Goal: Information Seeking & Learning: Learn about a topic

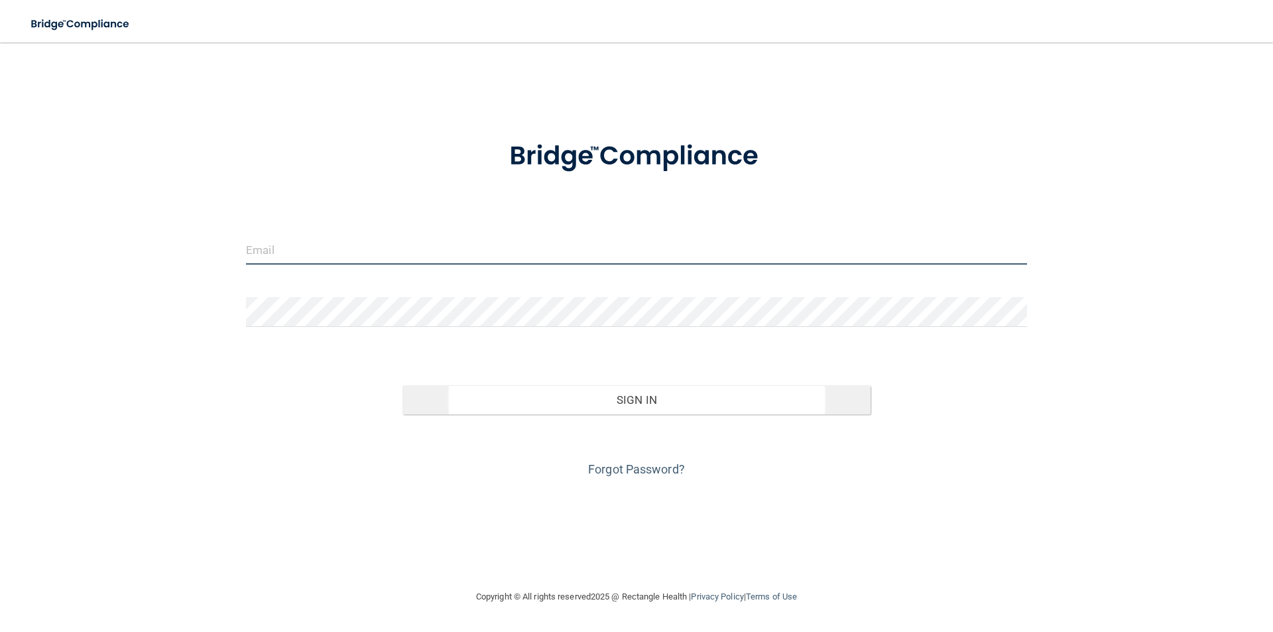
type input "[EMAIL_ADDRESS][DOMAIN_NAME]"
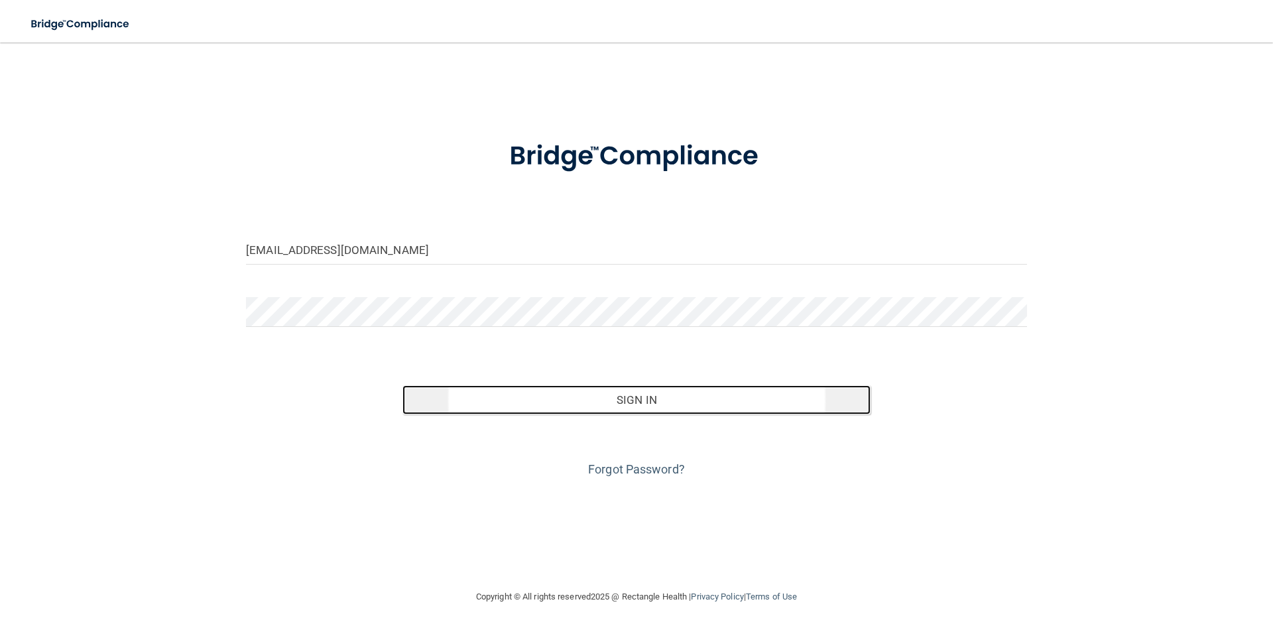
click at [714, 400] on button "Sign In" at bounding box center [637, 399] width 469 height 29
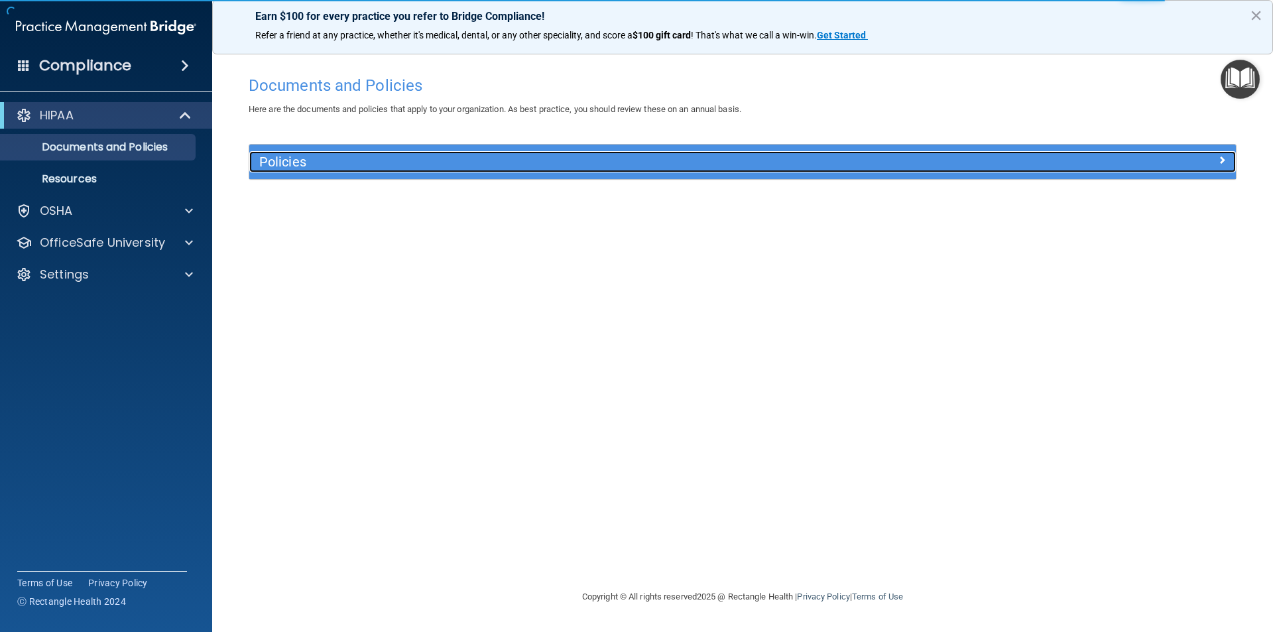
click at [350, 165] on h5 "Policies" at bounding box center [619, 162] width 720 height 15
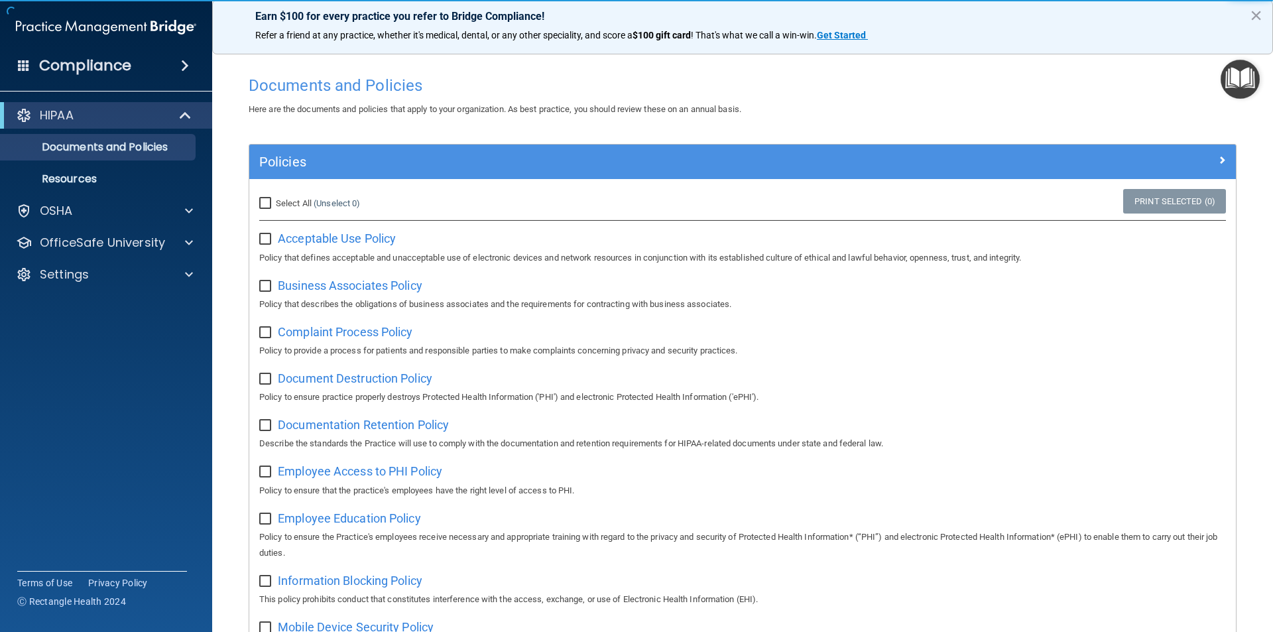
click at [267, 200] on input "Select All (Unselect 0) Unselect All" at bounding box center [266, 203] width 15 height 11
checkbox input "true"
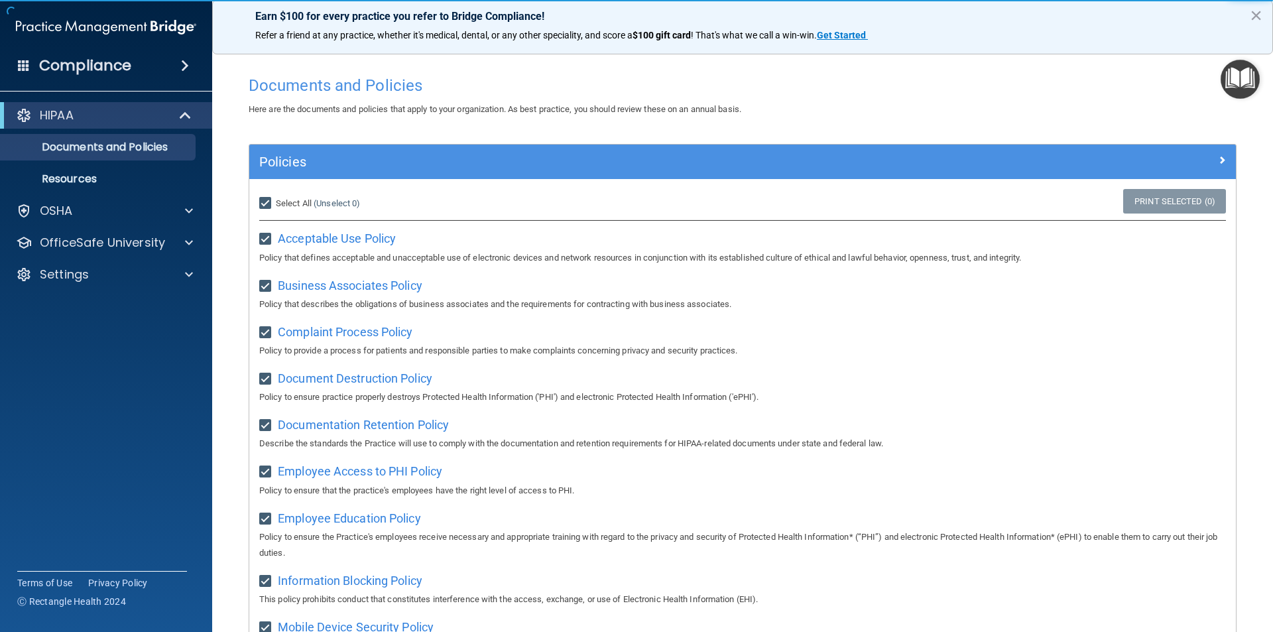
checkbox input "true"
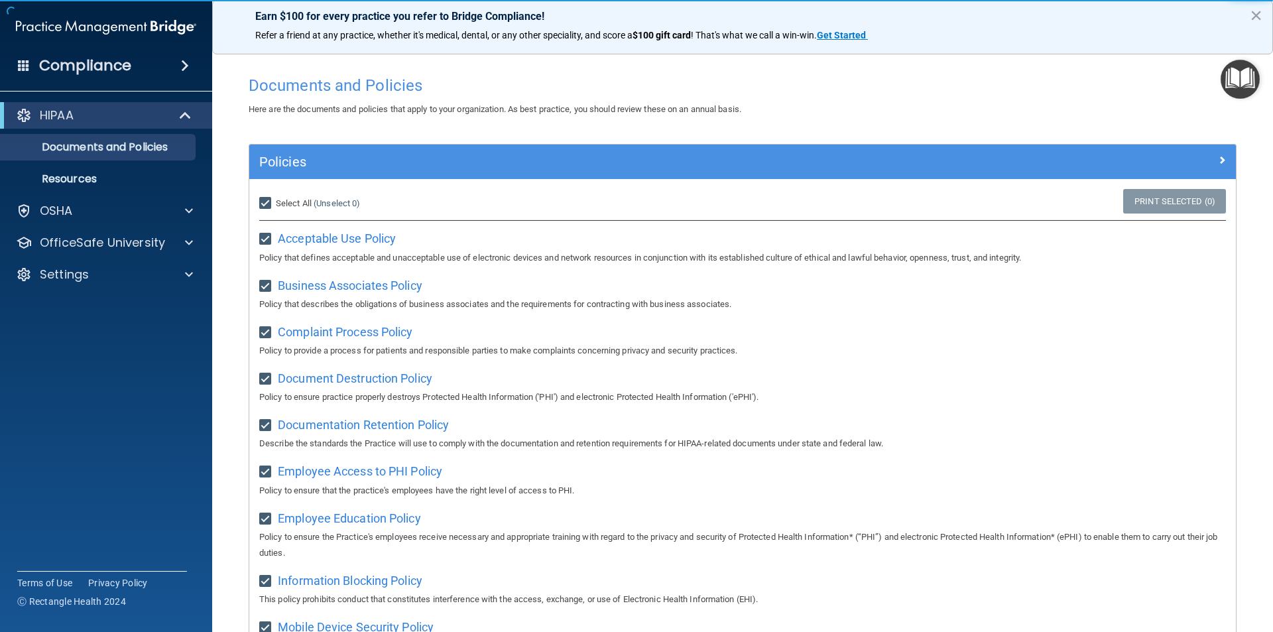
checkbox input "true"
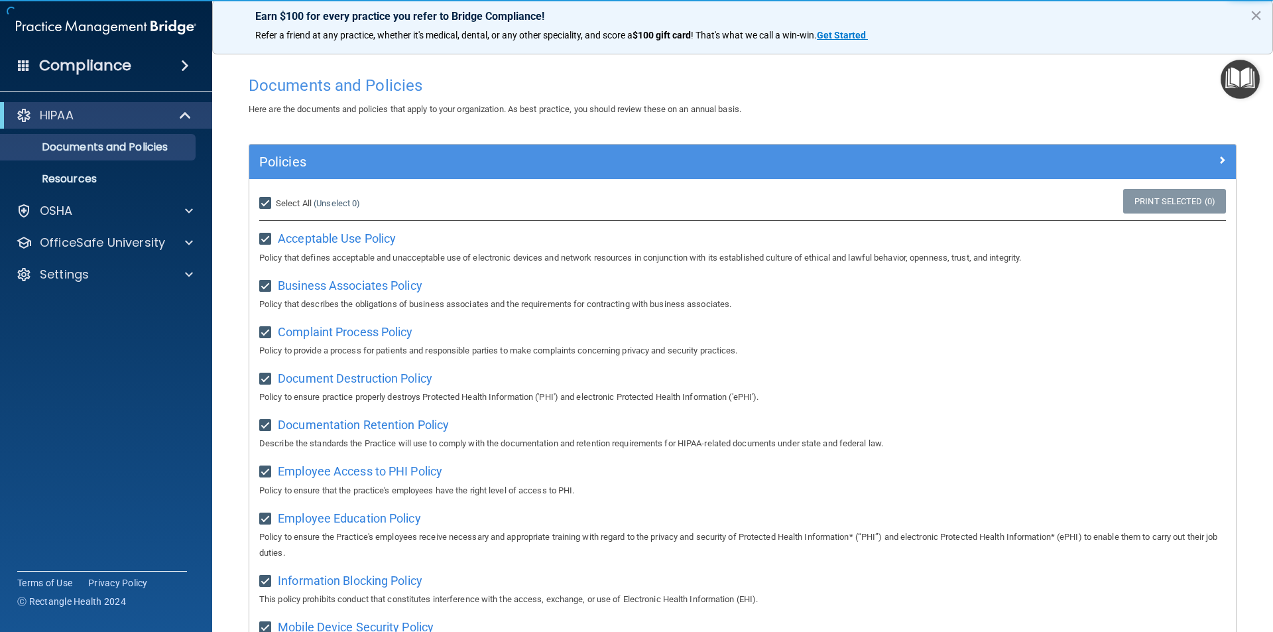
checkbox input "true"
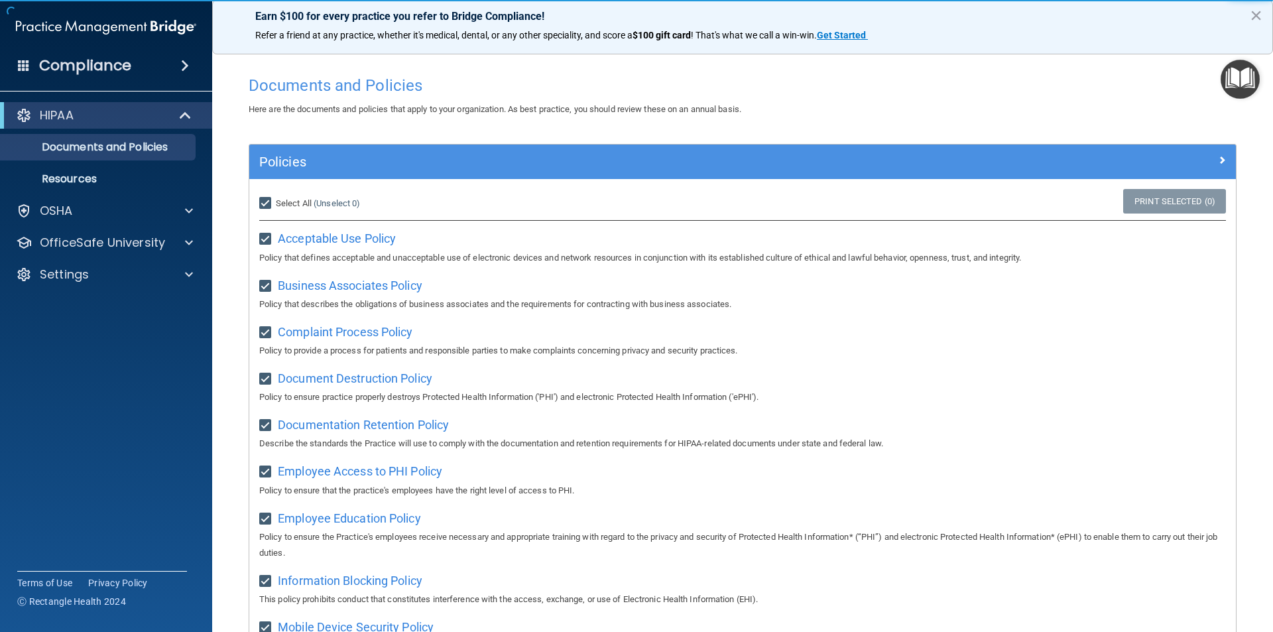
checkbox input "true"
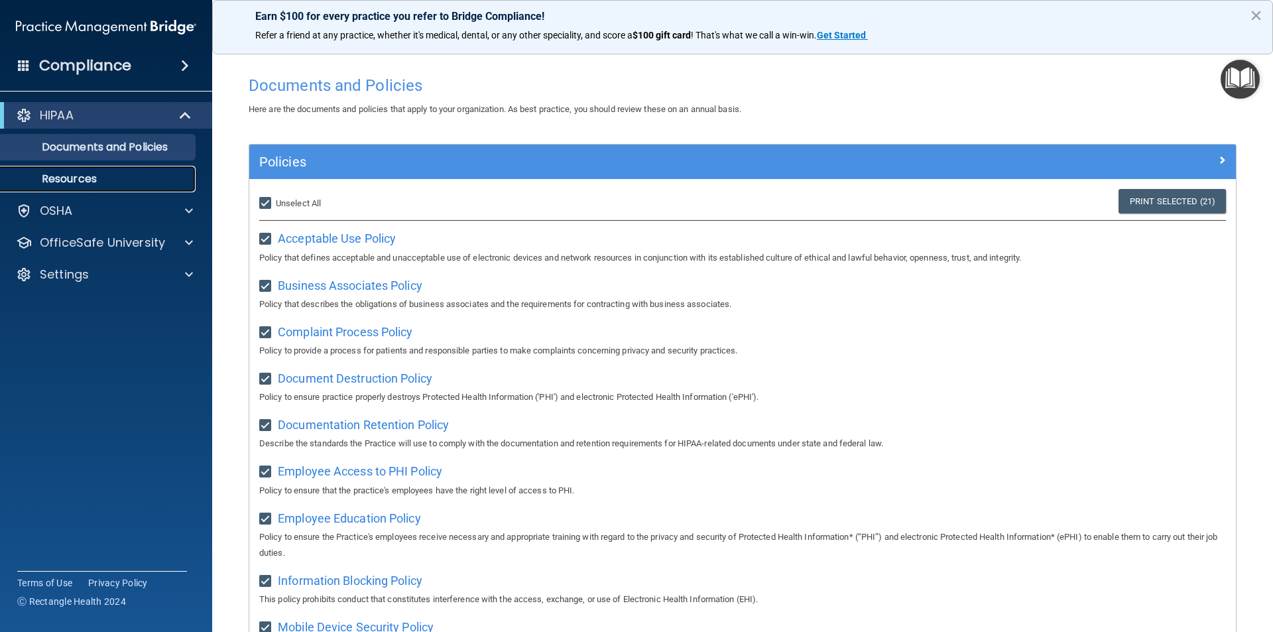
click at [105, 174] on p "Resources" at bounding box center [99, 178] width 181 height 13
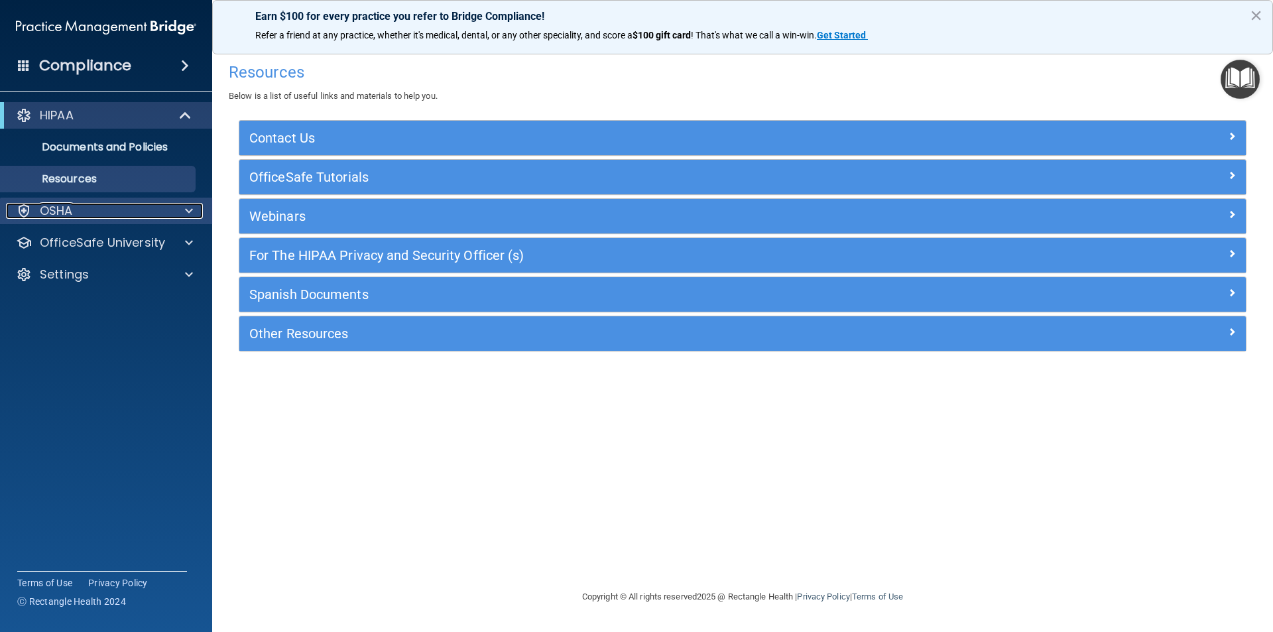
click at [172, 213] on div at bounding box center [186, 211] width 33 height 16
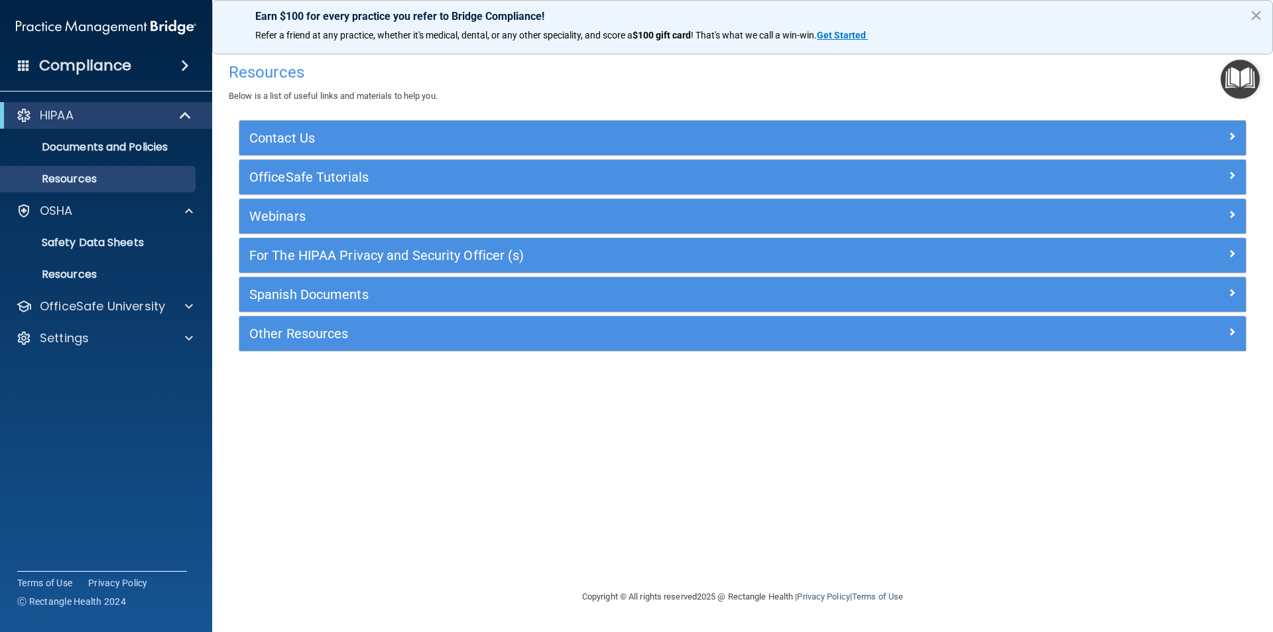
click at [174, 59] on div "Compliance" at bounding box center [106, 65] width 212 height 29
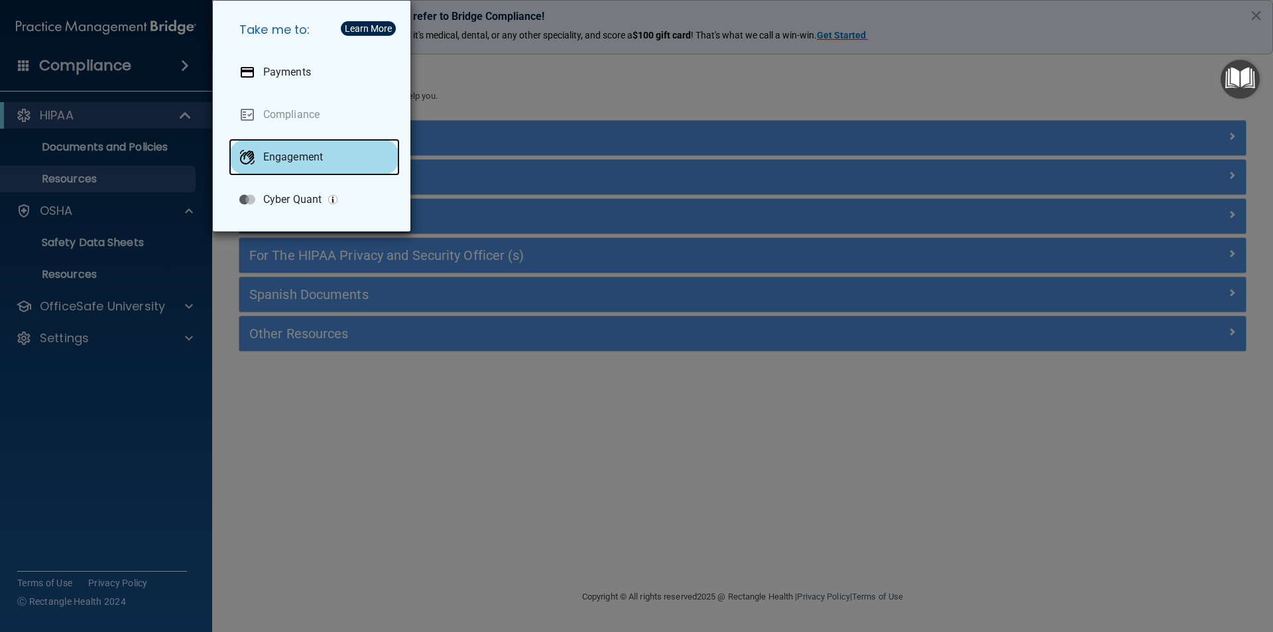
click at [306, 154] on p "Engagement" at bounding box center [293, 157] width 60 height 13
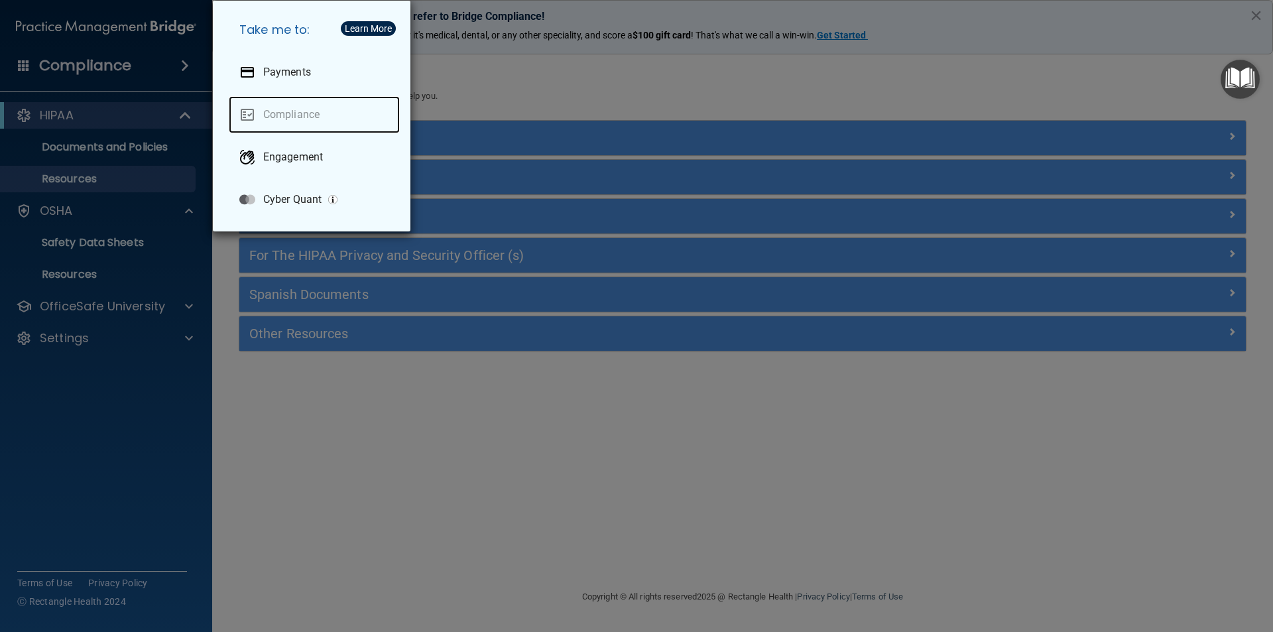
click at [286, 110] on link "Compliance" at bounding box center [314, 114] width 171 height 37
click at [107, 355] on div "Take me to: Payments Compliance Engagement Cyber Quant" at bounding box center [636, 316] width 1273 height 632
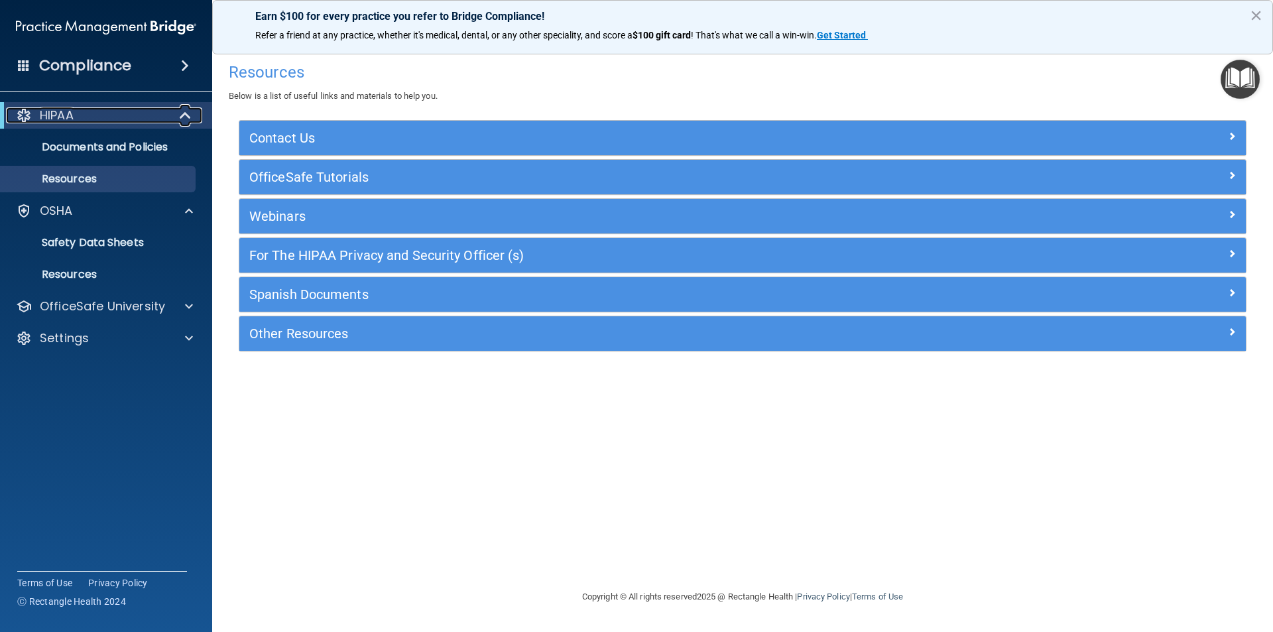
click at [186, 108] on span at bounding box center [186, 115] width 11 height 16
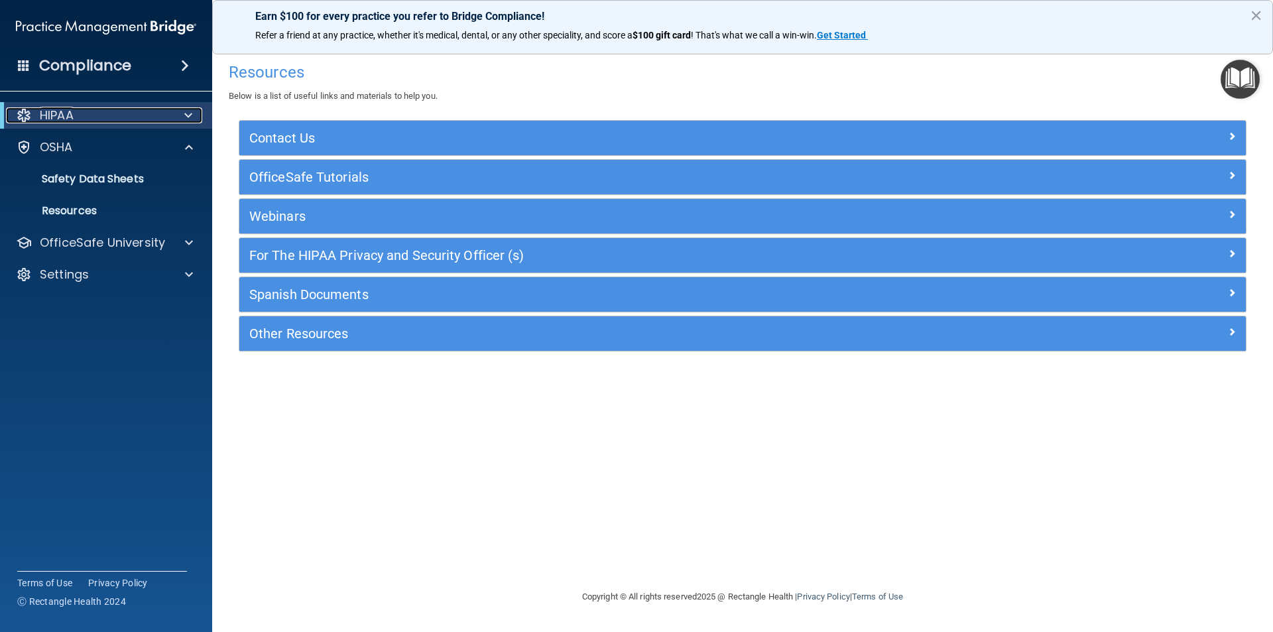
click at [186, 111] on span at bounding box center [188, 115] width 8 height 16
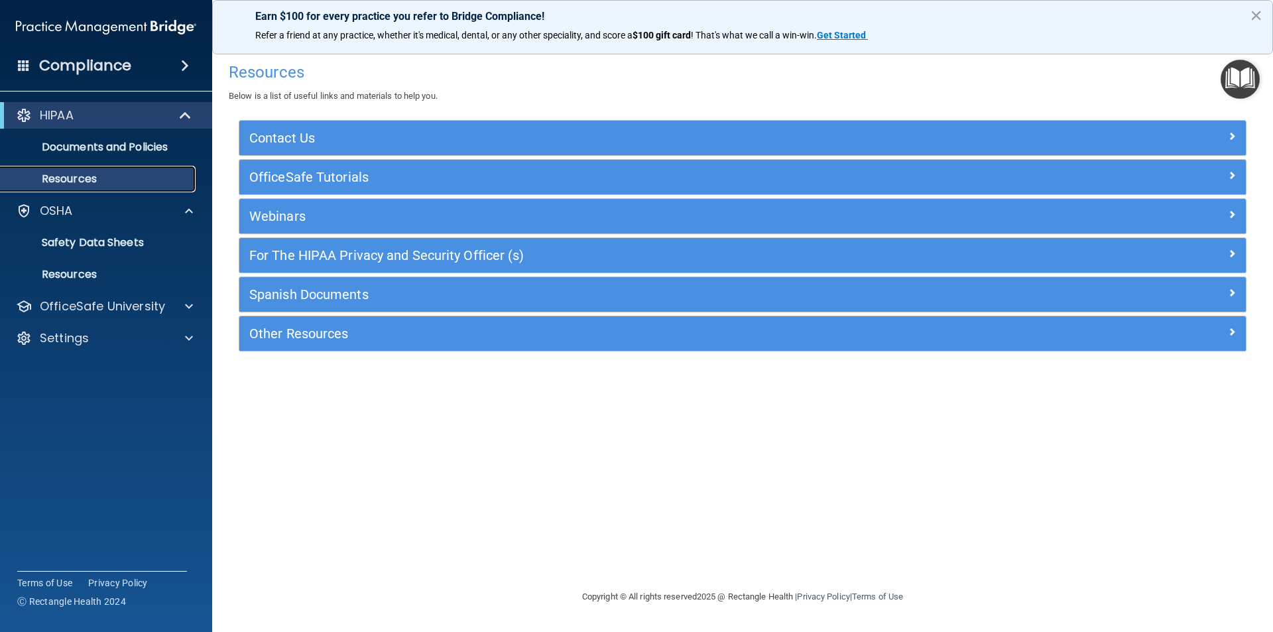
click at [111, 173] on p "Resources" at bounding box center [99, 178] width 181 height 13
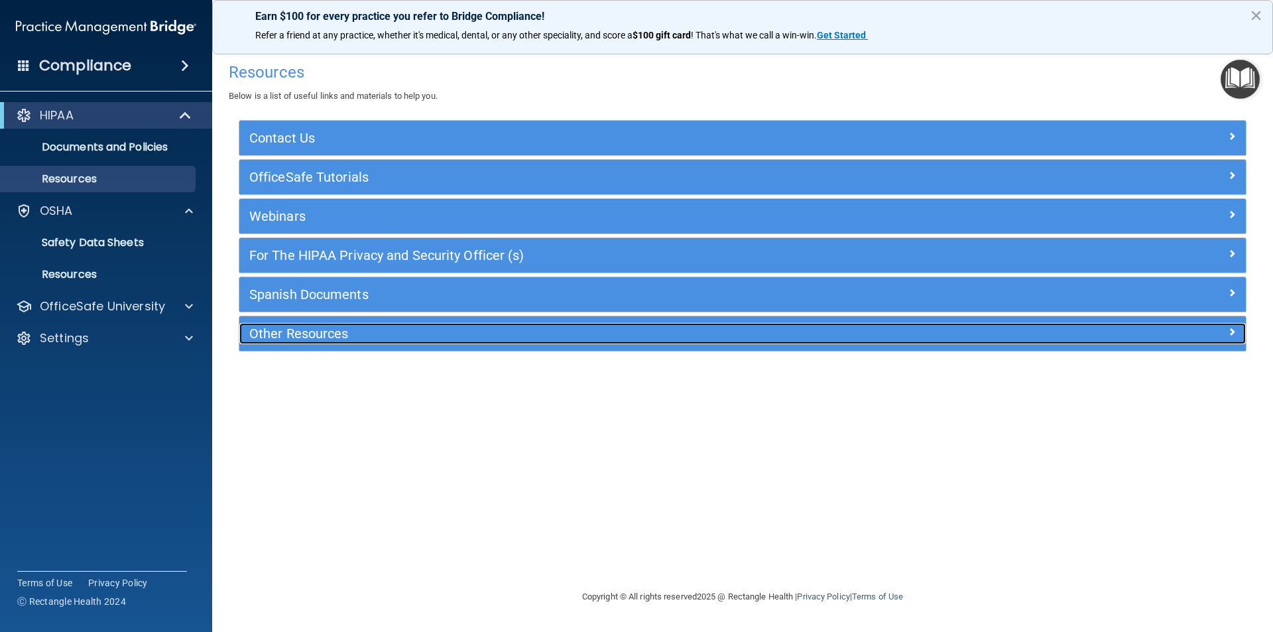
click at [306, 334] on h5 "Other Resources" at bounding box center [616, 333] width 735 height 15
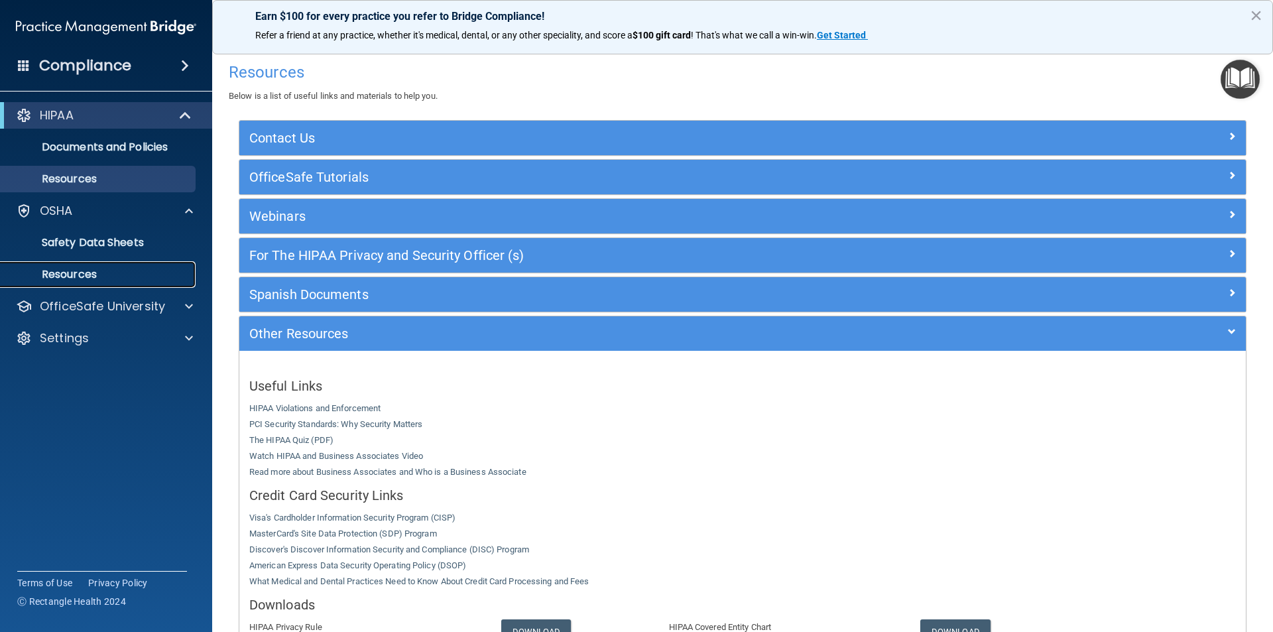
click at [98, 273] on p "Resources" at bounding box center [99, 274] width 181 height 13
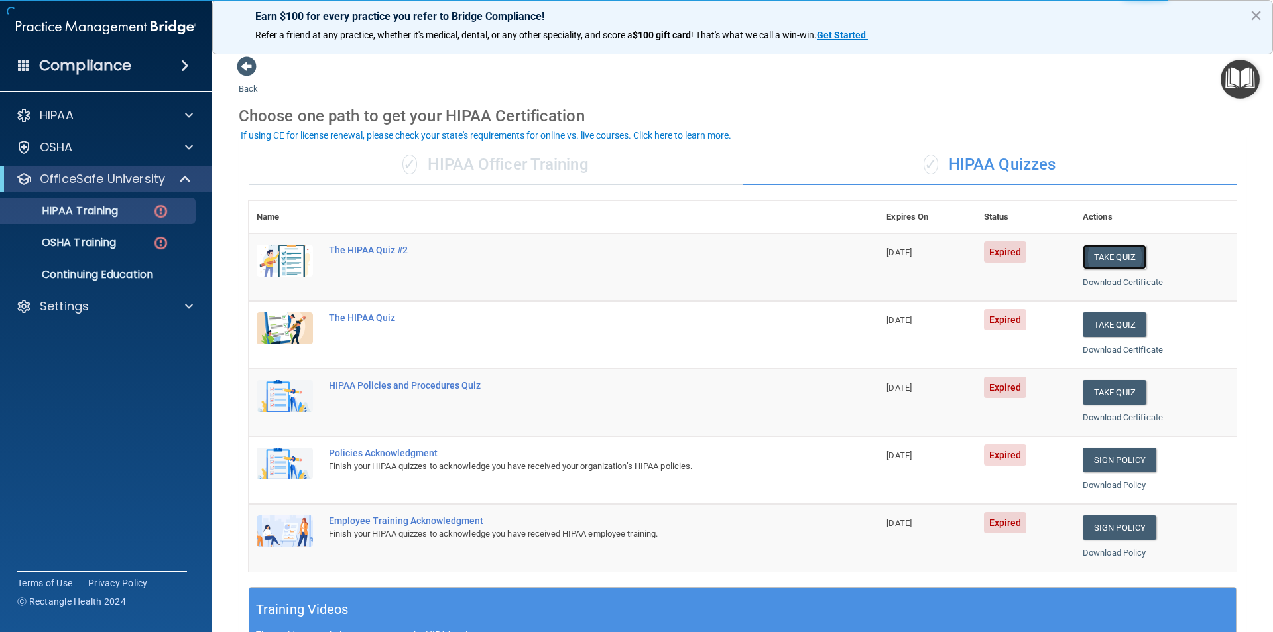
click at [1111, 257] on button "Take Quiz" at bounding box center [1115, 257] width 64 height 25
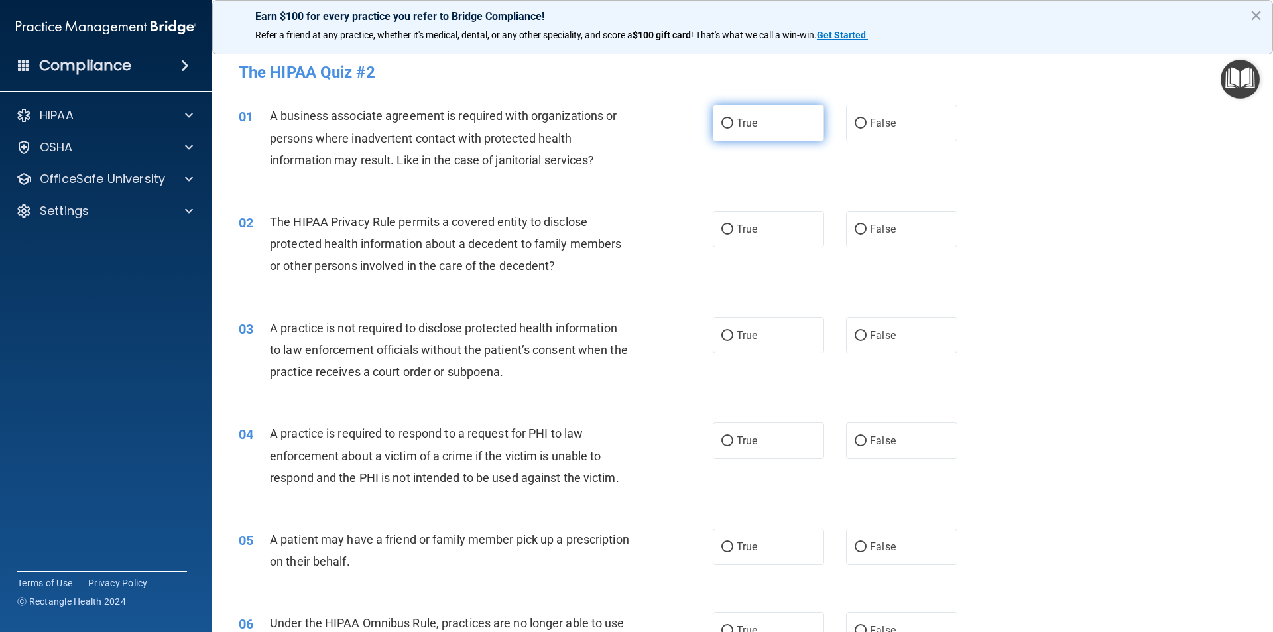
click at [722, 121] on input "True" at bounding box center [728, 124] width 12 height 10
radio input "true"
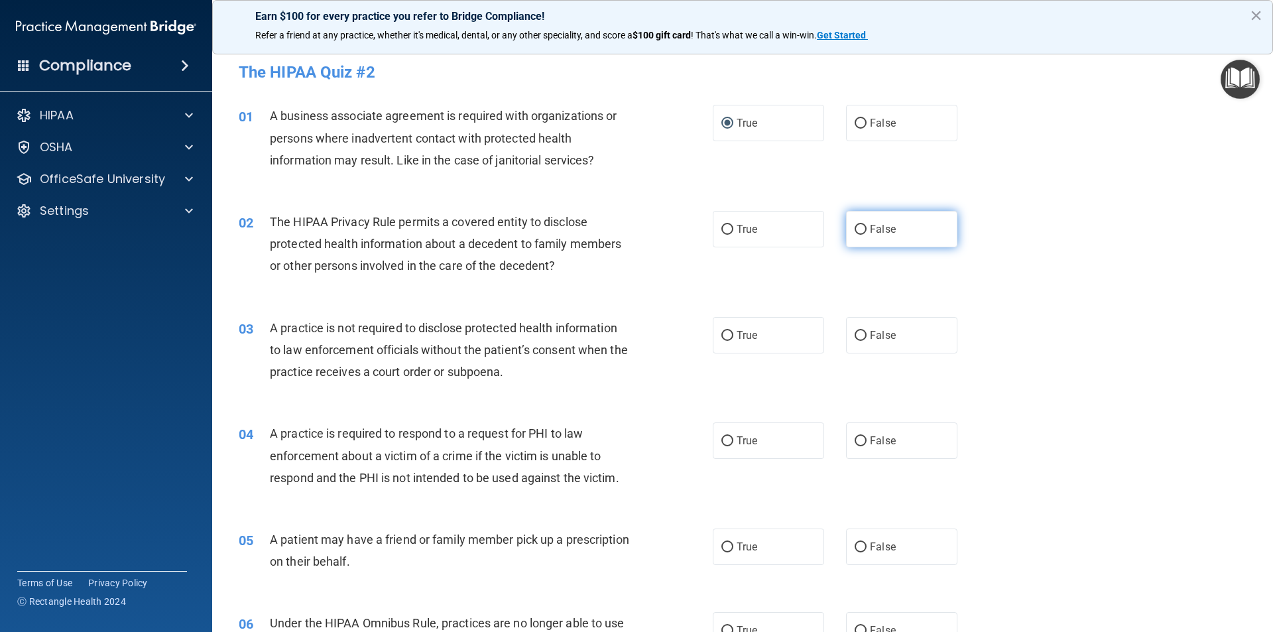
click at [859, 227] on input "False" at bounding box center [861, 230] width 12 height 10
radio input "true"
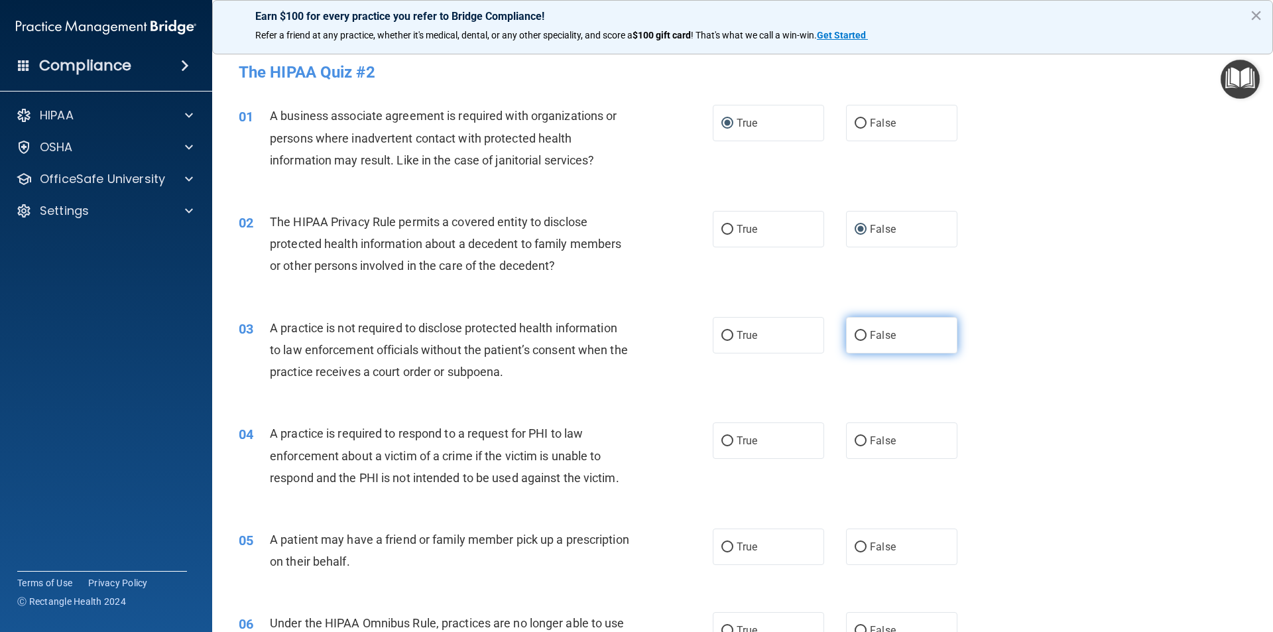
click at [862, 334] on label "False" at bounding box center [901, 335] width 111 height 36
click at [862, 334] on input "False" at bounding box center [861, 336] width 12 height 10
radio input "true"
click at [722, 440] on input "True" at bounding box center [728, 441] width 12 height 10
radio input "true"
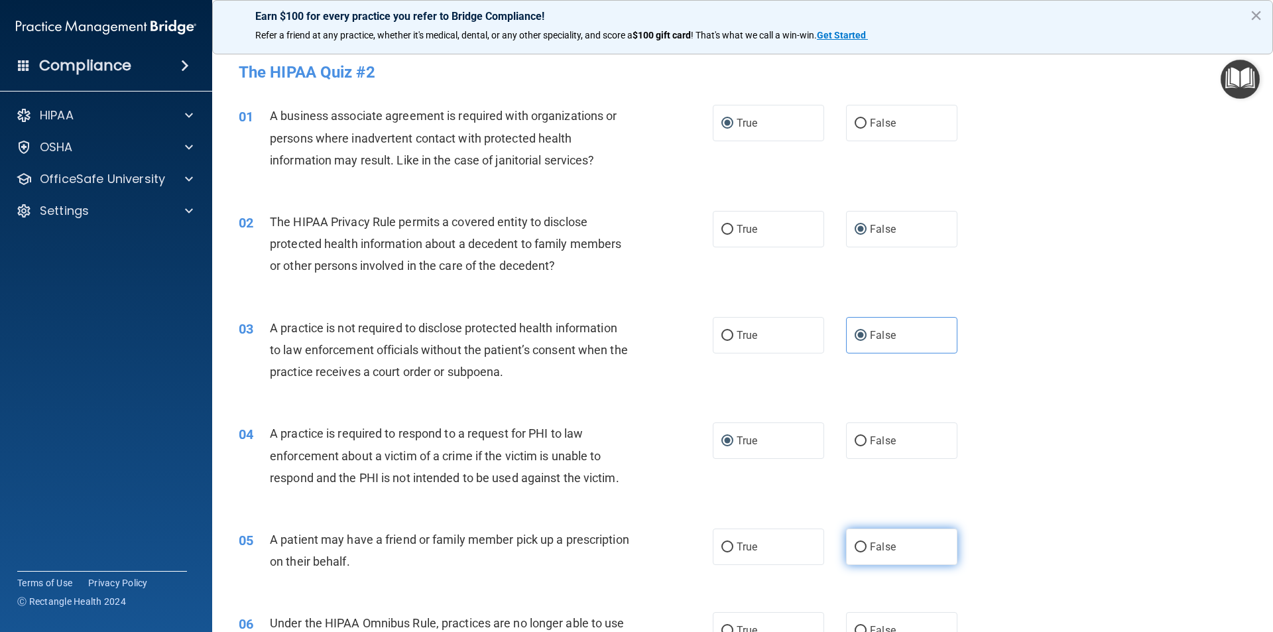
click at [861, 543] on label "False" at bounding box center [901, 547] width 111 height 36
click at [861, 543] on input "False" at bounding box center [861, 547] width 12 height 10
radio input "true"
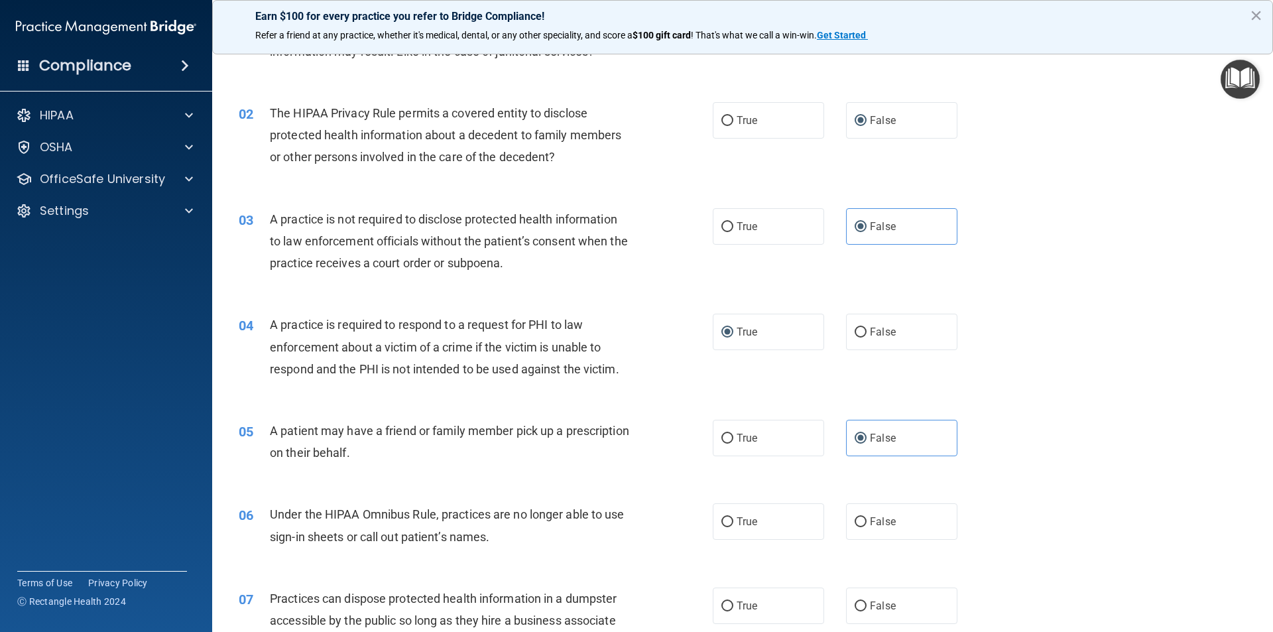
scroll to position [133, 0]
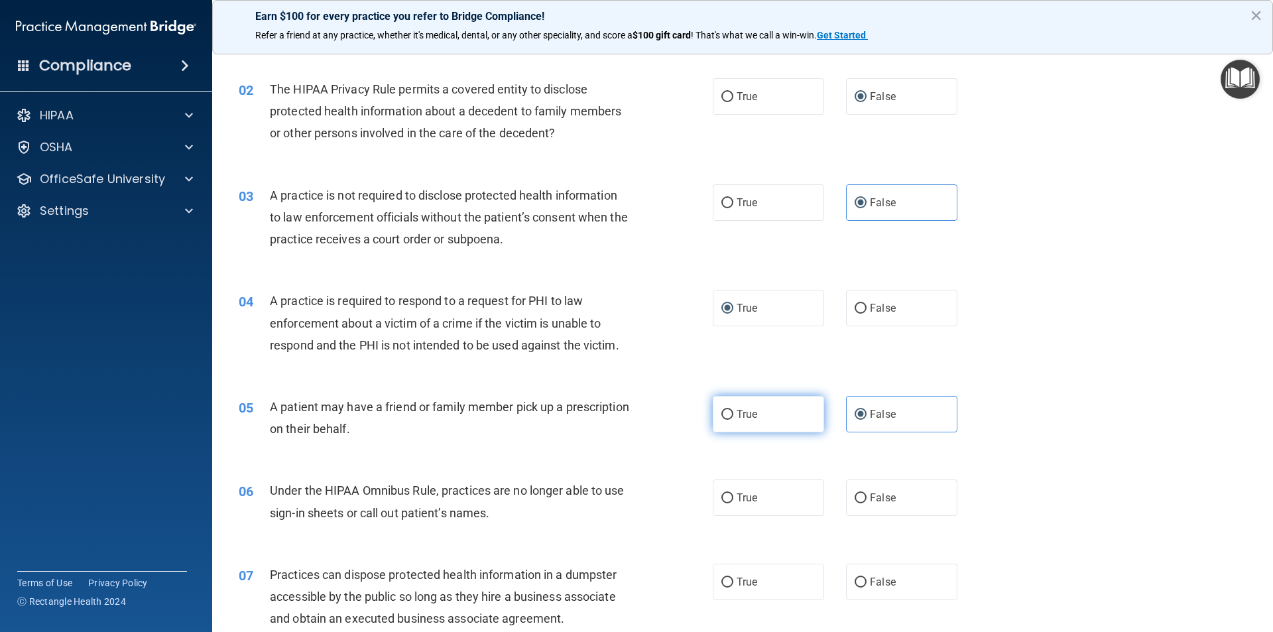
click at [725, 418] on input "True" at bounding box center [728, 415] width 12 height 10
radio input "true"
radio input "false"
click at [724, 497] on input "True" at bounding box center [728, 498] width 12 height 10
radio input "true"
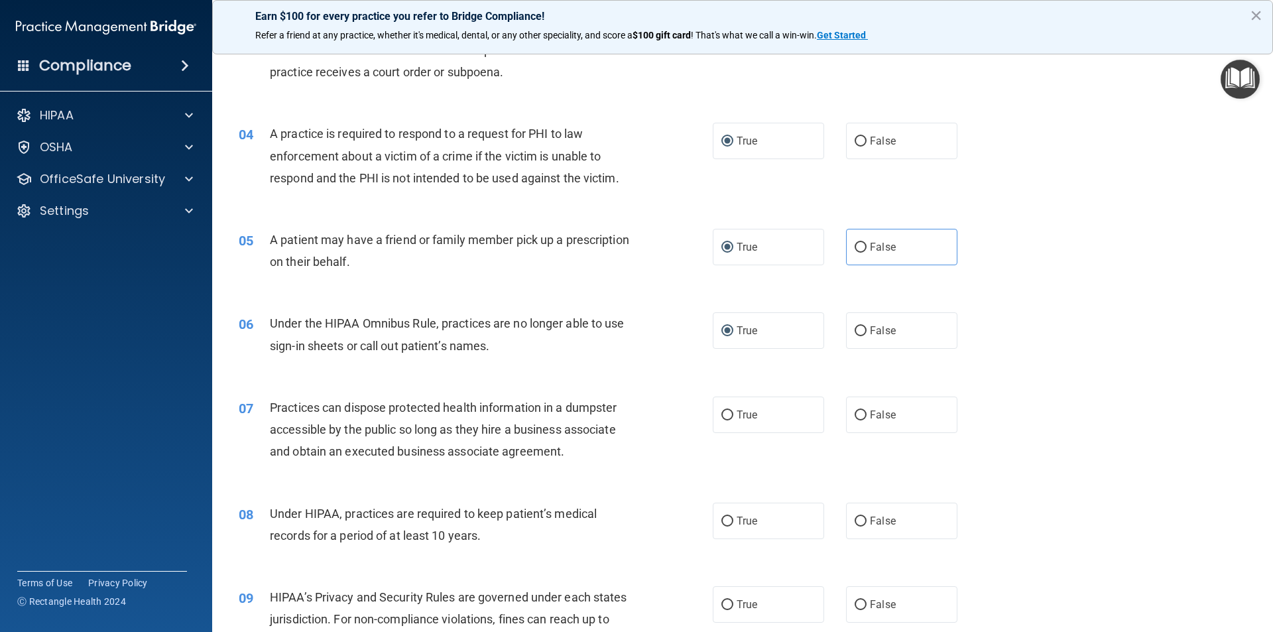
scroll to position [332, 0]
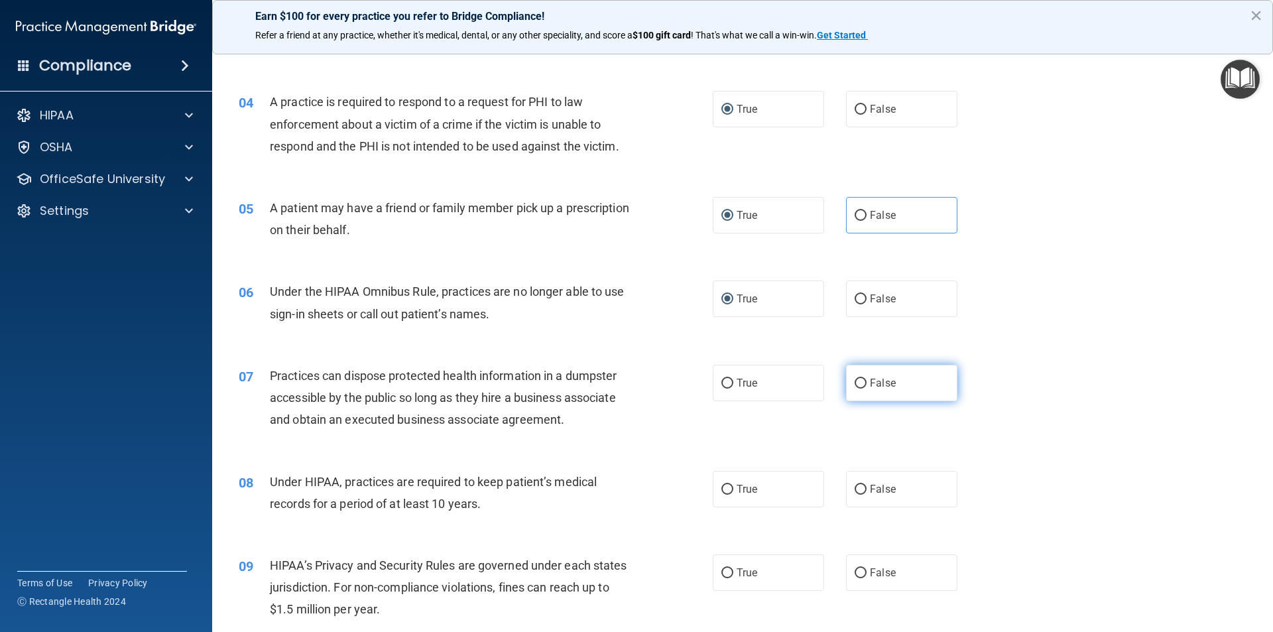
click at [855, 386] on input "False" at bounding box center [861, 384] width 12 height 10
radio input "true"
click at [725, 491] on input "True" at bounding box center [728, 490] width 12 height 10
radio input "true"
click at [722, 574] on input "True" at bounding box center [728, 573] width 12 height 10
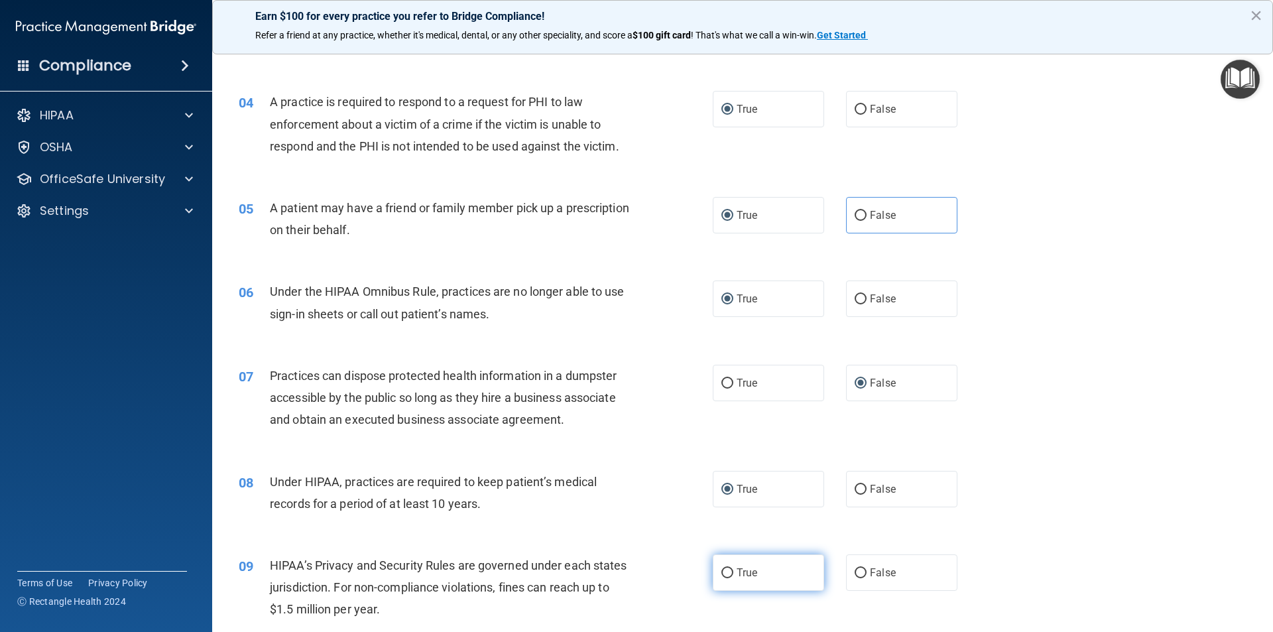
radio input "true"
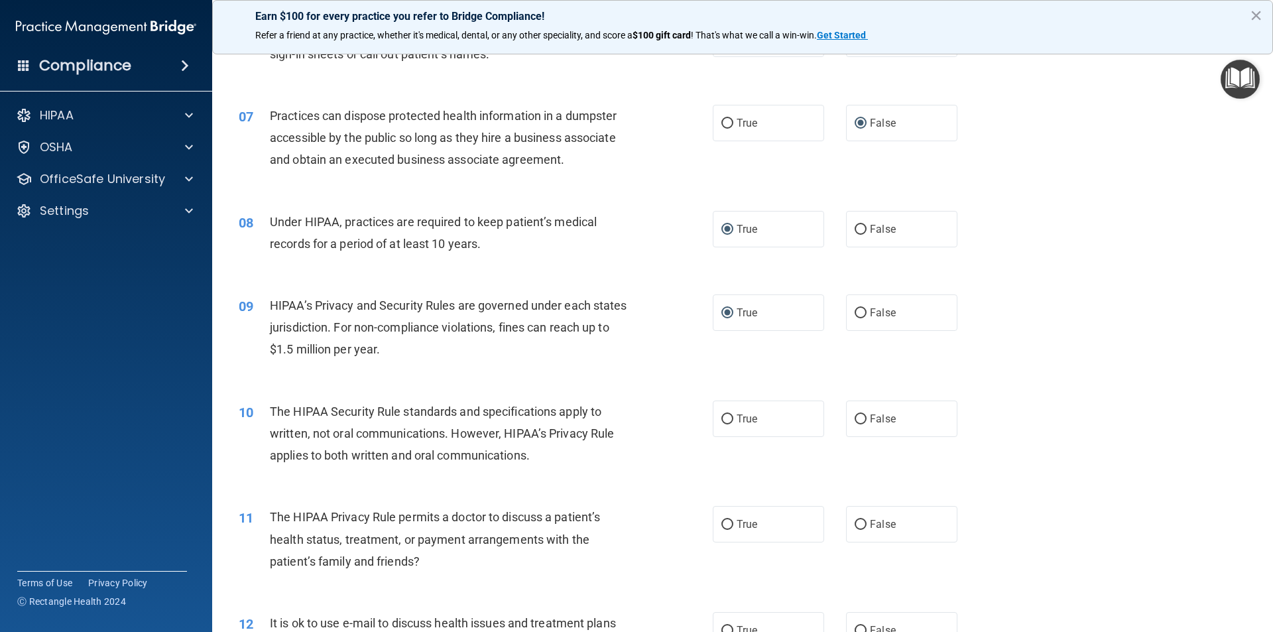
scroll to position [597, 0]
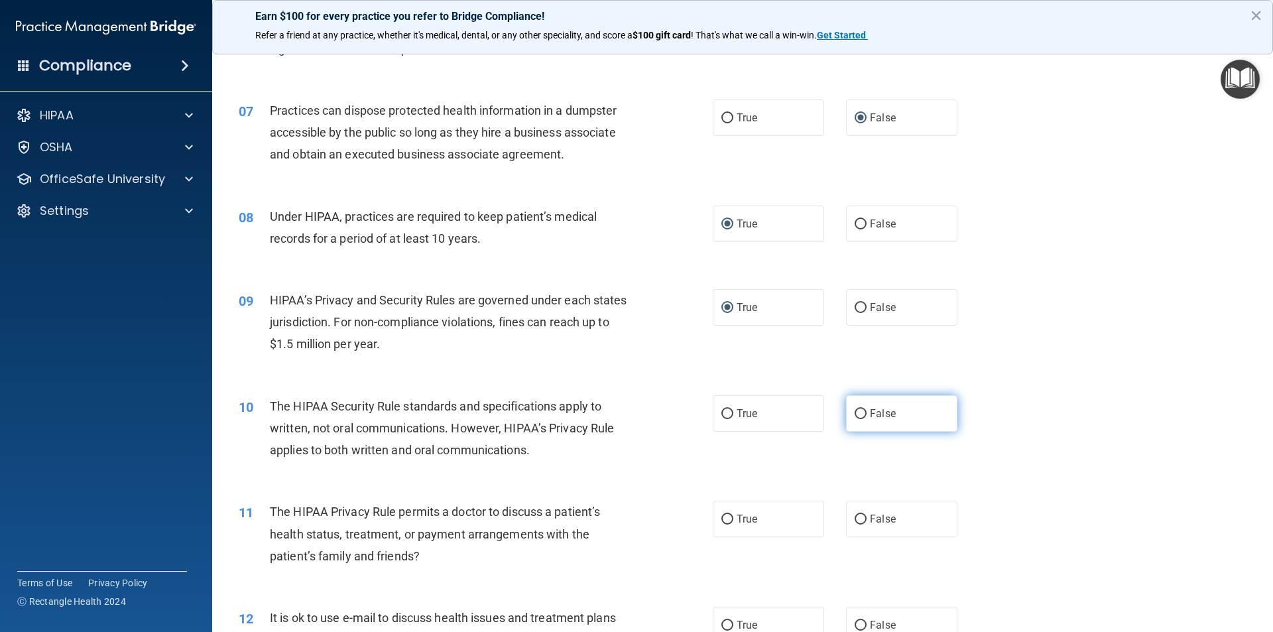
click at [856, 414] on input "False" at bounding box center [861, 414] width 12 height 10
radio input "true"
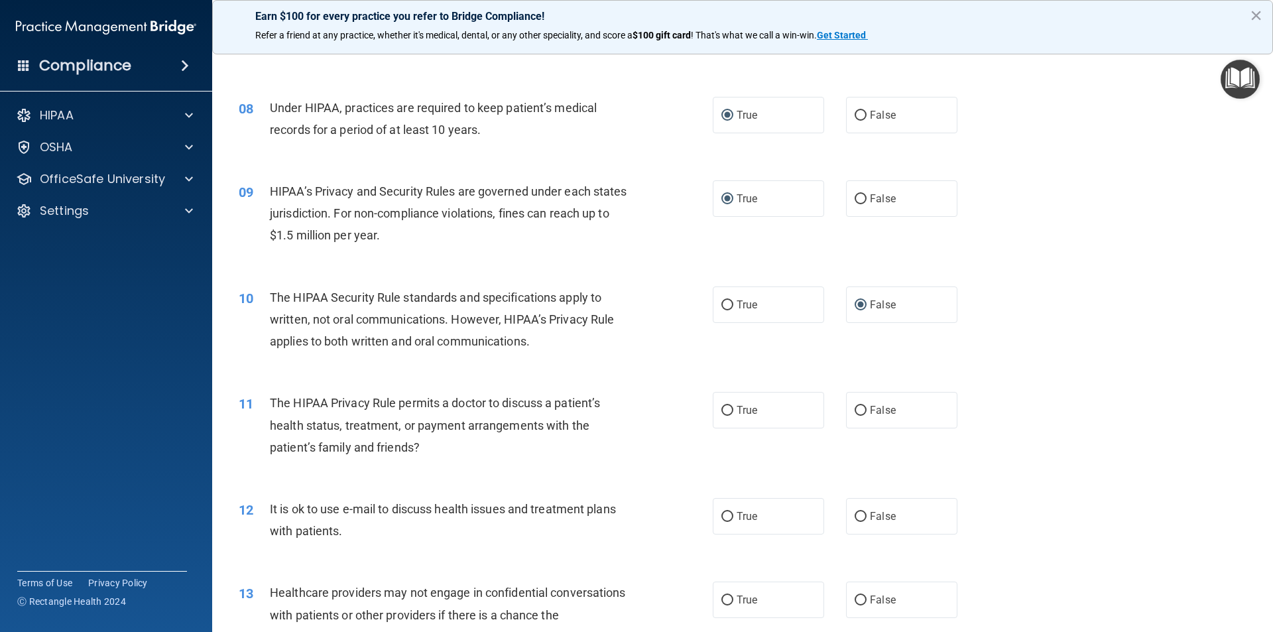
scroll to position [729, 0]
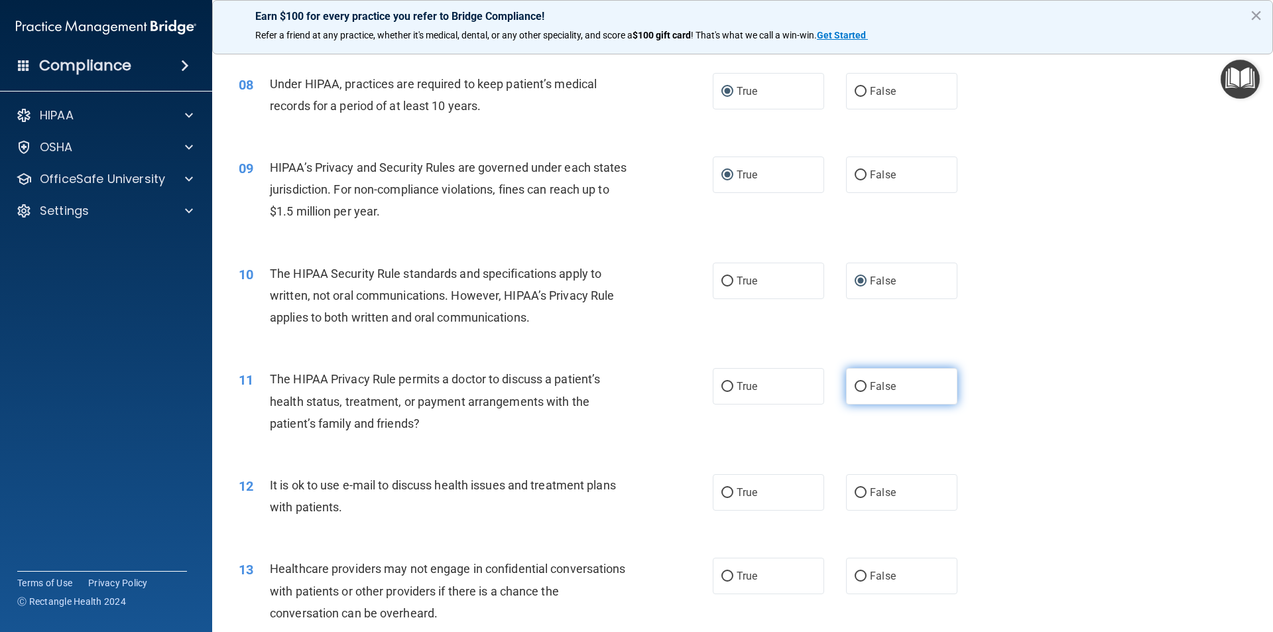
click at [855, 382] on input "False" at bounding box center [861, 387] width 12 height 10
radio input "true"
click at [855, 494] on input "False" at bounding box center [861, 493] width 12 height 10
radio input "true"
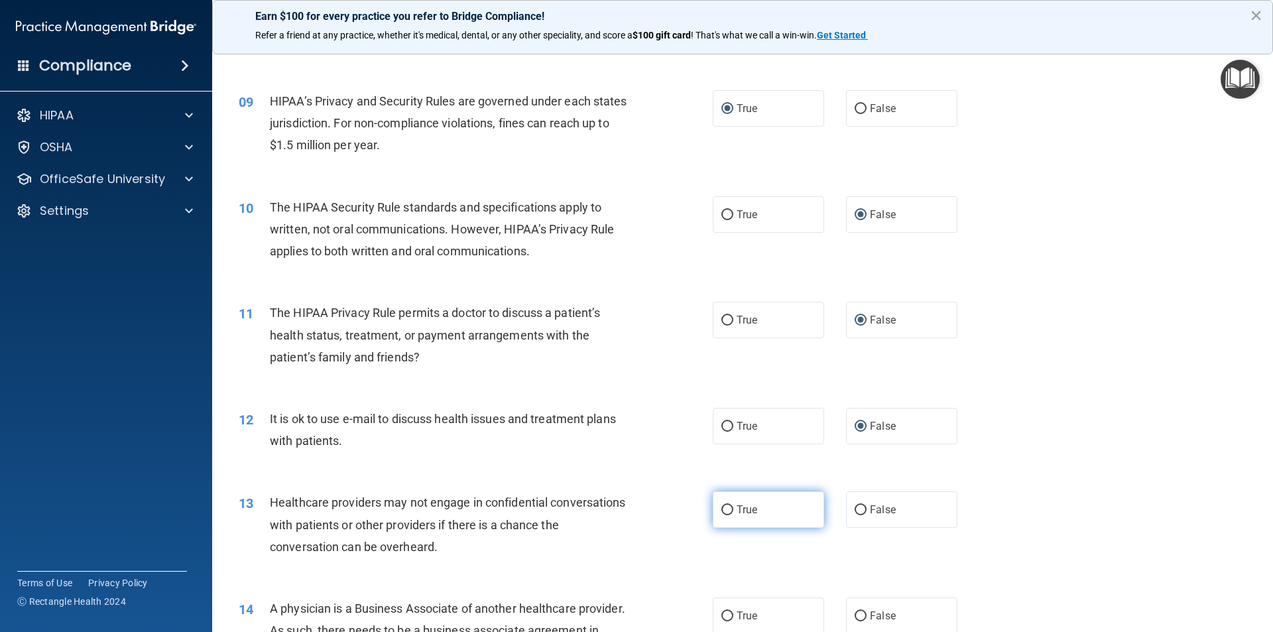
click at [727, 509] on input "True" at bounding box center [728, 510] width 12 height 10
radio input "true"
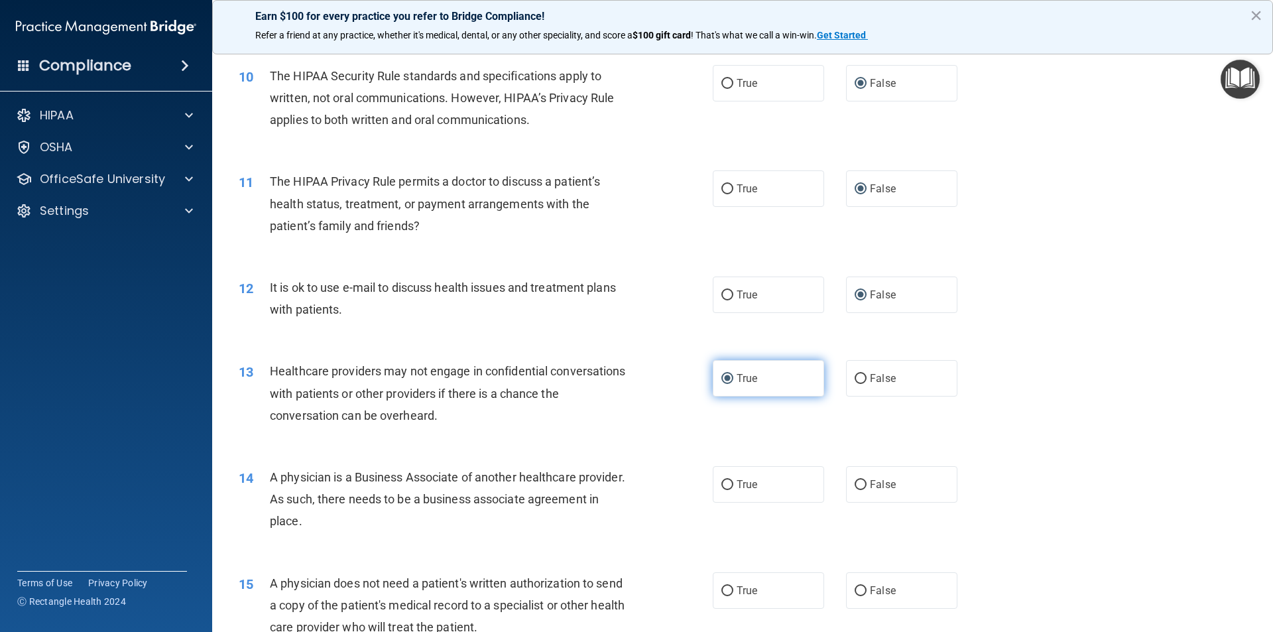
scroll to position [928, 0]
click at [860, 483] on input "False" at bounding box center [861, 484] width 12 height 10
radio input "true"
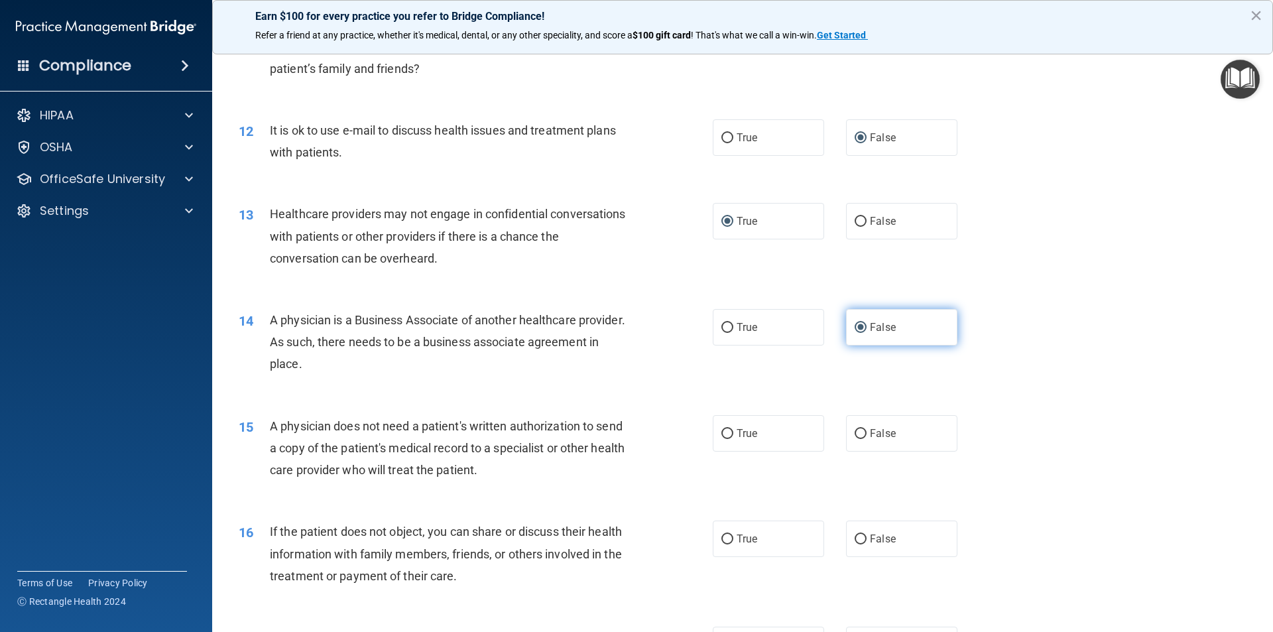
scroll to position [1127, 0]
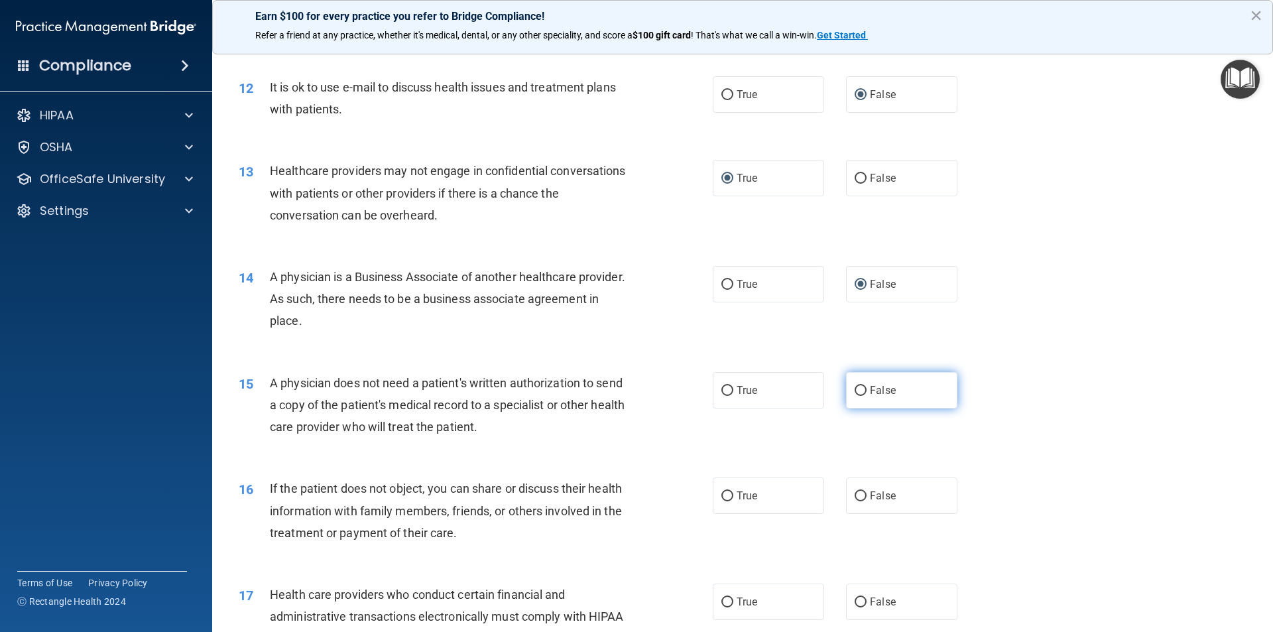
click at [860, 391] on input "False" at bounding box center [861, 391] width 12 height 10
radio input "true"
click at [728, 497] on input "True" at bounding box center [728, 496] width 12 height 10
radio input "true"
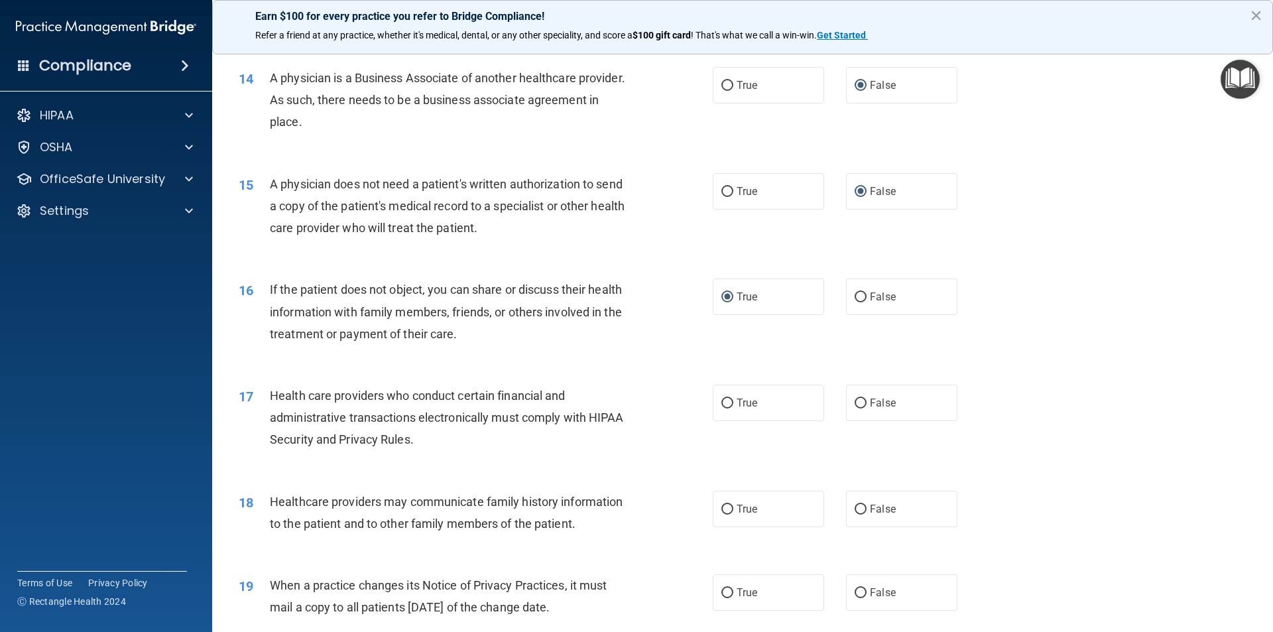
scroll to position [1459, 0]
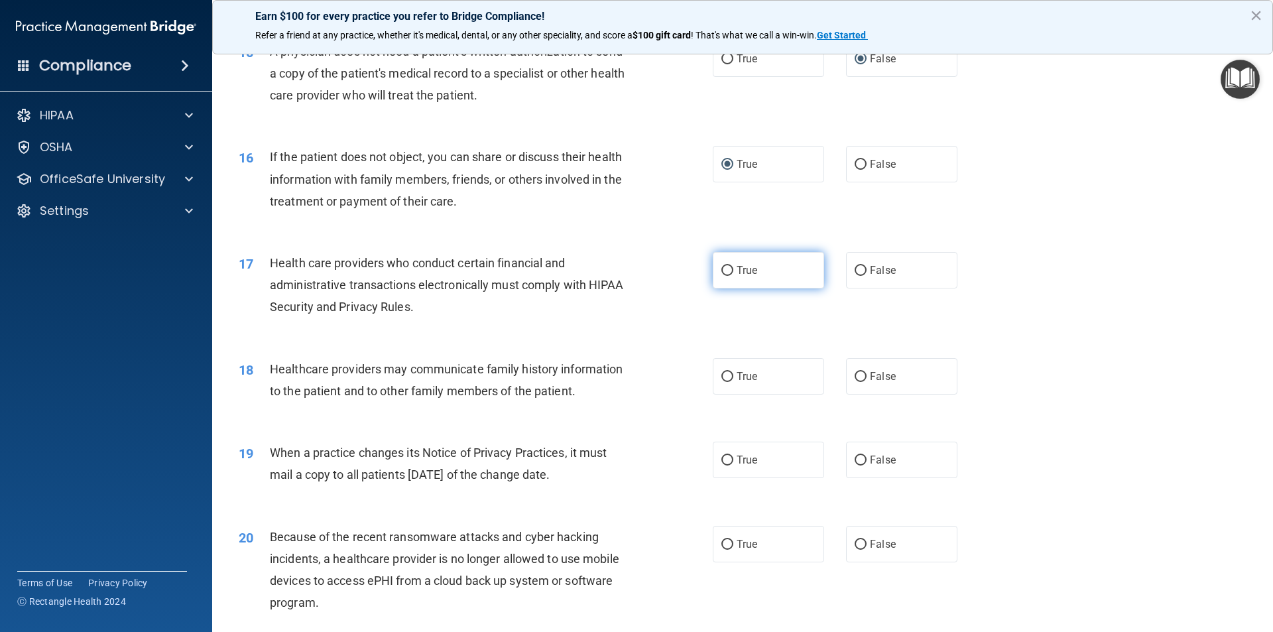
click at [724, 268] on input "True" at bounding box center [728, 271] width 12 height 10
radio input "true"
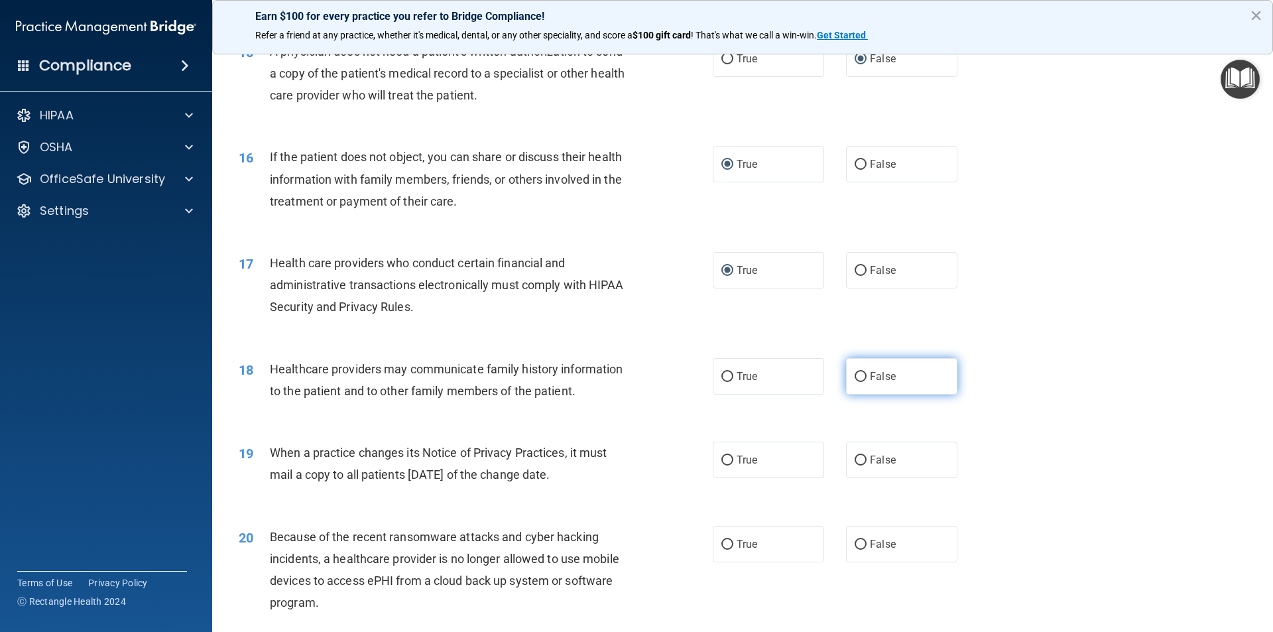
click at [855, 372] on input "False" at bounding box center [861, 377] width 12 height 10
radio input "true"
click at [715, 457] on label "True" at bounding box center [768, 460] width 111 height 36
click at [722, 457] on input "True" at bounding box center [728, 461] width 12 height 10
radio input "true"
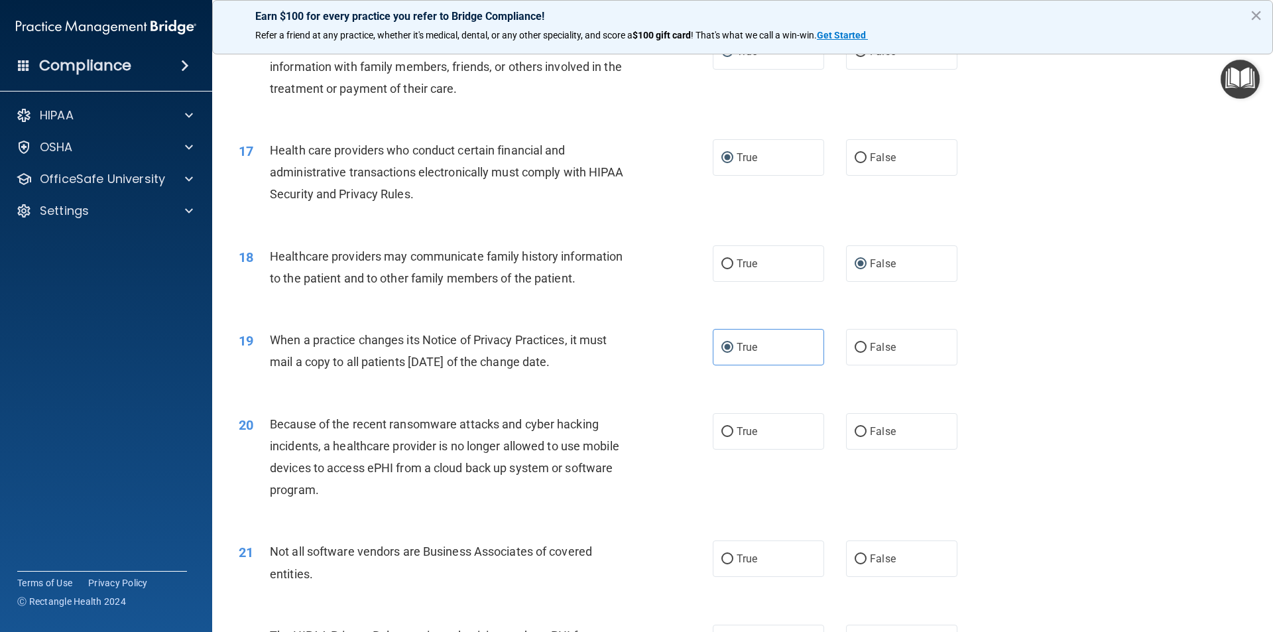
scroll to position [1724, 0]
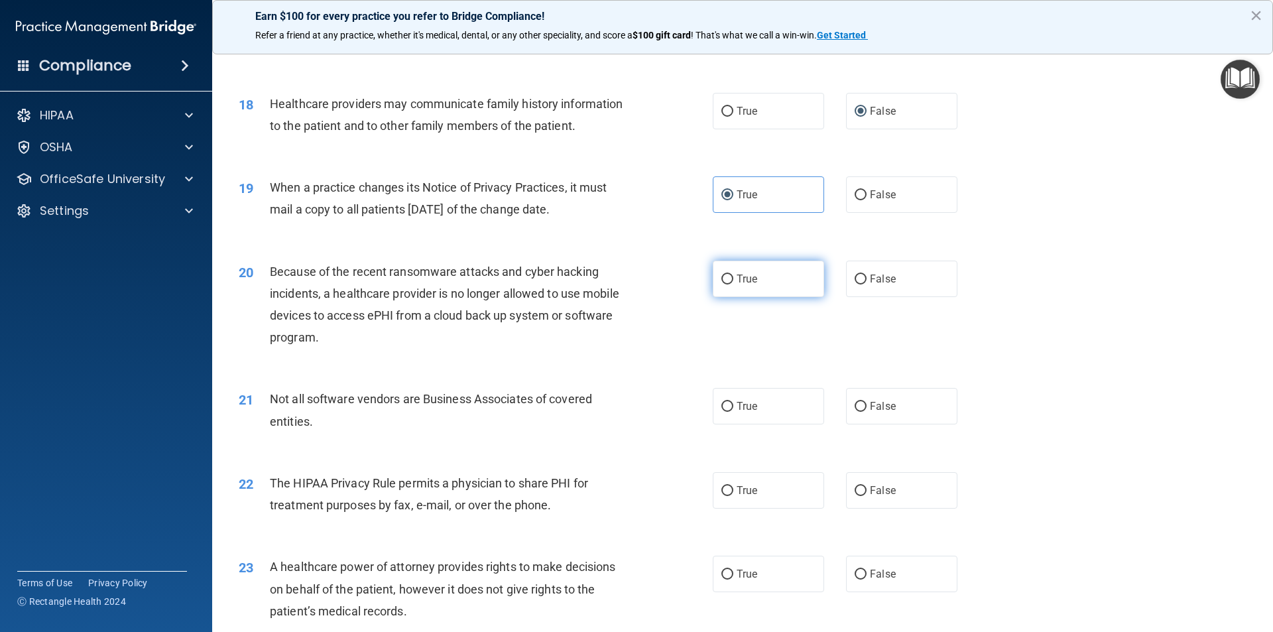
click at [722, 280] on input "True" at bounding box center [728, 280] width 12 height 10
radio input "true"
click at [855, 405] on input "False" at bounding box center [861, 407] width 12 height 10
radio input "true"
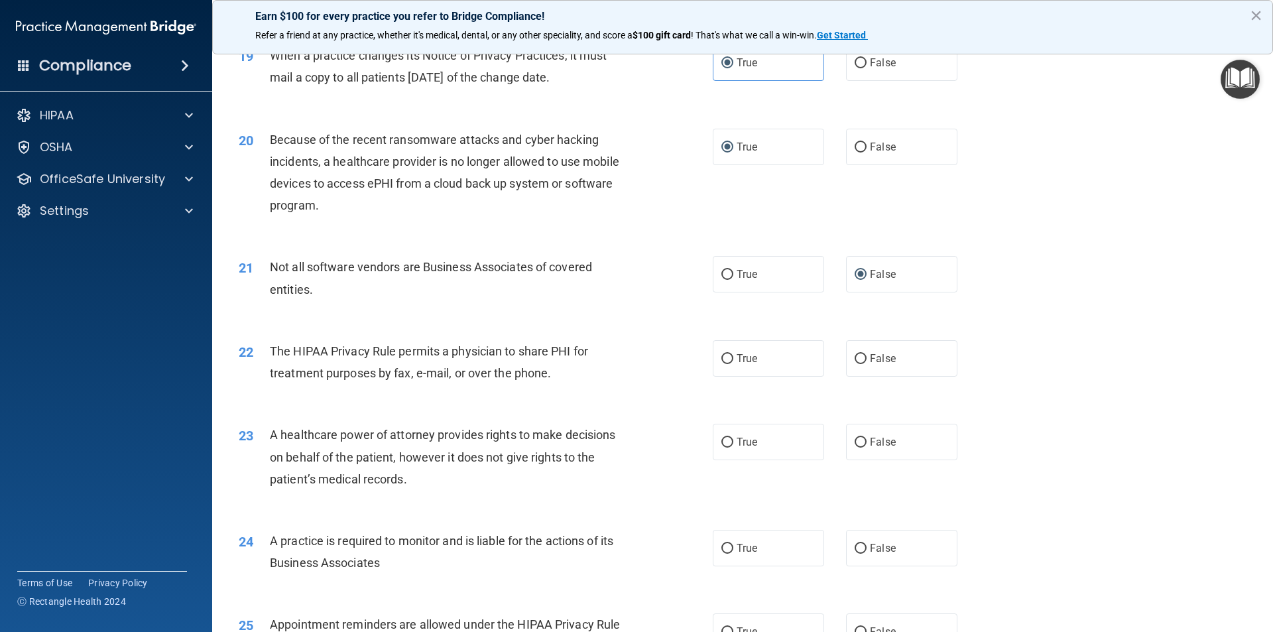
scroll to position [1857, 0]
click at [858, 360] on input "False" at bounding box center [861, 358] width 12 height 10
radio input "true"
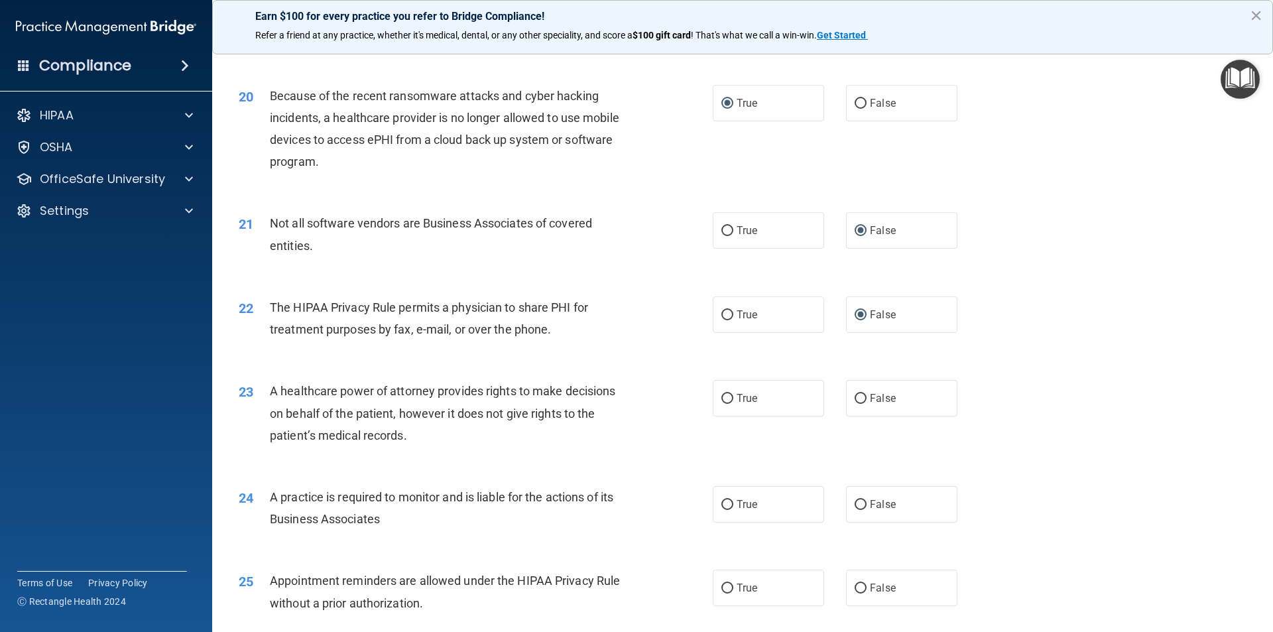
scroll to position [1923, 0]
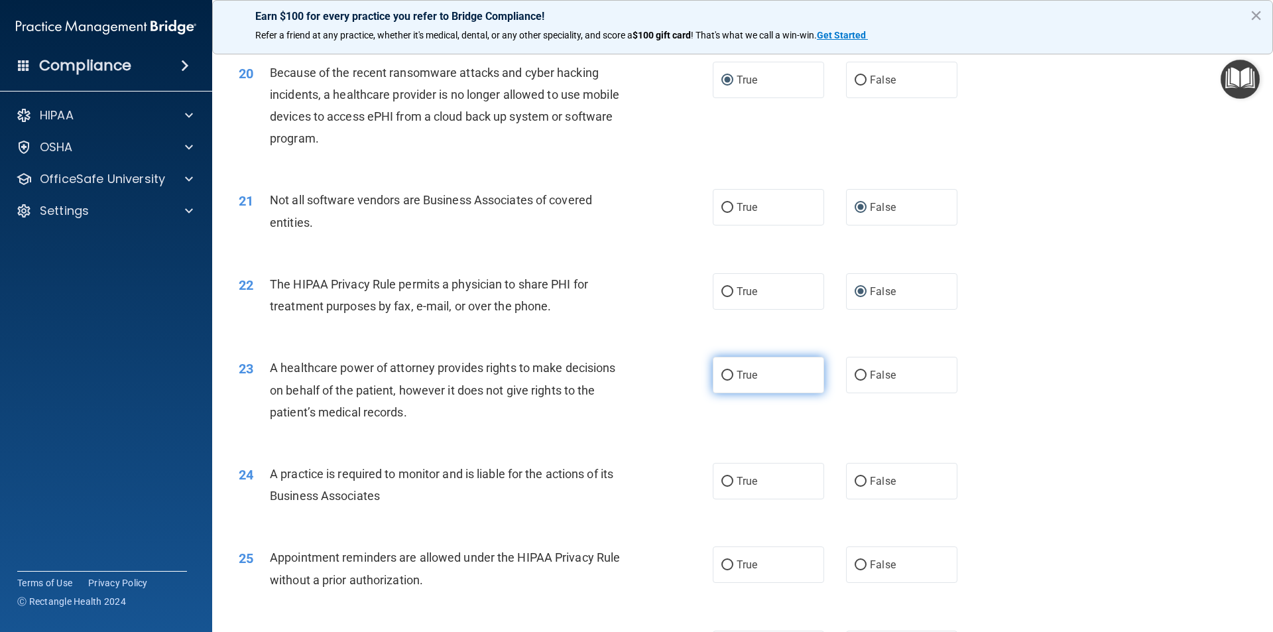
click at [723, 373] on input "True" at bounding box center [728, 376] width 12 height 10
radio input "true"
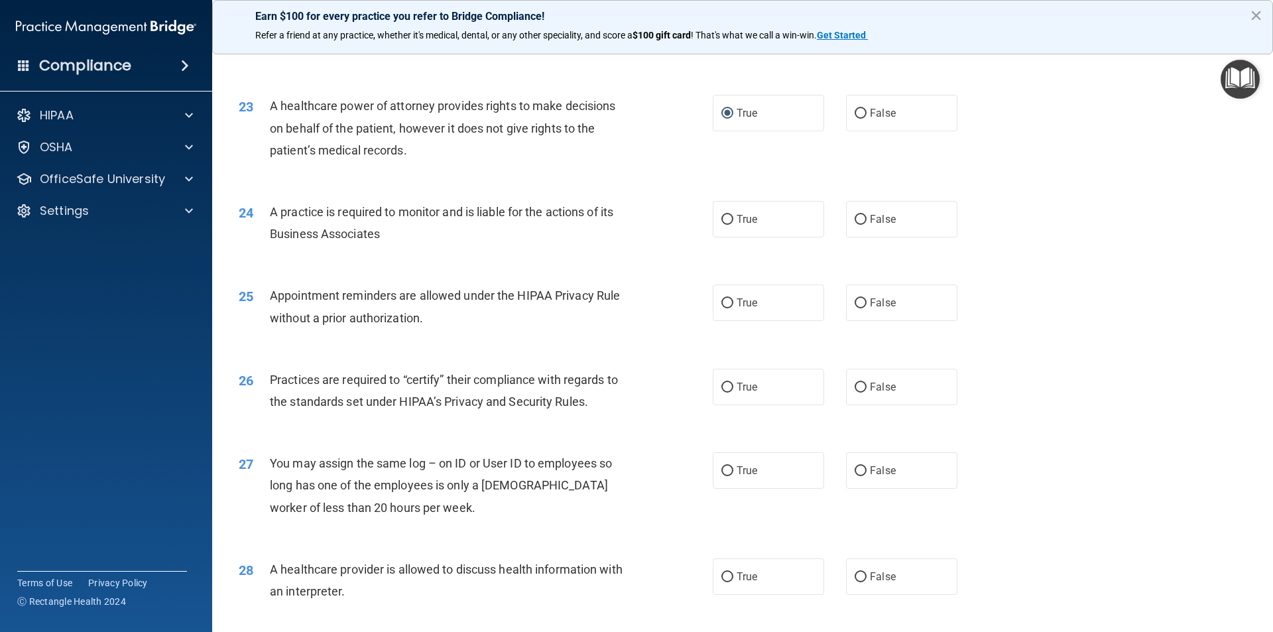
scroll to position [2188, 0]
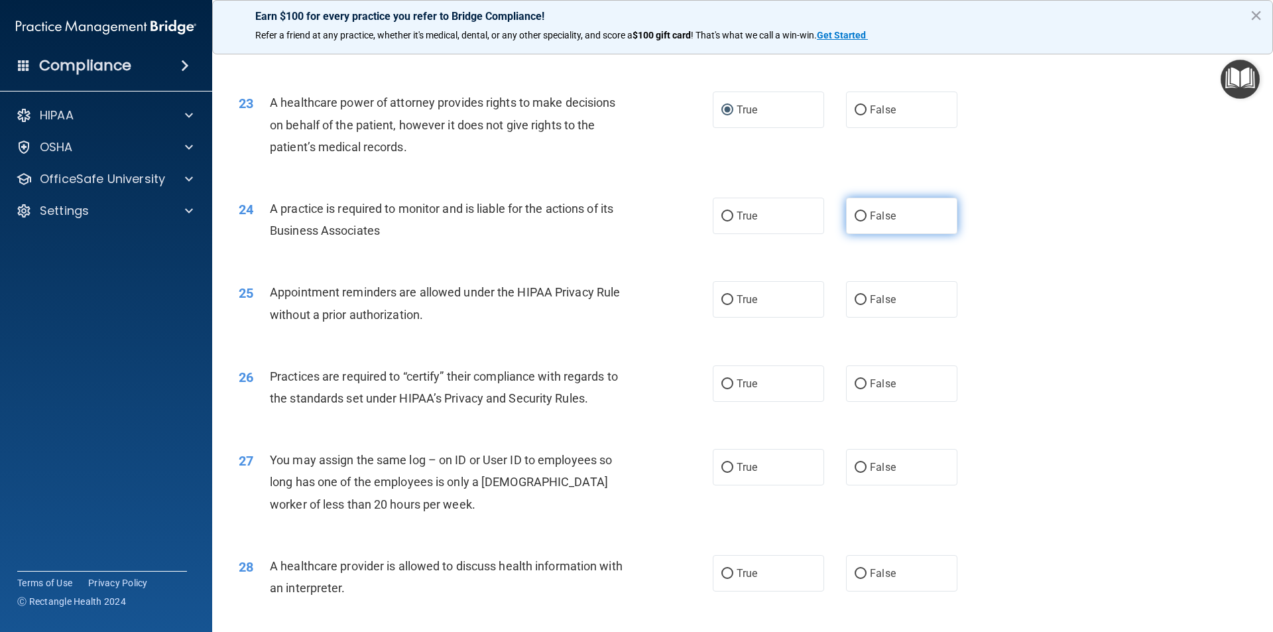
click at [861, 217] on label "False" at bounding box center [901, 216] width 111 height 36
click at [861, 217] on input "False" at bounding box center [861, 217] width 12 height 10
radio input "true"
click at [723, 304] on input "True" at bounding box center [728, 300] width 12 height 10
radio input "true"
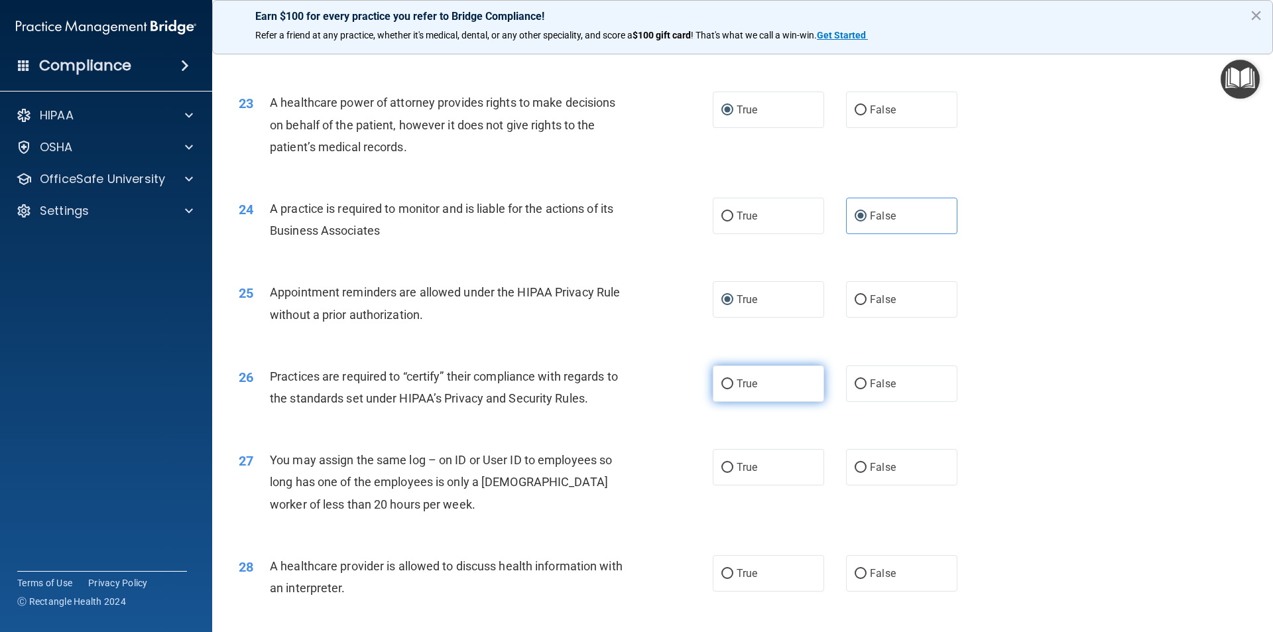
click at [737, 386] on span "True" at bounding box center [747, 383] width 21 height 13
click at [733, 386] on input "True" at bounding box center [728, 384] width 12 height 10
radio input "true"
click at [870, 466] on span "False" at bounding box center [883, 467] width 26 height 13
click at [864, 466] on input "False" at bounding box center [861, 468] width 12 height 10
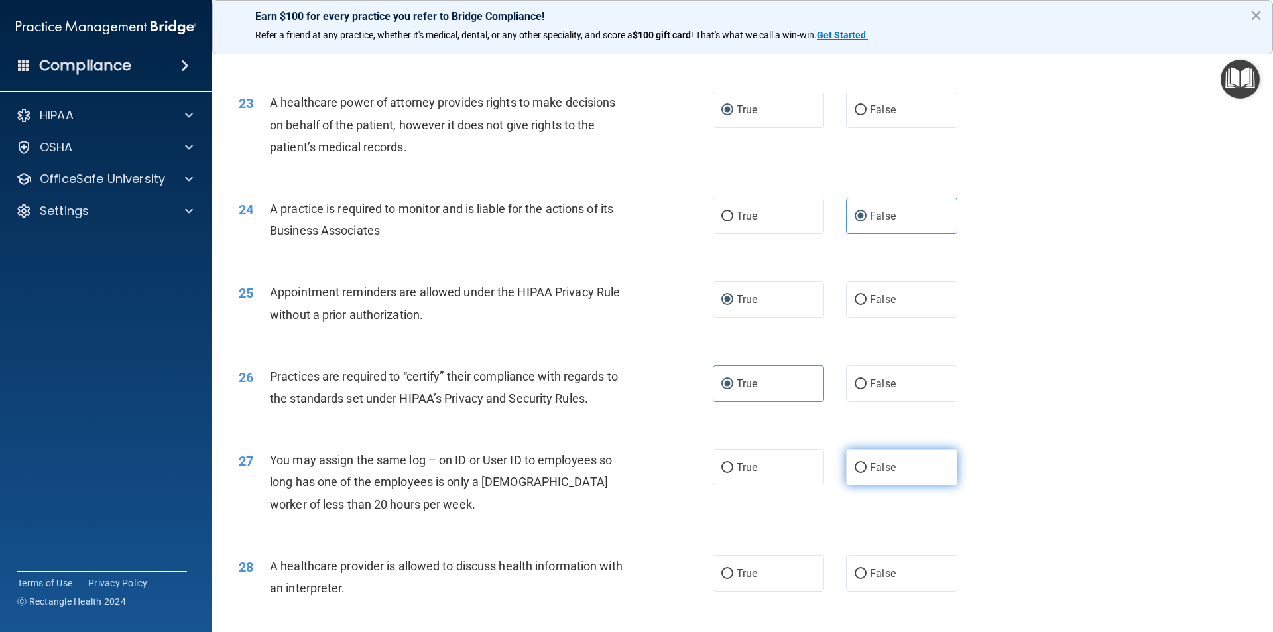
radio input "true"
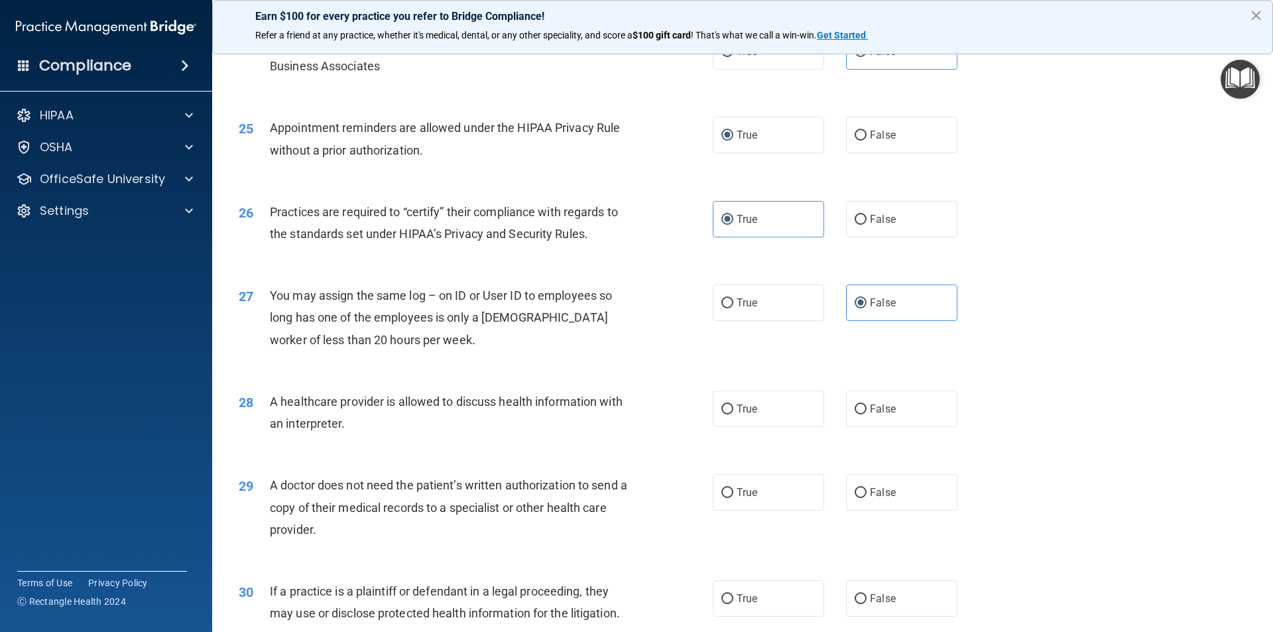
scroll to position [2387, 0]
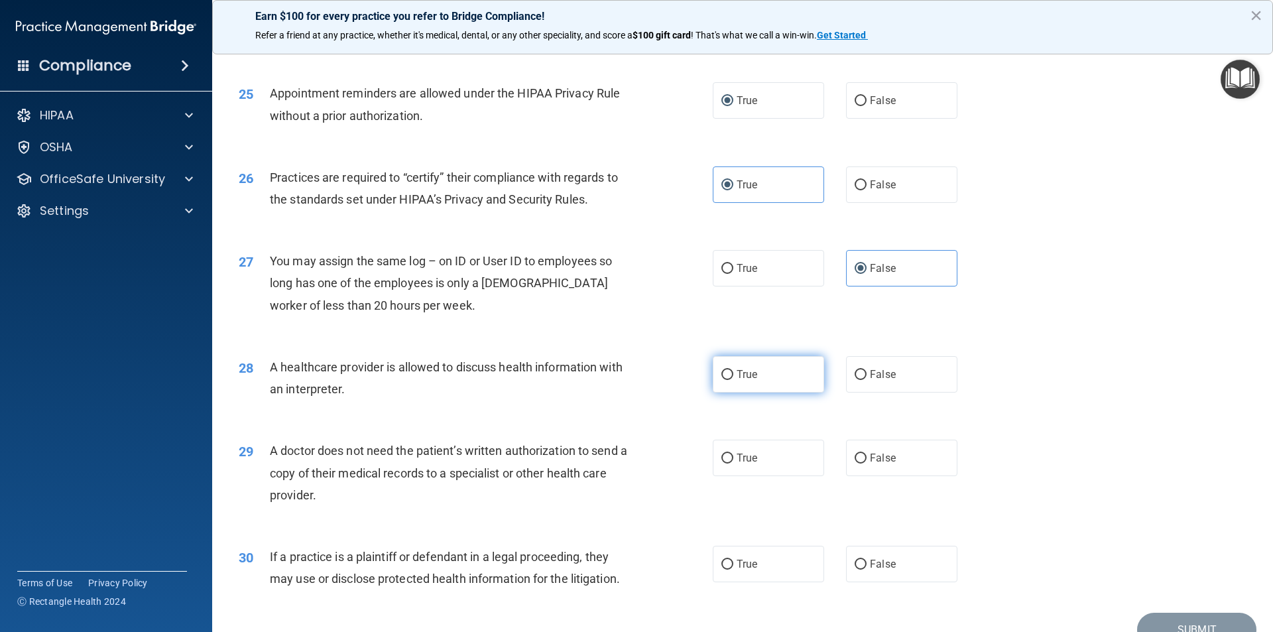
click at [729, 376] on label "True" at bounding box center [768, 374] width 111 height 36
click at [729, 376] on input "True" at bounding box center [728, 375] width 12 height 10
radio input "true"
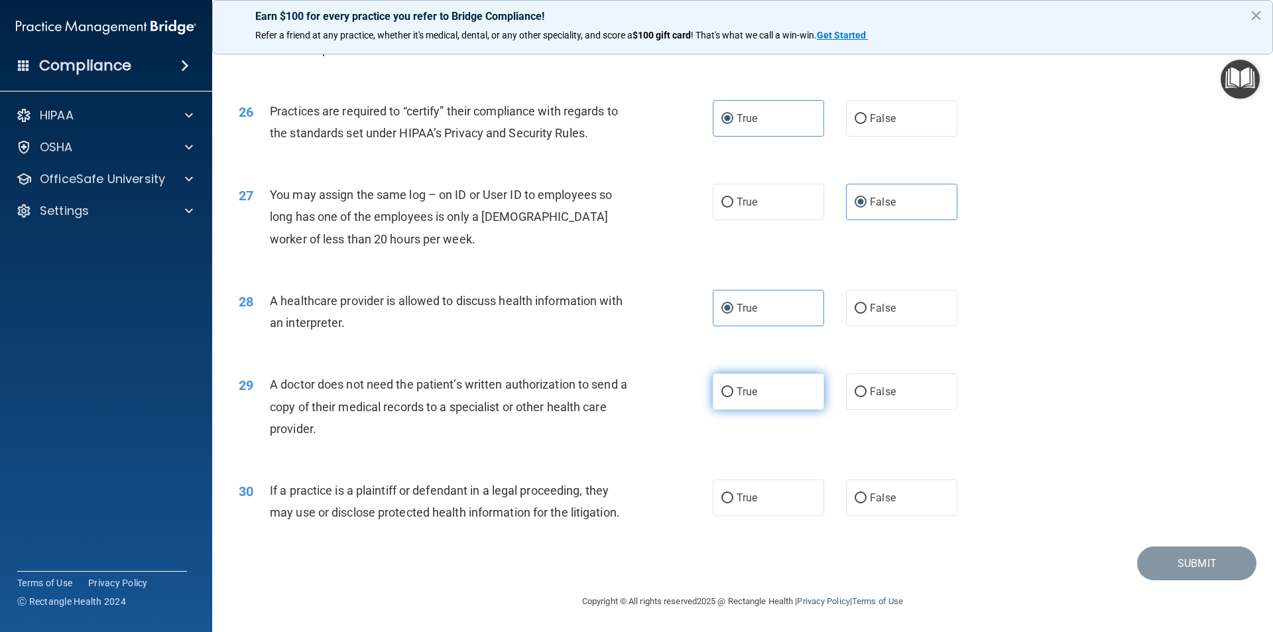
click at [737, 390] on span "True" at bounding box center [747, 391] width 21 height 13
click at [733, 390] on input "True" at bounding box center [728, 392] width 12 height 10
radio input "true"
click at [726, 497] on input "True" at bounding box center [728, 498] width 12 height 10
radio input "true"
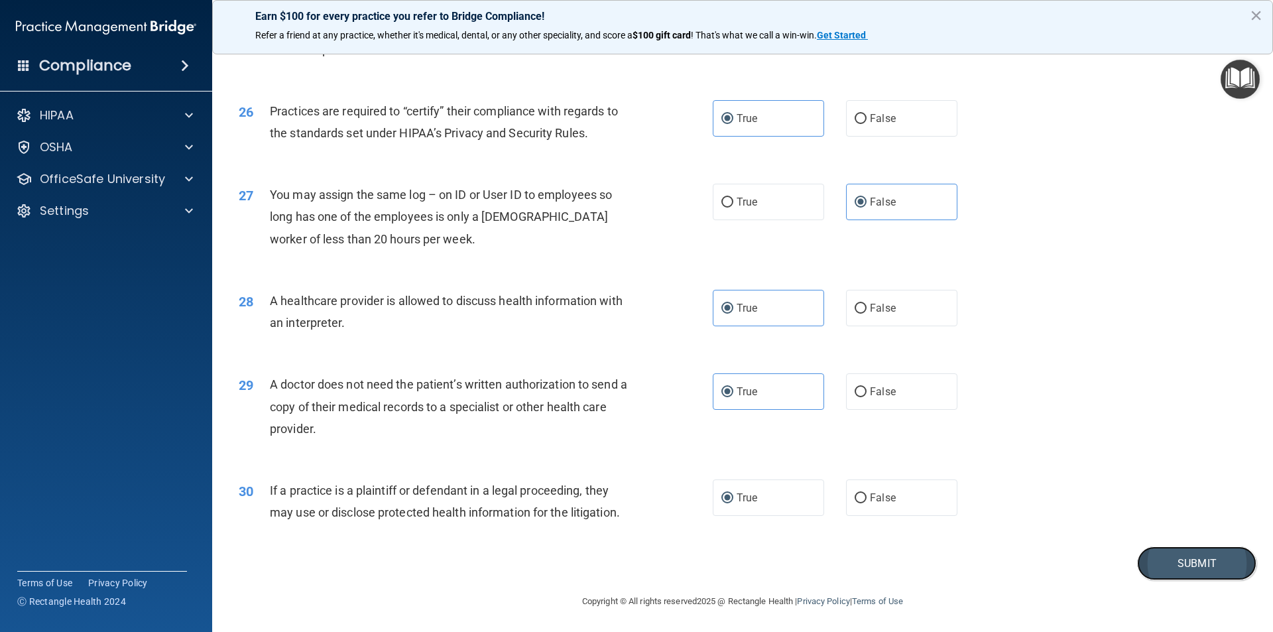
click at [1191, 572] on button "Submit" at bounding box center [1196, 563] width 119 height 34
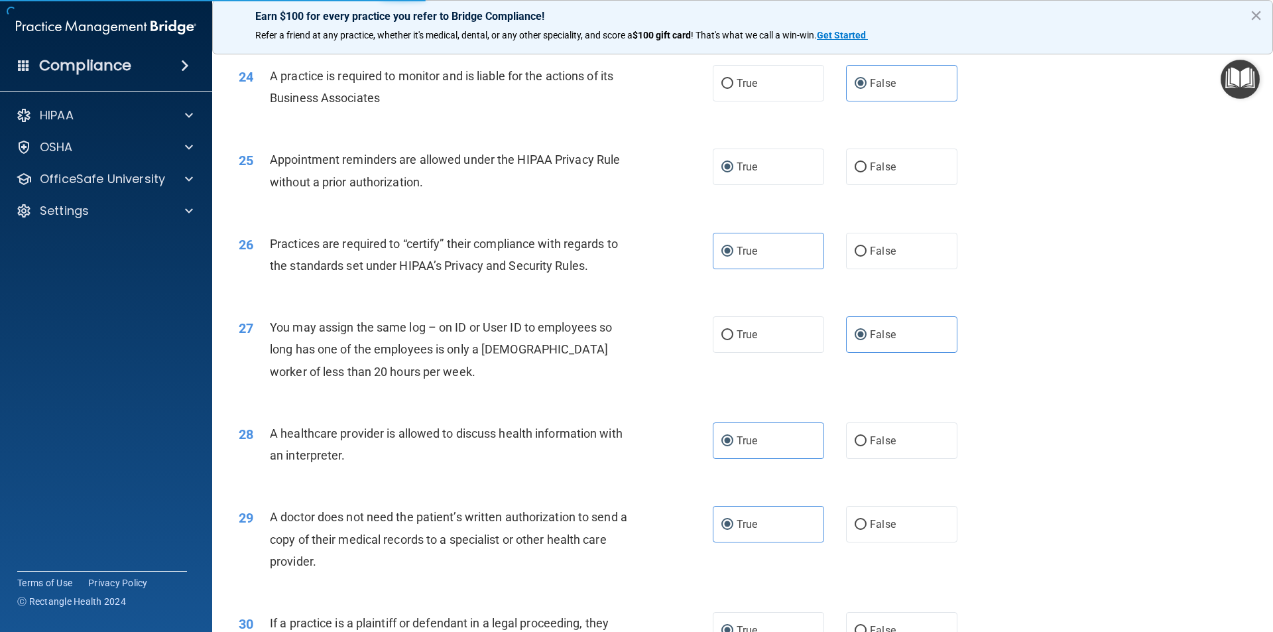
scroll to position [2455, 0]
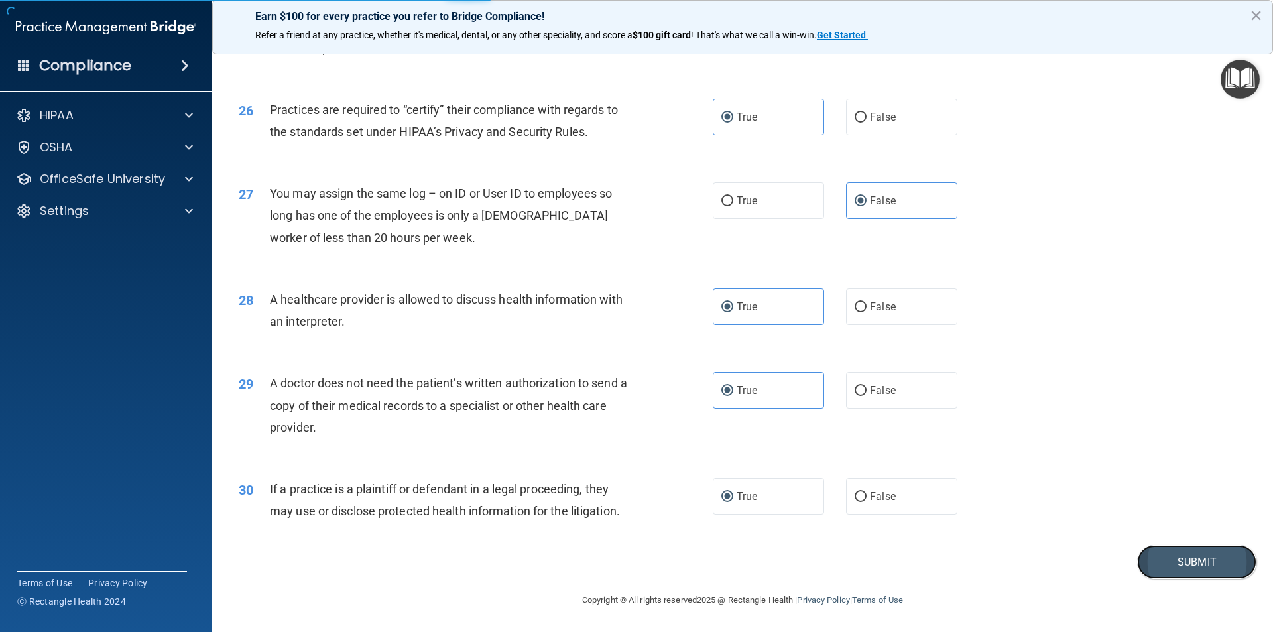
click at [1174, 554] on button "Submit" at bounding box center [1196, 562] width 119 height 34
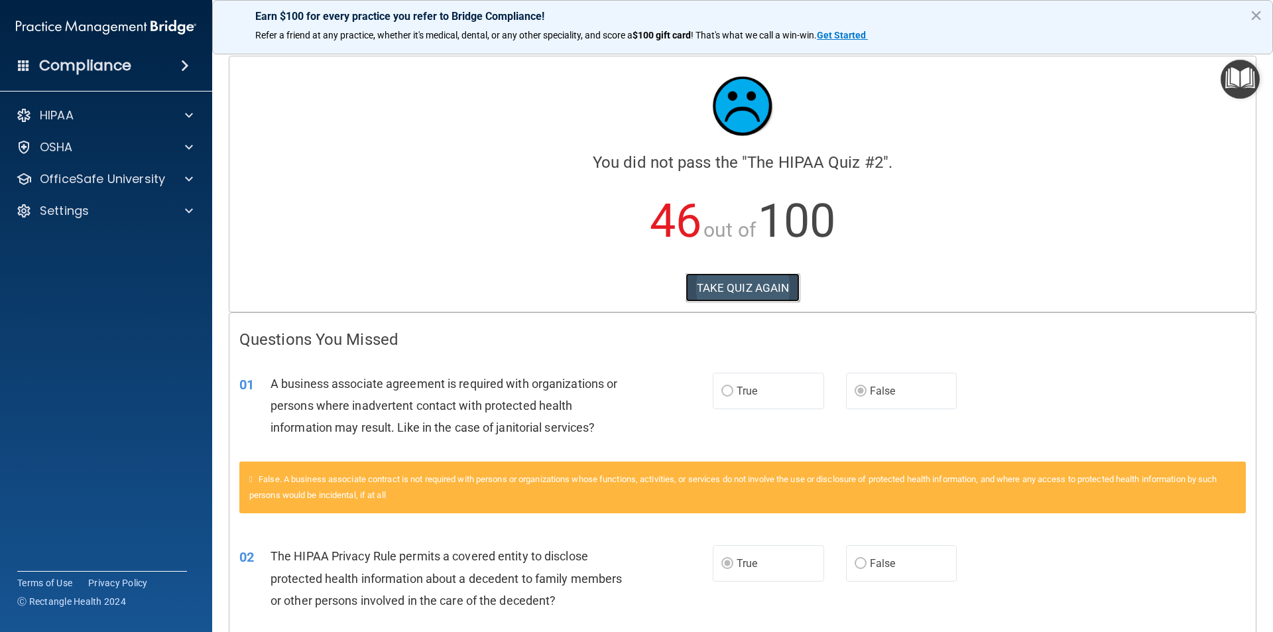
click at [747, 288] on button "TAKE QUIZ AGAIN" at bounding box center [743, 287] width 115 height 29
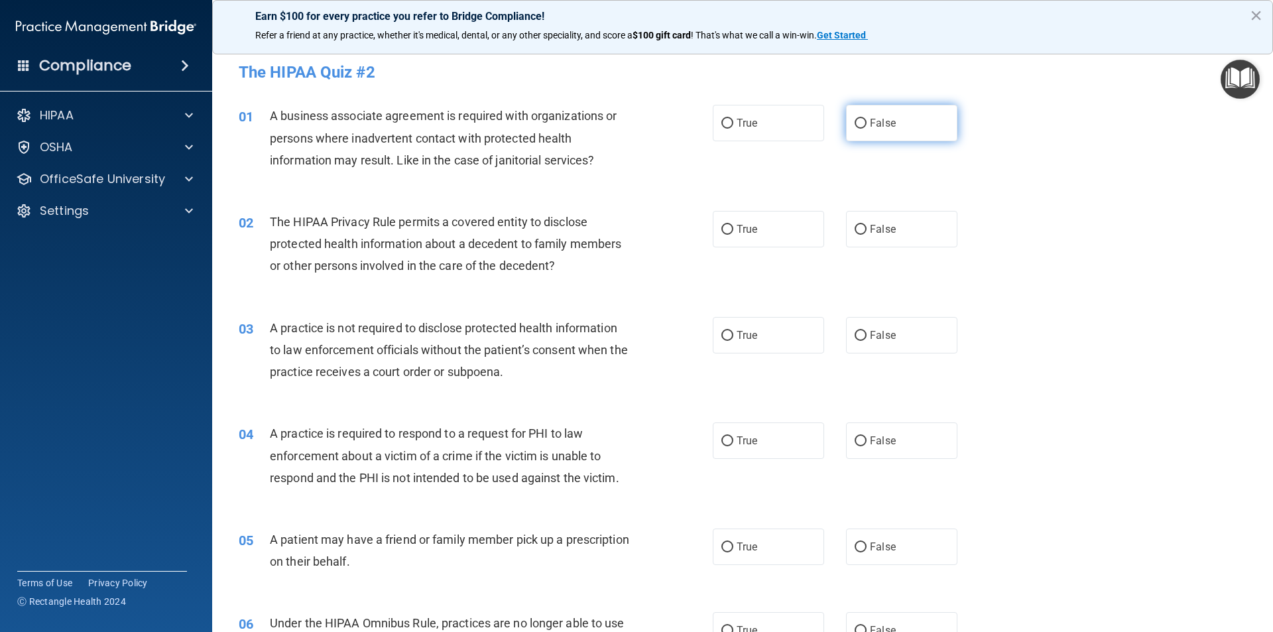
click at [855, 121] on input "False" at bounding box center [861, 124] width 12 height 10
radio input "true"
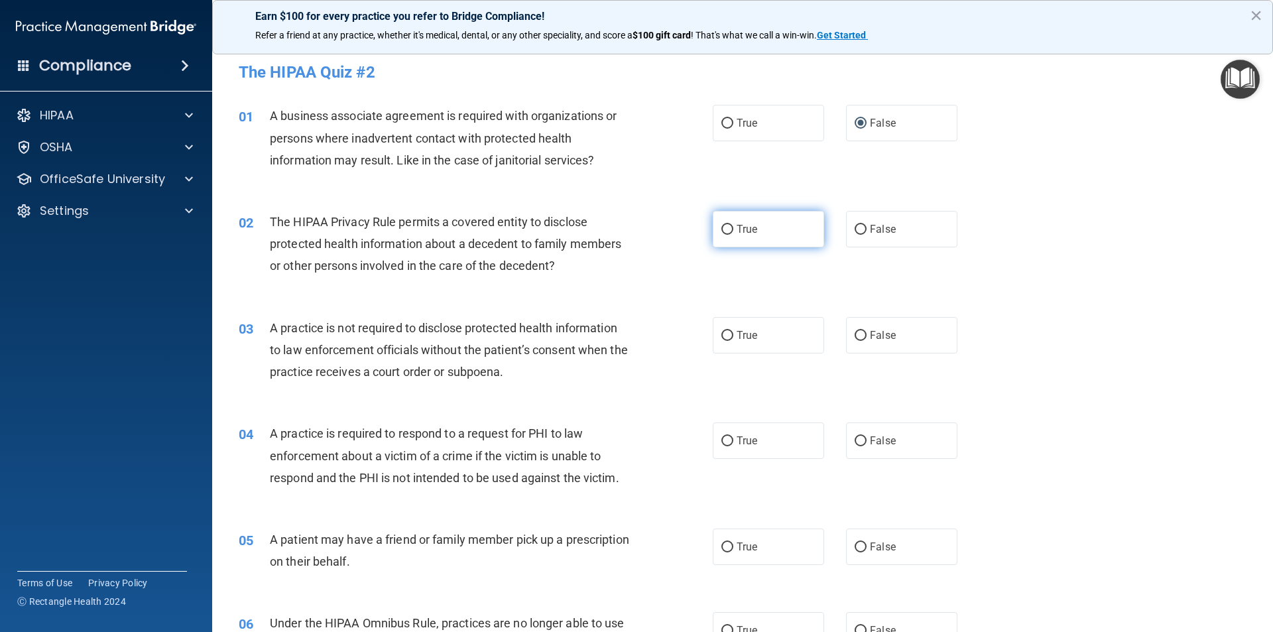
click at [728, 231] on input "True" at bounding box center [728, 230] width 12 height 10
radio input "true"
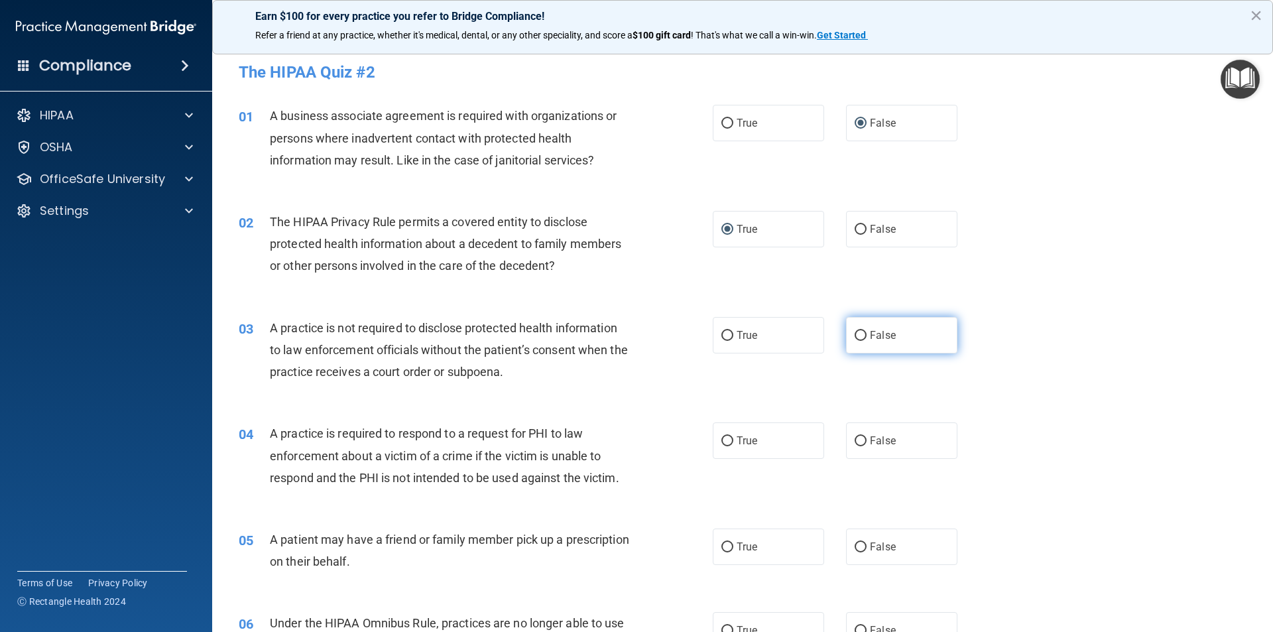
click at [857, 337] on input "False" at bounding box center [861, 336] width 12 height 10
radio input "true"
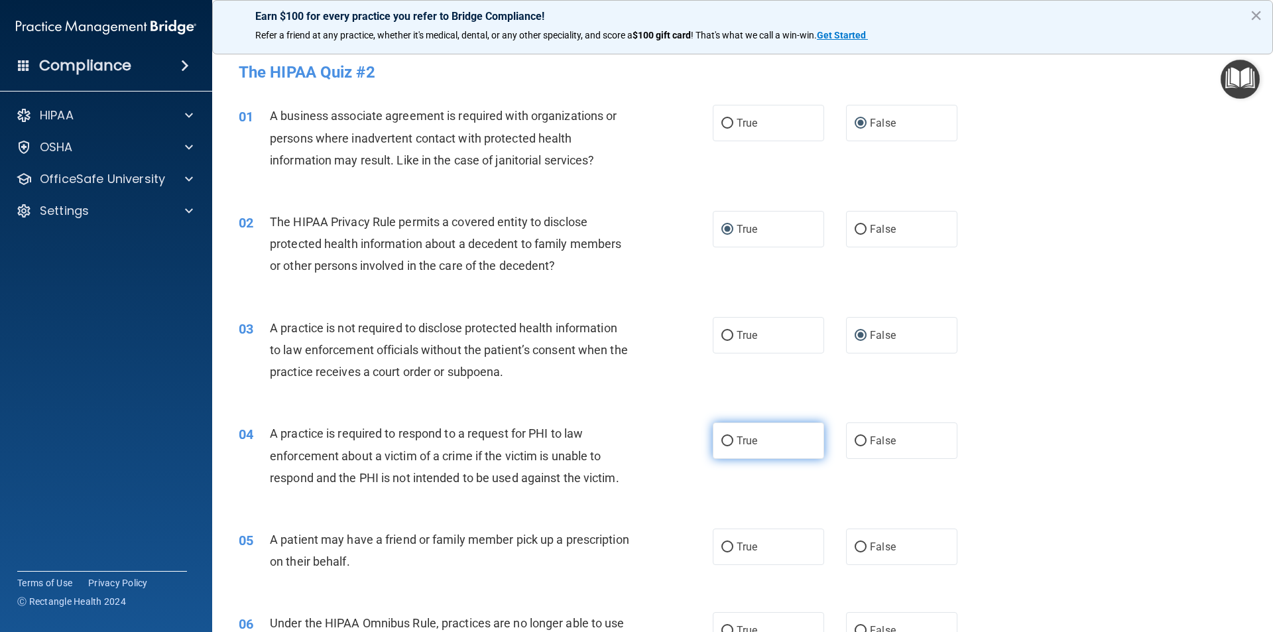
click at [737, 439] on span "True" at bounding box center [747, 440] width 21 height 13
click at [733, 439] on input "True" at bounding box center [728, 441] width 12 height 10
radio input "true"
click at [724, 548] on input "True" at bounding box center [728, 547] width 12 height 10
radio input "true"
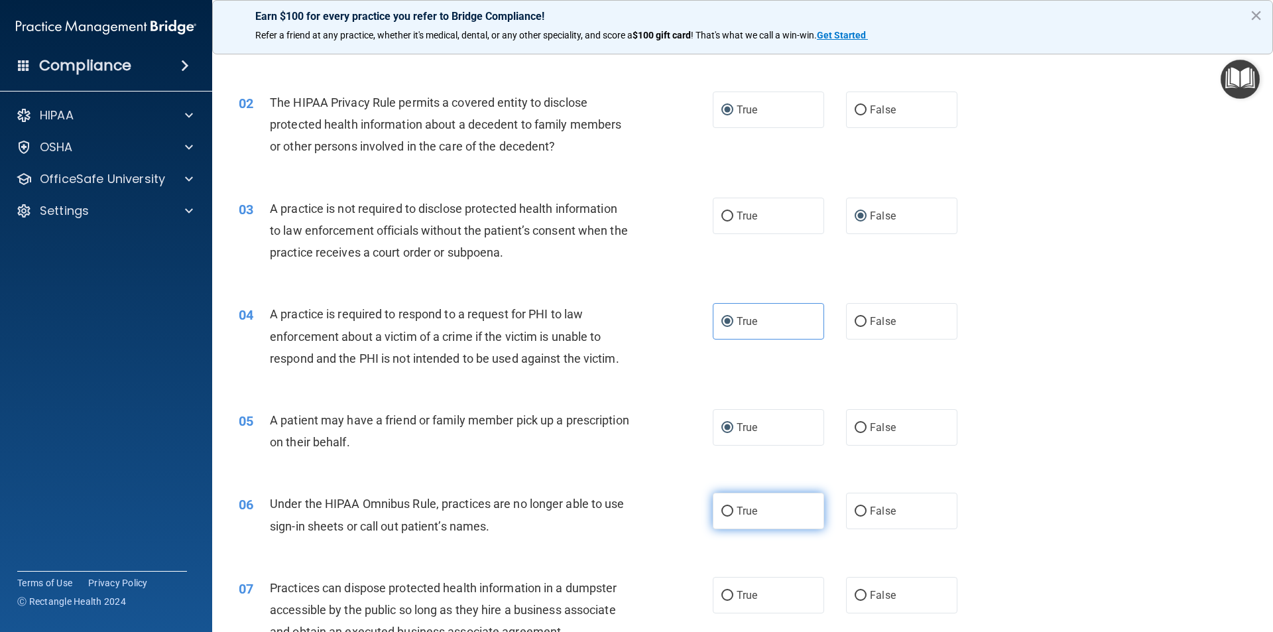
scroll to position [133, 0]
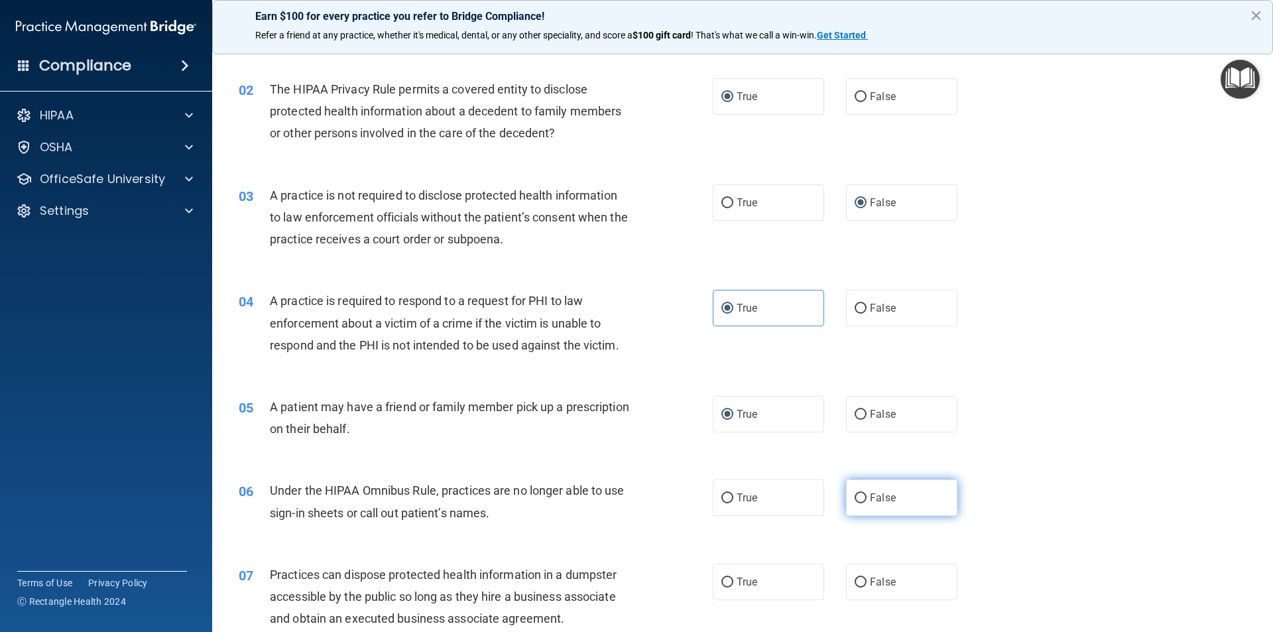
click at [861, 501] on label "False" at bounding box center [901, 497] width 111 height 36
click at [861, 501] on input "False" at bounding box center [861, 498] width 12 height 10
radio input "true"
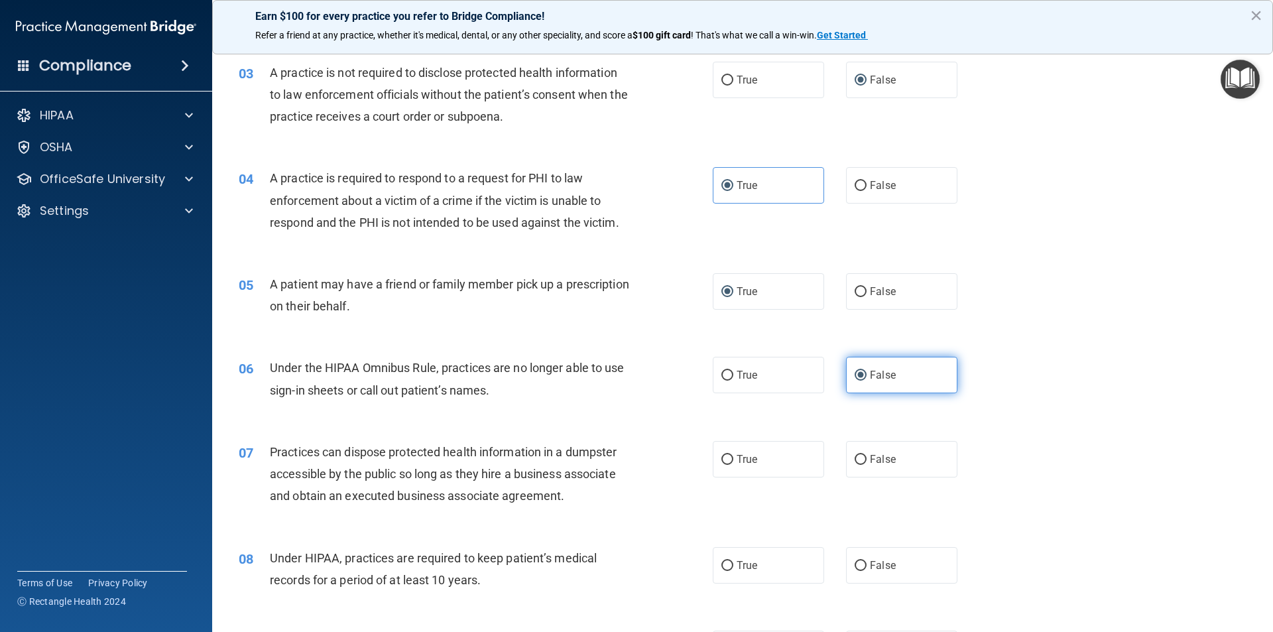
scroll to position [332, 0]
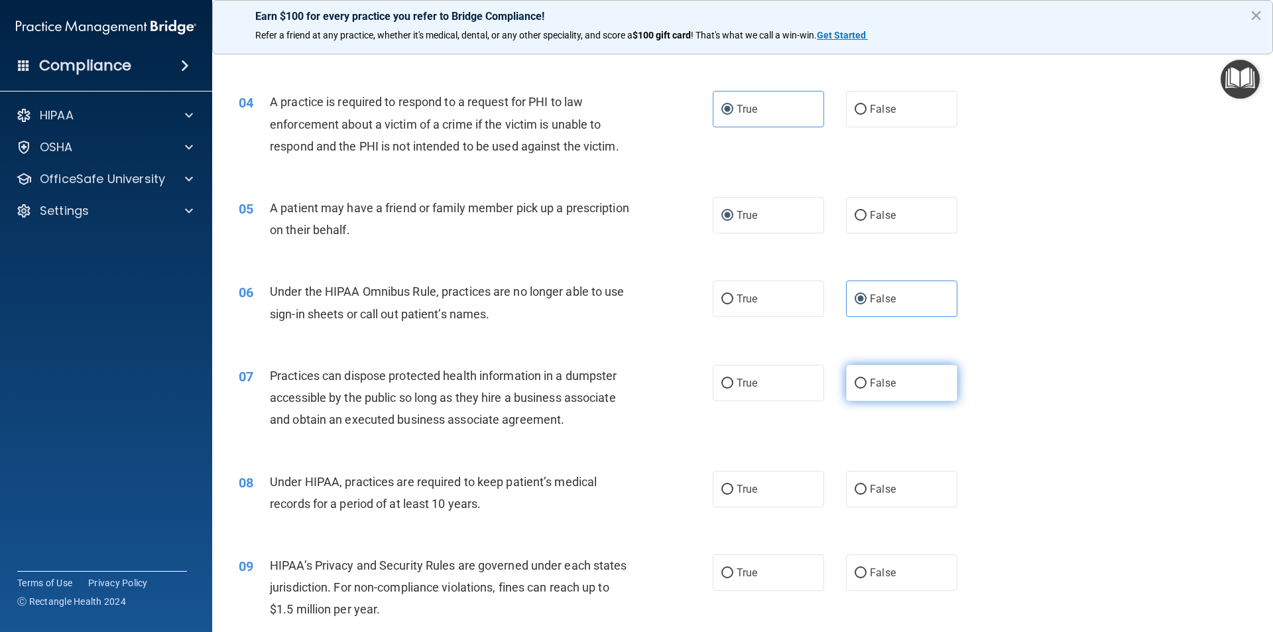
click at [855, 379] on input "False" at bounding box center [861, 384] width 12 height 10
radio input "true"
click at [855, 491] on input "False" at bounding box center [861, 490] width 12 height 10
radio input "true"
click at [857, 573] on input "False" at bounding box center [861, 573] width 12 height 10
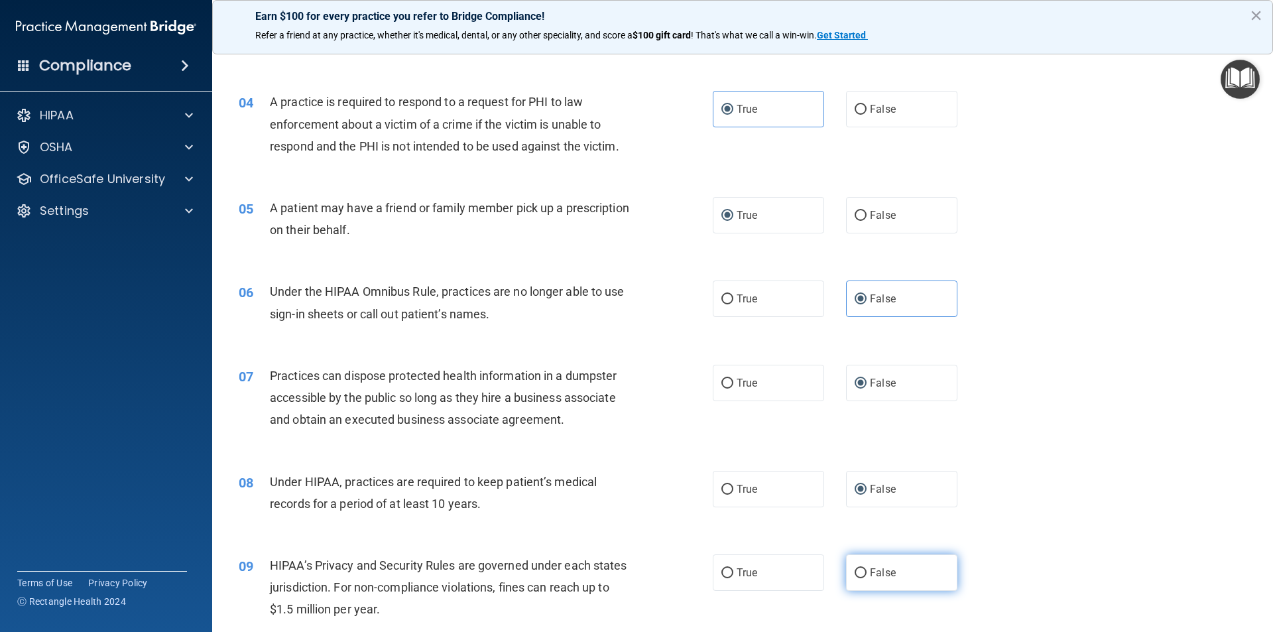
radio input "true"
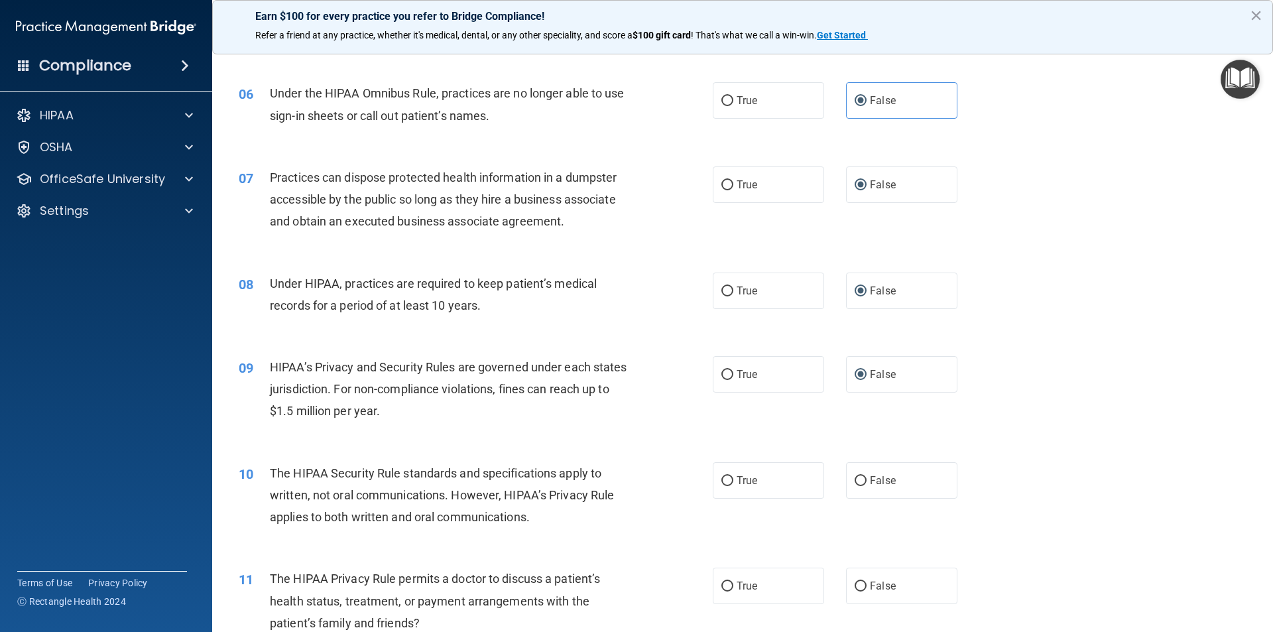
scroll to position [531, 0]
click at [726, 483] on input "True" at bounding box center [728, 480] width 12 height 10
radio input "true"
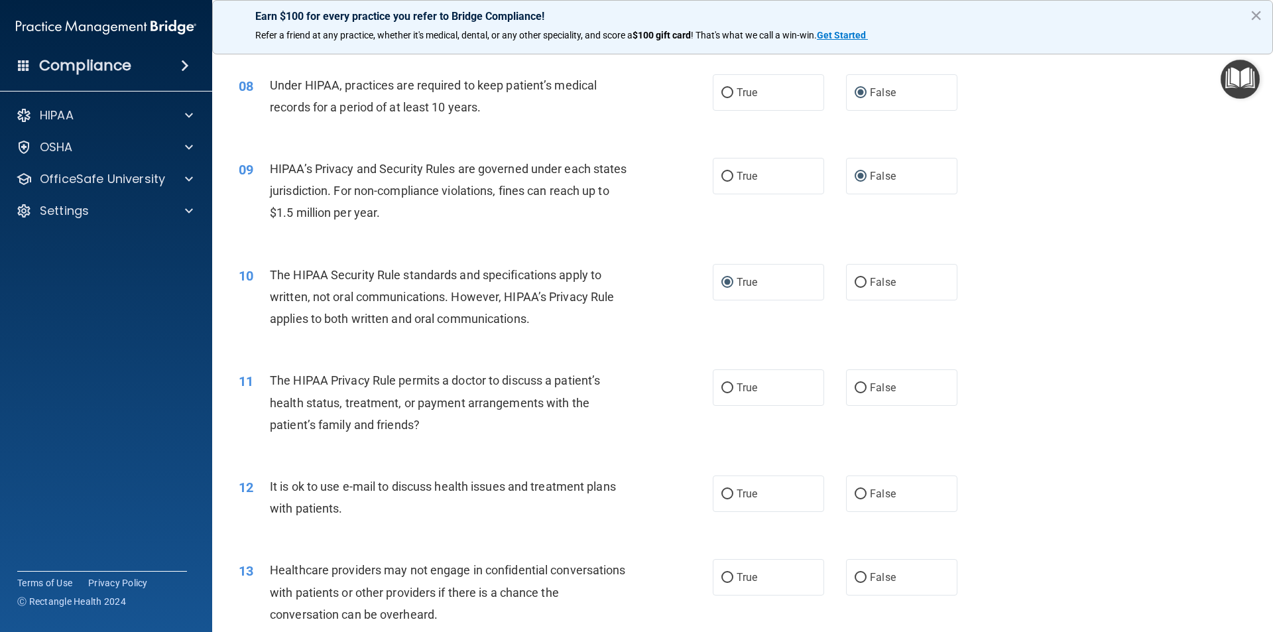
scroll to position [729, 0]
click at [722, 384] on input "True" at bounding box center [728, 387] width 12 height 10
radio input "true"
click at [722, 493] on input "True" at bounding box center [728, 493] width 12 height 10
radio input "true"
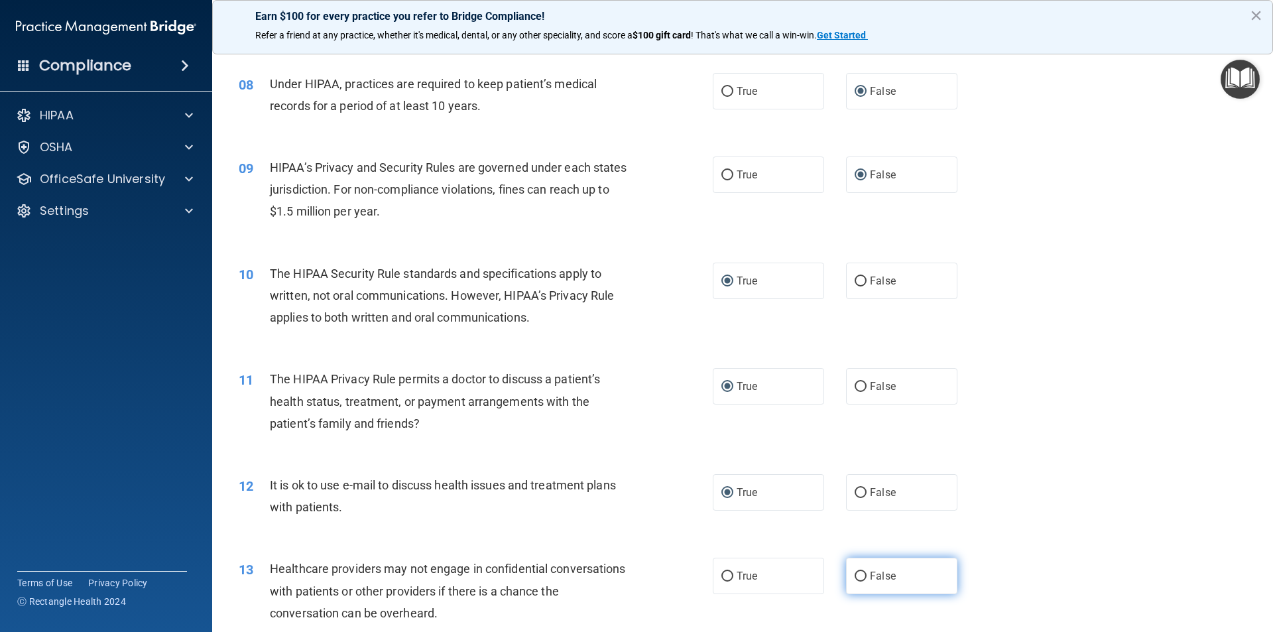
click at [855, 579] on input "False" at bounding box center [861, 577] width 12 height 10
radio input "true"
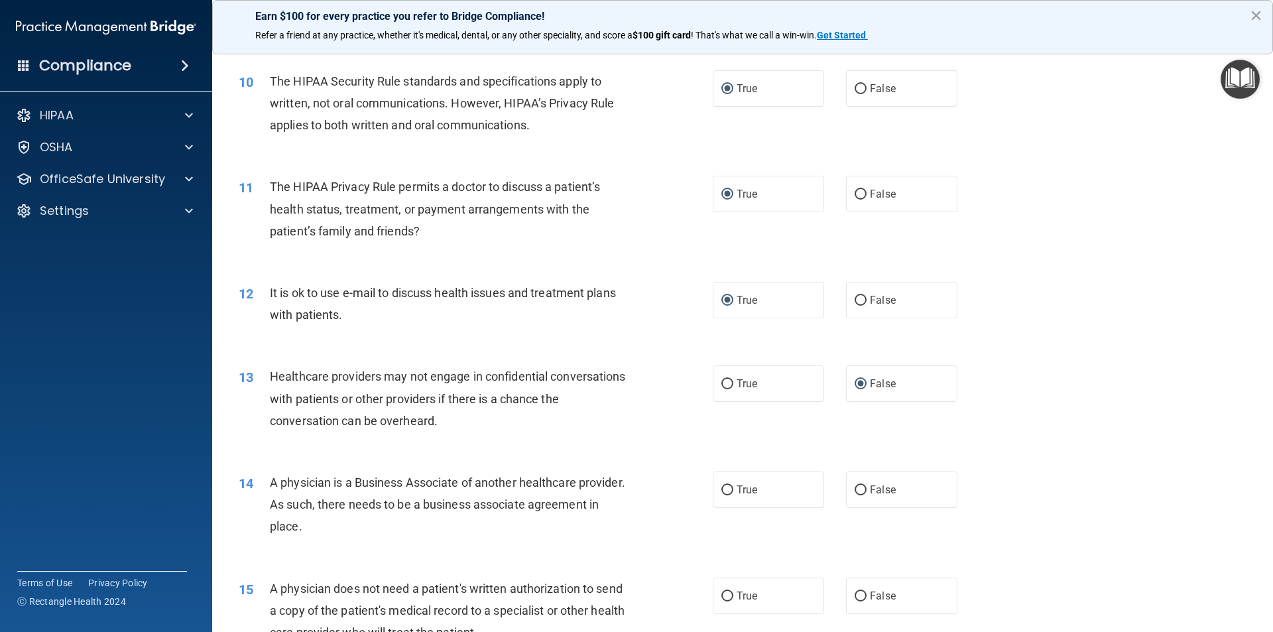
scroll to position [928, 0]
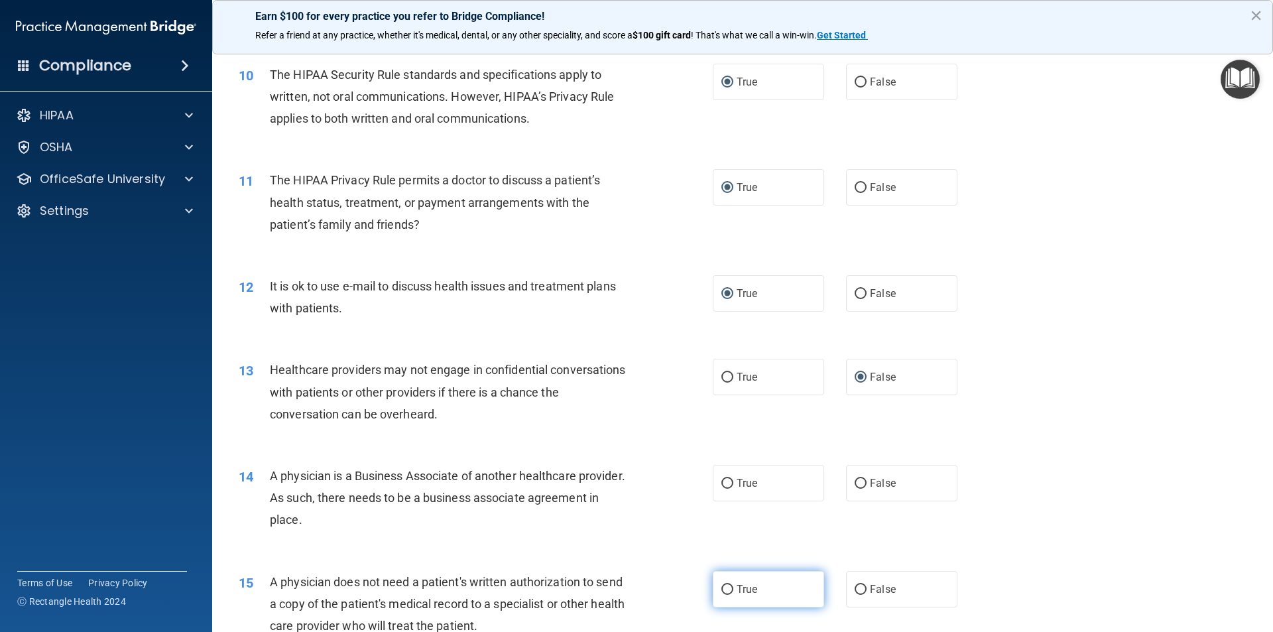
click at [722, 589] on input "True" at bounding box center [728, 590] width 12 height 10
radio input "true"
click at [726, 481] on input "True" at bounding box center [728, 484] width 12 height 10
radio input "true"
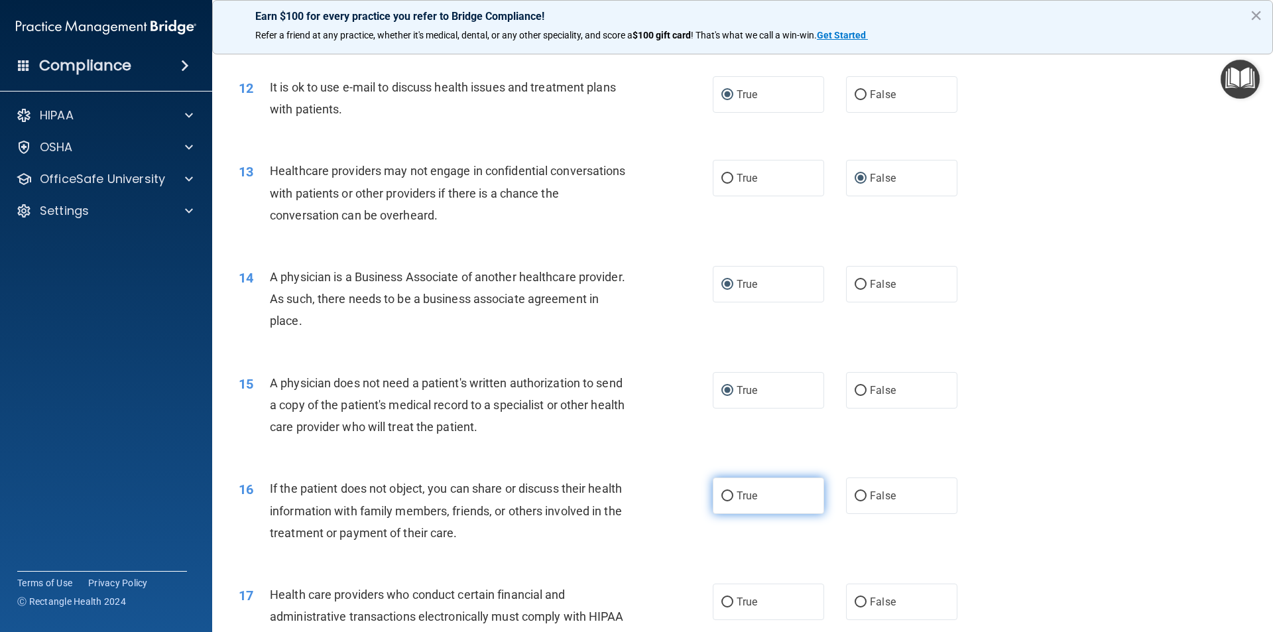
scroll to position [1194, 0]
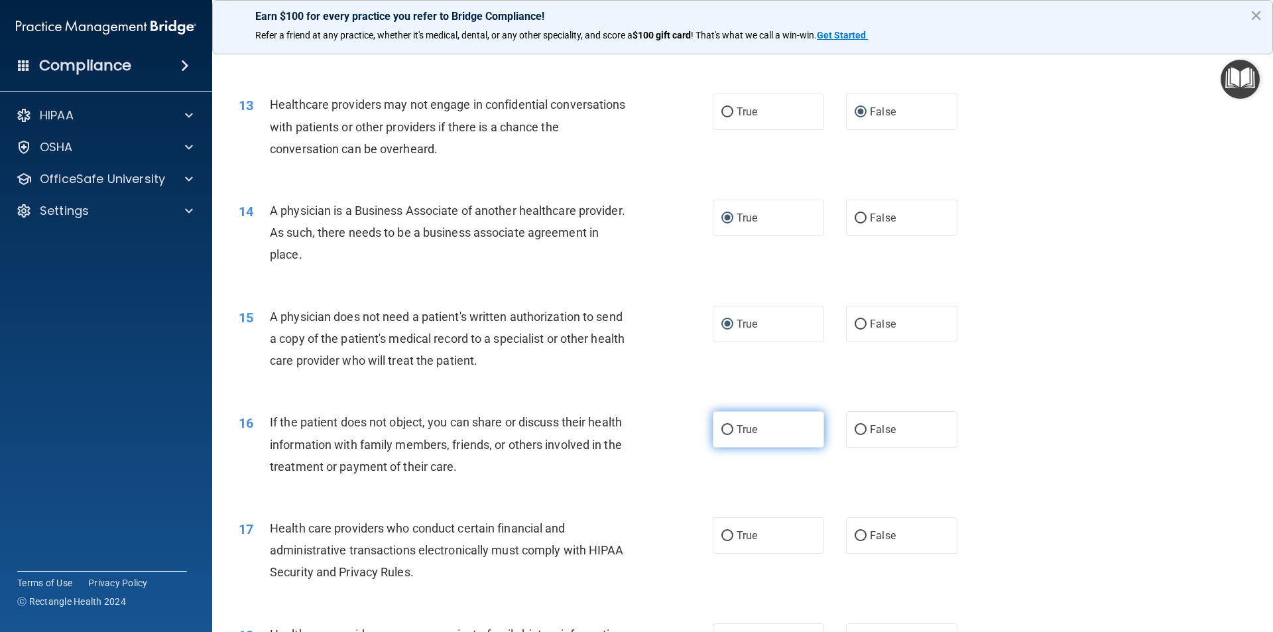
click at [724, 432] on input "True" at bounding box center [728, 430] width 12 height 10
radio input "true"
click at [729, 531] on label "True" at bounding box center [768, 535] width 111 height 36
click at [729, 531] on input "True" at bounding box center [728, 536] width 12 height 10
radio input "true"
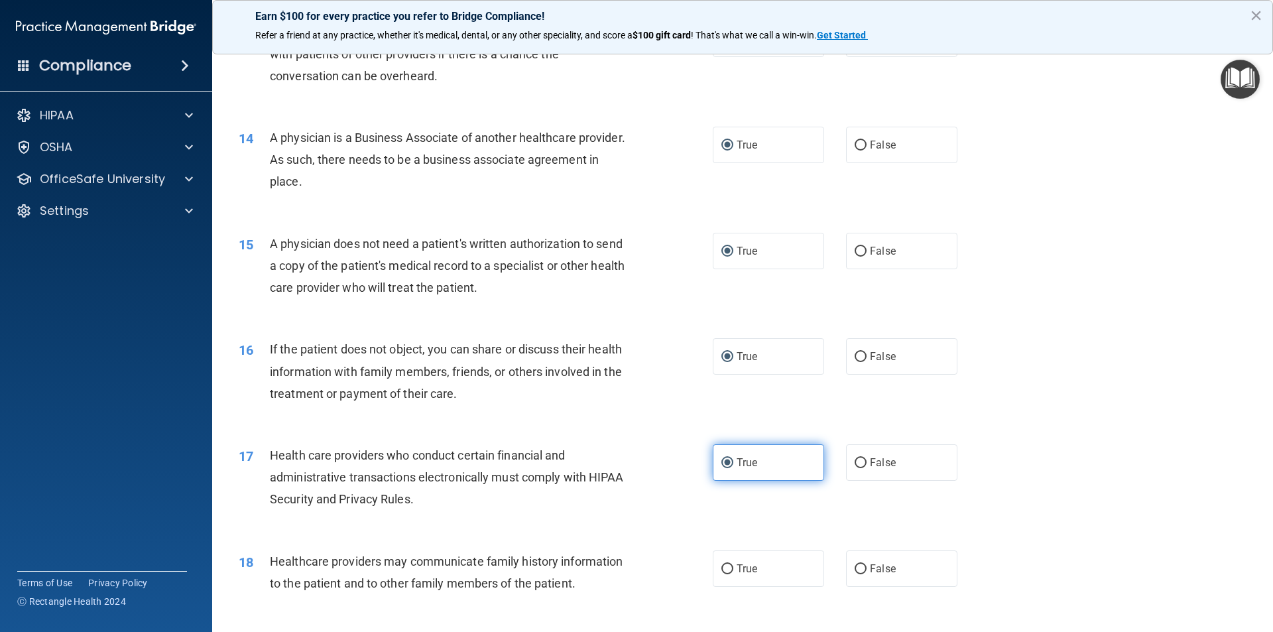
scroll to position [1393, 0]
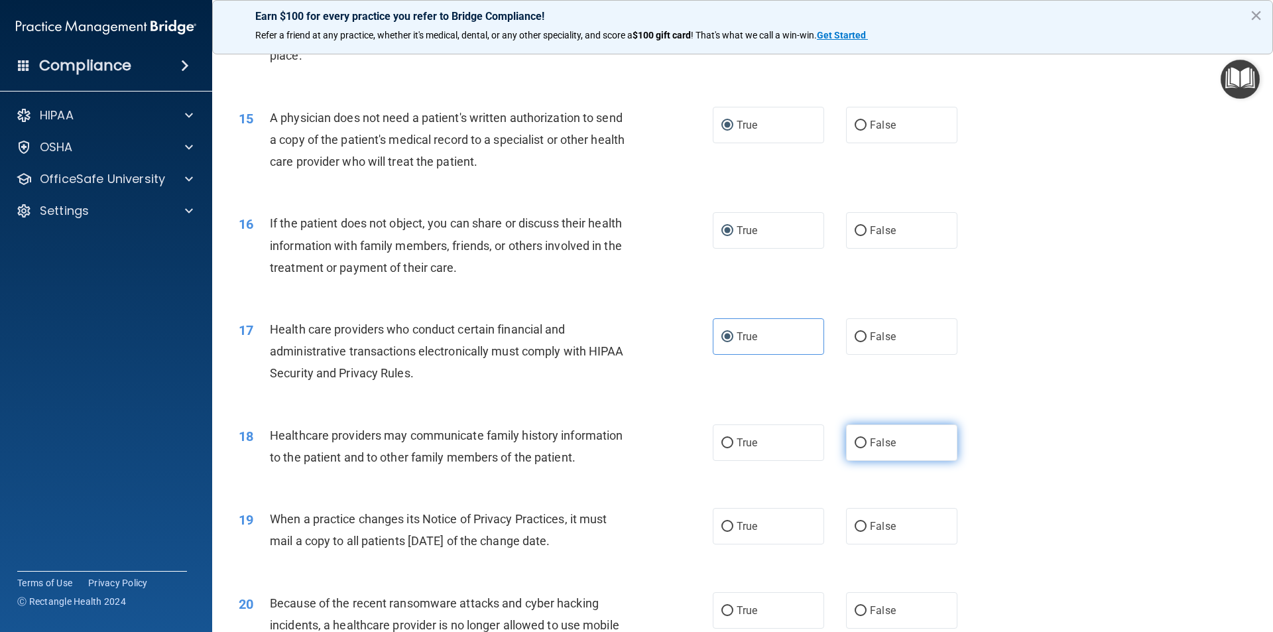
click at [870, 442] on span "False" at bounding box center [883, 442] width 26 height 13
click at [867, 442] on input "False" at bounding box center [861, 443] width 12 height 10
radio input "true"
click at [857, 528] on input "False" at bounding box center [861, 527] width 12 height 10
radio input "true"
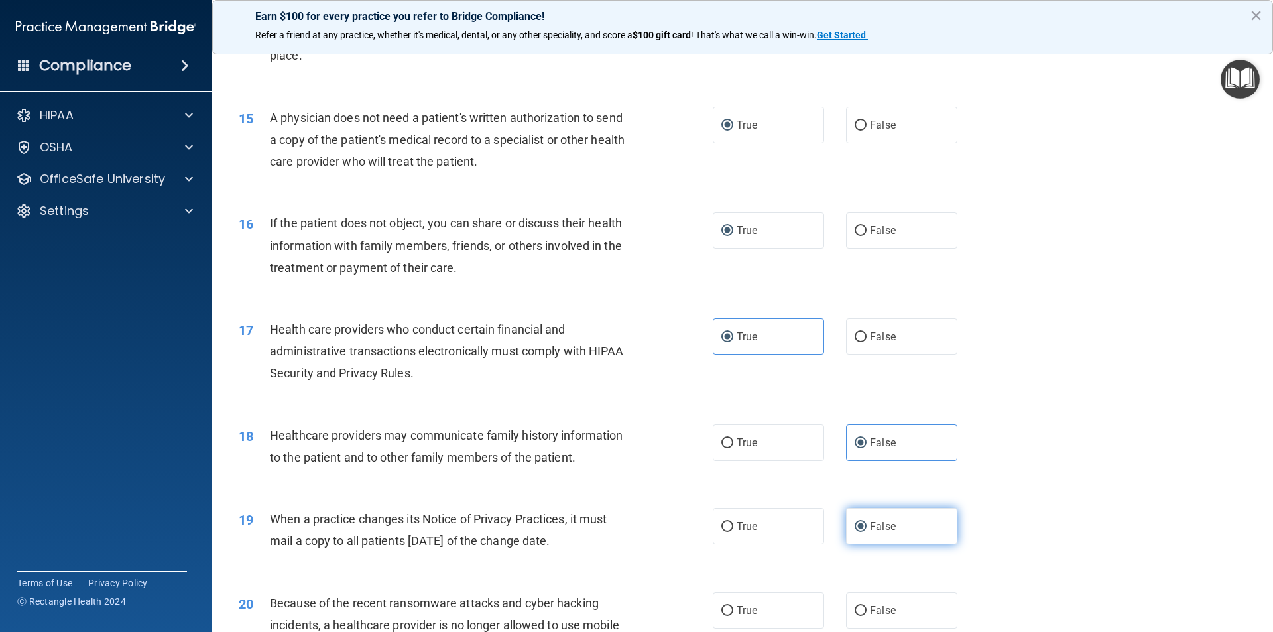
scroll to position [1459, 0]
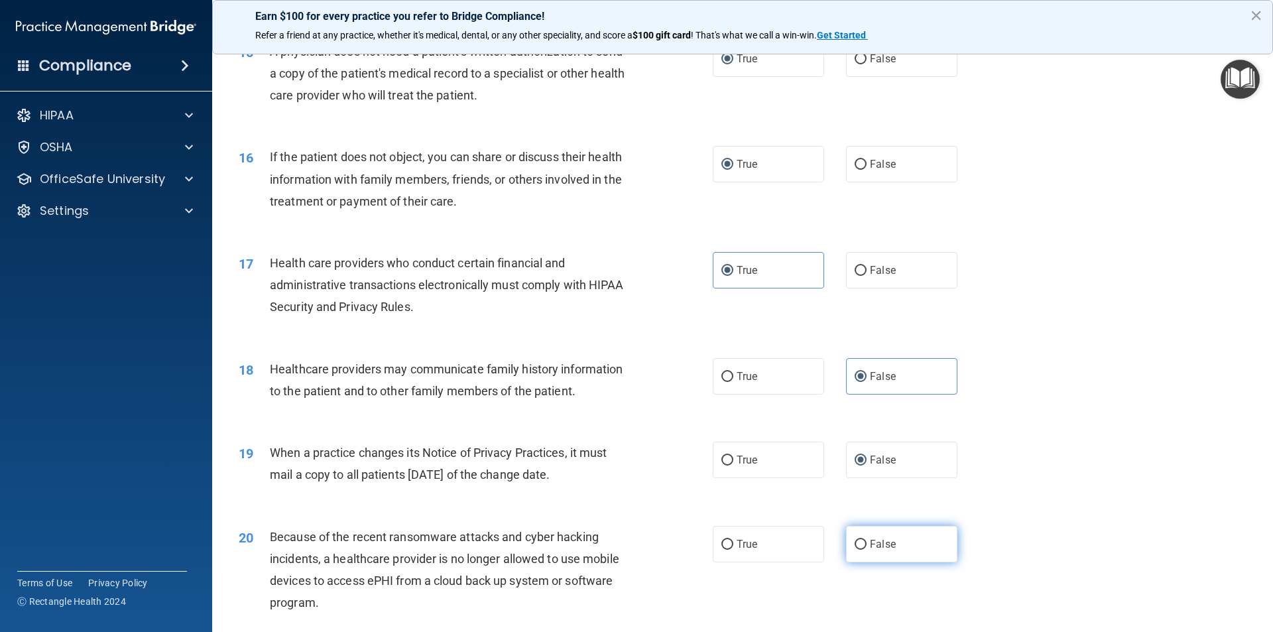
click at [855, 547] on input "False" at bounding box center [861, 545] width 12 height 10
radio input "true"
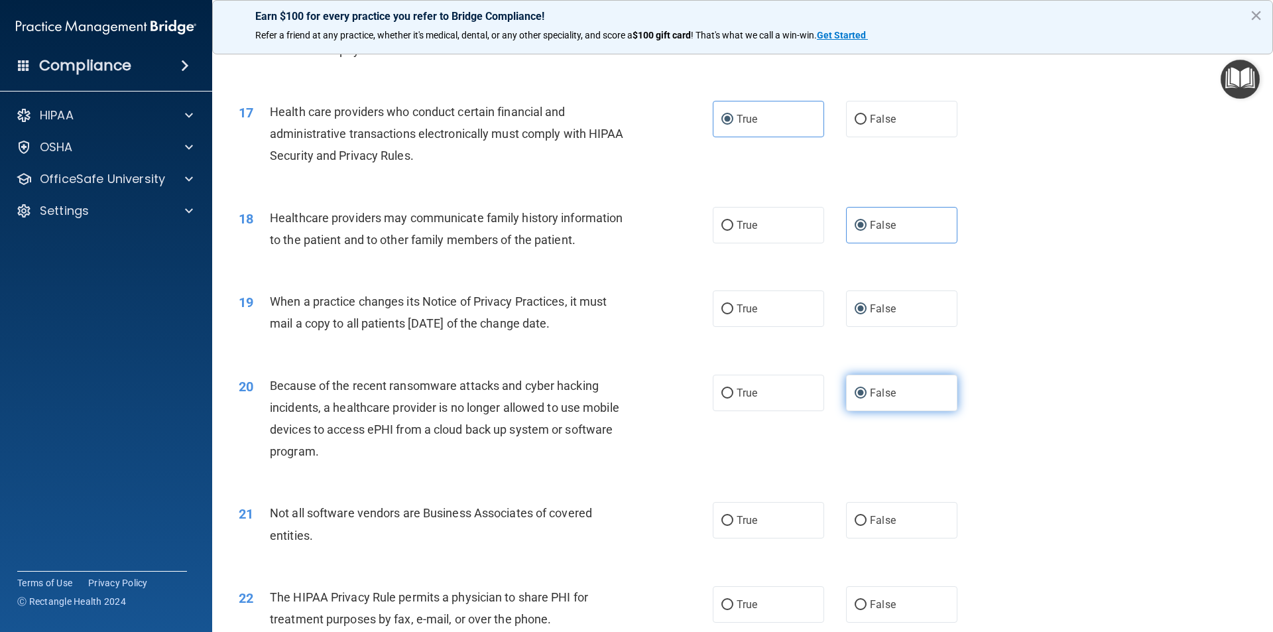
scroll to position [1658, 0]
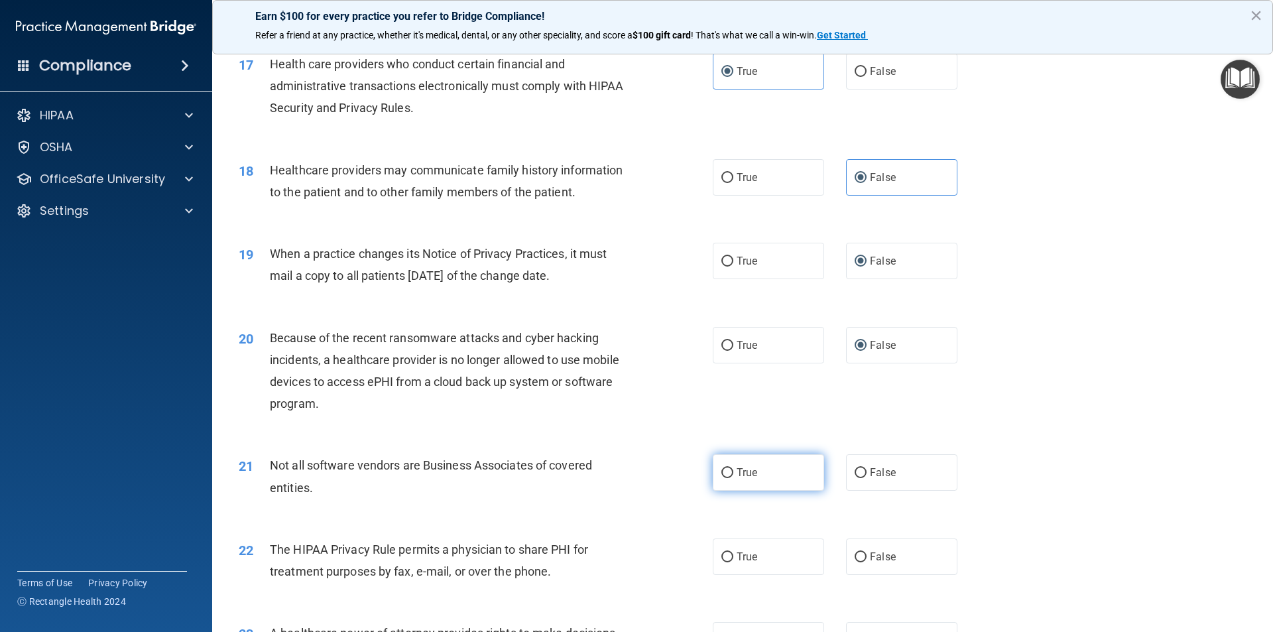
click at [722, 468] on input "True" at bounding box center [728, 473] width 12 height 10
radio input "true"
click at [725, 557] on input "True" at bounding box center [728, 557] width 12 height 10
radio input "true"
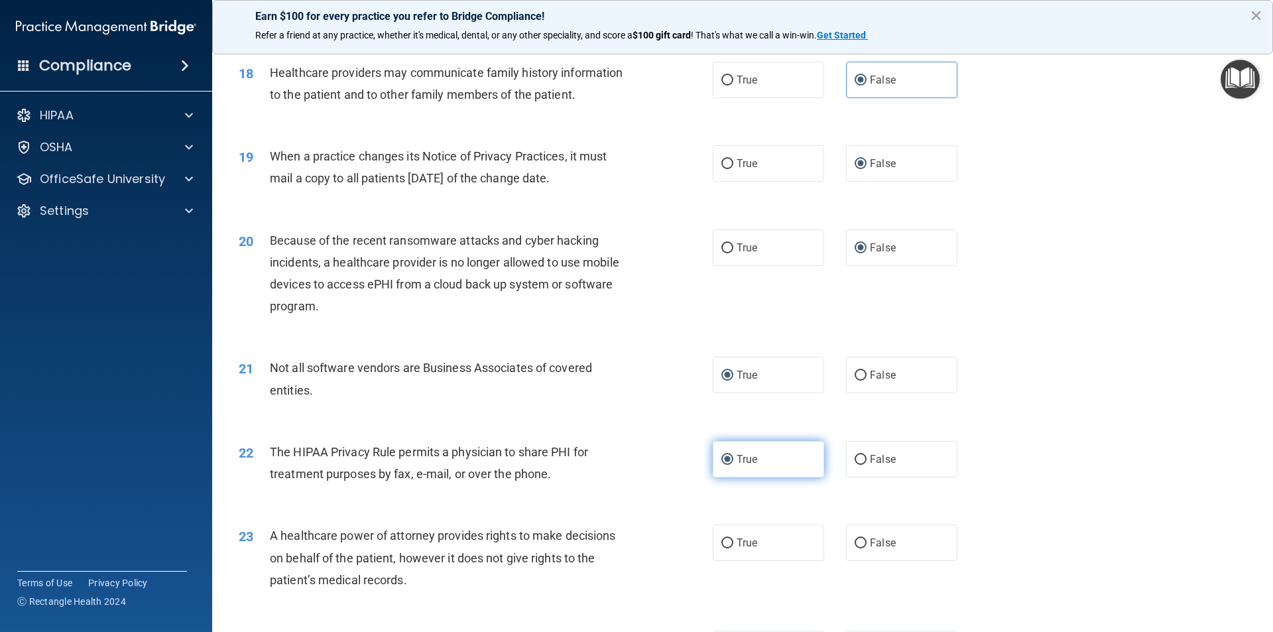
scroll to position [1857, 0]
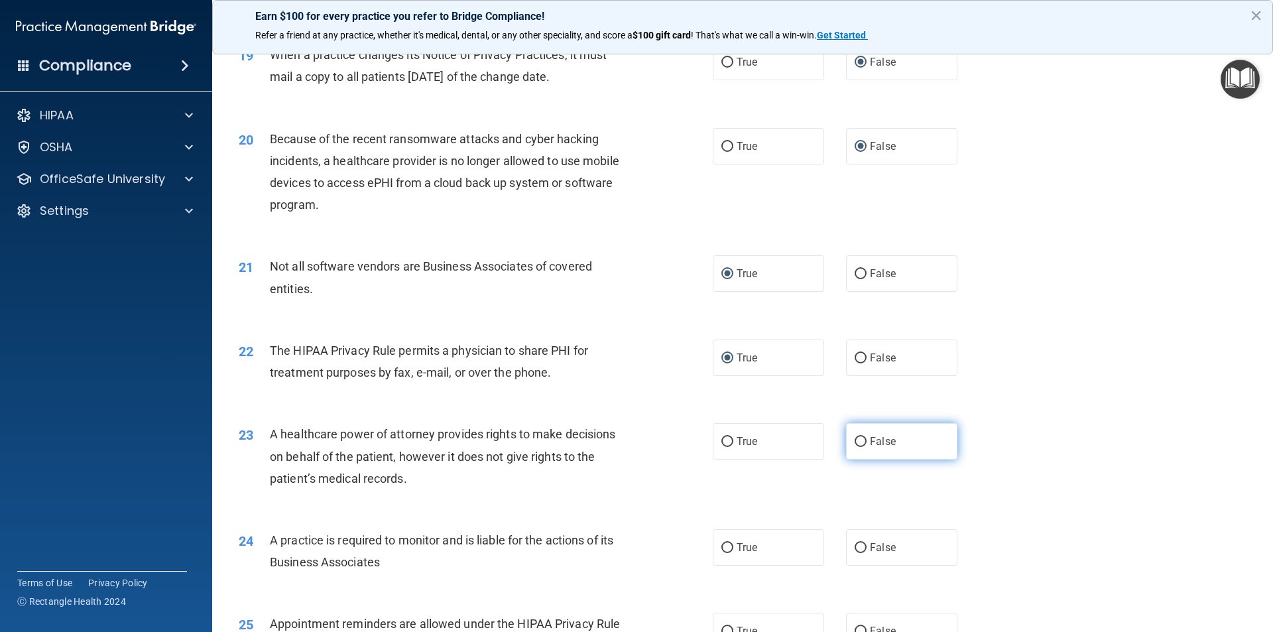
click at [857, 440] on input "False" at bounding box center [861, 442] width 12 height 10
radio input "true"
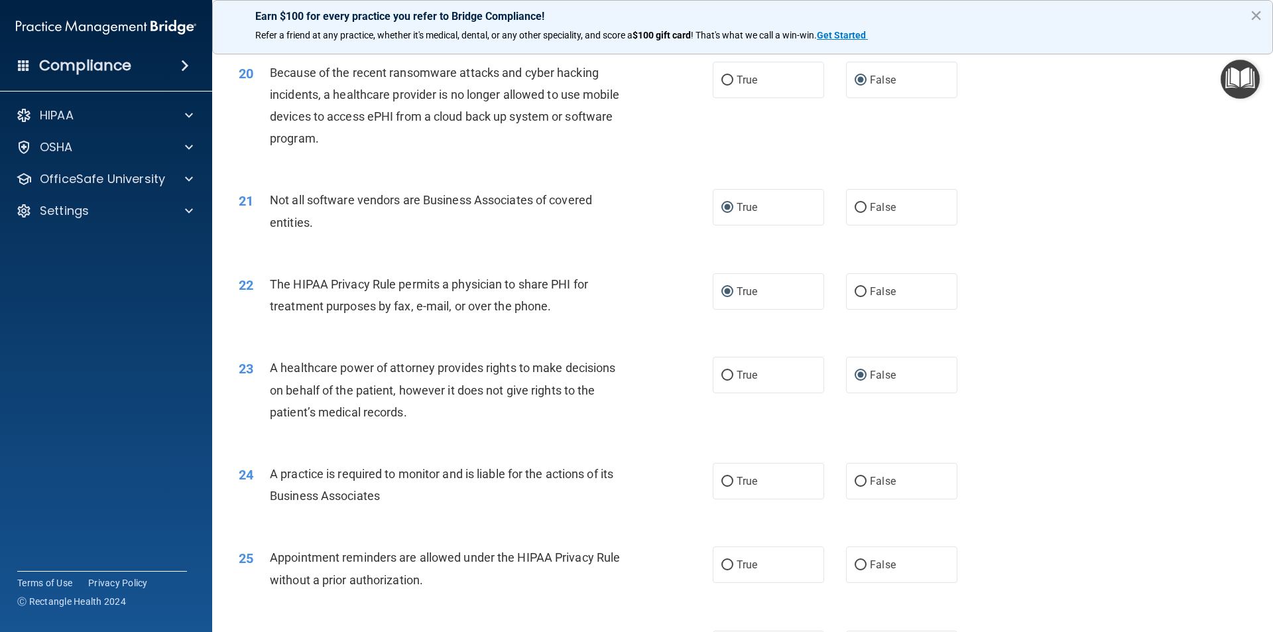
scroll to position [1990, 0]
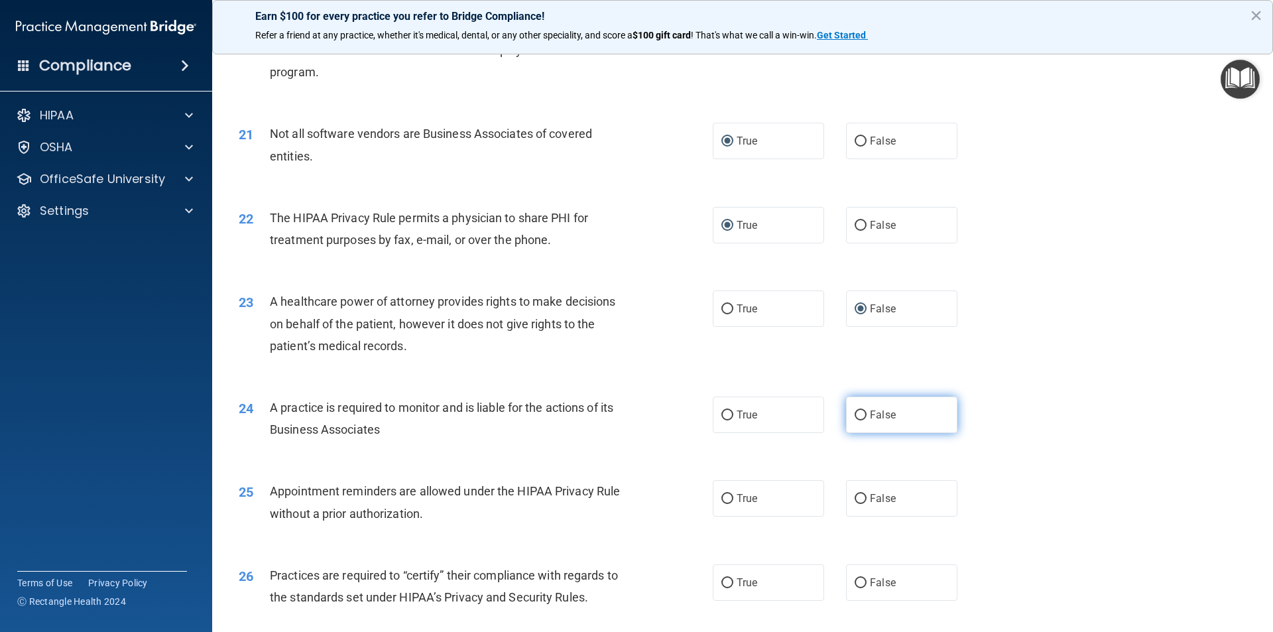
click at [848, 416] on label "False" at bounding box center [901, 415] width 111 height 36
click at [855, 416] on input "False" at bounding box center [861, 416] width 12 height 10
radio input "true"
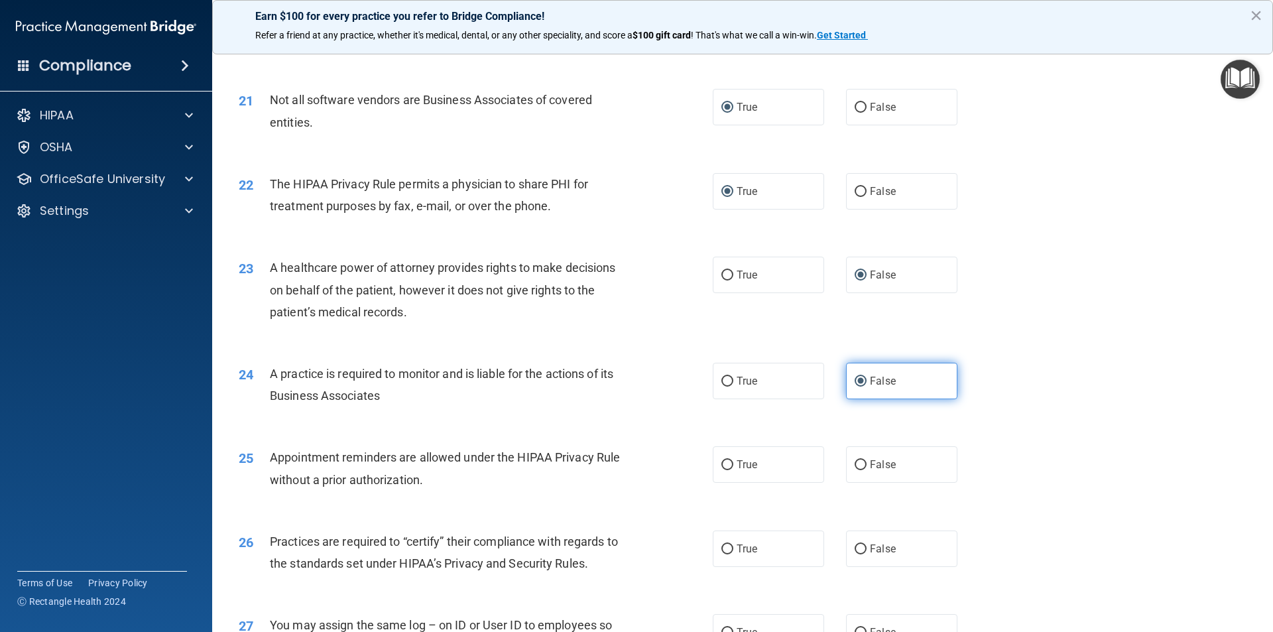
scroll to position [2056, 0]
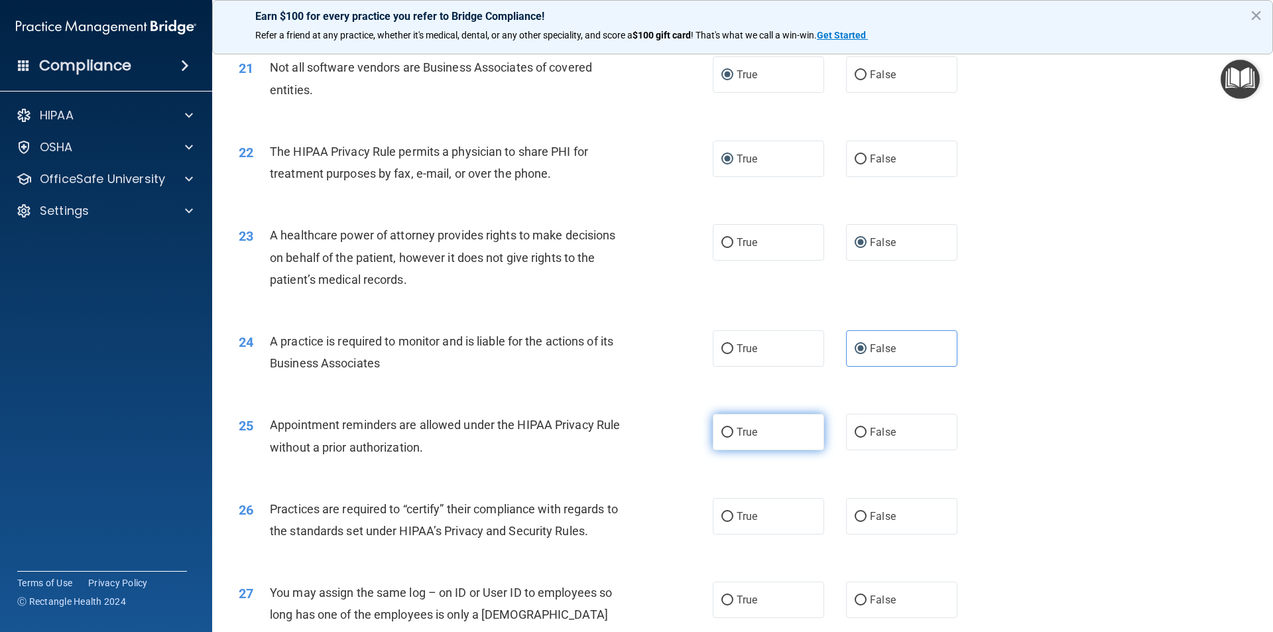
click at [731, 431] on label "True" at bounding box center [768, 432] width 111 height 36
click at [731, 431] on input "True" at bounding box center [728, 433] width 12 height 10
radio input "true"
click at [855, 512] on input "False" at bounding box center [861, 517] width 12 height 10
radio input "true"
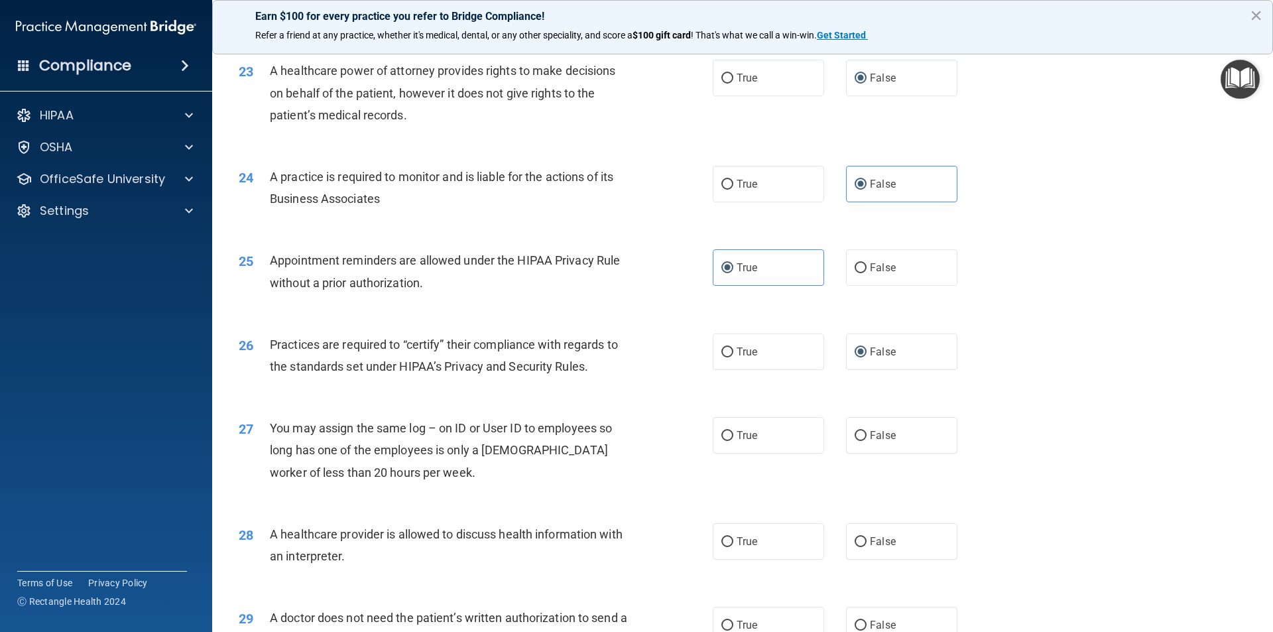
scroll to position [2255, 0]
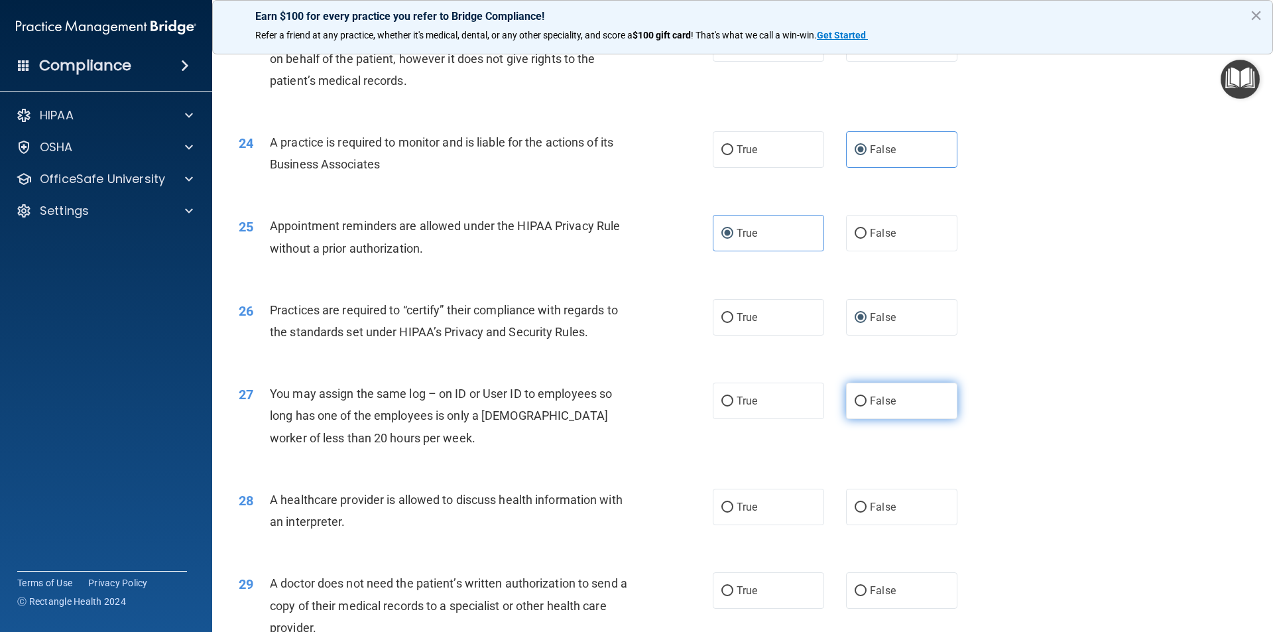
click at [860, 403] on input "False" at bounding box center [861, 402] width 12 height 10
radio input "true"
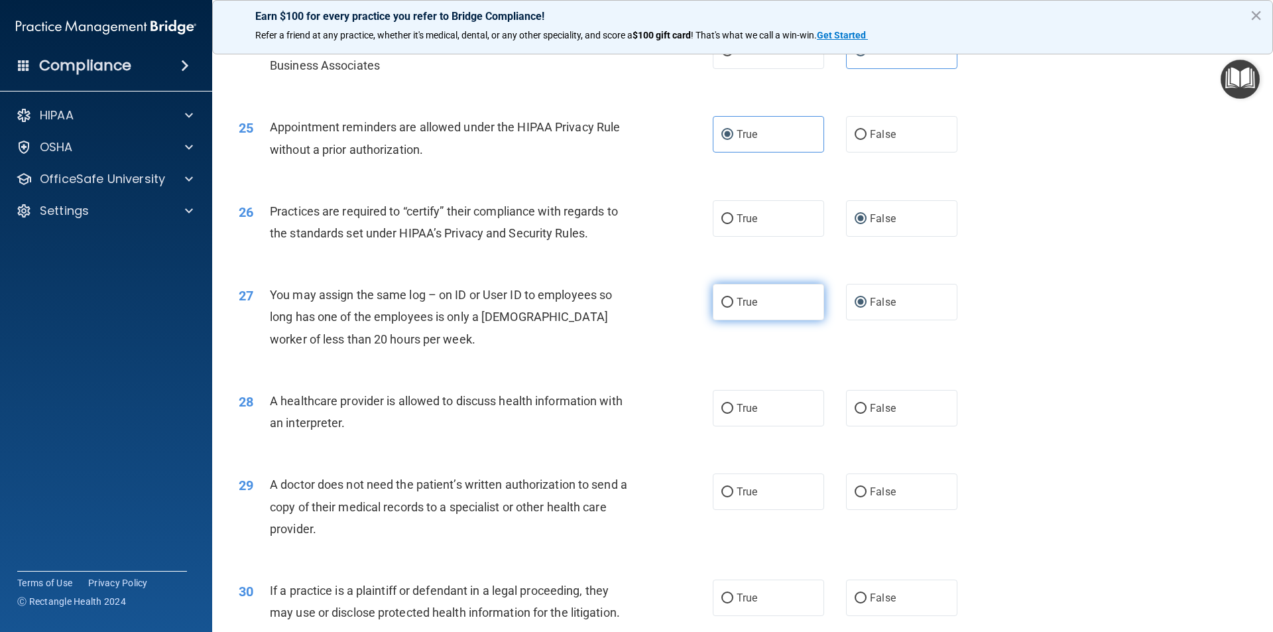
scroll to position [2387, 0]
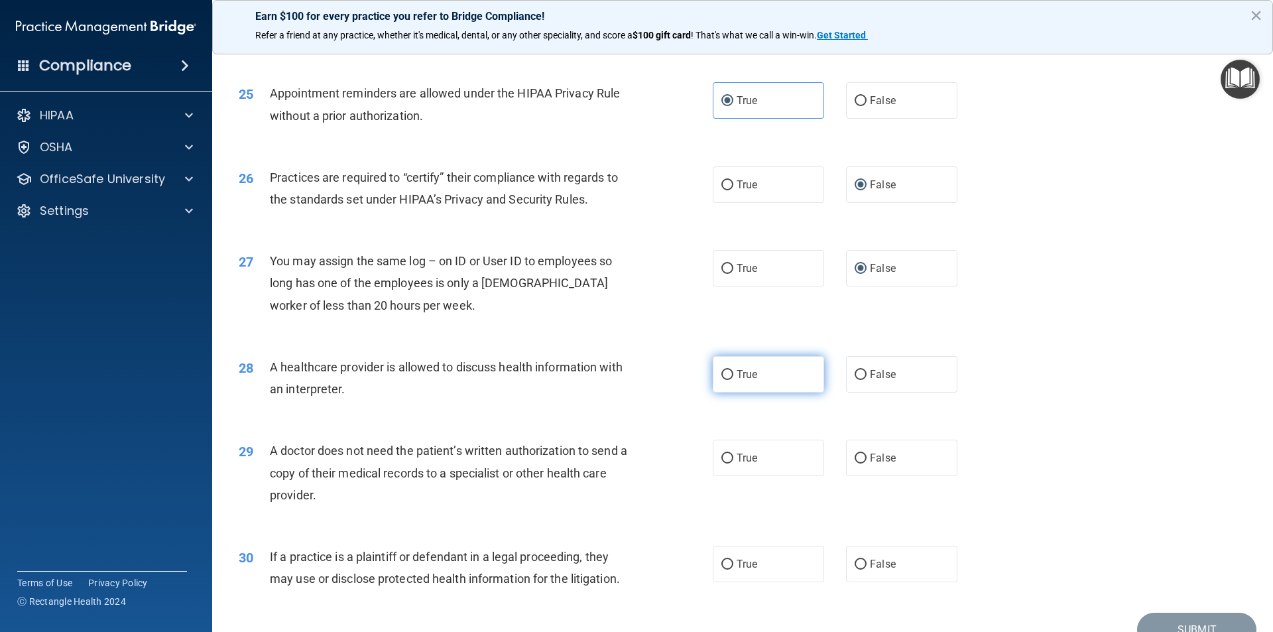
click at [729, 375] on label "True" at bounding box center [768, 374] width 111 height 36
click at [729, 375] on input "True" at bounding box center [728, 375] width 12 height 10
radio input "true"
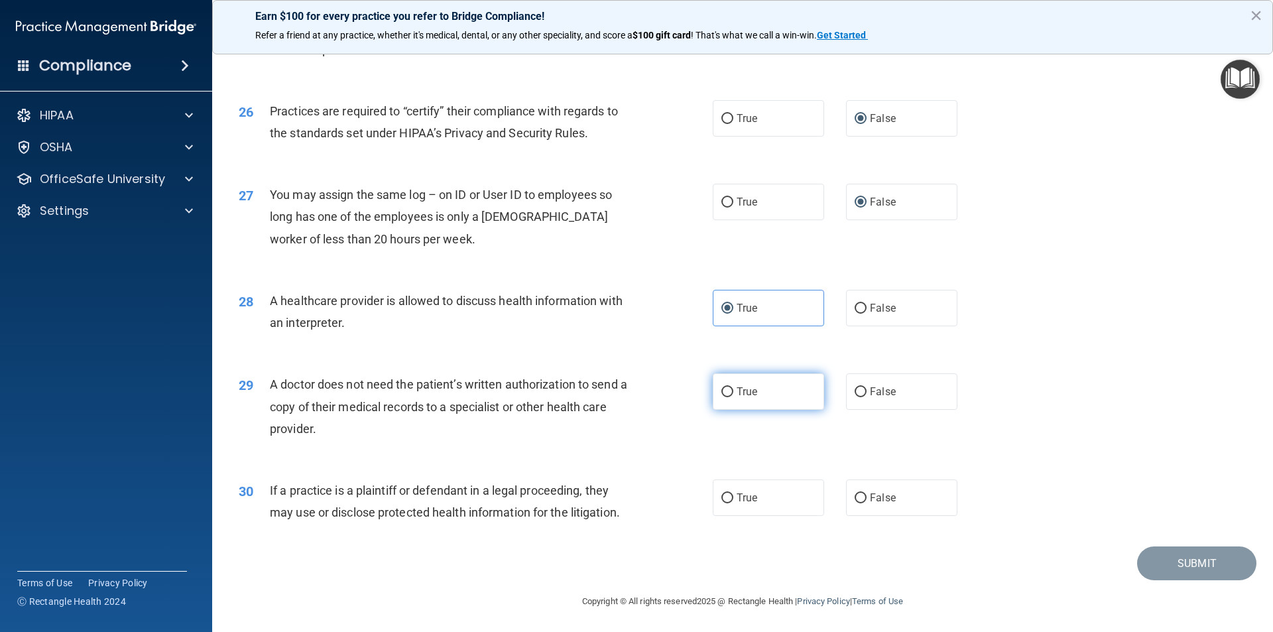
click at [724, 394] on input "True" at bounding box center [728, 392] width 12 height 10
radio input "true"
click at [722, 501] on input "True" at bounding box center [728, 498] width 12 height 10
radio input "true"
click at [1166, 565] on button "Submit" at bounding box center [1196, 563] width 119 height 34
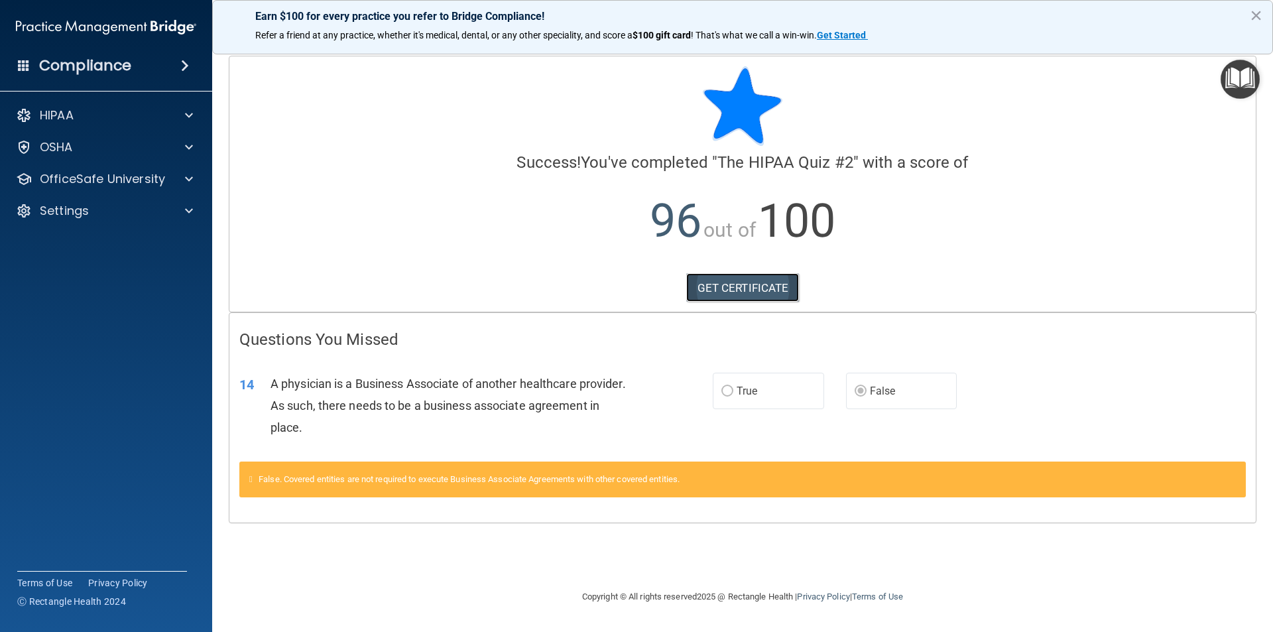
click at [736, 287] on link "GET CERTIFICATE" at bounding box center [742, 287] width 113 height 29
click at [109, 180] on p "OfficeSafe University" at bounding box center [102, 179] width 125 height 16
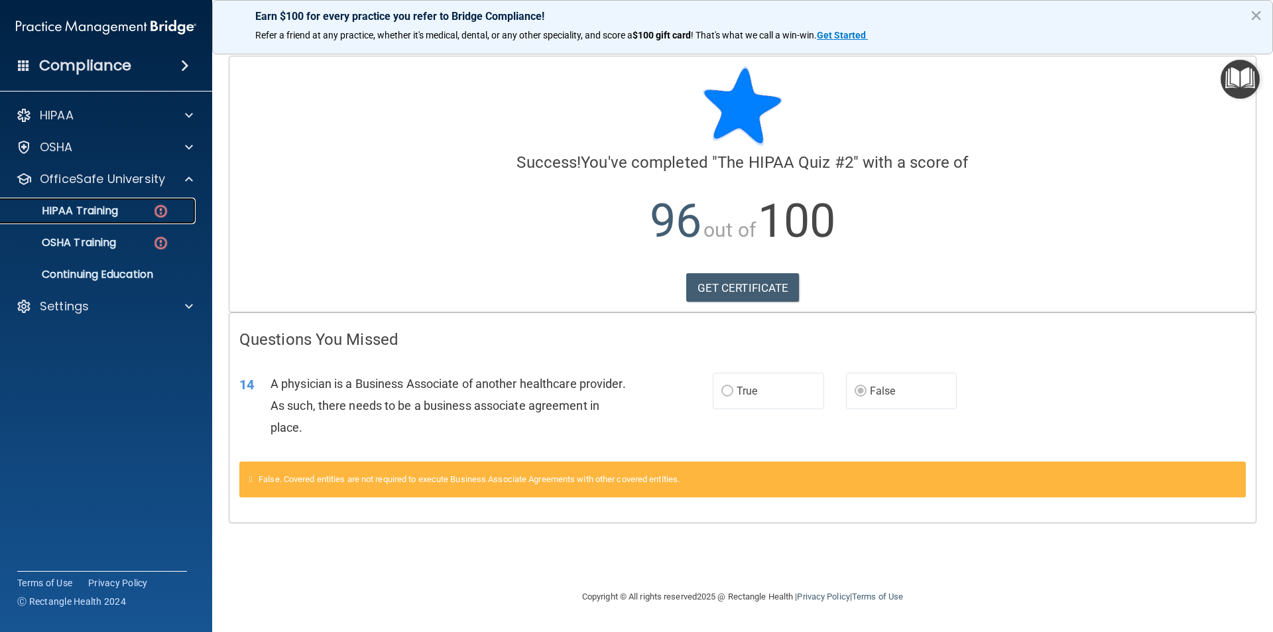
click at [122, 211] on div "HIPAA Training" at bounding box center [99, 210] width 181 height 13
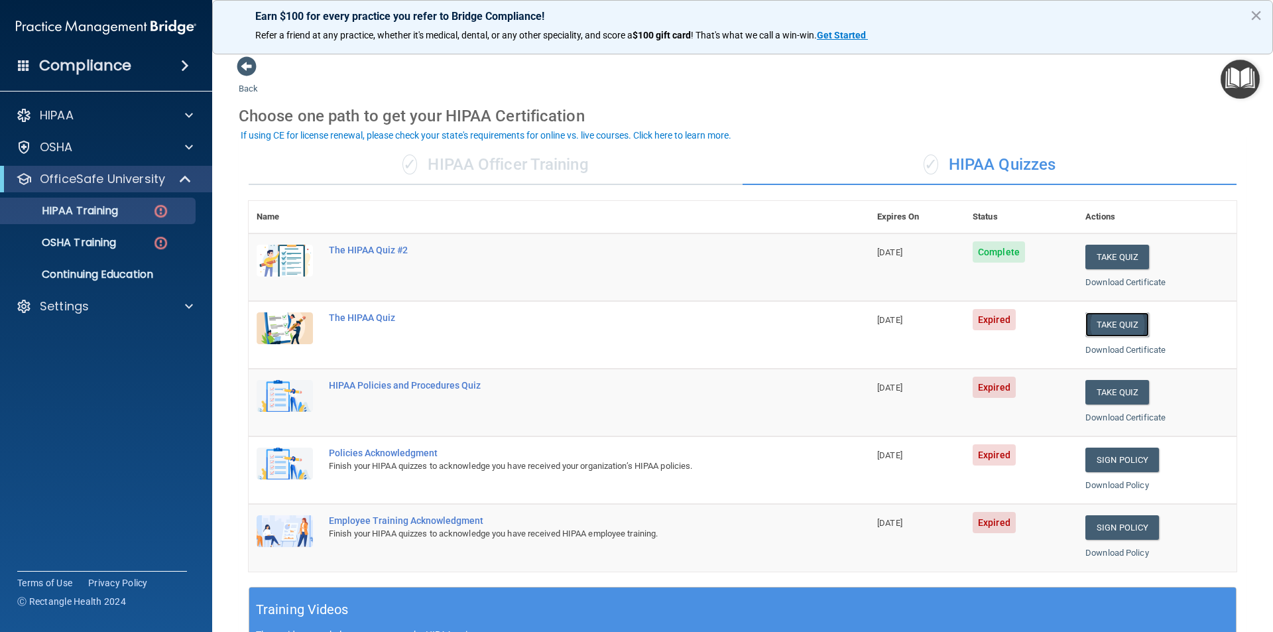
click at [1123, 322] on button "Take Quiz" at bounding box center [1118, 324] width 64 height 25
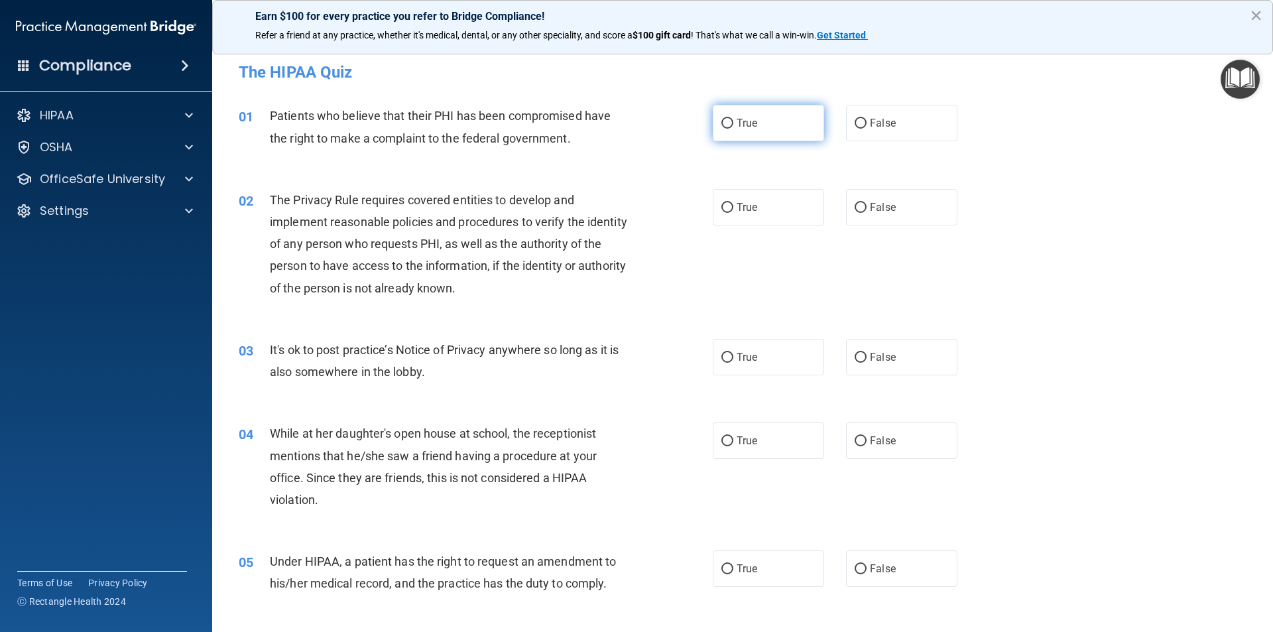
click at [723, 125] on input "True" at bounding box center [728, 124] width 12 height 10
radio input "true"
click at [722, 210] on input "True" at bounding box center [728, 208] width 12 height 10
radio input "true"
click at [722, 357] on input "True" at bounding box center [728, 358] width 12 height 10
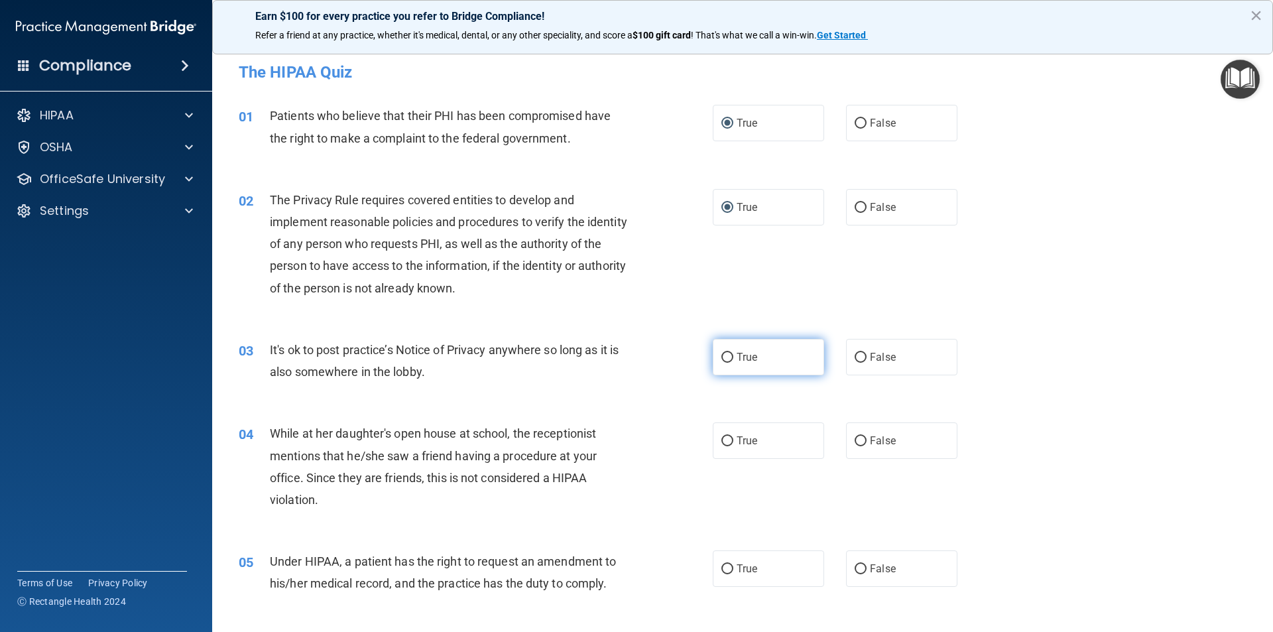
radio input "true"
drag, startPoint x: 724, startPoint y: 444, endPoint x: 723, endPoint y: 472, distance: 27.9
click at [724, 444] on input "True" at bounding box center [728, 441] width 12 height 10
radio input "true"
click at [725, 570] on input "True" at bounding box center [728, 569] width 12 height 10
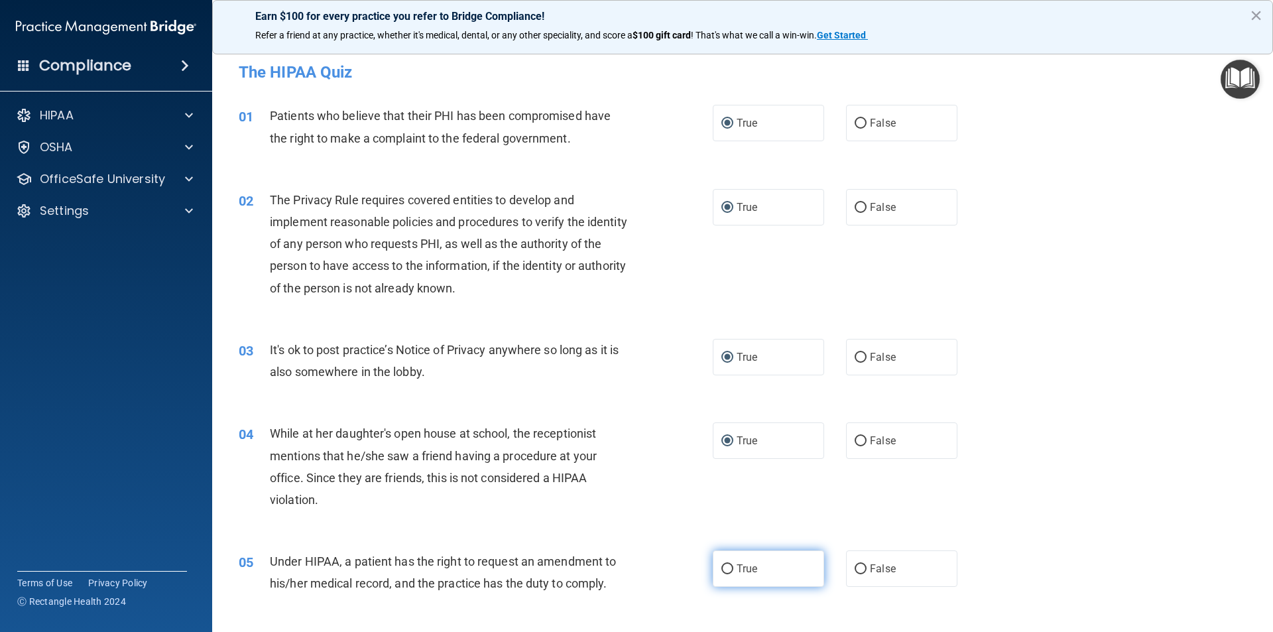
radio input "true"
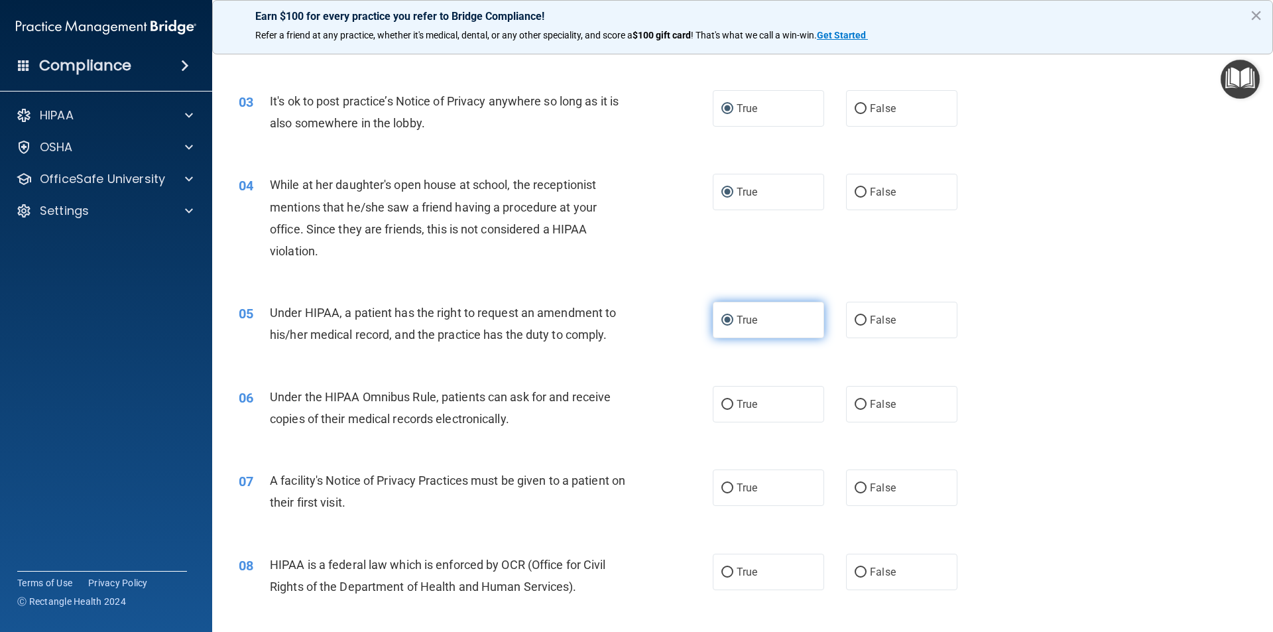
scroll to position [332, 0]
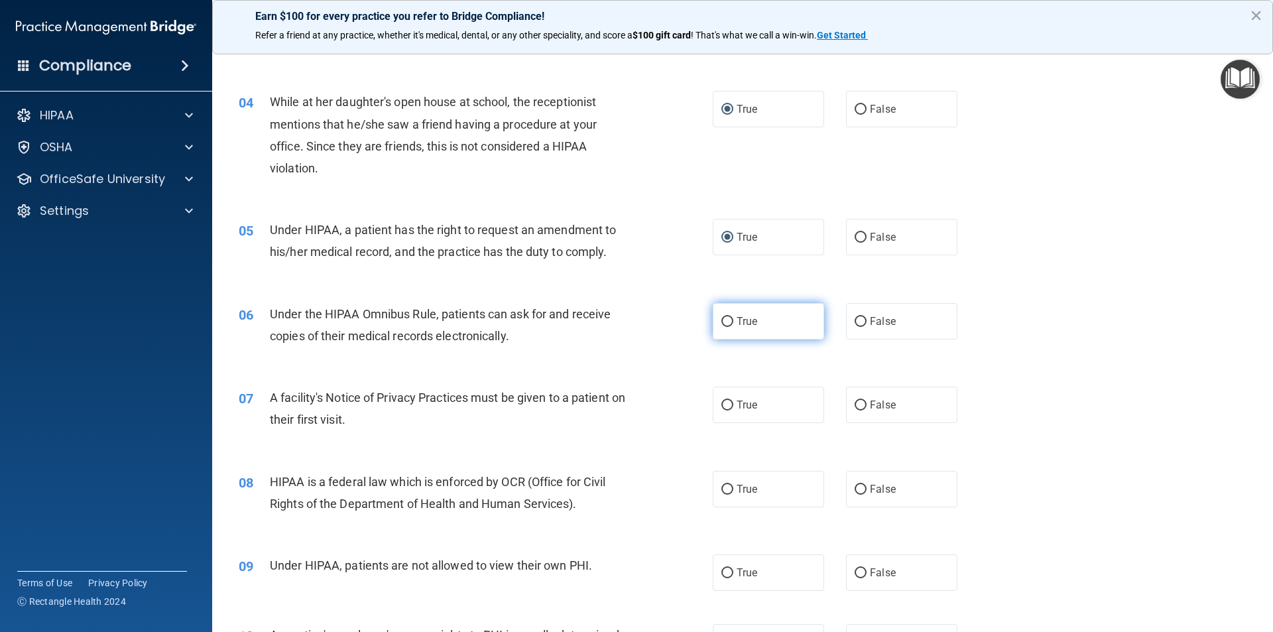
click at [726, 323] on input "True" at bounding box center [728, 322] width 12 height 10
radio input "true"
click at [725, 405] on input "True" at bounding box center [728, 406] width 12 height 10
radio input "true"
drag, startPoint x: 723, startPoint y: 493, endPoint x: 720, endPoint y: 545, distance: 52.5
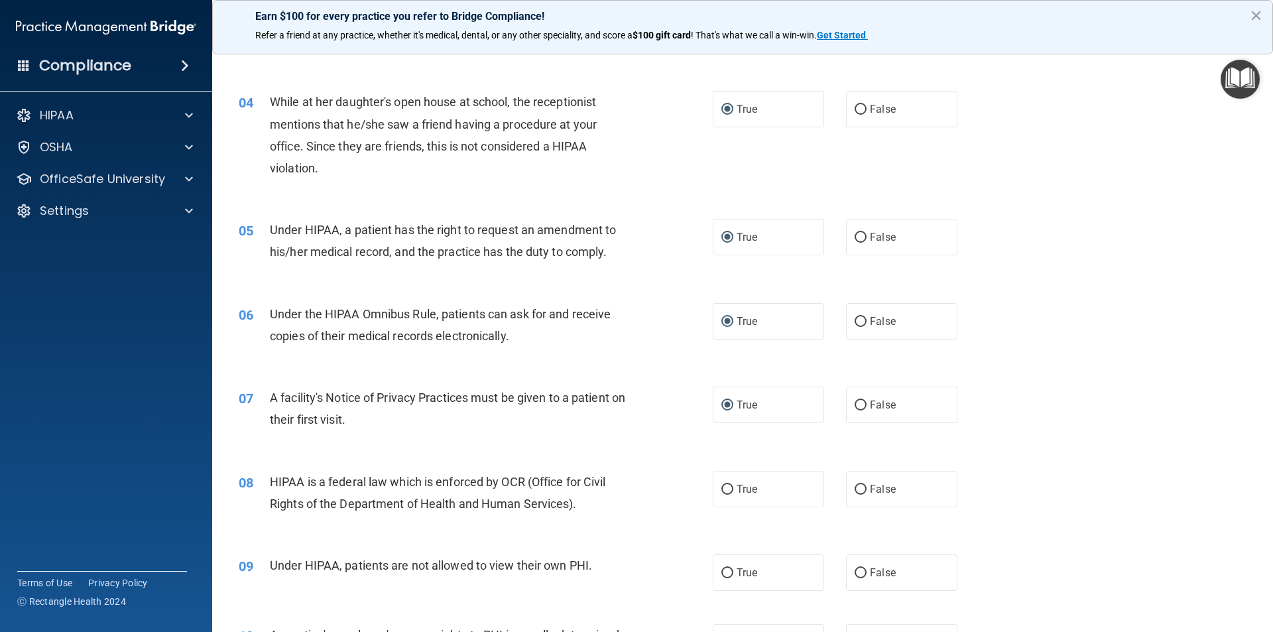
click at [723, 492] on input "True" at bounding box center [728, 490] width 12 height 10
radio input "true"
click at [722, 577] on input "True" at bounding box center [728, 573] width 12 height 10
radio input "true"
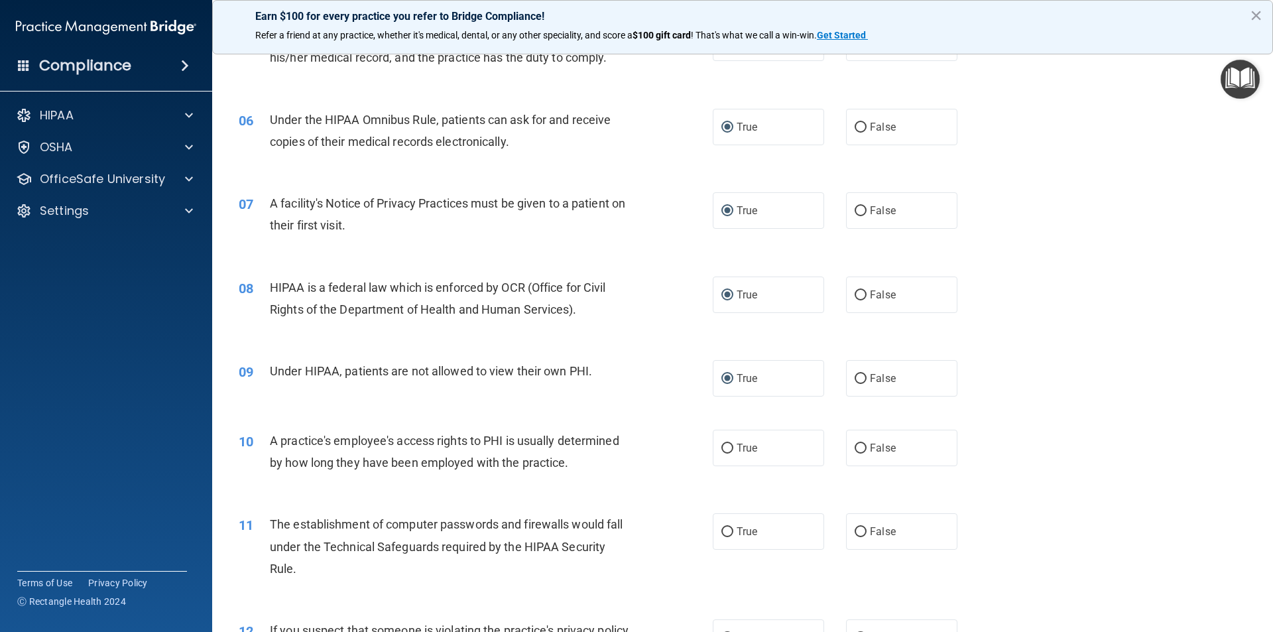
scroll to position [531, 0]
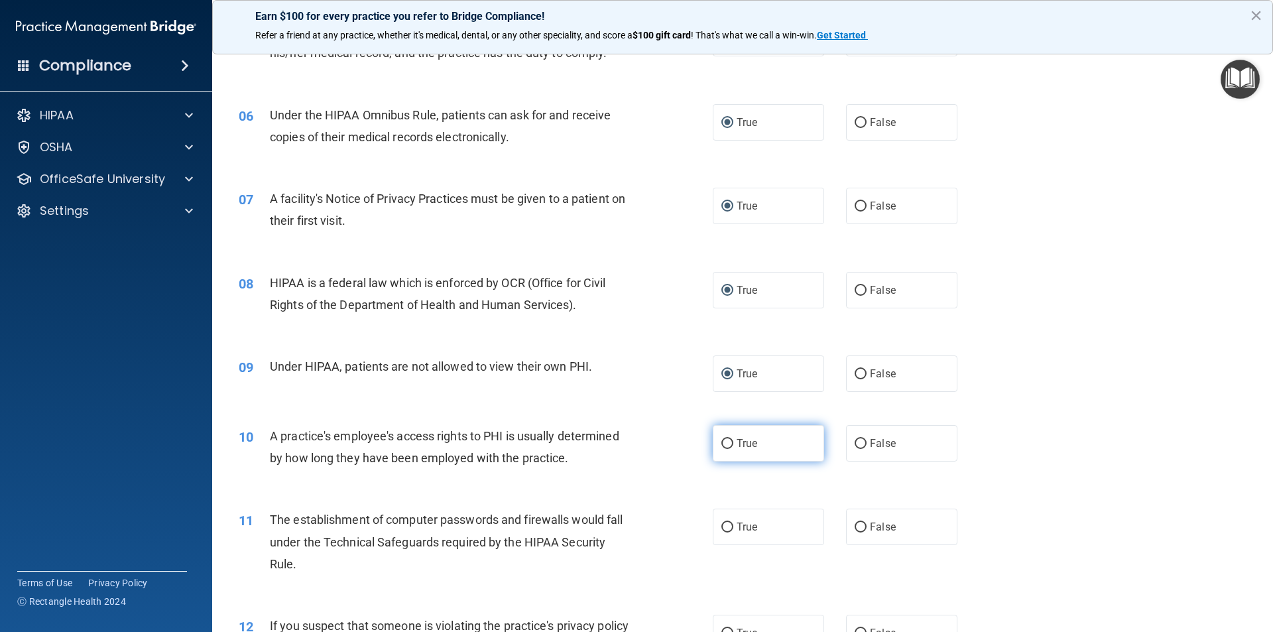
click at [725, 440] on input "True" at bounding box center [728, 444] width 12 height 10
radio input "true"
click at [722, 529] on input "True" at bounding box center [728, 528] width 12 height 10
radio input "true"
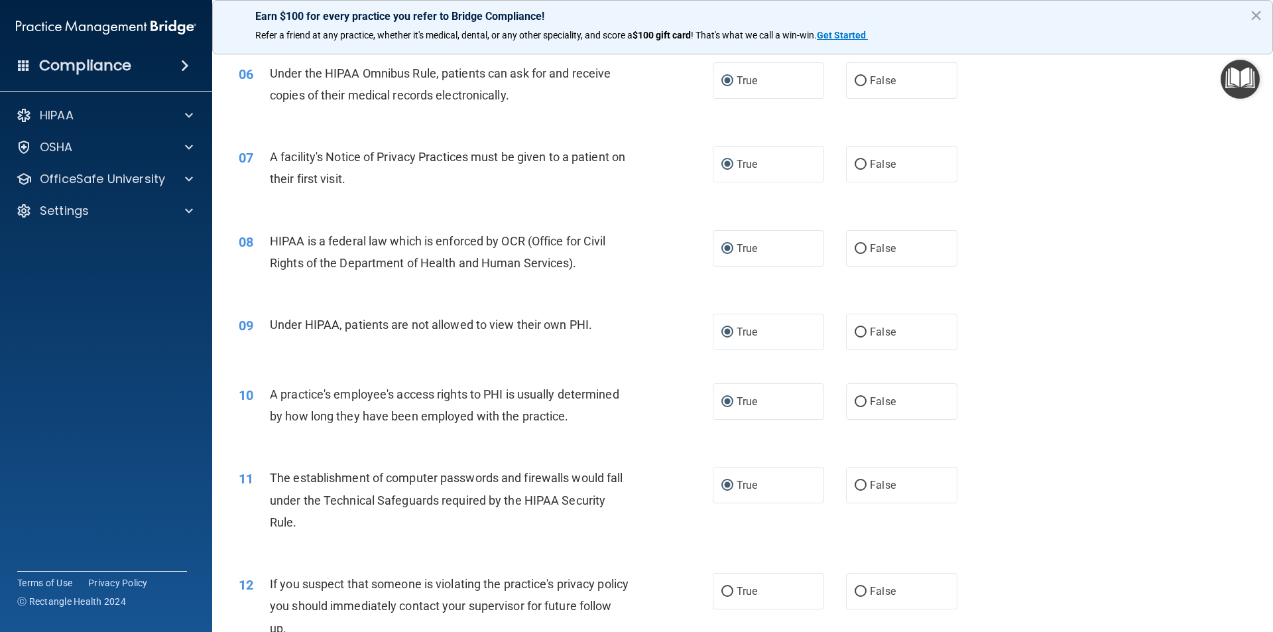
scroll to position [729, 0]
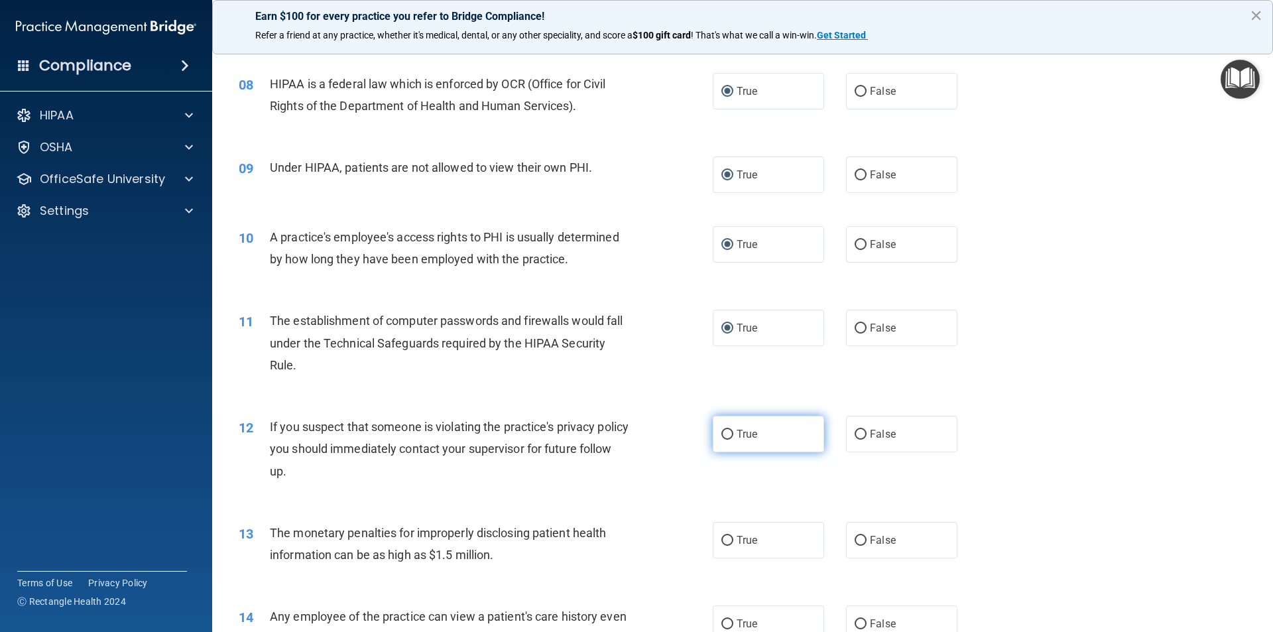
click at [726, 435] on input "True" at bounding box center [728, 435] width 12 height 10
radio input "true"
click at [727, 538] on input "True" at bounding box center [728, 541] width 12 height 10
radio input "true"
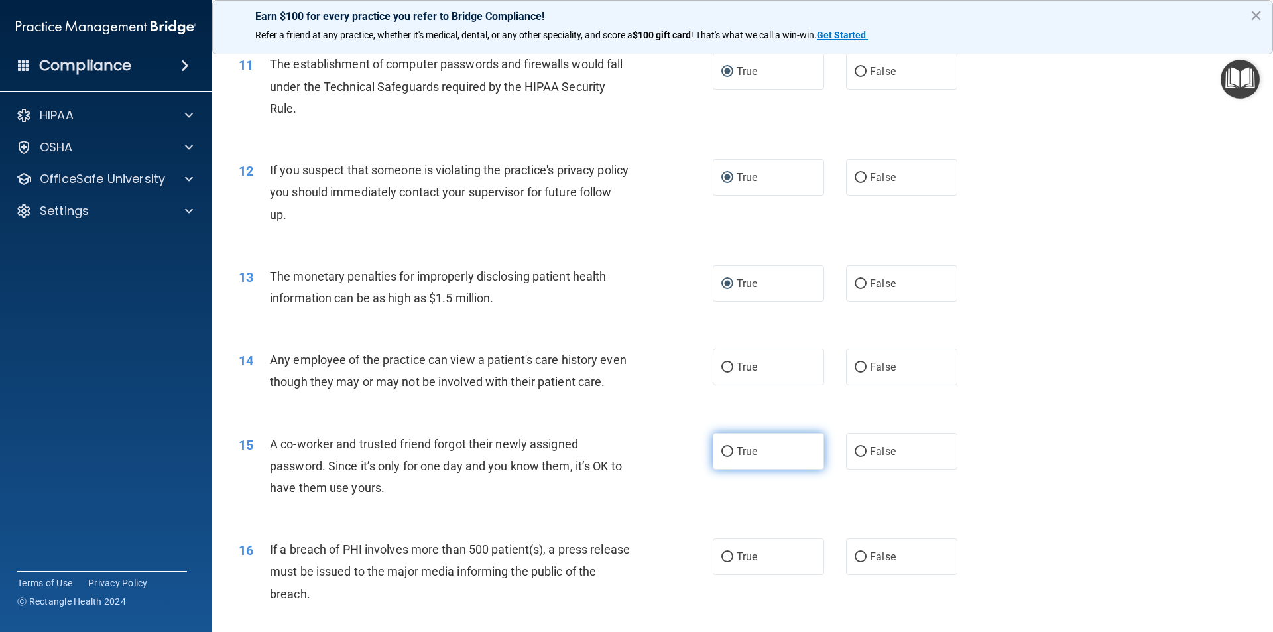
scroll to position [995, 0]
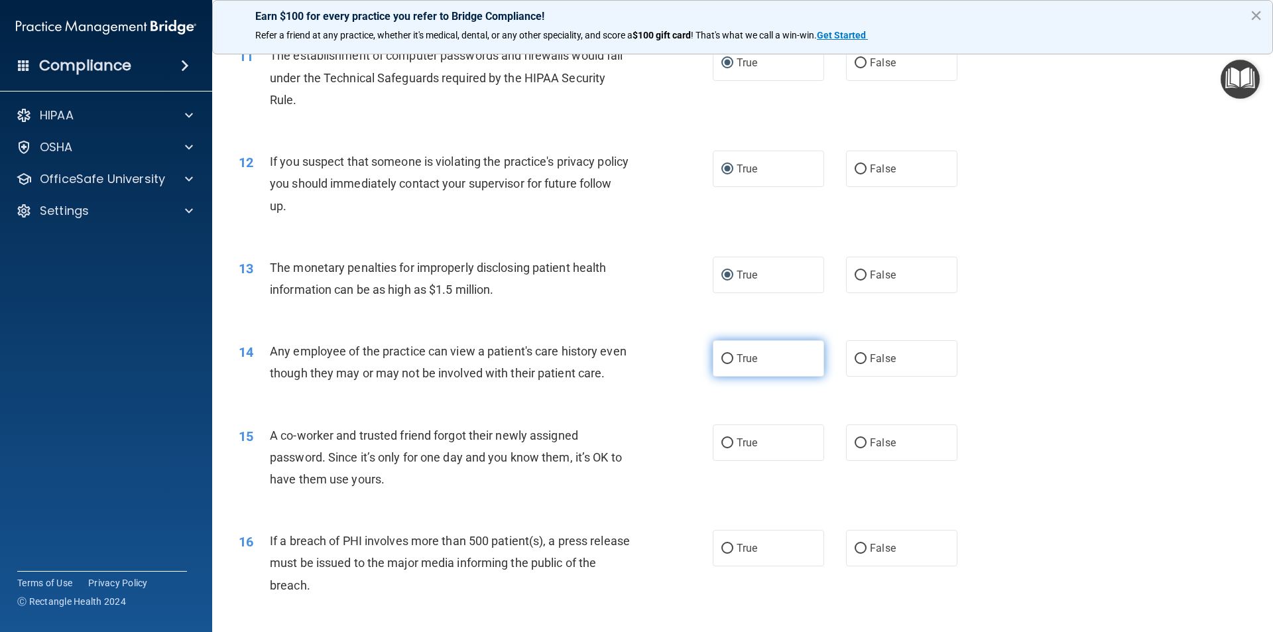
click at [722, 355] on input "True" at bounding box center [728, 359] width 12 height 10
radio input "true"
click at [722, 448] on input "True" at bounding box center [728, 443] width 12 height 10
radio input "true"
click at [722, 554] on input "True" at bounding box center [728, 549] width 12 height 10
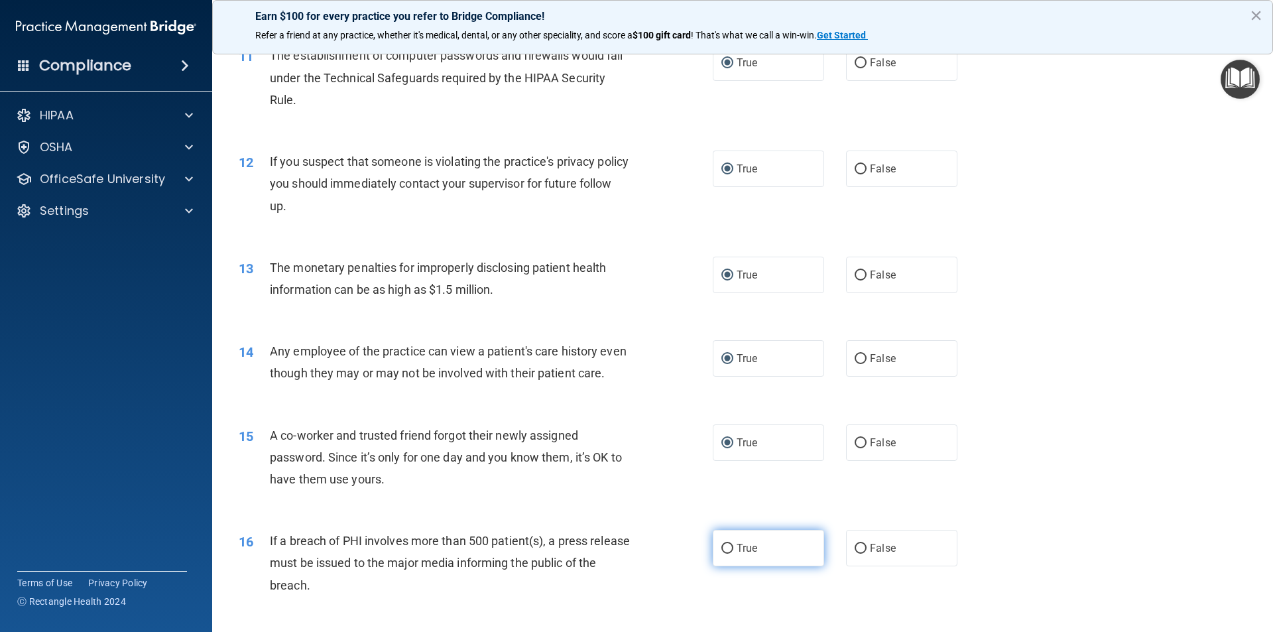
radio input "true"
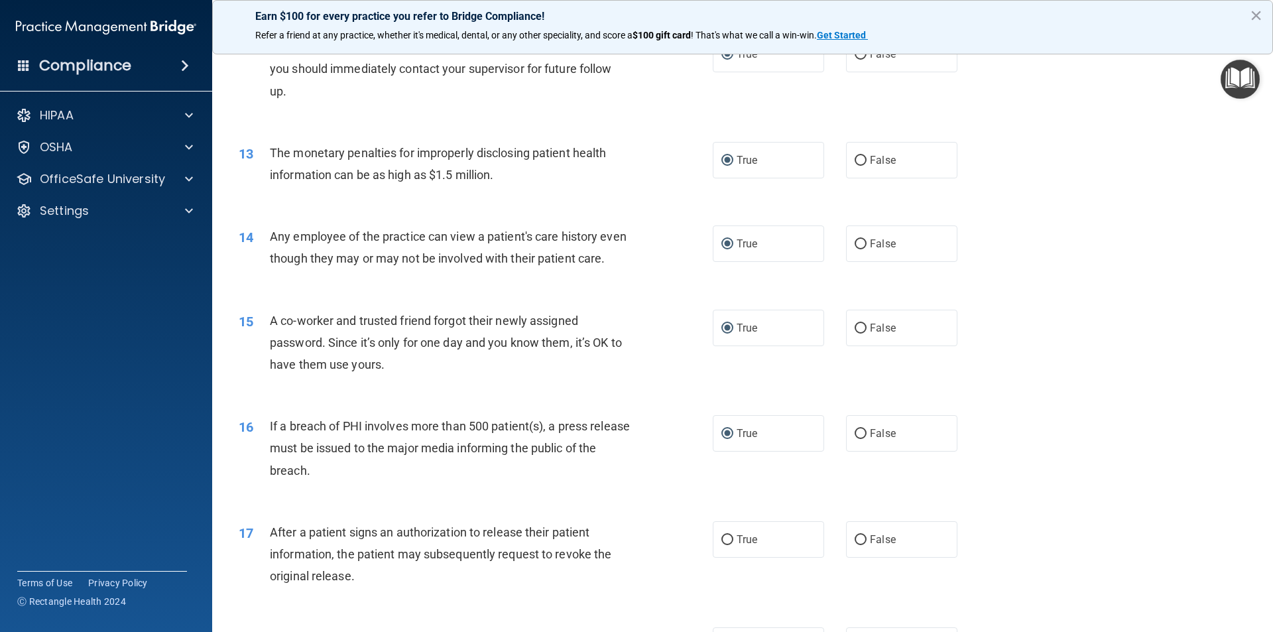
scroll to position [1326, 0]
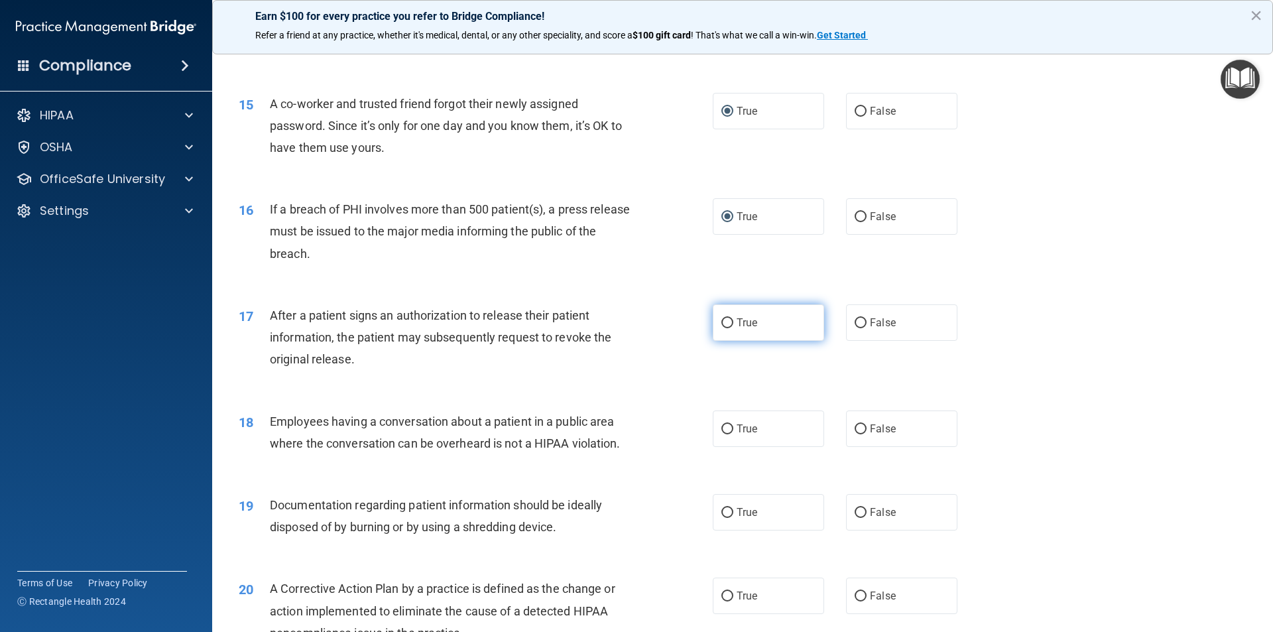
click at [722, 328] on input "True" at bounding box center [728, 323] width 12 height 10
radio input "true"
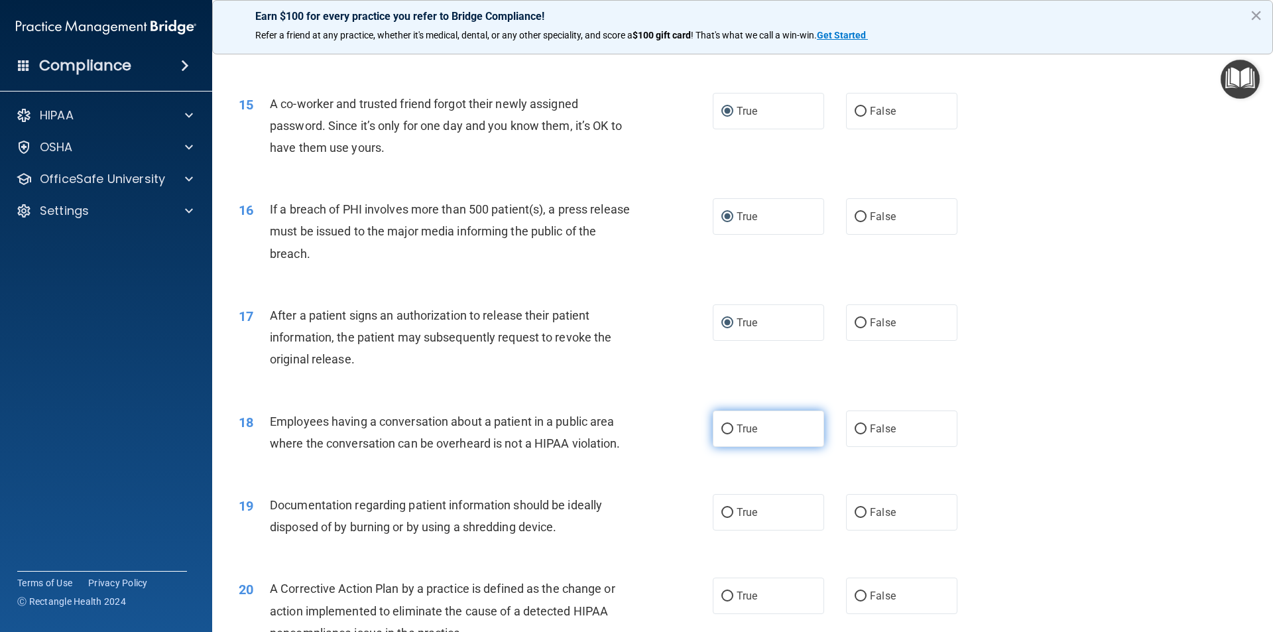
click at [723, 434] on input "True" at bounding box center [728, 429] width 12 height 10
radio input "true"
click at [728, 518] on input "True" at bounding box center [728, 513] width 12 height 10
radio input "true"
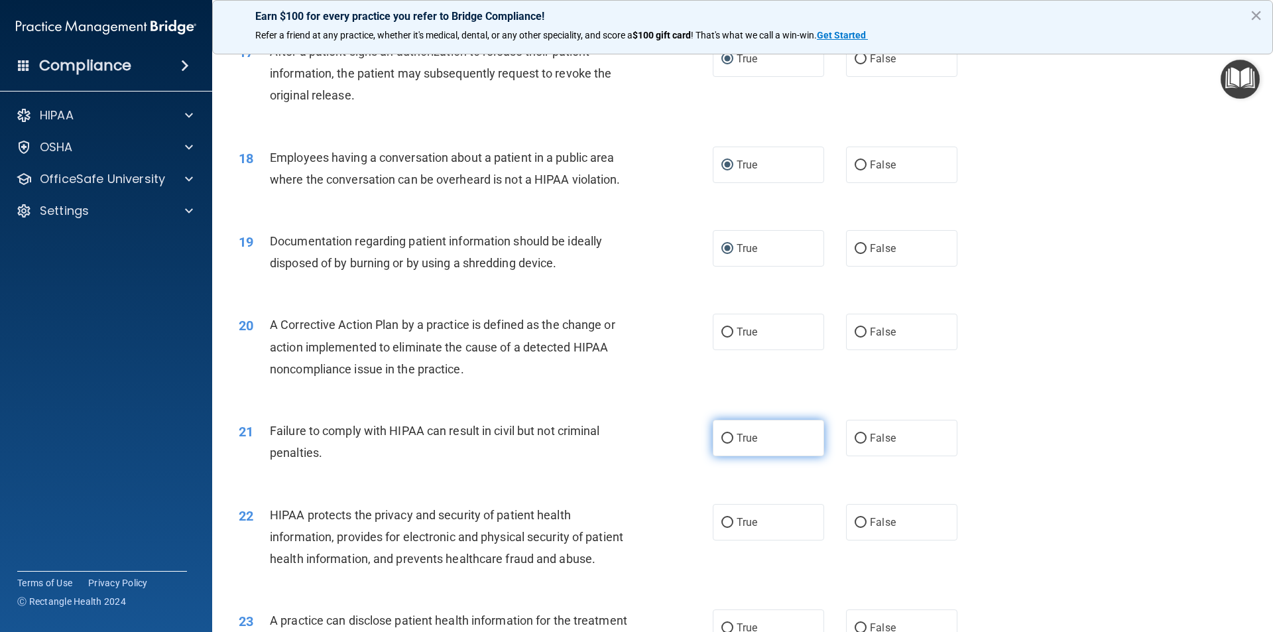
scroll to position [1592, 0]
click at [729, 349] on label "True" at bounding box center [768, 330] width 111 height 36
click at [729, 336] on input "True" at bounding box center [728, 331] width 12 height 10
radio input "true"
click at [727, 442] on input "True" at bounding box center [728, 437] width 12 height 10
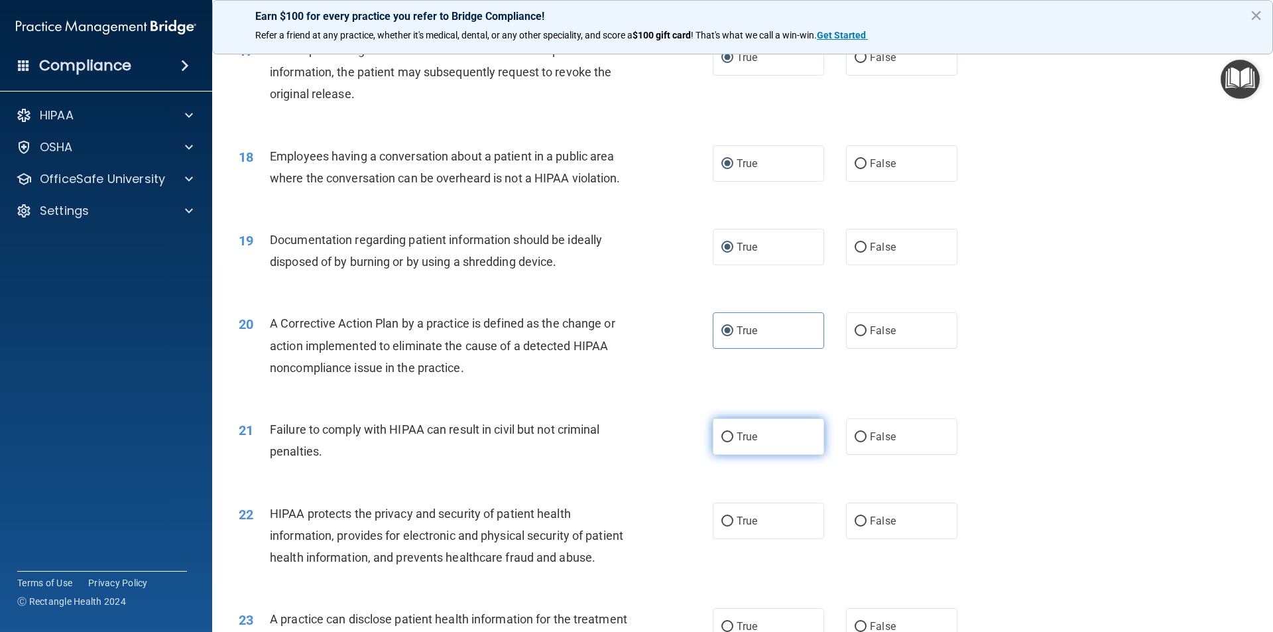
radio input "true"
click at [724, 527] on input "True" at bounding box center [728, 522] width 12 height 10
radio input "true"
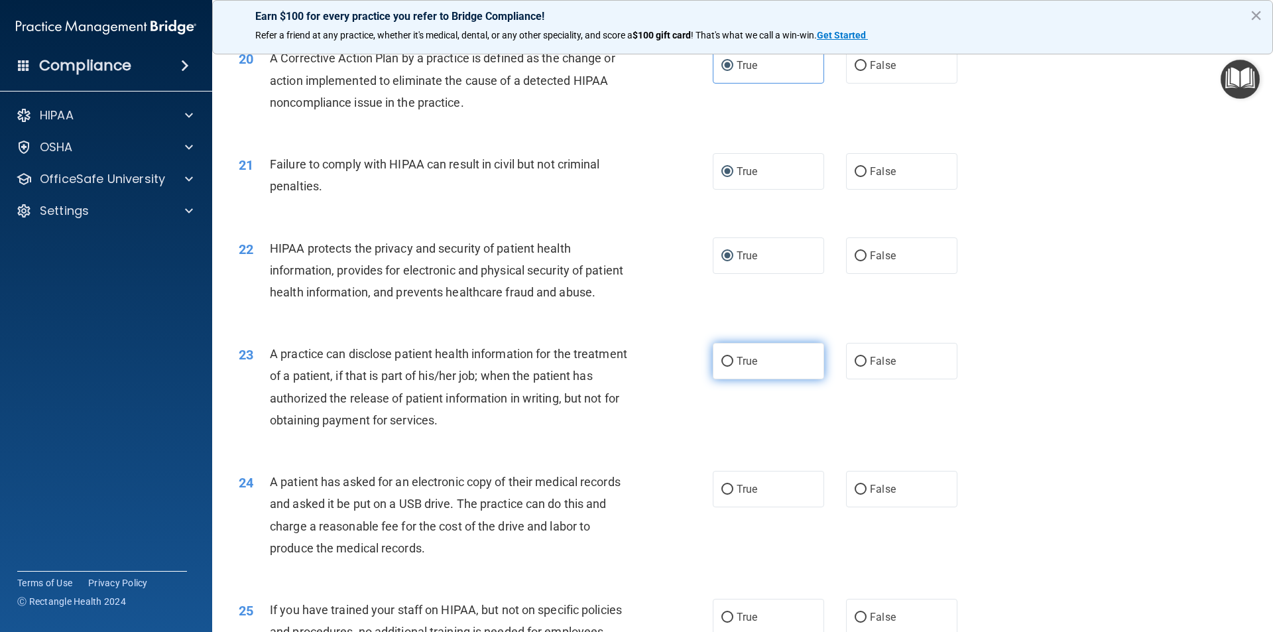
click at [731, 379] on label "True" at bounding box center [768, 361] width 111 height 36
click at [731, 367] on input "True" at bounding box center [728, 362] width 12 height 10
radio input "true"
click at [722, 495] on input "True" at bounding box center [728, 490] width 12 height 10
radio input "true"
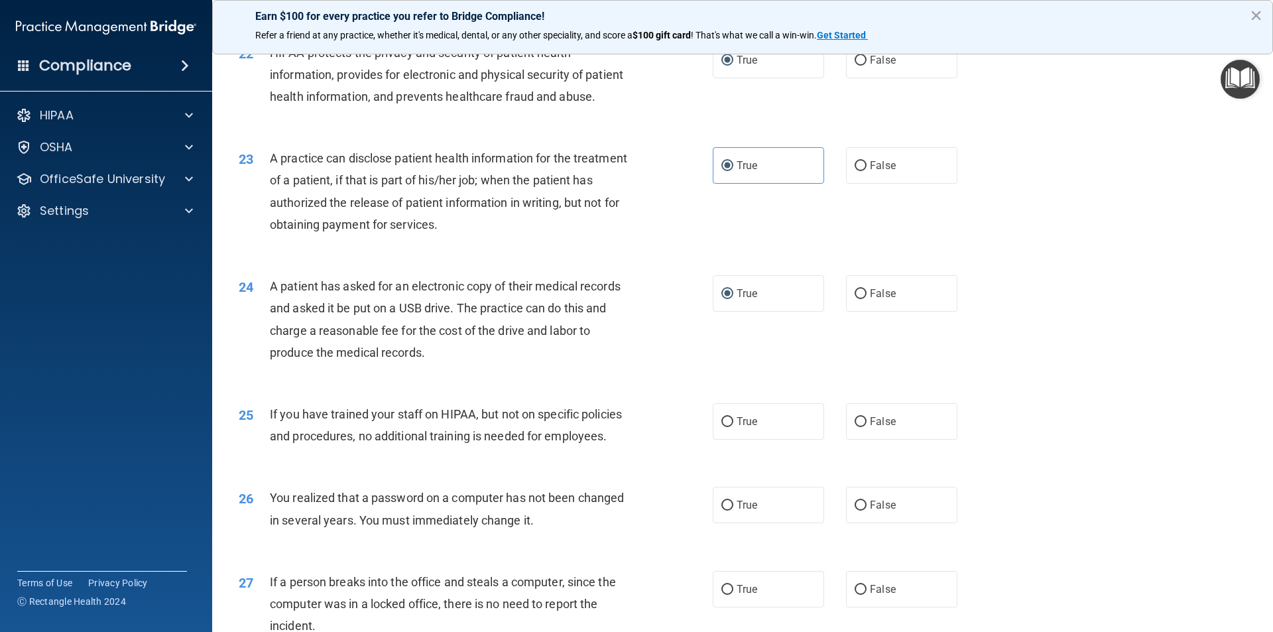
scroll to position [2056, 0]
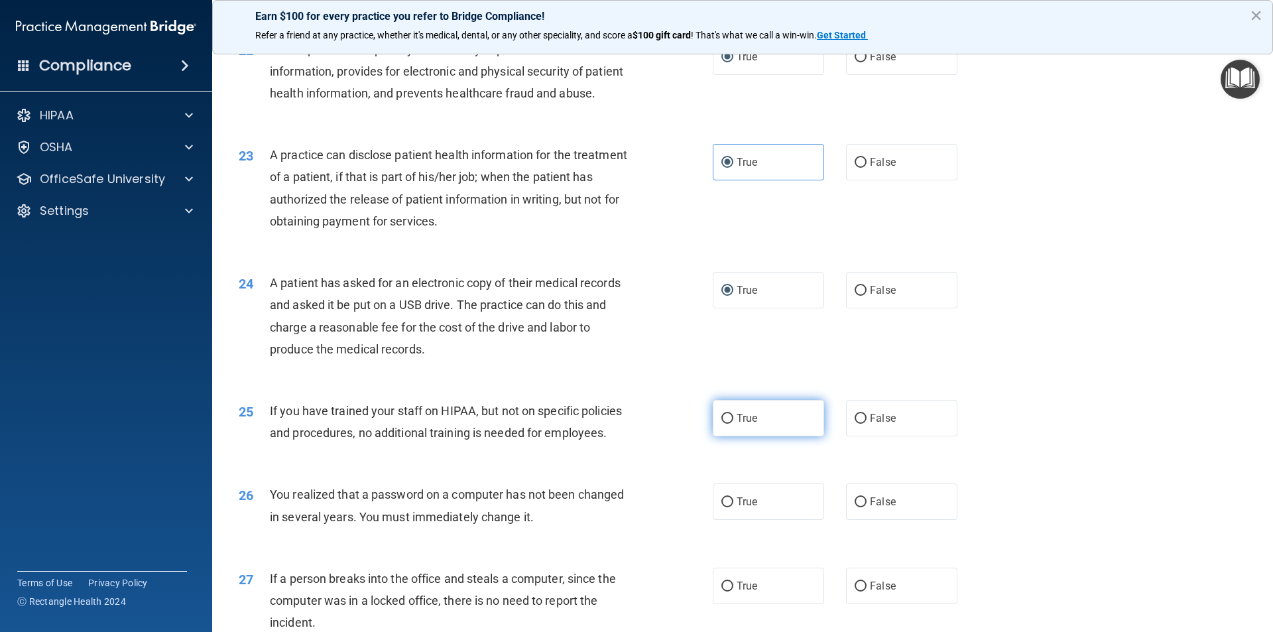
click at [728, 424] on input "True" at bounding box center [728, 419] width 12 height 10
radio input "true"
click at [722, 507] on input "True" at bounding box center [728, 502] width 12 height 10
radio input "true"
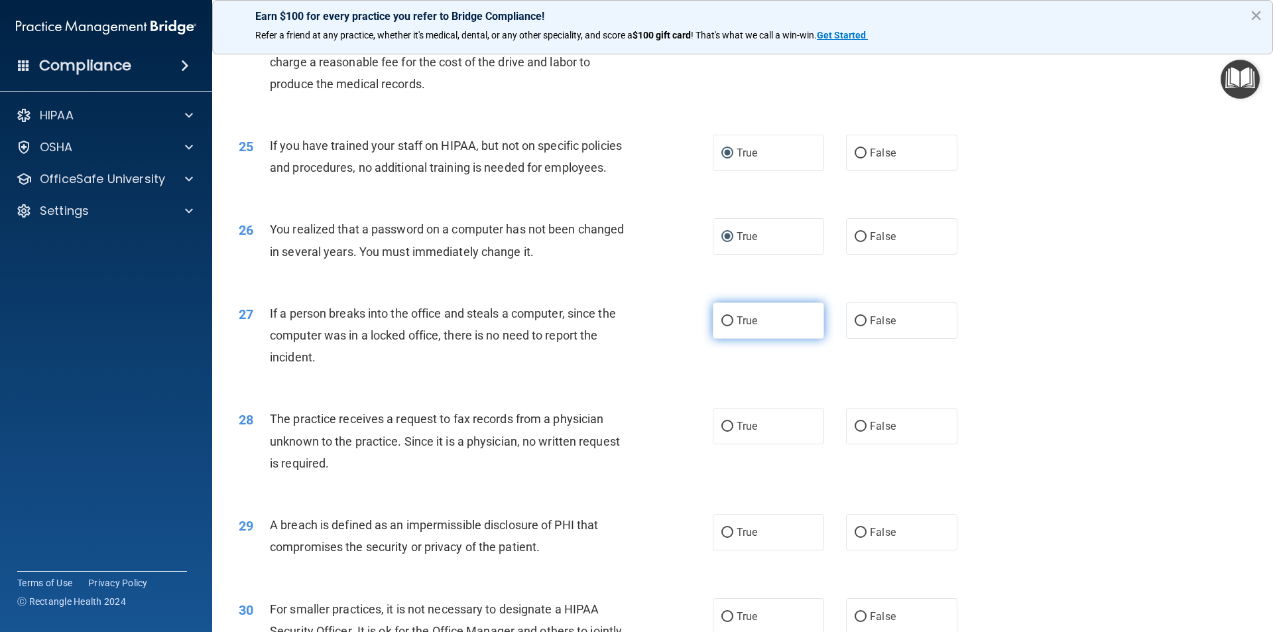
click at [722, 326] on input "True" at bounding box center [728, 321] width 12 height 10
radio input "true"
click at [725, 432] on input "True" at bounding box center [728, 427] width 12 height 10
radio input "true"
click at [726, 538] on input "True" at bounding box center [728, 533] width 12 height 10
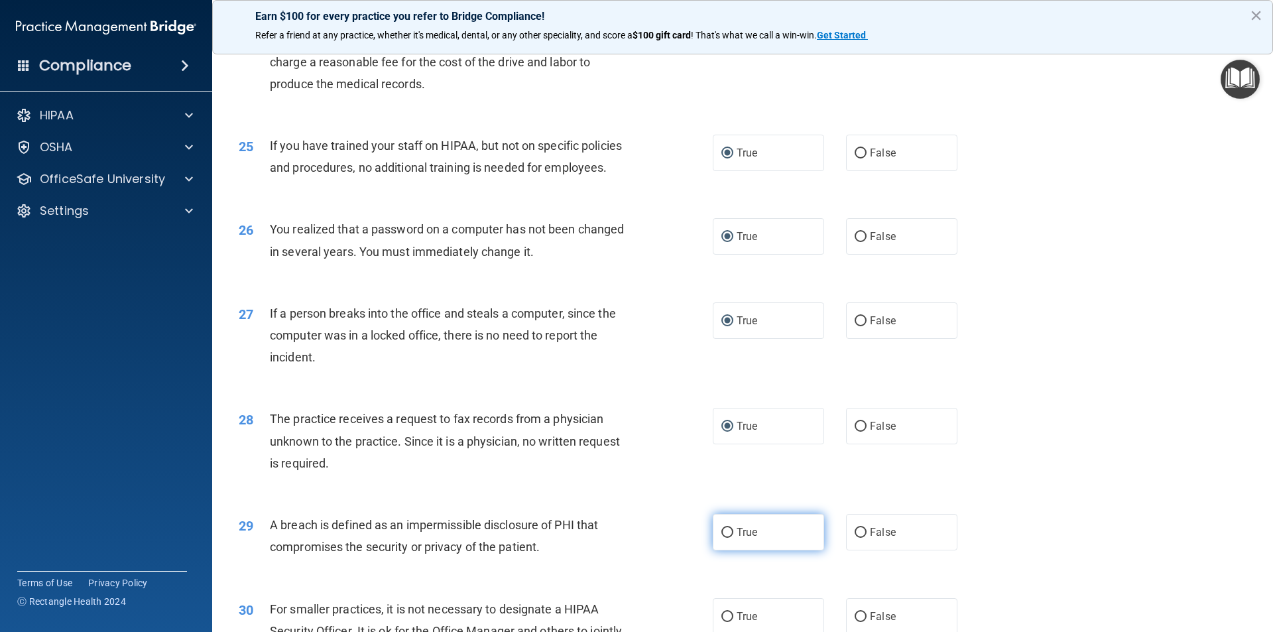
radio input "true"
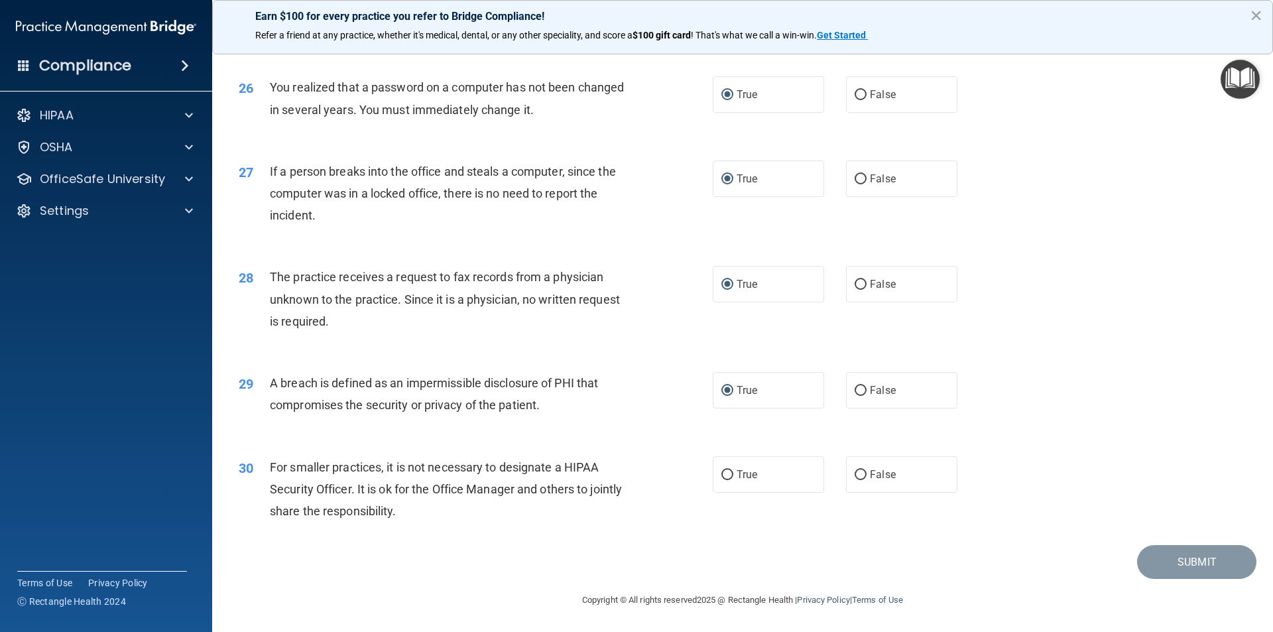
scroll to position [2507, 0]
click at [726, 475] on input "True" at bounding box center [728, 475] width 12 height 10
radio input "true"
click at [1186, 564] on button "Submit" at bounding box center [1196, 562] width 119 height 34
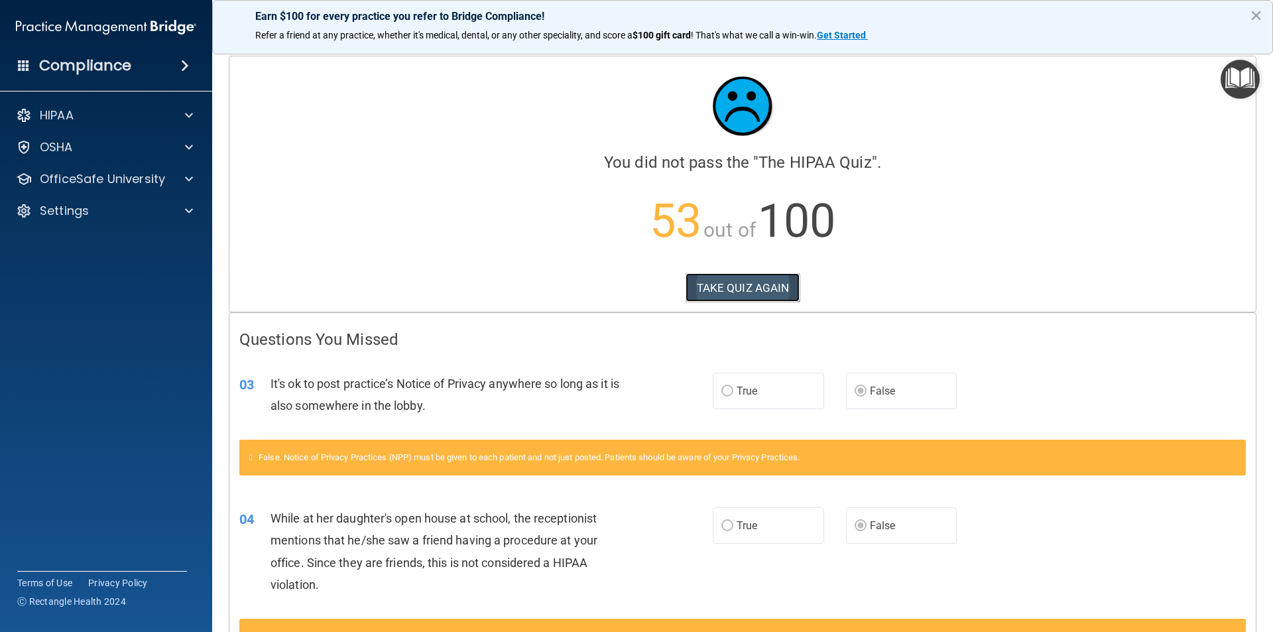
click at [747, 286] on button "TAKE QUIZ AGAIN" at bounding box center [743, 287] width 115 height 29
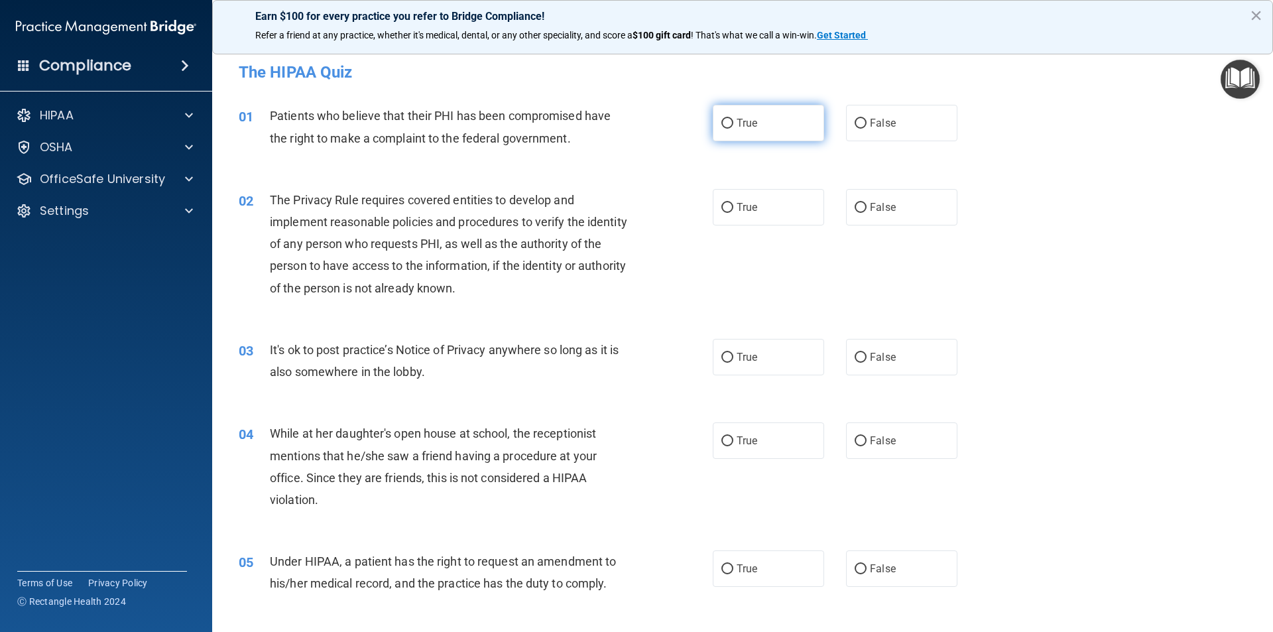
click at [737, 120] on span "True" at bounding box center [747, 123] width 21 height 13
click at [733, 120] on input "True" at bounding box center [728, 124] width 12 height 10
radio input "true"
click at [723, 210] on input "True" at bounding box center [728, 208] width 12 height 10
radio input "true"
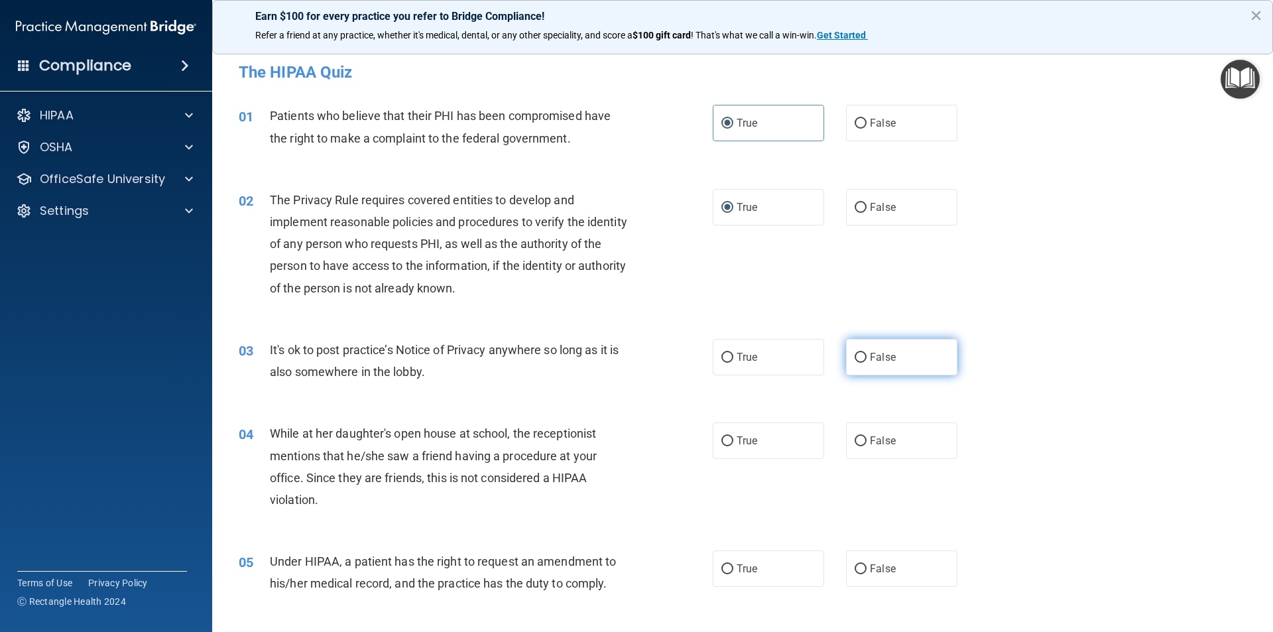
click at [855, 348] on label "False" at bounding box center [901, 357] width 111 height 36
click at [855, 353] on input "False" at bounding box center [861, 358] width 12 height 10
radio input "true"
click at [855, 442] on input "False" at bounding box center [861, 441] width 12 height 10
radio input "true"
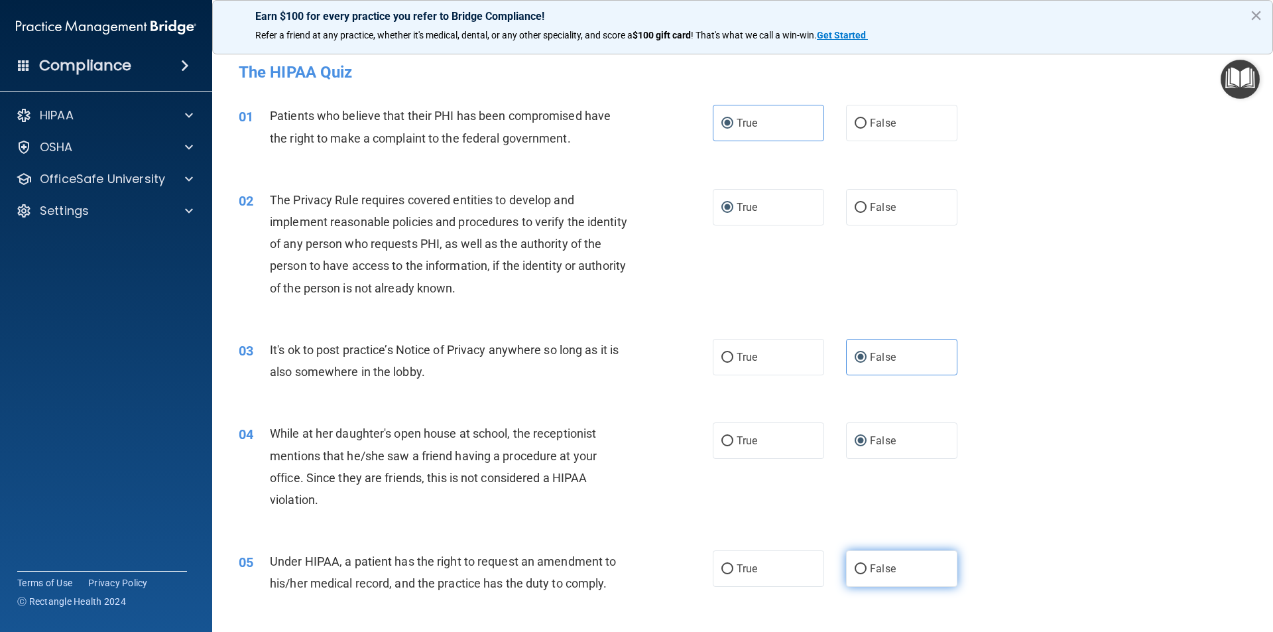
click at [857, 570] on input "False" at bounding box center [861, 569] width 12 height 10
radio input "true"
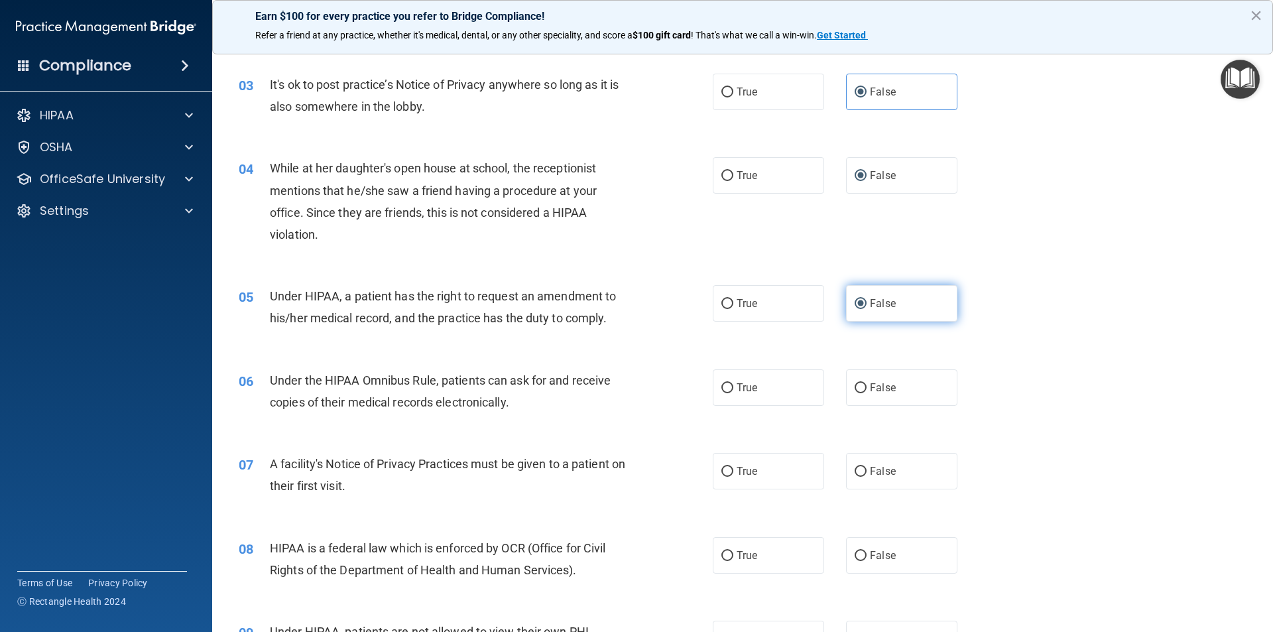
scroll to position [332, 0]
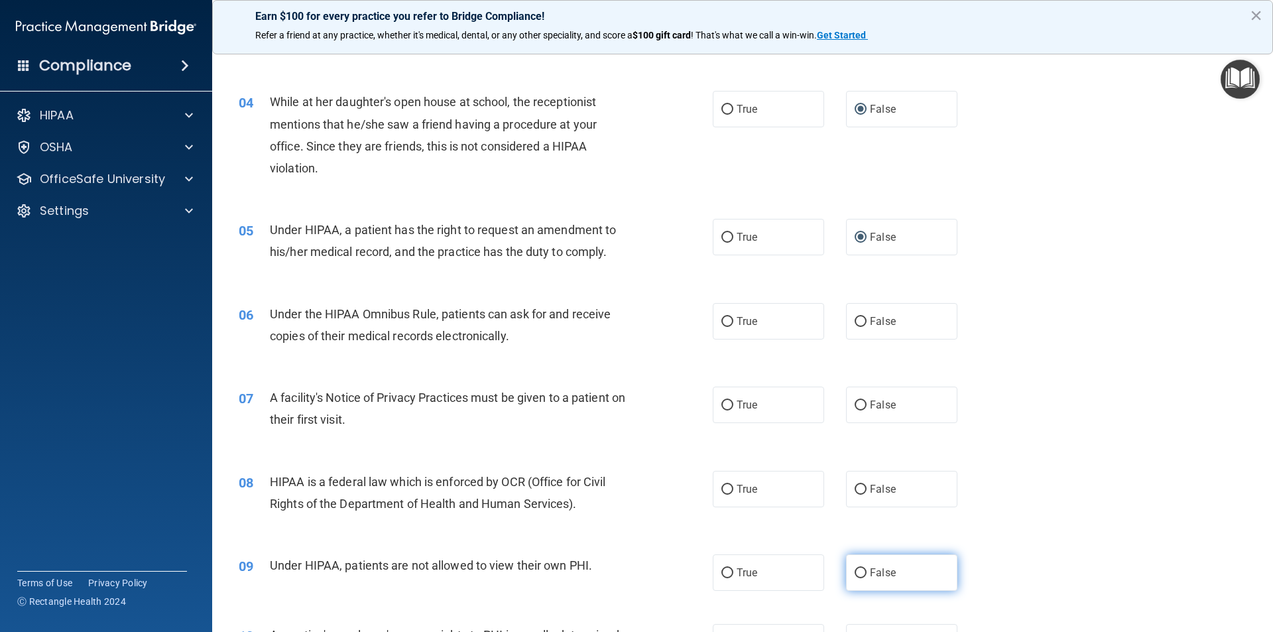
click at [860, 571] on input "False" at bounding box center [861, 573] width 12 height 10
radio input "true"
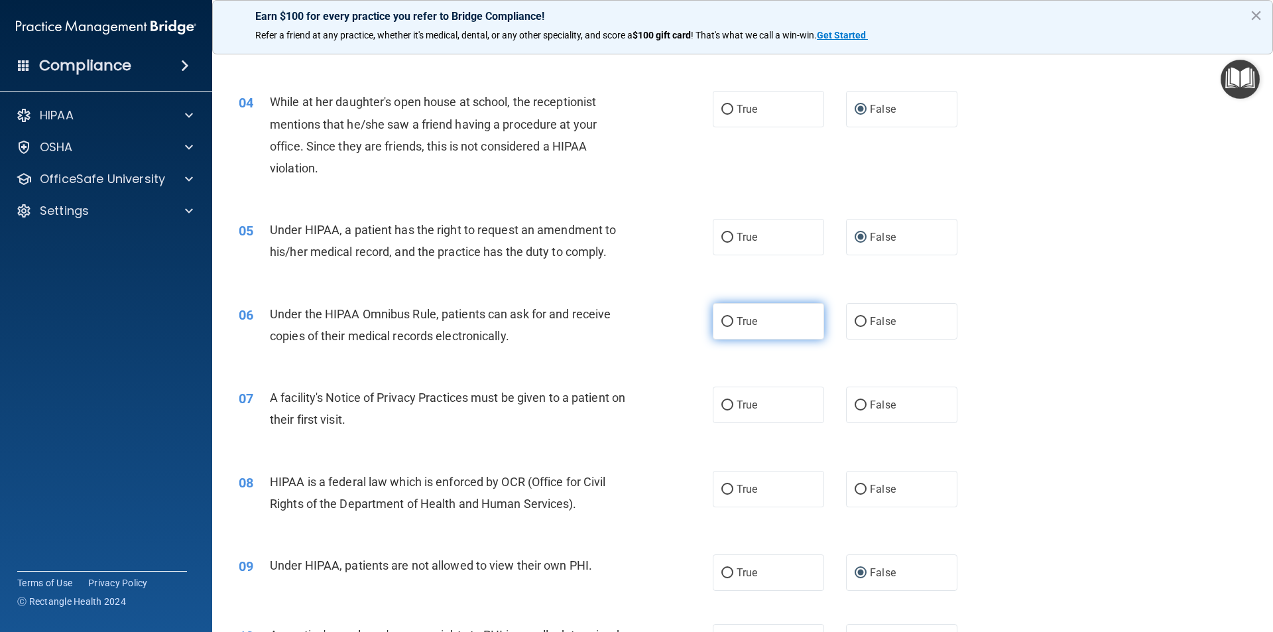
click at [728, 322] on input "True" at bounding box center [728, 322] width 12 height 10
radio input "true"
click at [713, 399] on label "True" at bounding box center [768, 405] width 111 height 36
click at [722, 401] on input "True" at bounding box center [728, 406] width 12 height 10
radio input "true"
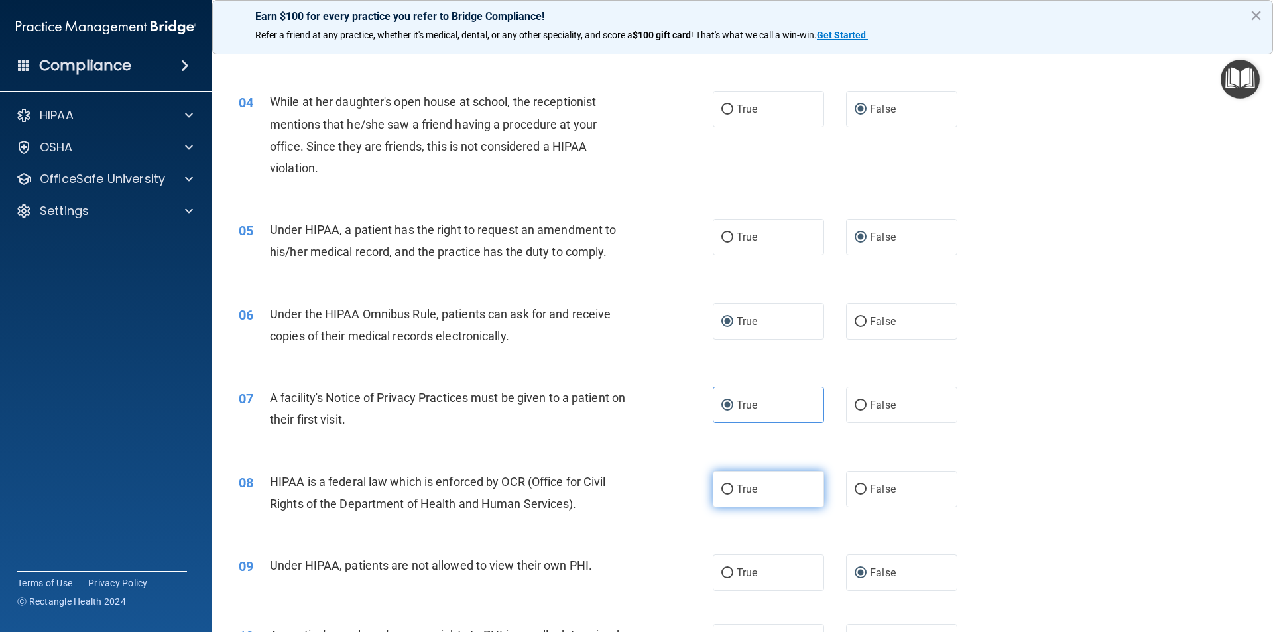
click at [726, 493] on input "True" at bounding box center [728, 490] width 12 height 10
radio input "true"
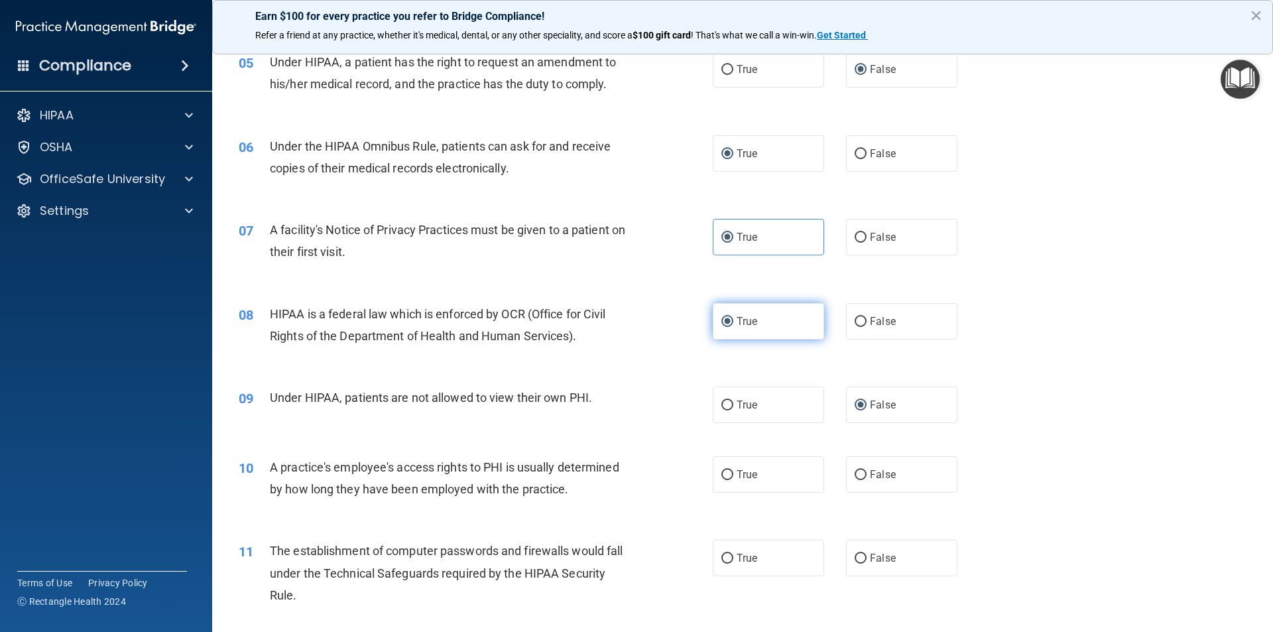
scroll to position [531, 0]
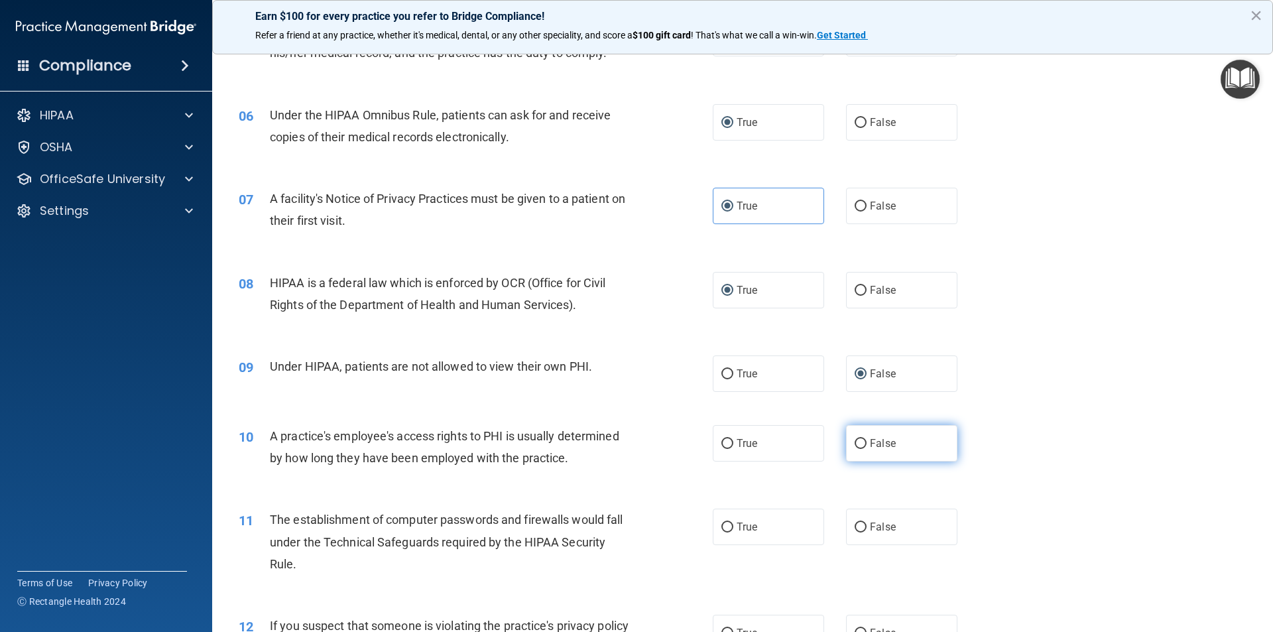
click at [859, 449] on label "False" at bounding box center [901, 443] width 111 height 36
click at [859, 449] on input "False" at bounding box center [861, 444] width 12 height 10
radio input "true"
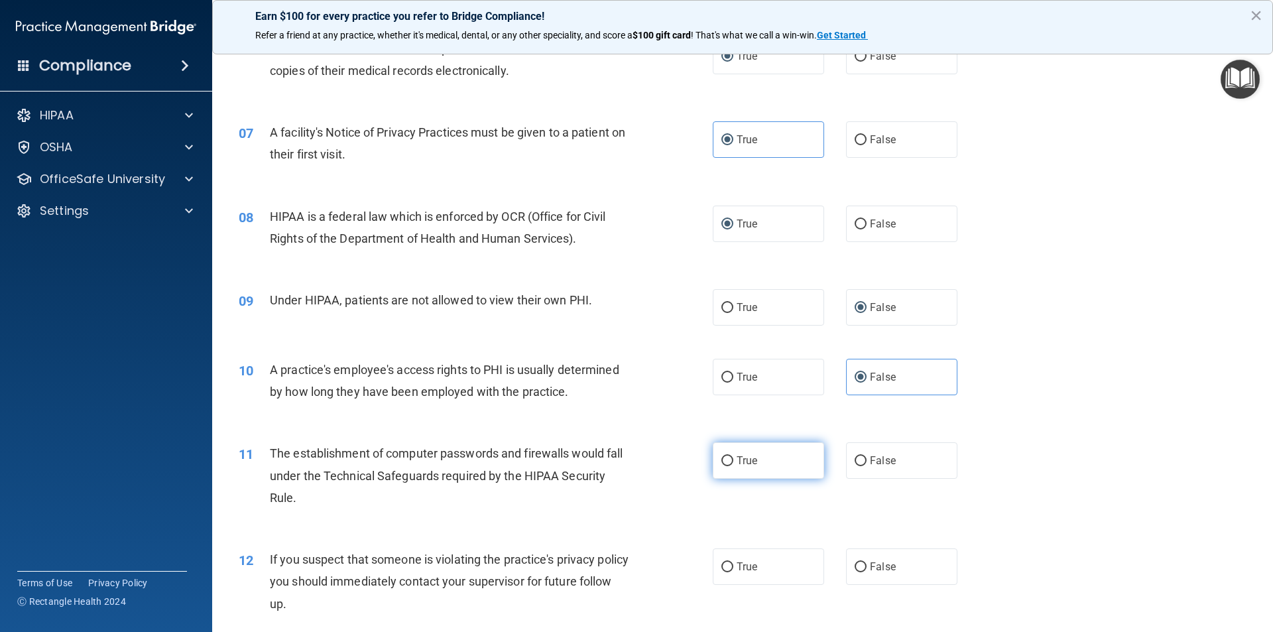
click at [722, 466] on input "True" at bounding box center [728, 461] width 12 height 10
radio input "true"
click at [725, 566] on input "True" at bounding box center [728, 567] width 12 height 10
radio input "true"
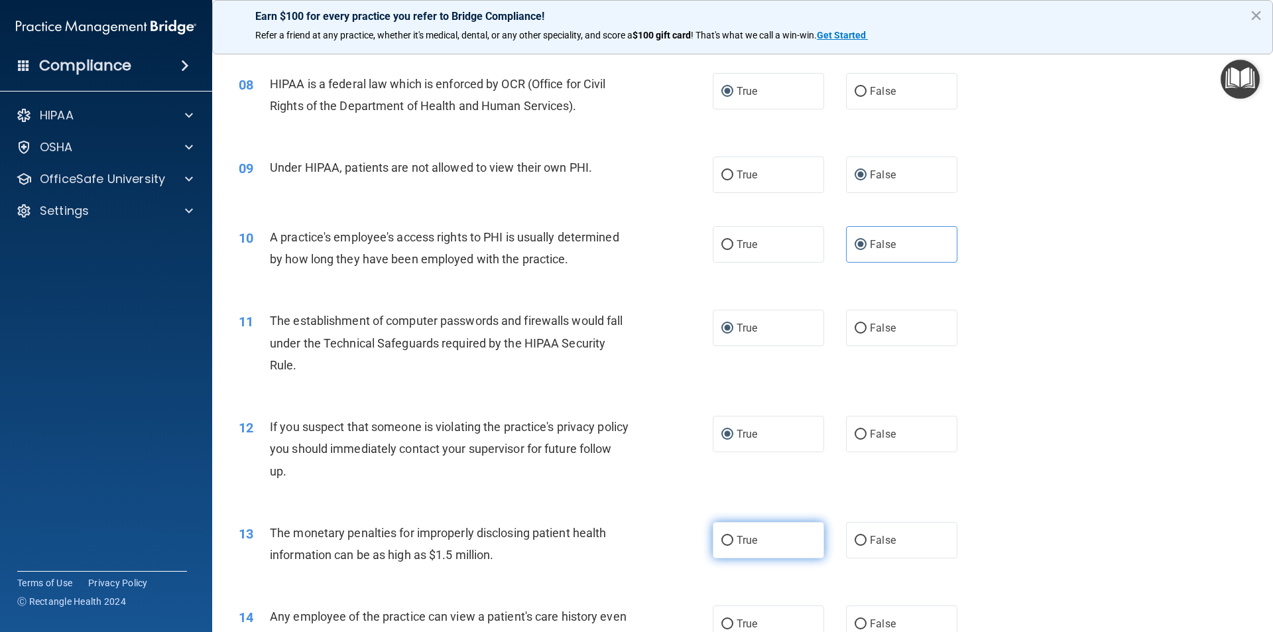
click at [726, 544] on input "True" at bounding box center [728, 541] width 12 height 10
radio input "true"
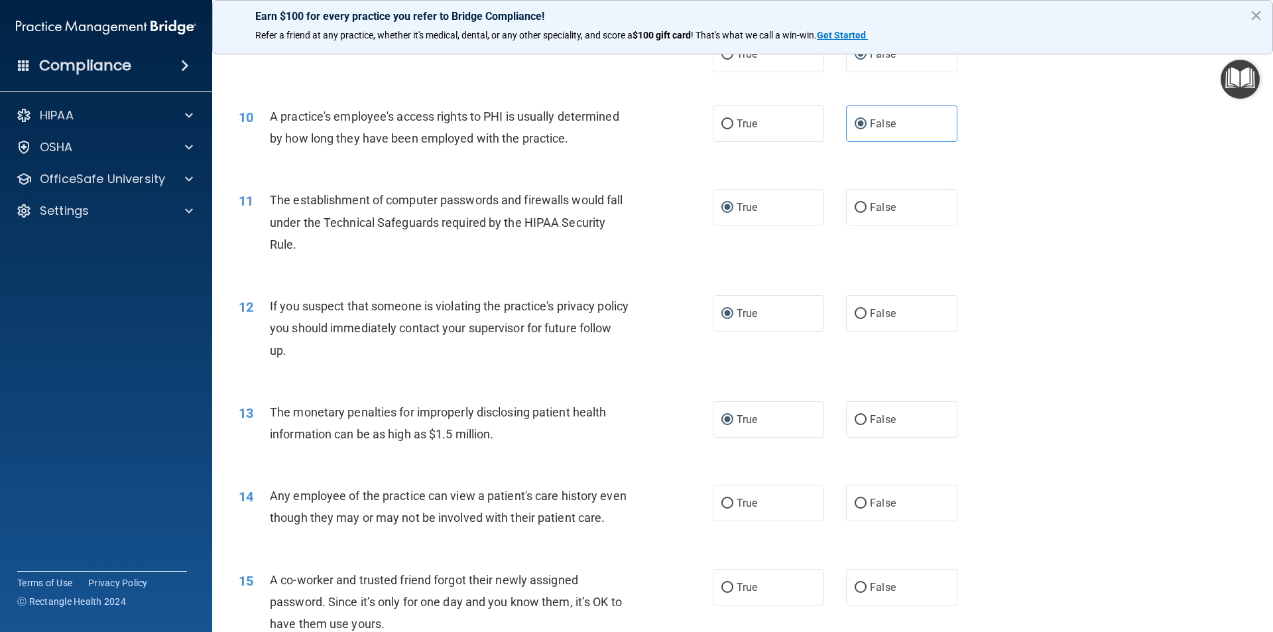
scroll to position [862, 0]
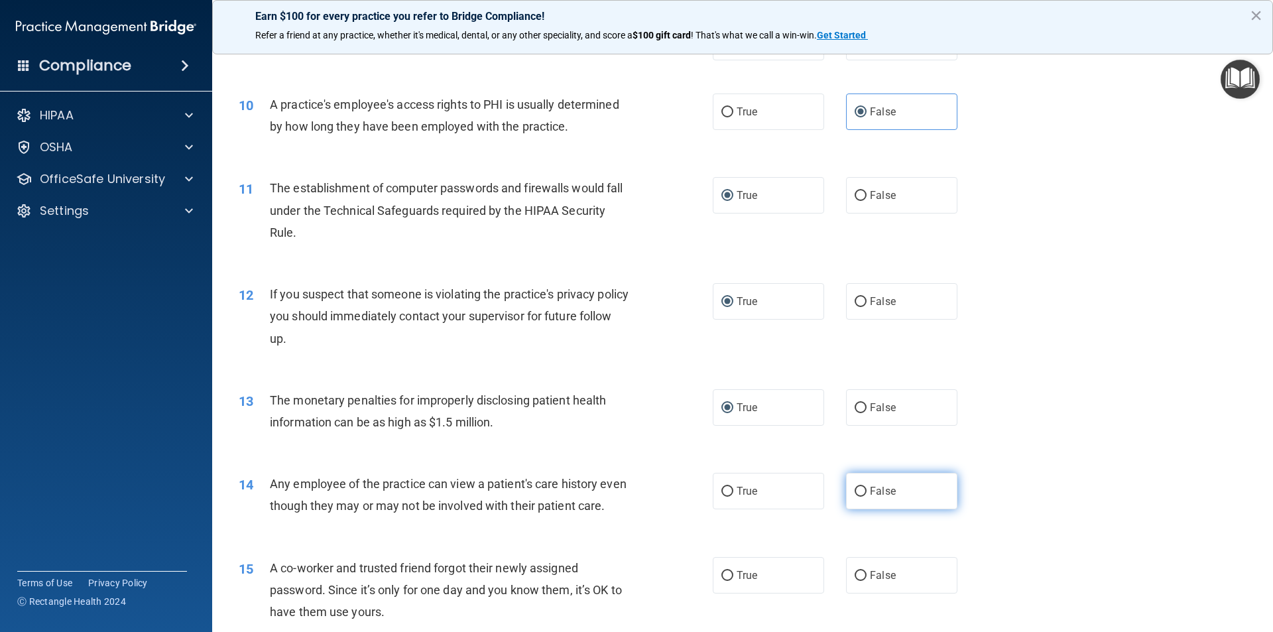
click at [852, 499] on label "False" at bounding box center [901, 491] width 111 height 36
click at [855, 497] on input "False" at bounding box center [861, 492] width 12 height 10
radio input "true"
click at [855, 581] on input "False" at bounding box center [861, 576] width 12 height 10
radio input "true"
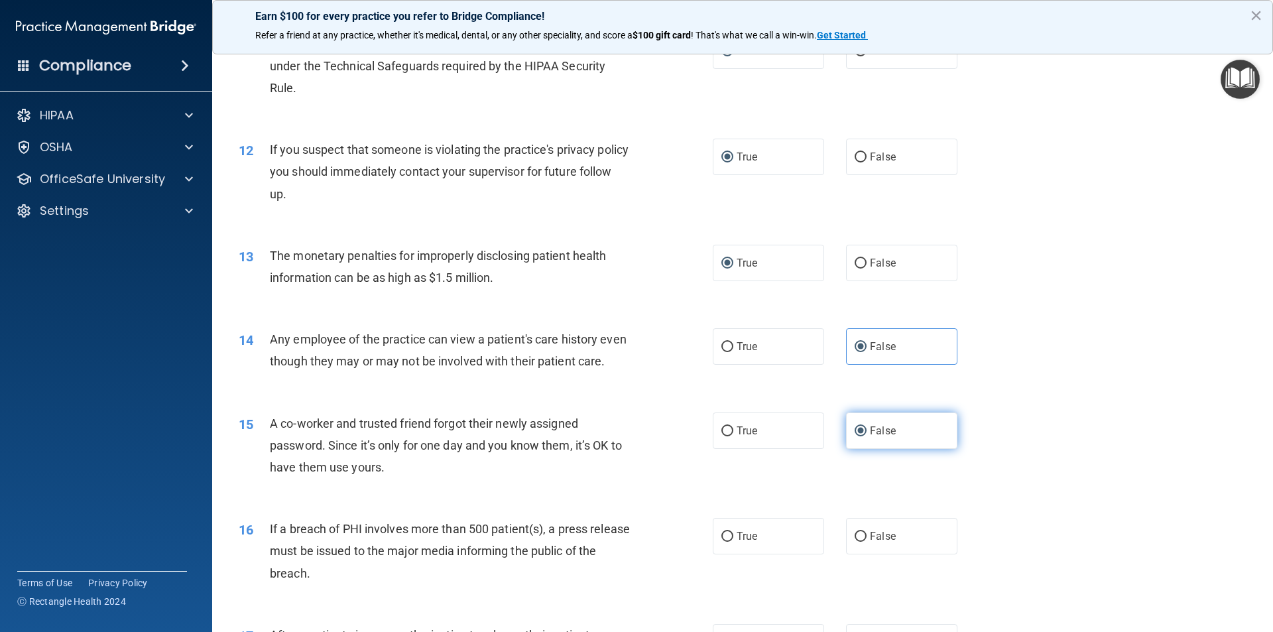
scroll to position [1061, 0]
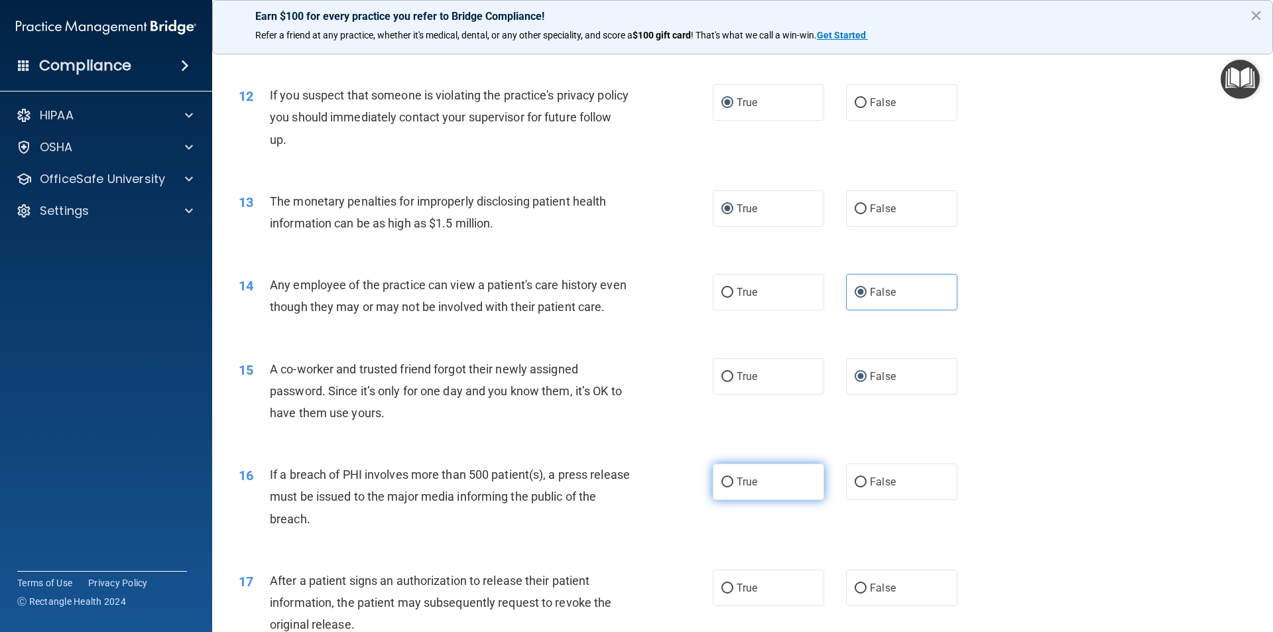
click at [725, 487] on input "True" at bounding box center [728, 482] width 12 height 10
radio input "true"
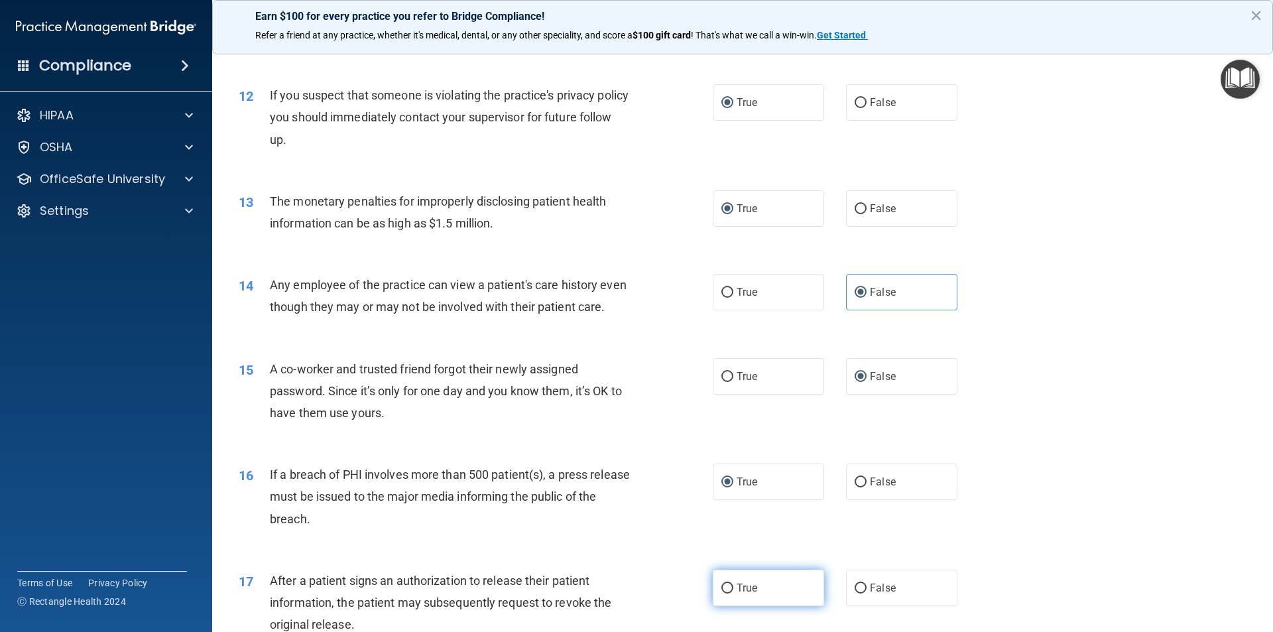
click at [722, 594] on input "True" at bounding box center [728, 589] width 12 height 10
radio input "true"
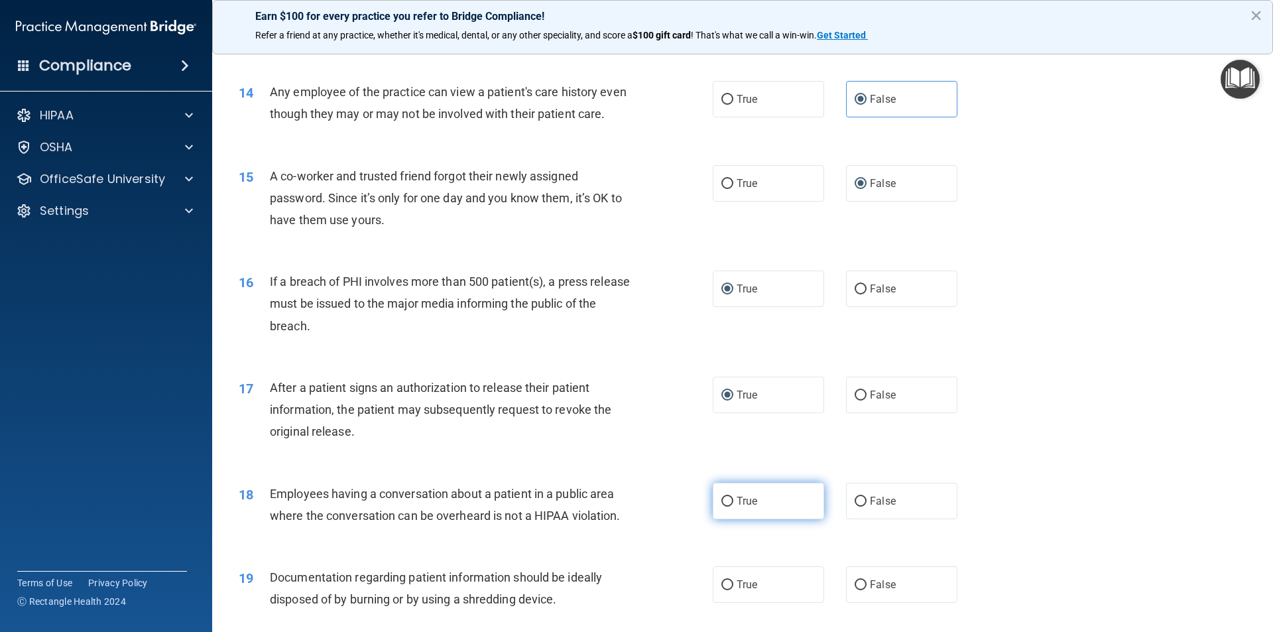
scroll to position [1260, 0]
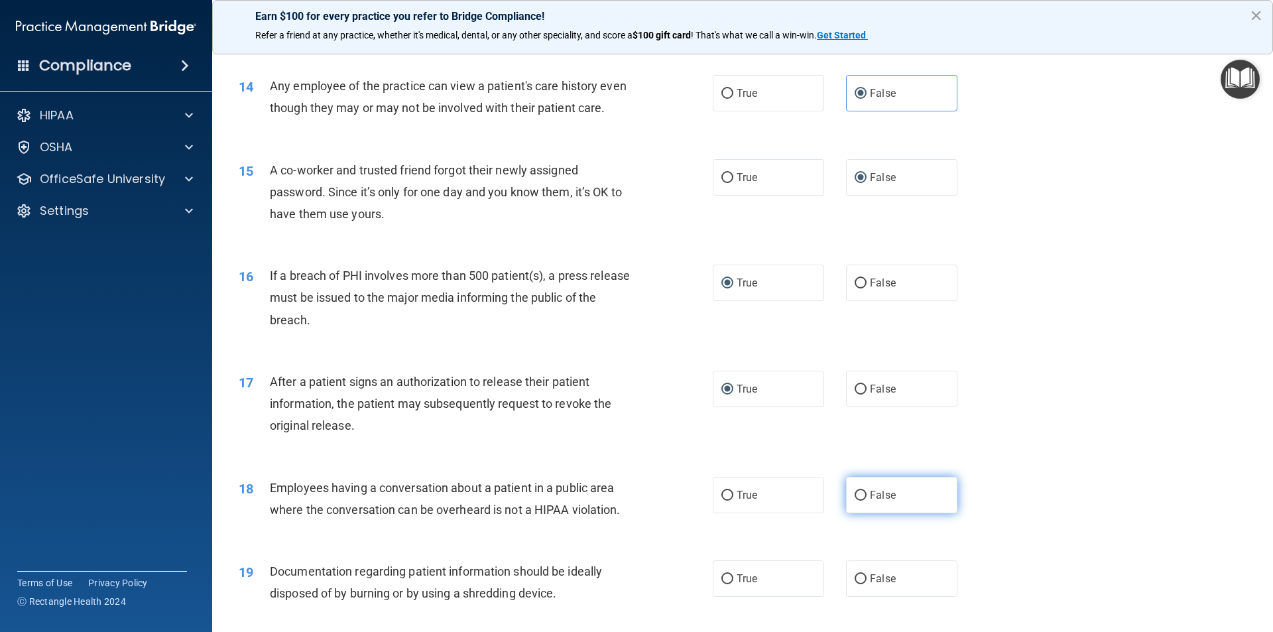
click at [855, 501] on input "False" at bounding box center [861, 496] width 12 height 10
radio input "true"
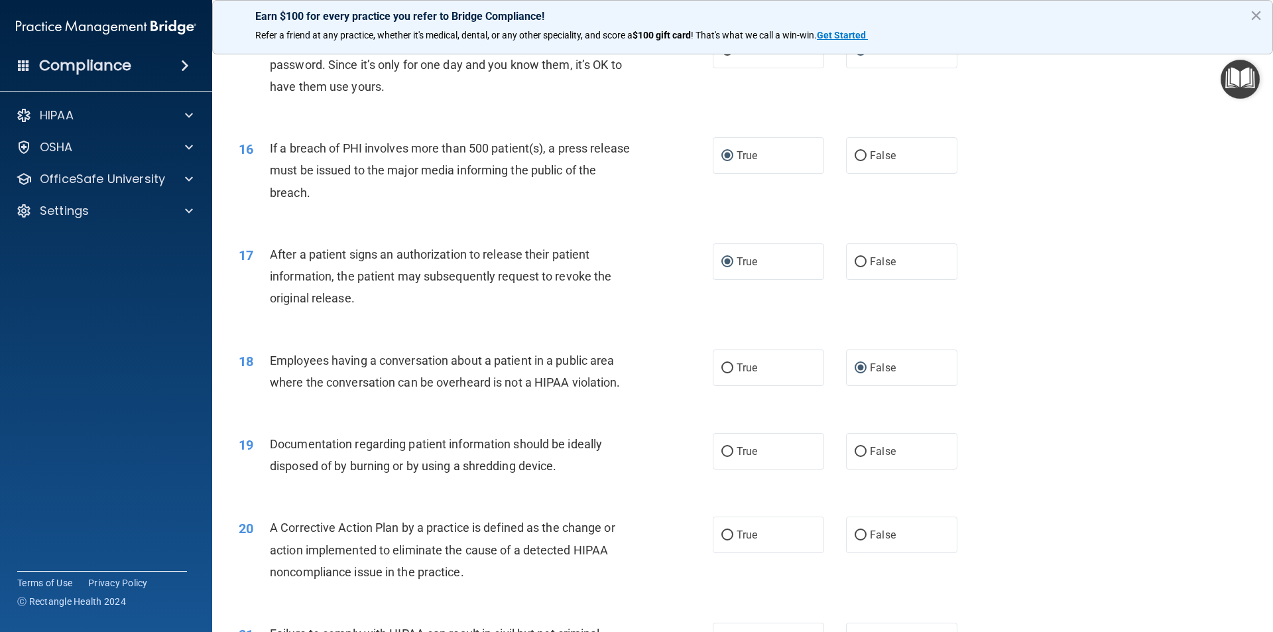
scroll to position [1393, 0]
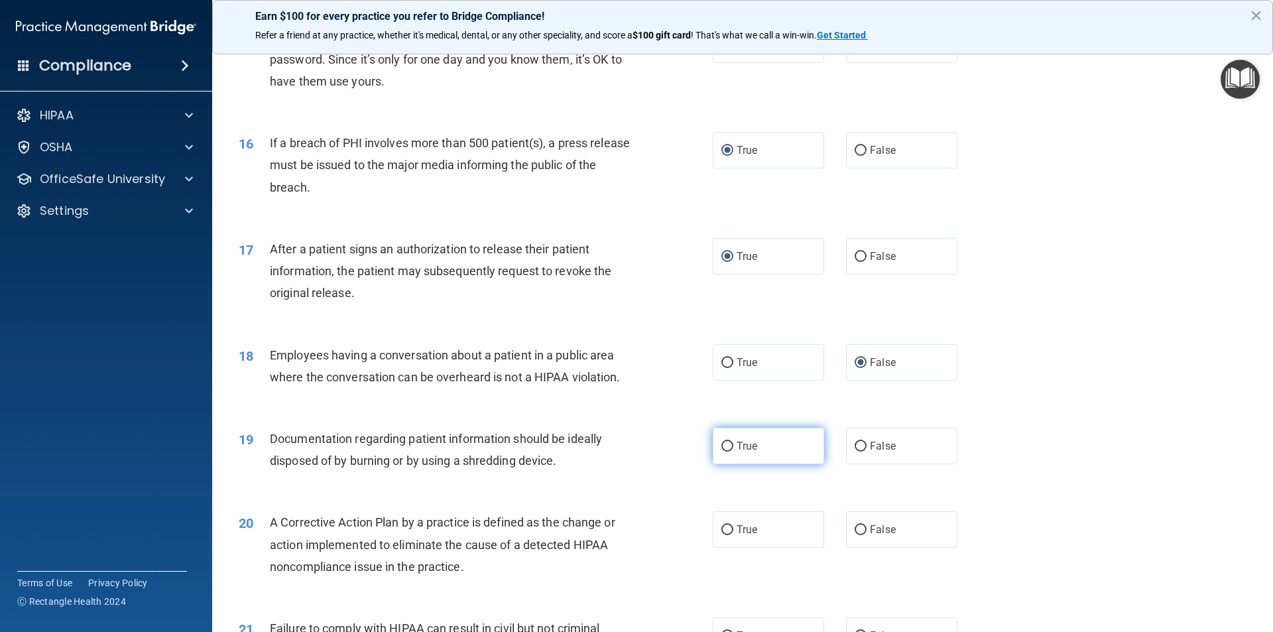
click at [723, 452] on input "True" at bounding box center [728, 447] width 12 height 10
radio input "true"
click at [722, 535] on input "True" at bounding box center [728, 530] width 12 height 10
radio input "true"
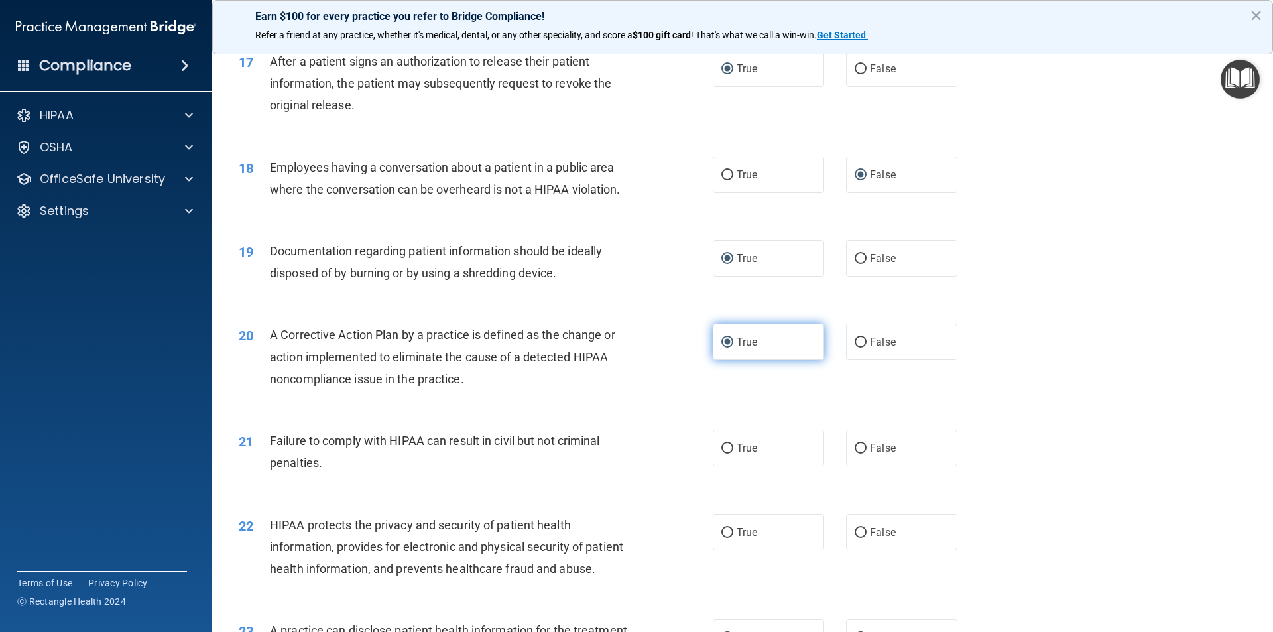
scroll to position [1525, 0]
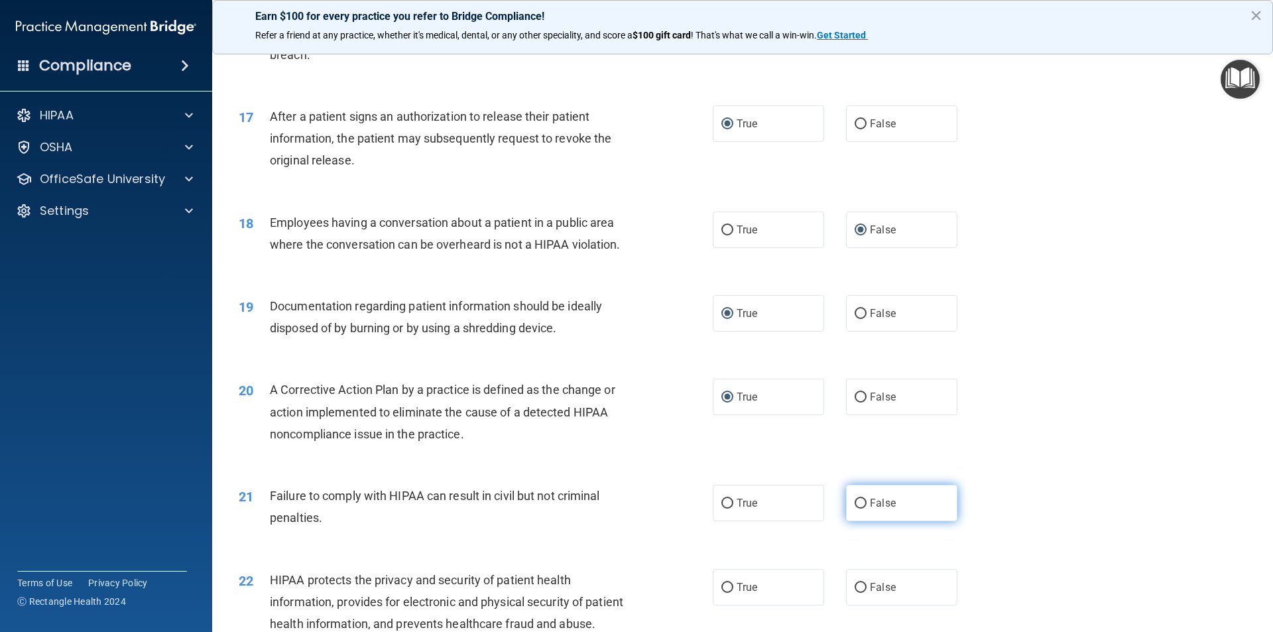
click at [855, 509] on input "False" at bounding box center [861, 504] width 12 height 10
radio input "true"
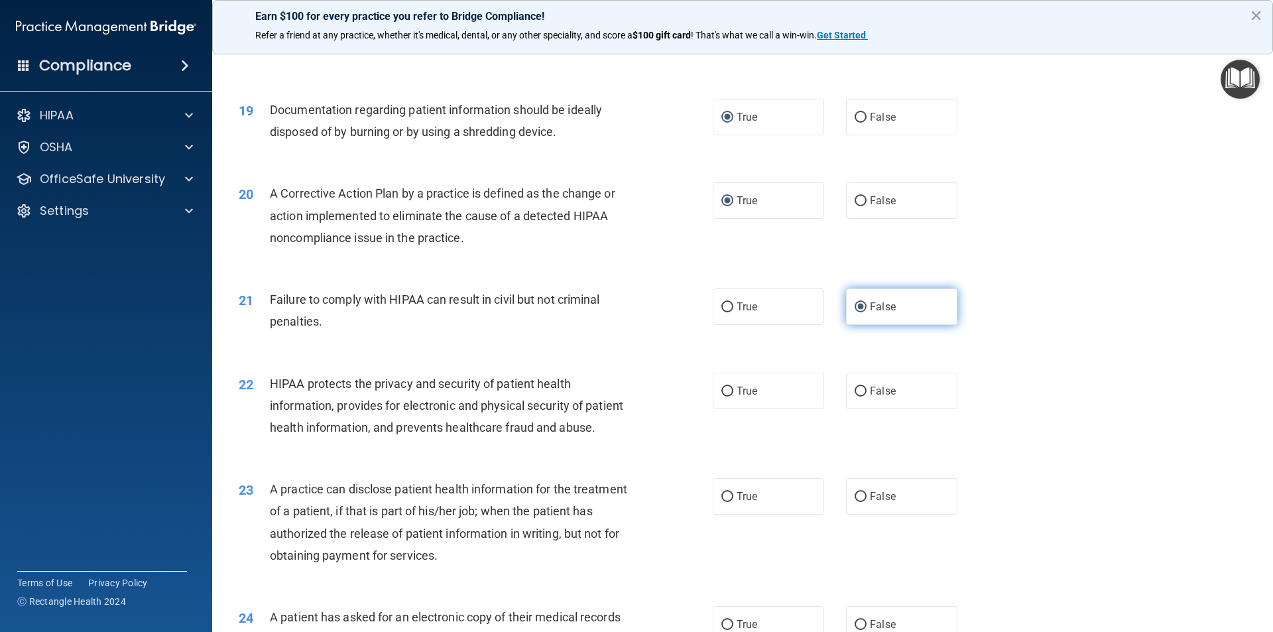
scroll to position [1724, 0]
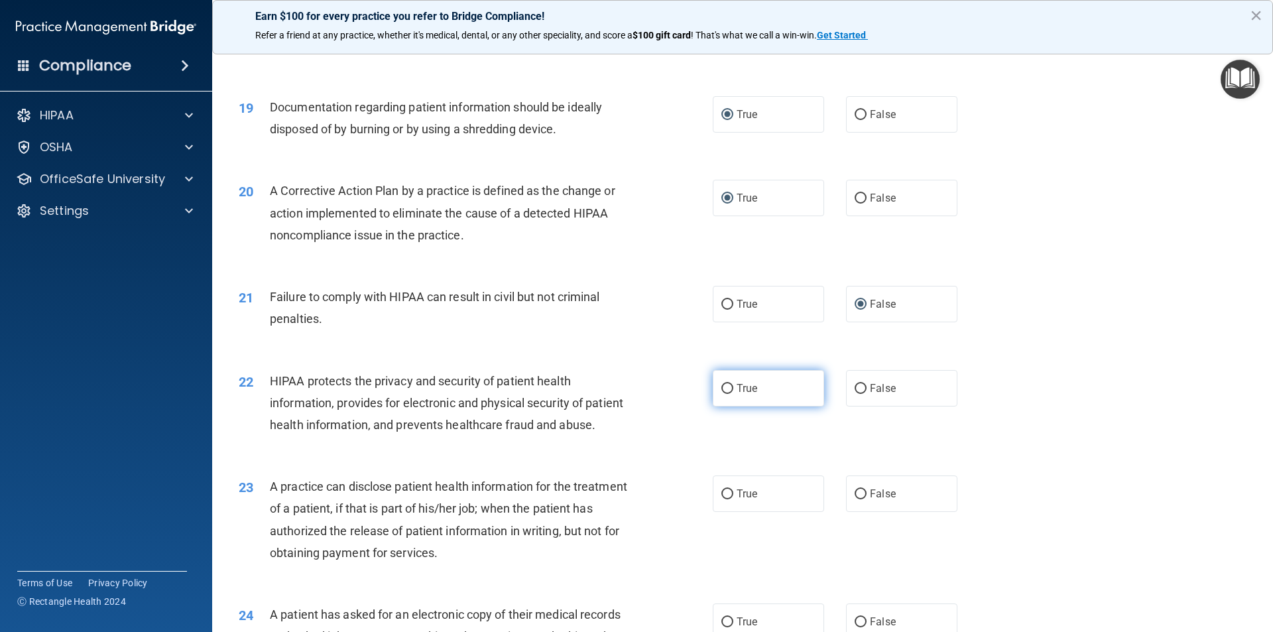
click at [730, 407] on label "True" at bounding box center [768, 388] width 111 height 36
click at [730, 394] on input "True" at bounding box center [728, 389] width 12 height 10
radio input "true"
click at [855, 499] on input "False" at bounding box center [861, 494] width 12 height 10
radio input "true"
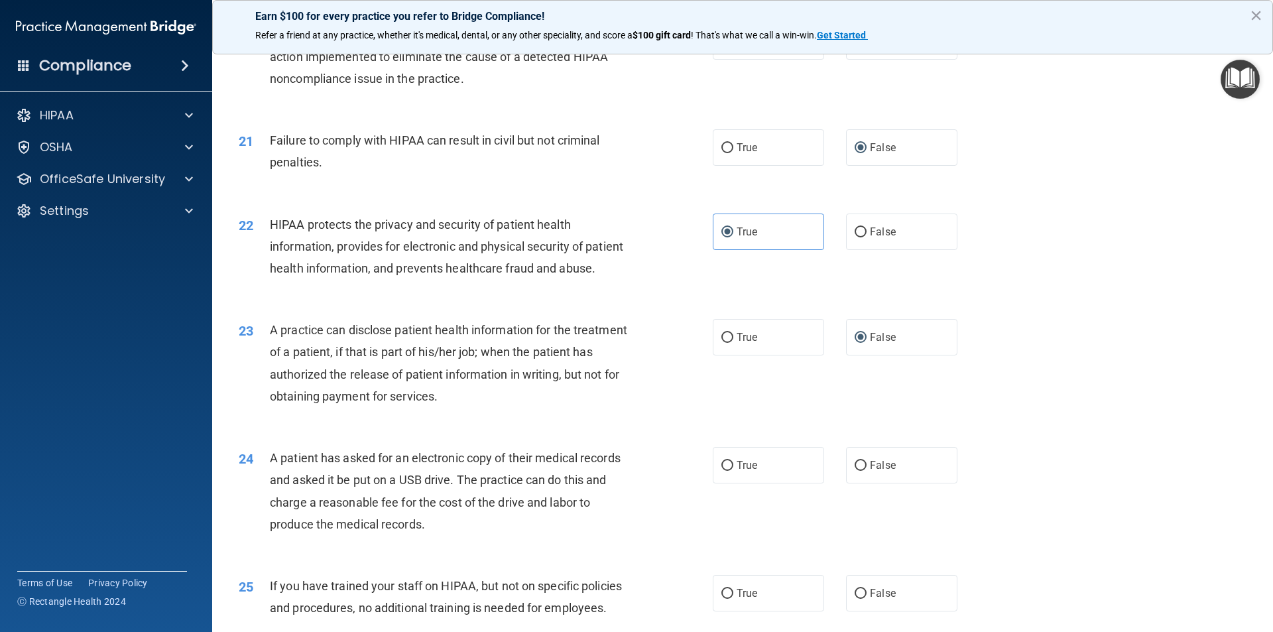
scroll to position [1923, 0]
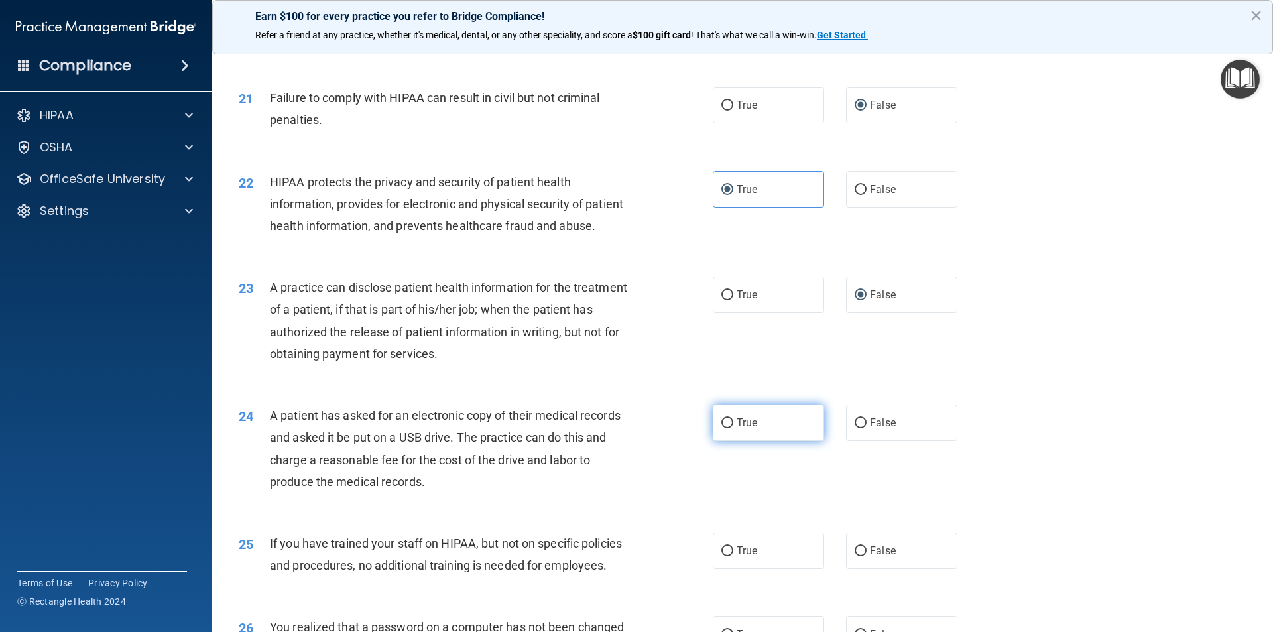
click at [724, 428] on input "True" at bounding box center [728, 423] width 12 height 10
radio input "true"
click at [848, 569] on label "False" at bounding box center [901, 551] width 111 height 36
click at [855, 556] on input "False" at bounding box center [861, 551] width 12 height 10
radio input "true"
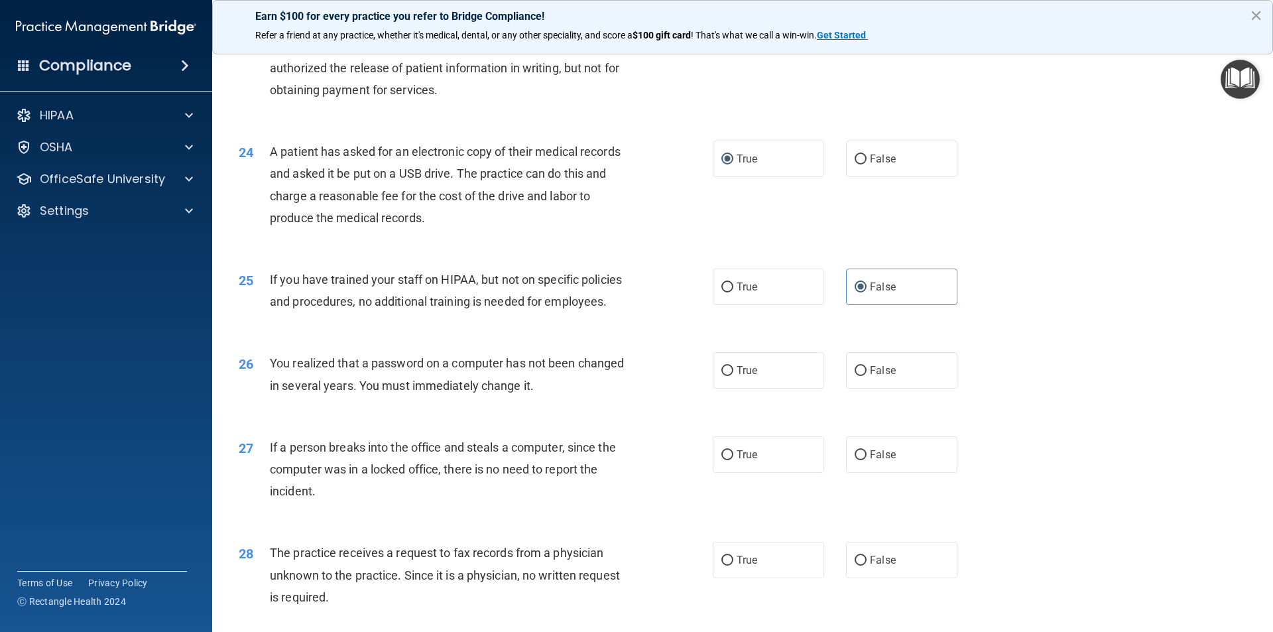
scroll to position [2188, 0]
click at [724, 375] on input "True" at bounding box center [728, 370] width 12 height 10
radio input "true"
click at [856, 459] on input "False" at bounding box center [861, 454] width 12 height 10
radio input "true"
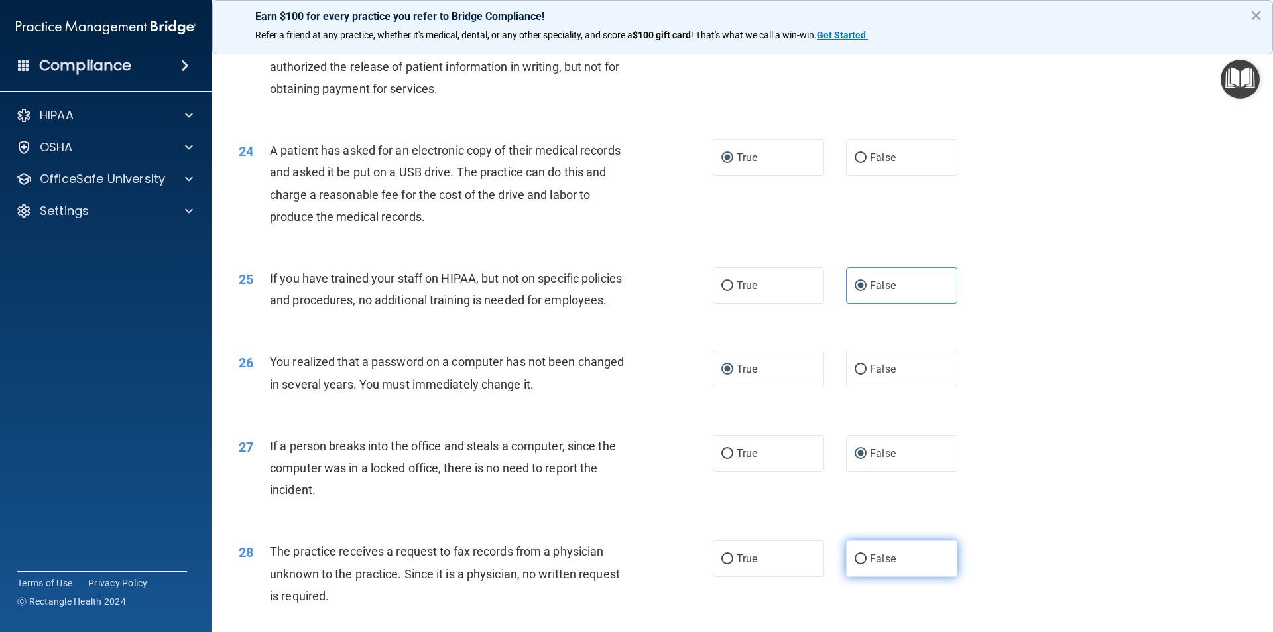
click at [857, 564] on input "False" at bounding box center [861, 559] width 12 height 10
radio input "true"
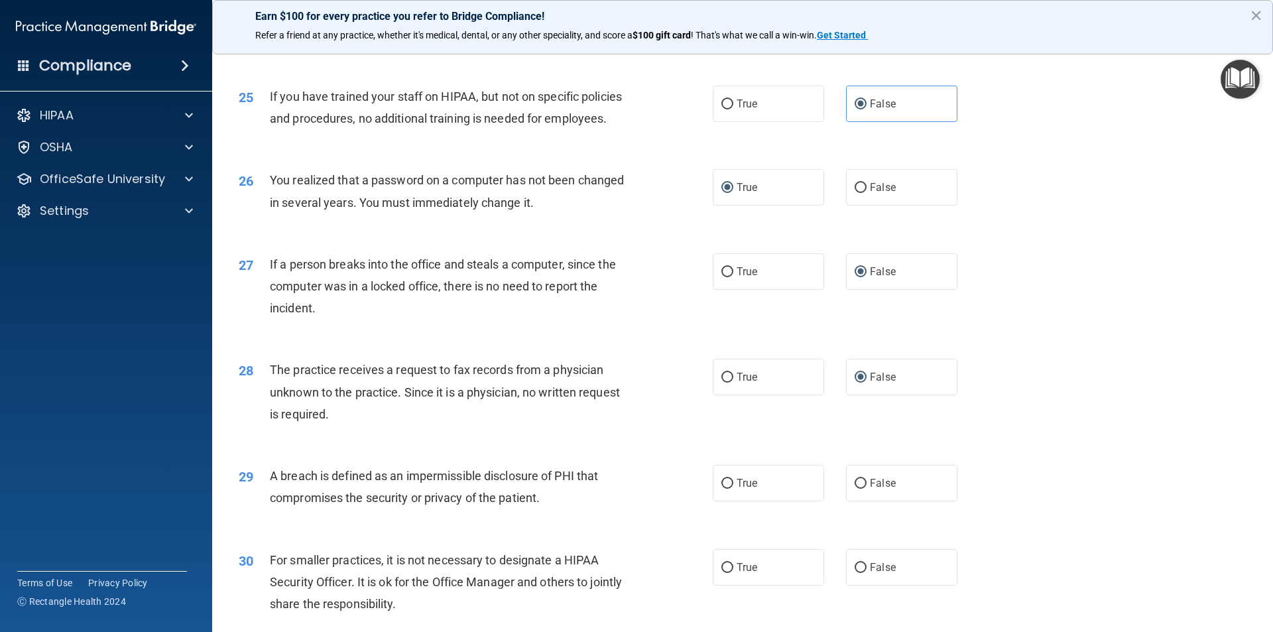
scroll to position [2387, 0]
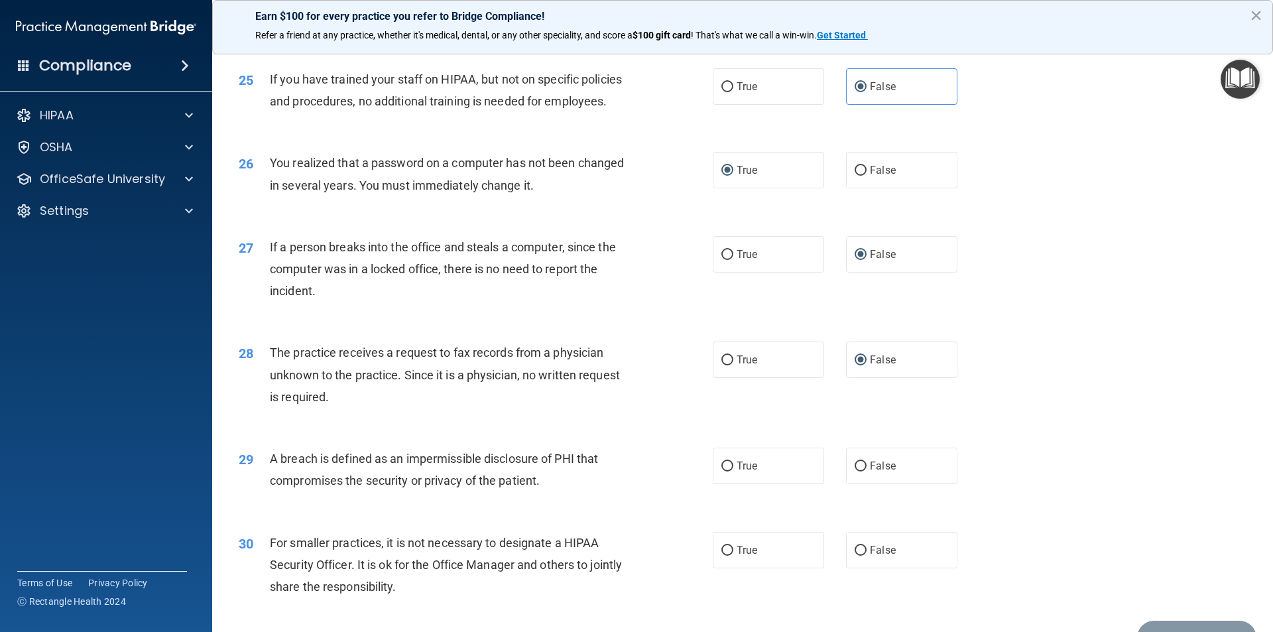
drag, startPoint x: 724, startPoint y: 512, endPoint x: 864, endPoint y: 461, distance: 149.6
click at [722, 472] on input "True" at bounding box center [728, 467] width 12 height 10
radio input "true"
click at [855, 556] on input "False" at bounding box center [861, 551] width 12 height 10
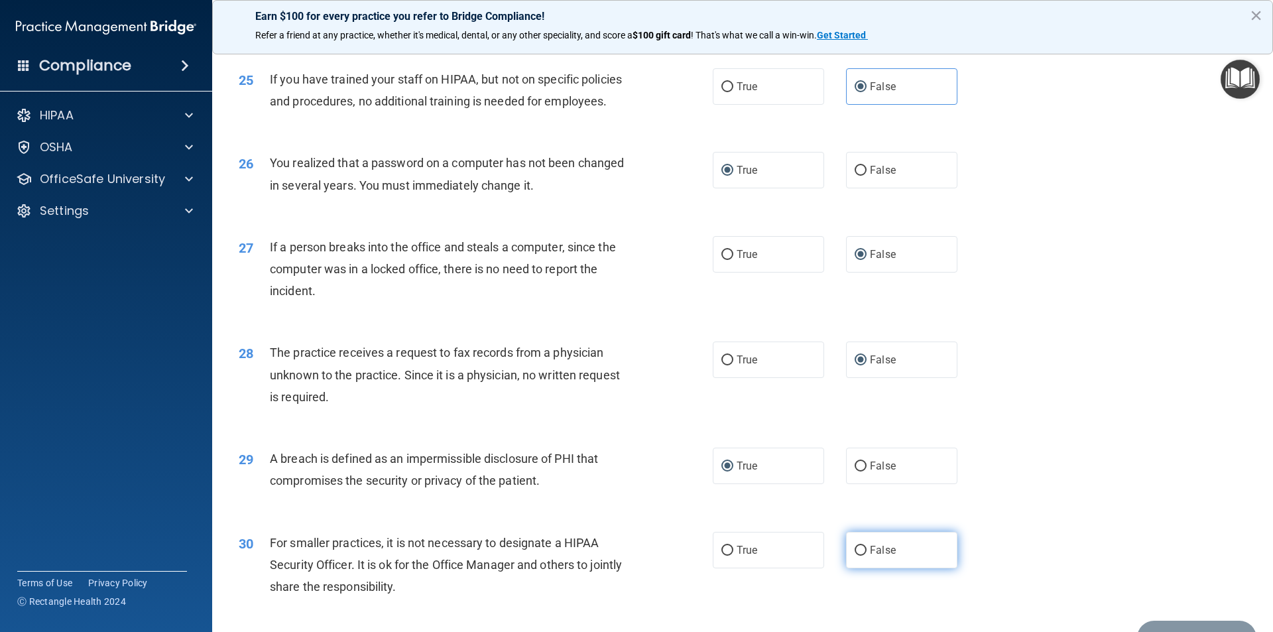
radio input "true"
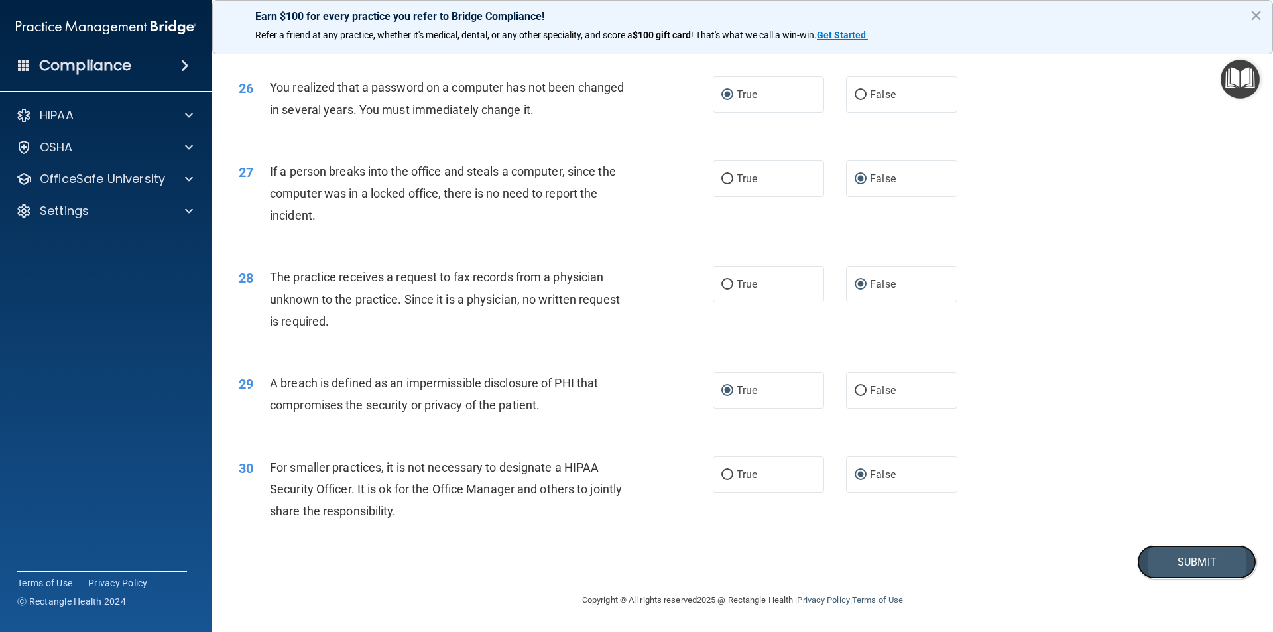
click at [1173, 561] on button "Submit" at bounding box center [1196, 562] width 119 height 34
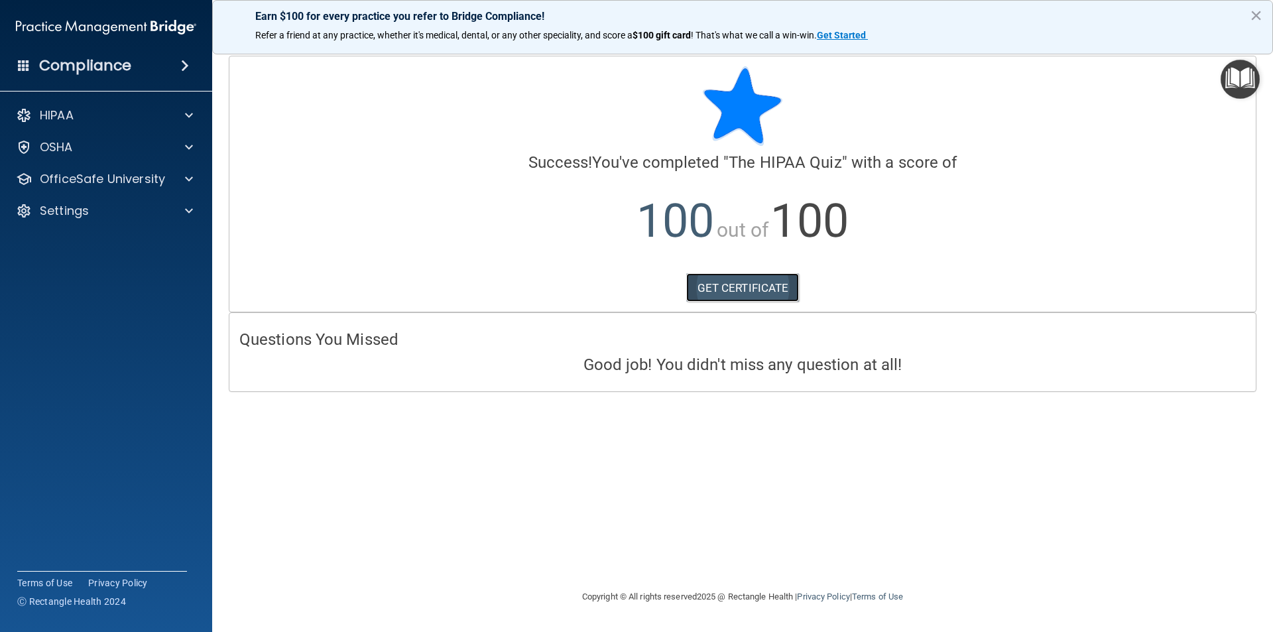
click at [763, 286] on link "GET CERTIFICATE" at bounding box center [742, 287] width 113 height 29
click at [83, 112] on div "HIPAA" at bounding box center [88, 115] width 164 height 16
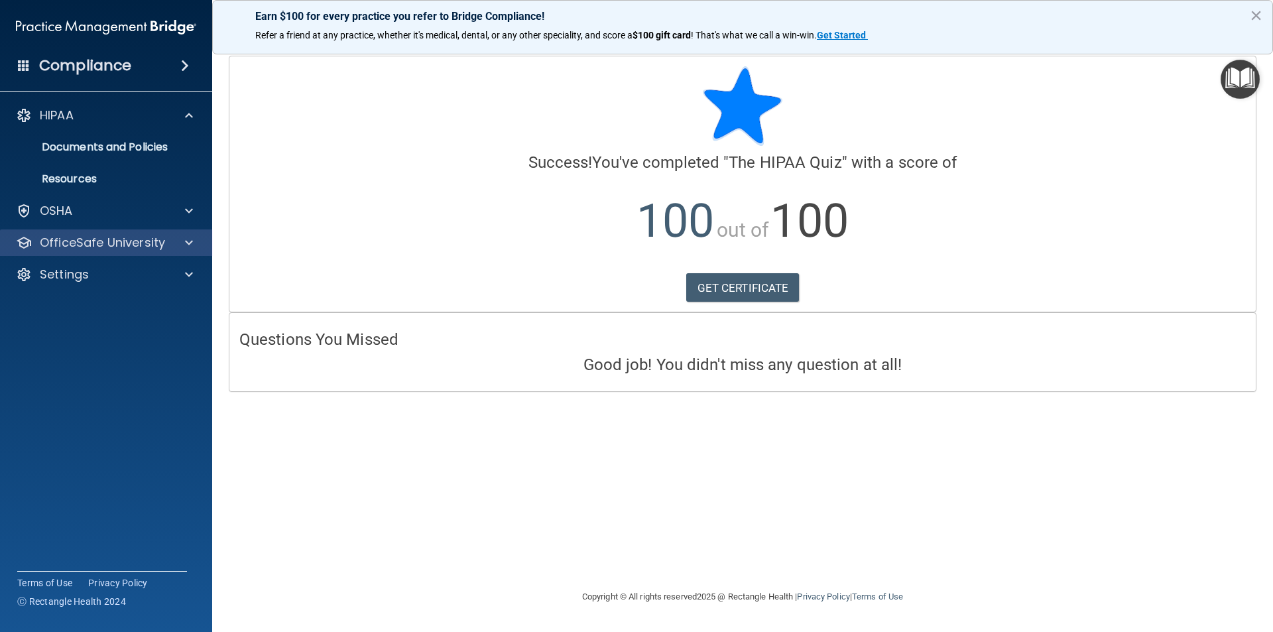
click at [93, 254] on div "OfficeSafe University" at bounding box center [106, 242] width 213 height 27
click at [164, 246] on div "OfficeSafe University" at bounding box center [88, 243] width 164 height 16
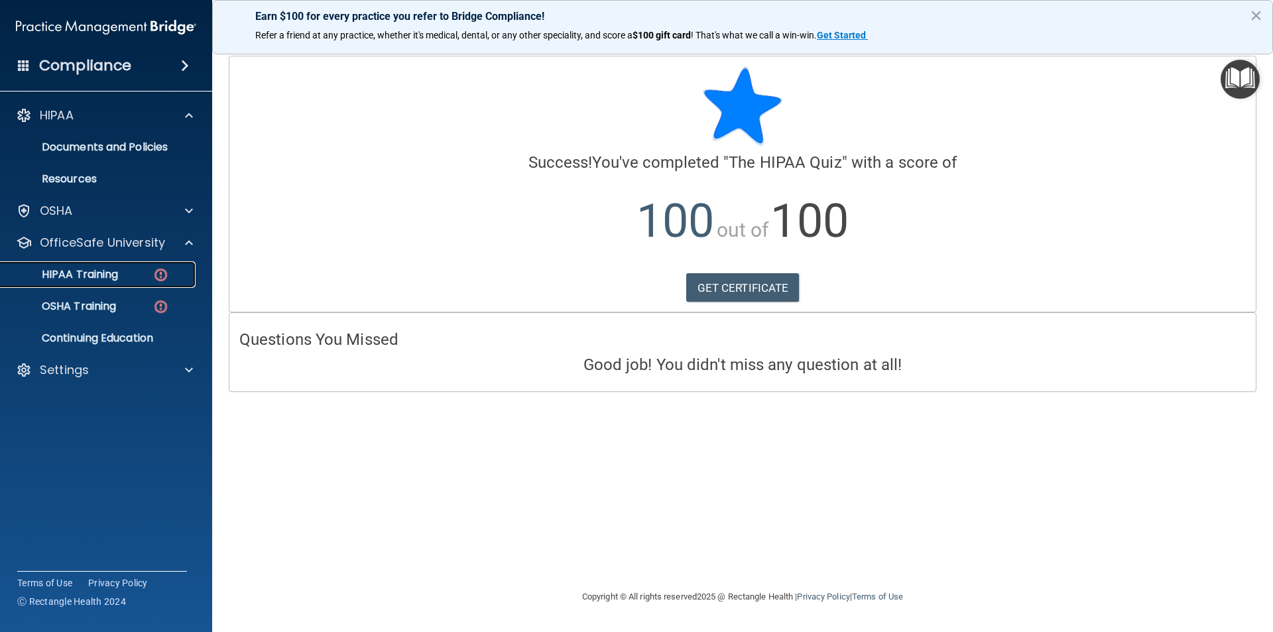
click at [129, 279] on div "HIPAA Training" at bounding box center [99, 274] width 181 height 13
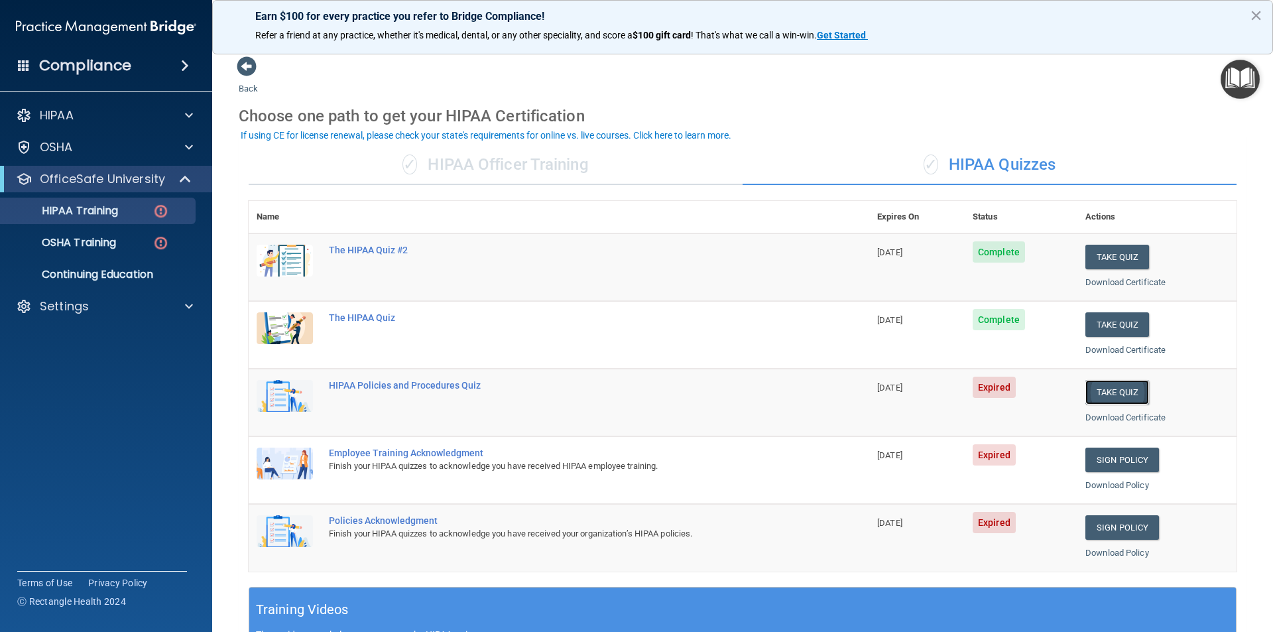
click at [1102, 389] on button "Take Quiz" at bounding box center [1118, 392] width 64 height 25
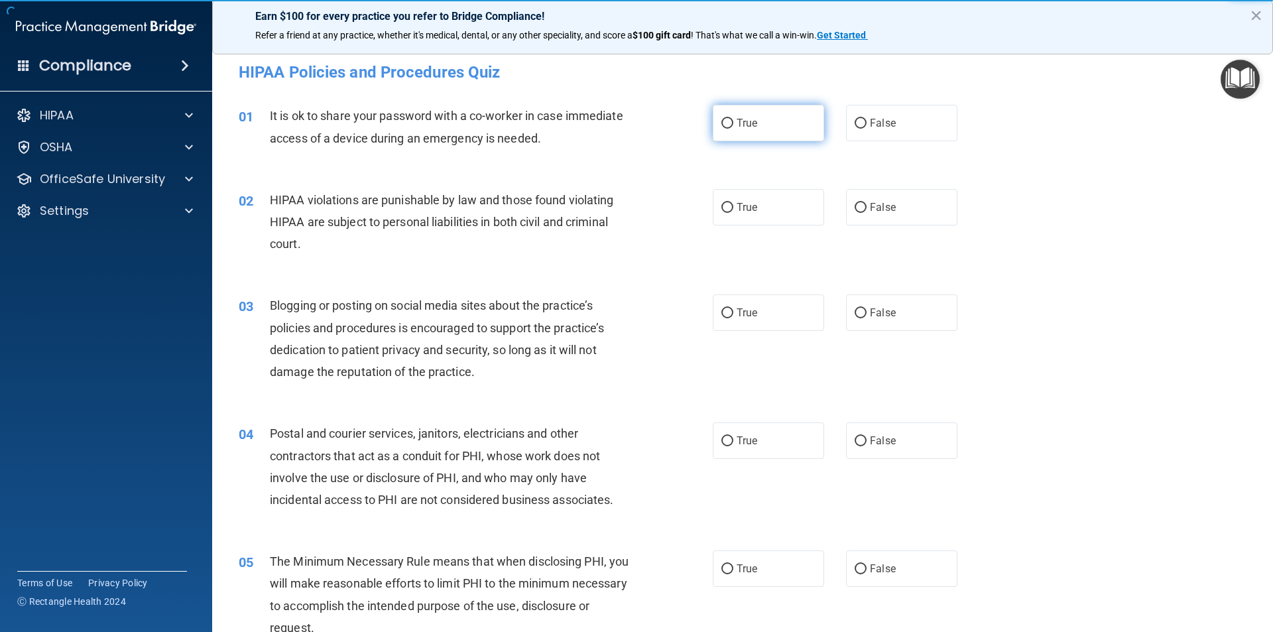
click at [718, 116] on label "True" at bounding box center [768, 123] width 111 height 36
click at [722, 119] on input "True" at bounding box center [728, 124] width 12 height 10
radio input "true"
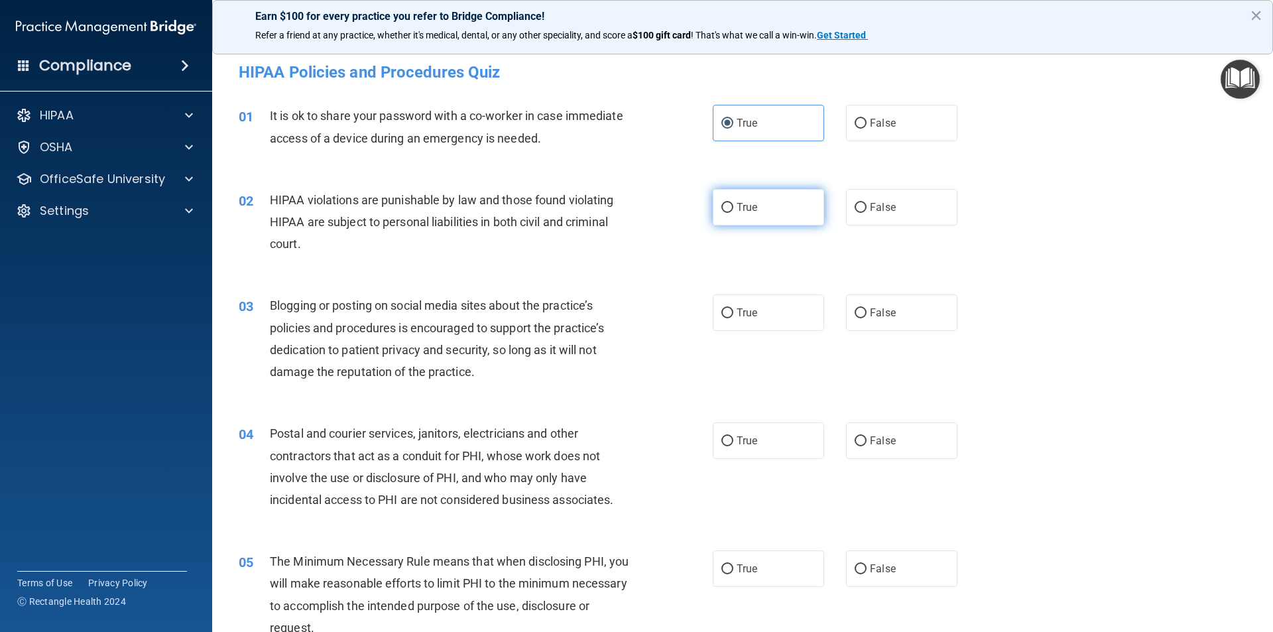
click at [722, 206] on input "True" at bounding box center [728, 208] width 12 height 10
radio input "true"
click at [722, 312] on input "True" at bounding box center [728, 313] width 12 height 10
radio input "true"
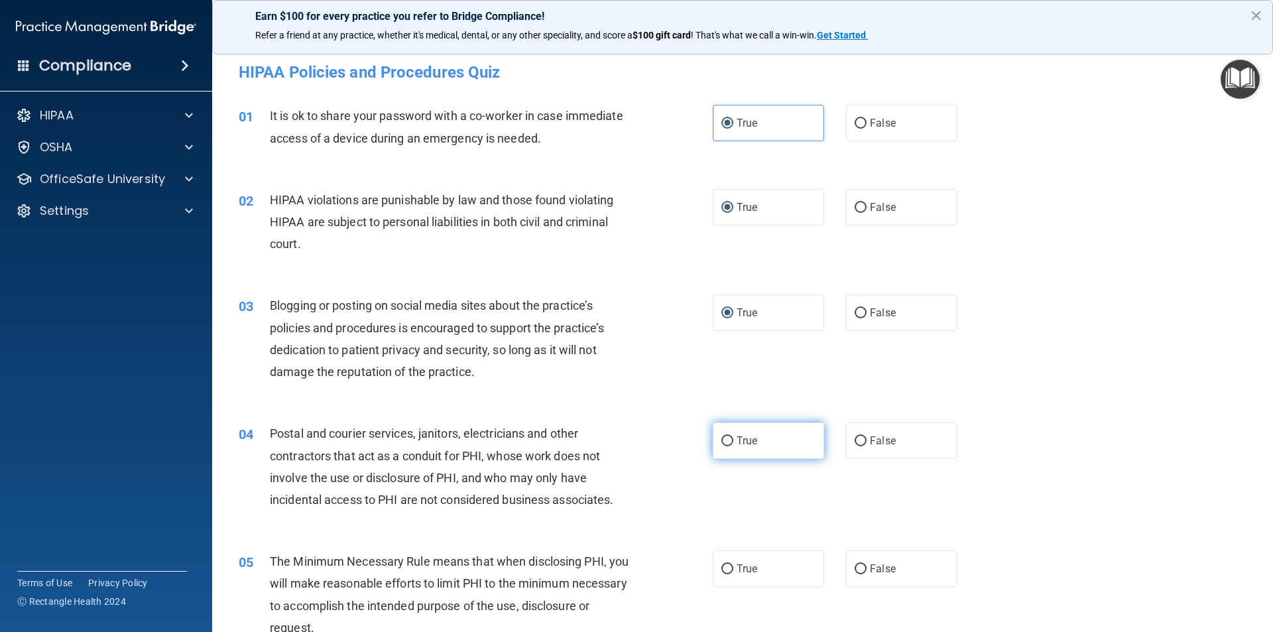
click at [726, 441] on input "True" at bounding box center [728, 441] width 12 height 10
radio input "true"
click at [724, 564] on input "True" at bounding box center [728, 569] width 12 height 10
radio input "true"
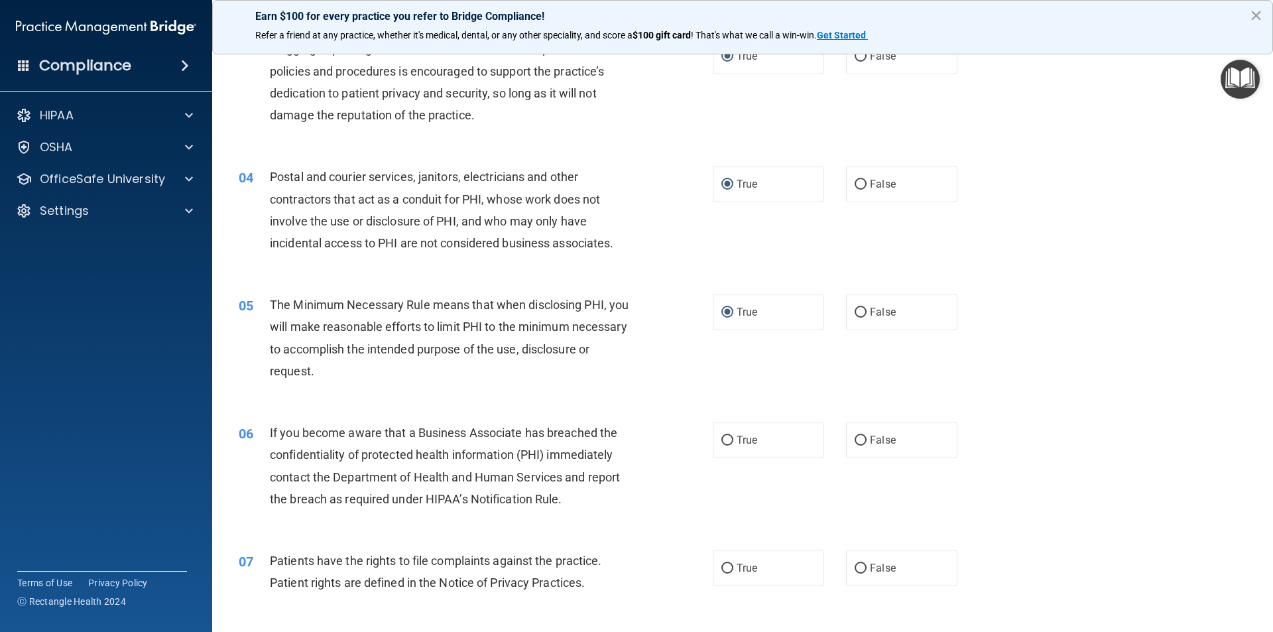
scroll to position [265, 0]
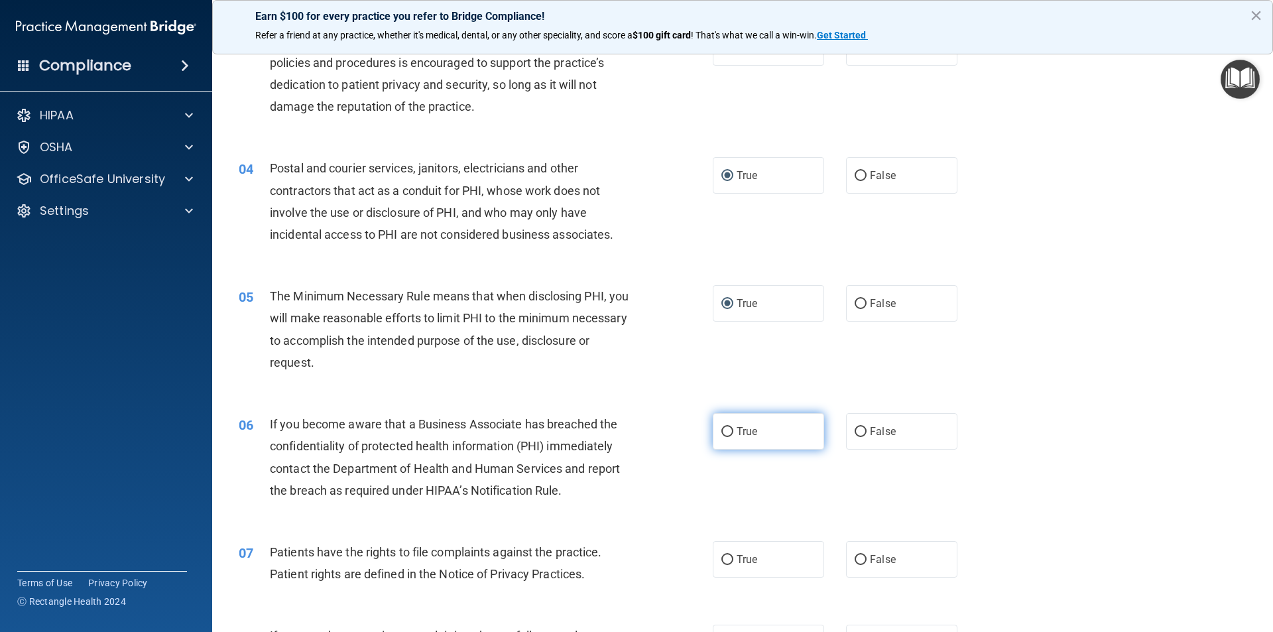
click at [726, 430] on input "True" at bounding box center [728, 432] width 12 height 10
radio input "true"
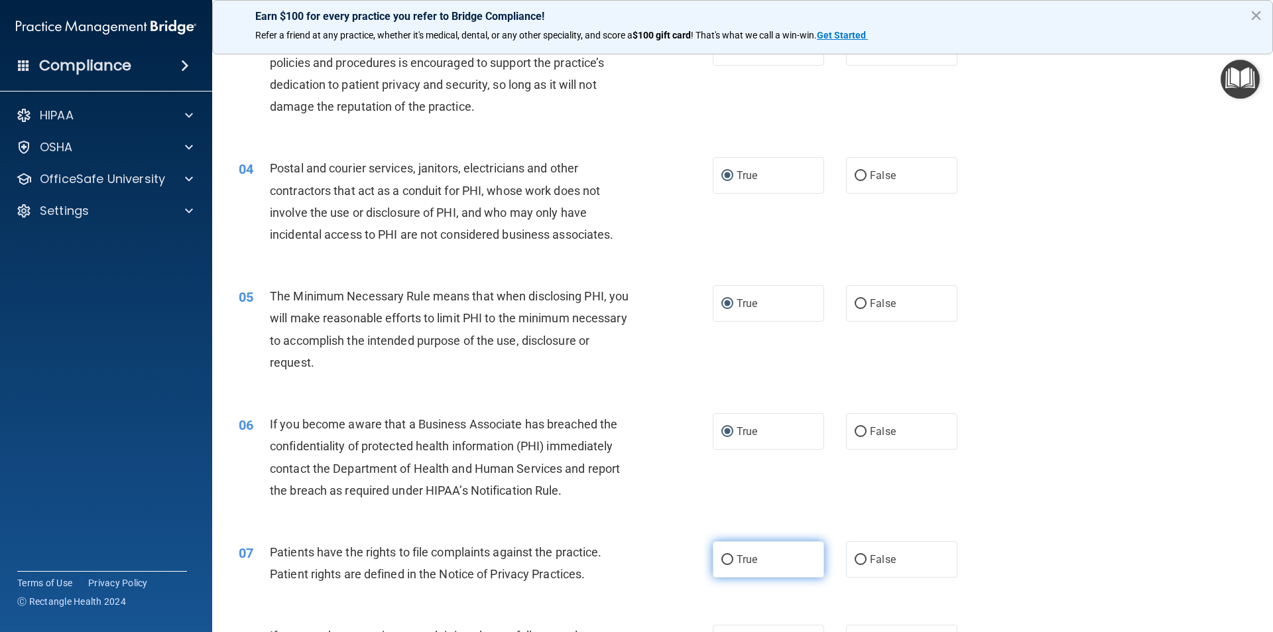
click at [713, 560] on label "True" at bounding box center [768, 559] width 111 height 36
click at [722, 560] on input "True" at bounding box center [728, 560] width 12 height 10
radio input "true"
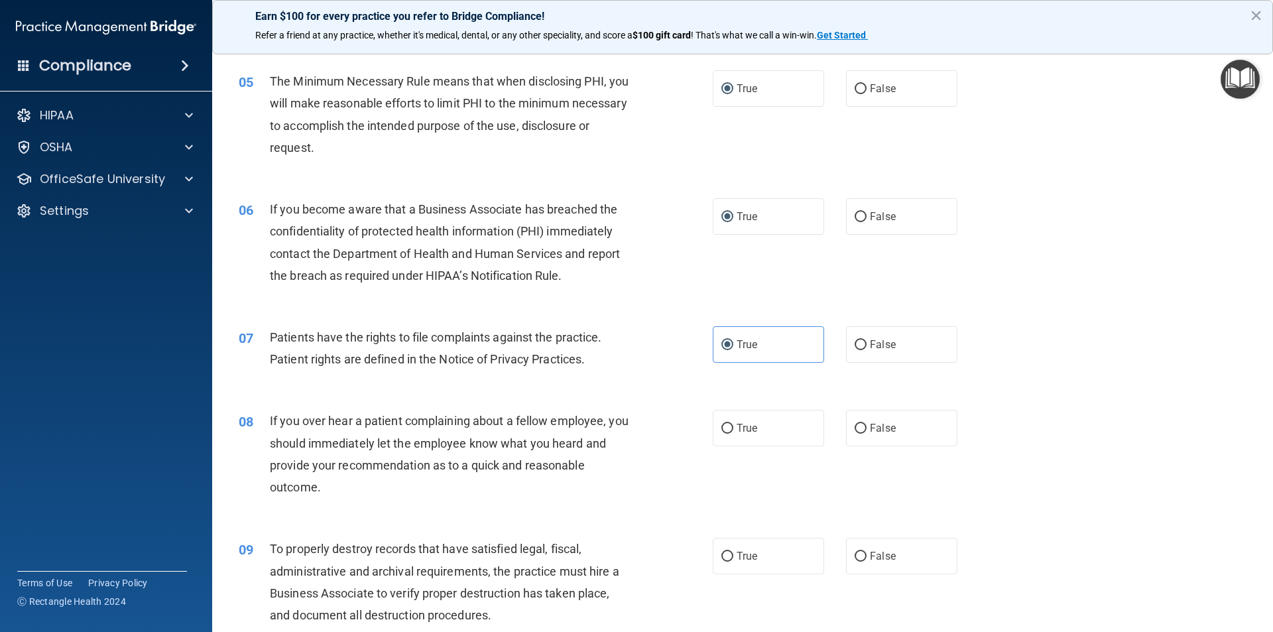
scroll to position [531, 0]
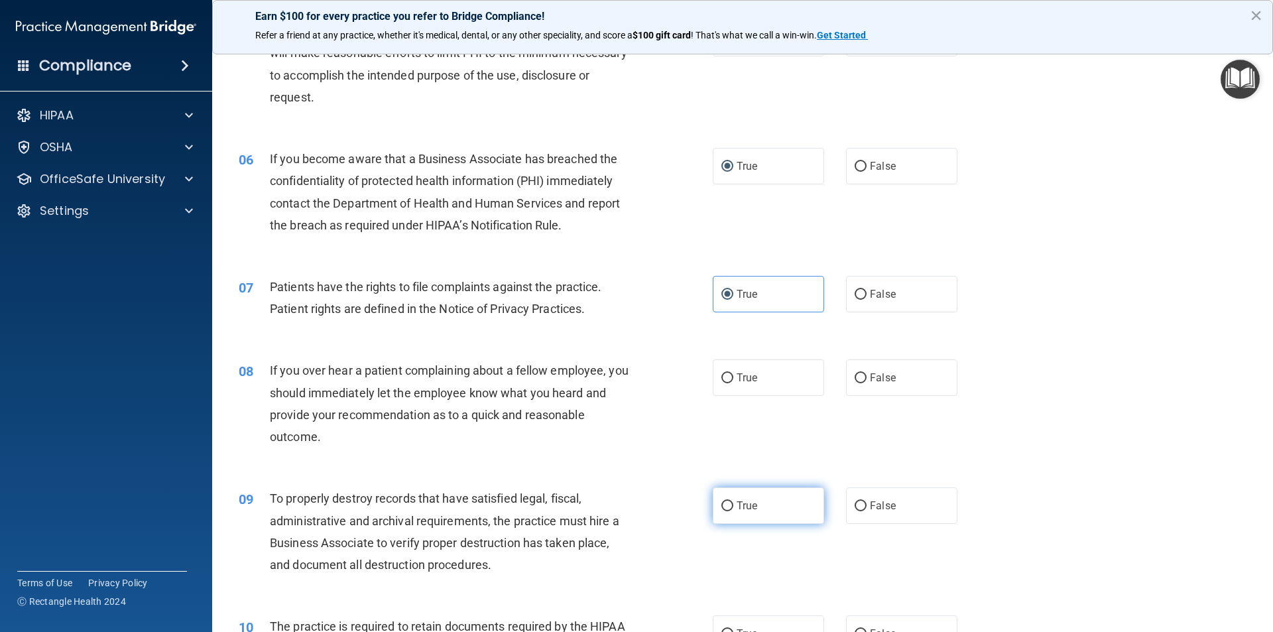
click at [723, 504] on input "True" at bounding box center [728, 506] width 12 height 10
radio input "true"
click at [722, 369] on label "True" at bounding box center [768, 377] width 111 height 36
click at [722, 373] on input "True" at bounding box center [728, 378] width 12 height 10
radio input "true"
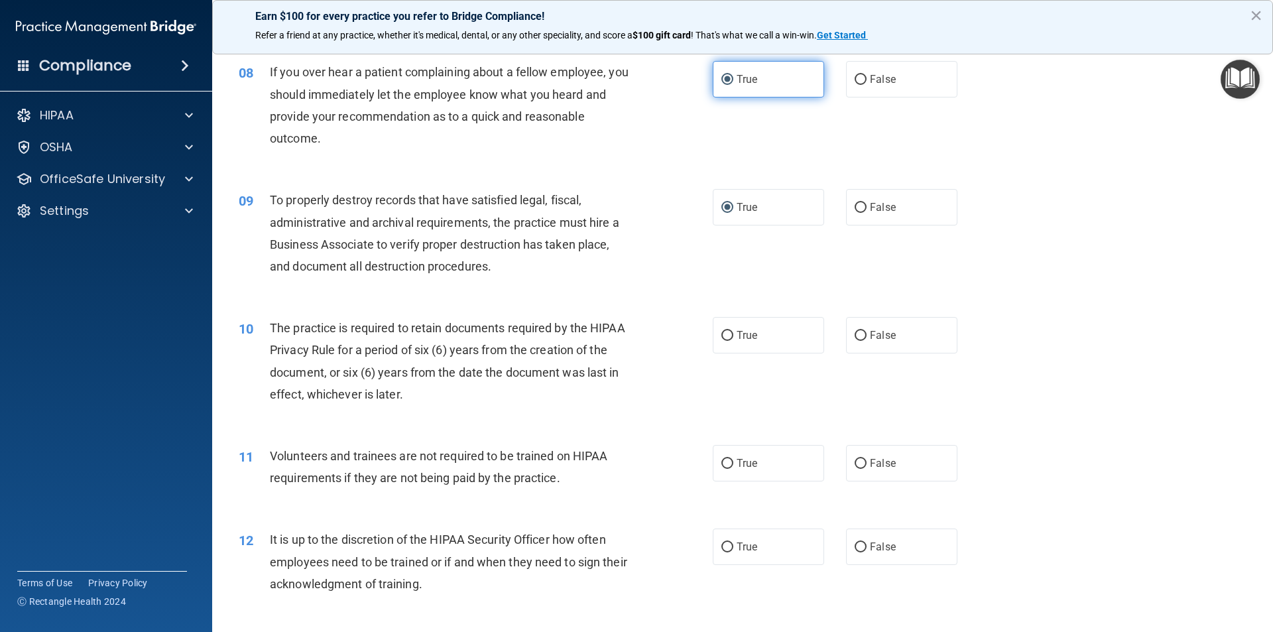
scroll to position [862, 0]
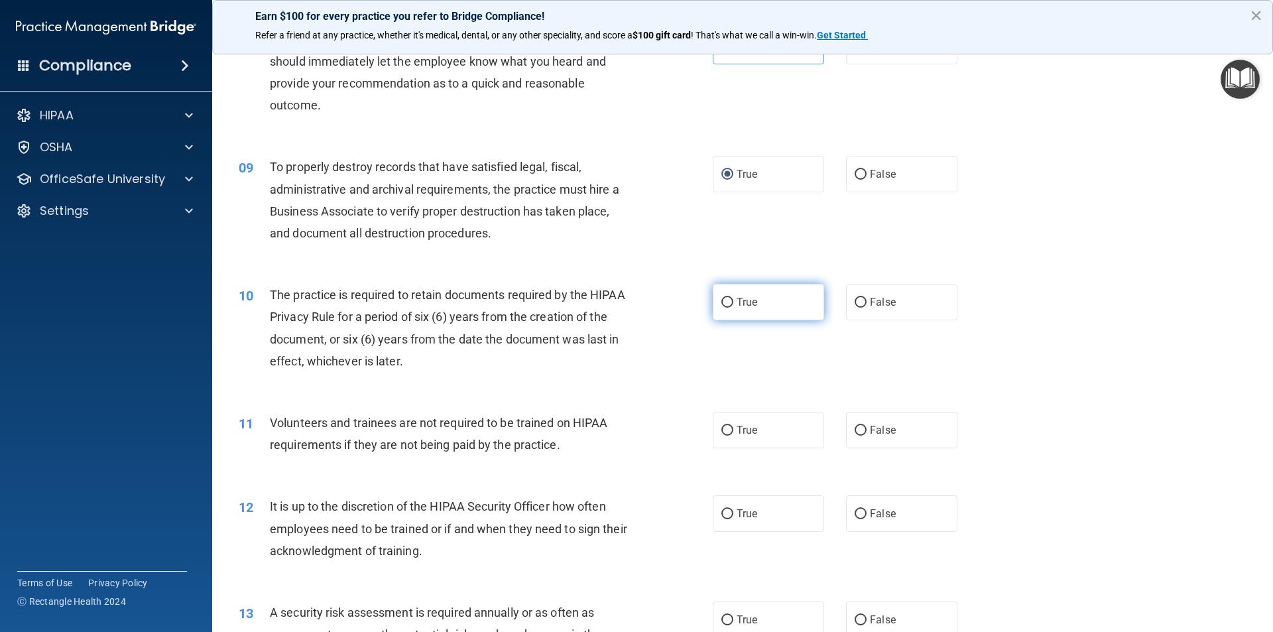
click at [722, 300] on input "True" at bounding box center [728, 303] width 12 height 10
radio input "true"
click at [722, 434] on input "True" at bounding box center [728, 431] width 12 height 10
radio input "true"
click at [724, 511] on input "True" at bounding box center [728, 514] width 12 height 10
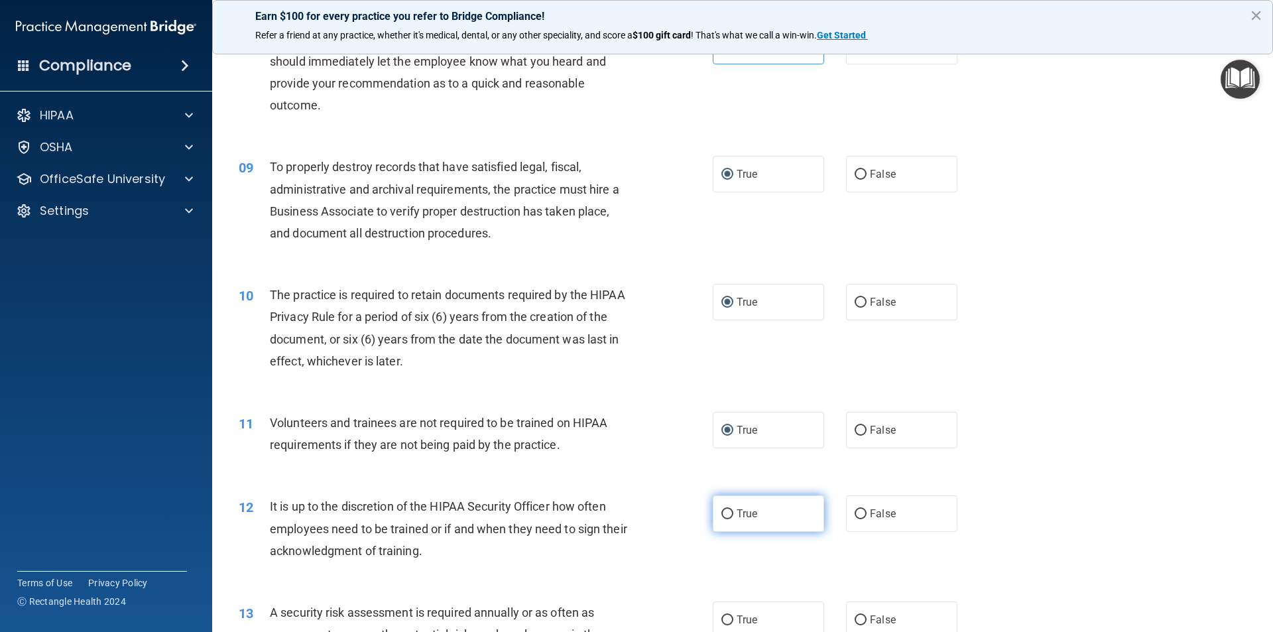
radio input "true"
click at [722, 617] on input "True" at bounding box center [728, 620] width 12 height 10
radio input "true"
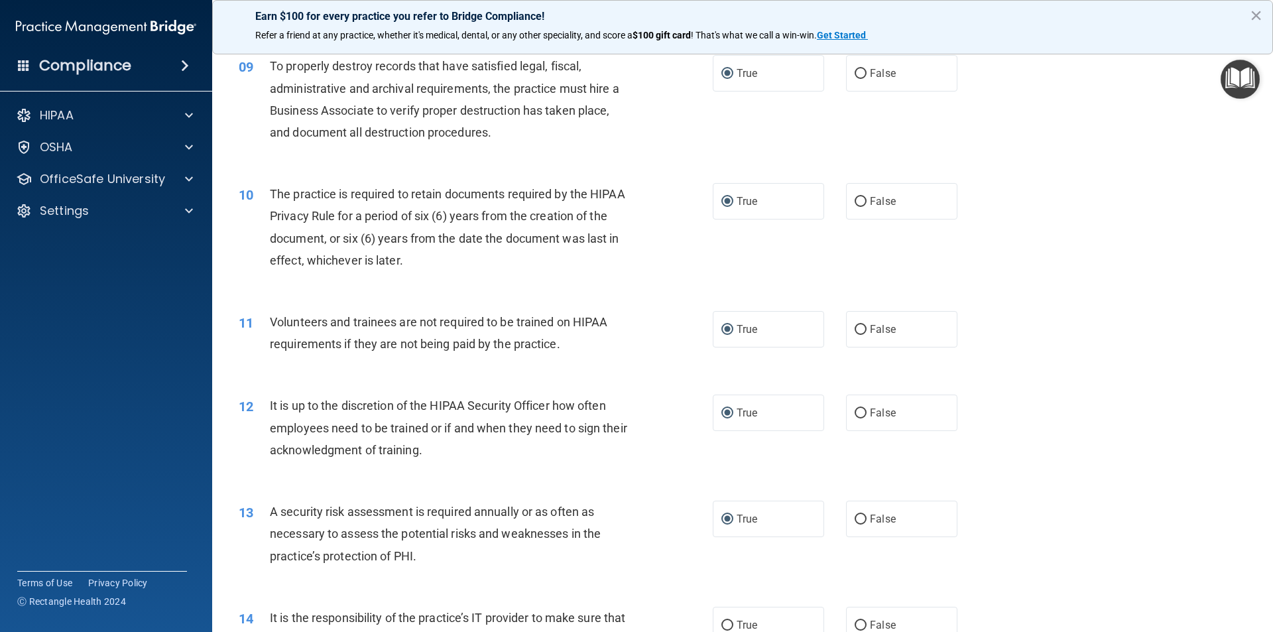
scroll to position [1194, 0]
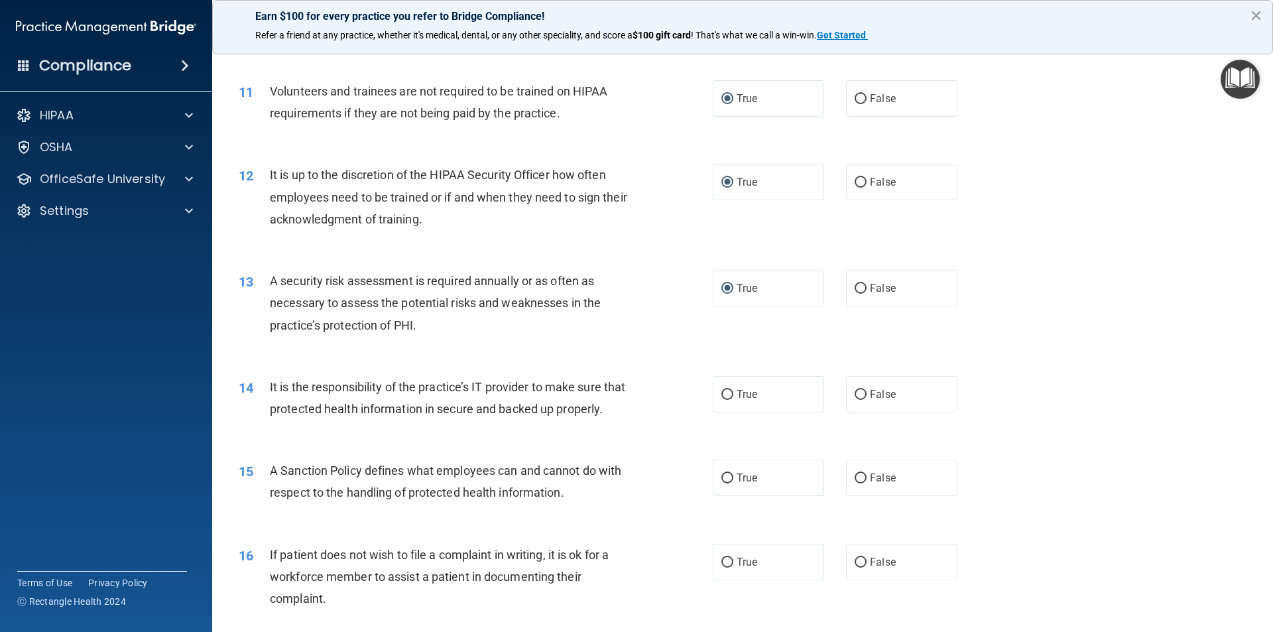
drag, startPoint x: 725, startPoint y: 395, endPoint x: 718, endPoint y: 480, distance: 85.1
click at [725, 395] on input "True" at bounding box center [728, 395] width 12 height 10
radio input "true"
click at [728, 483] on input "True" at bounding box center [728, 479] width 12 height 10
radio input "true"
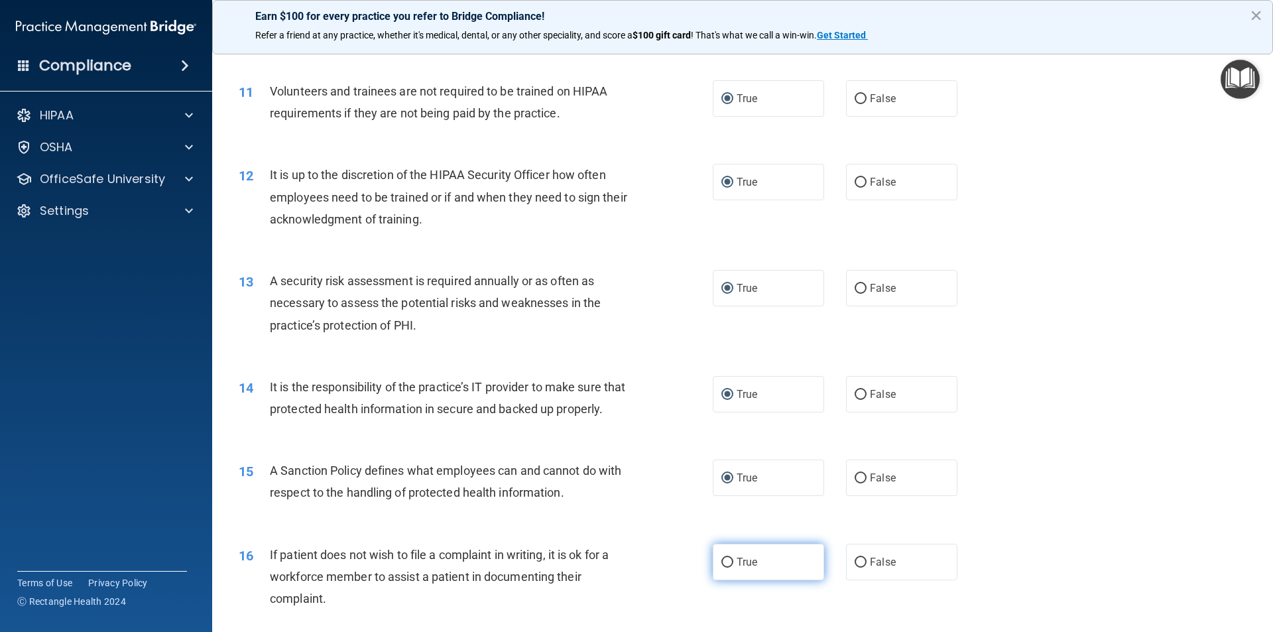
click at [722, 568] on input "True" at bounding box center [728, 563] width 12 height 10
radio input "true"
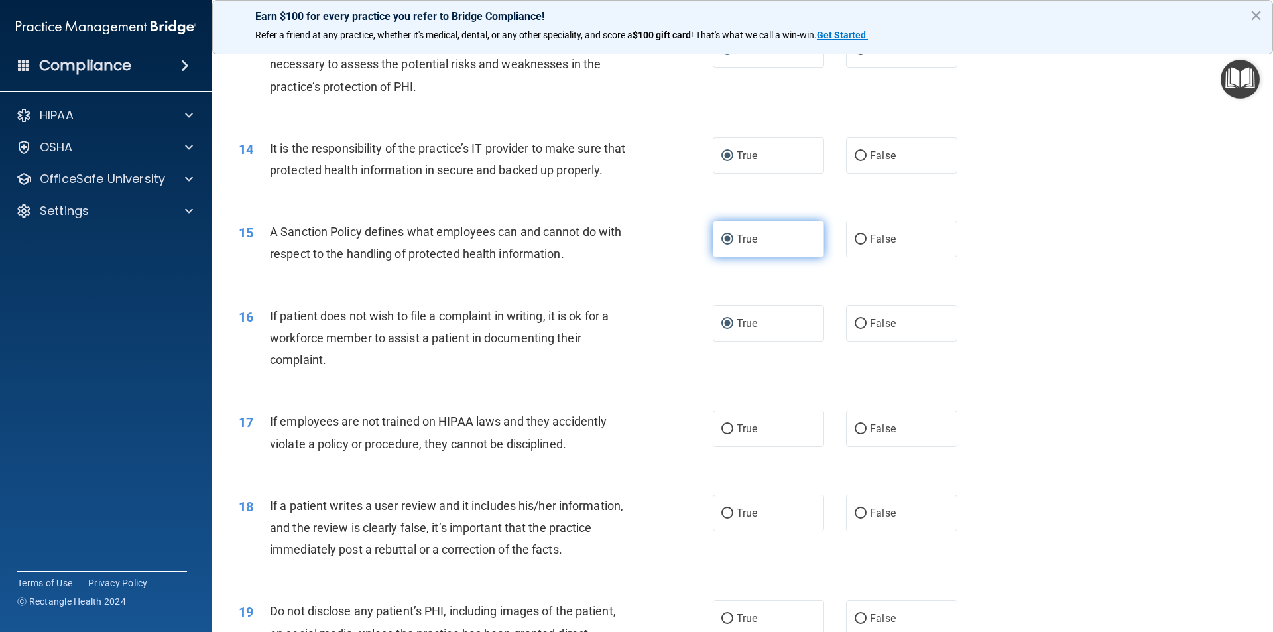
scroll to position [1459, 0]
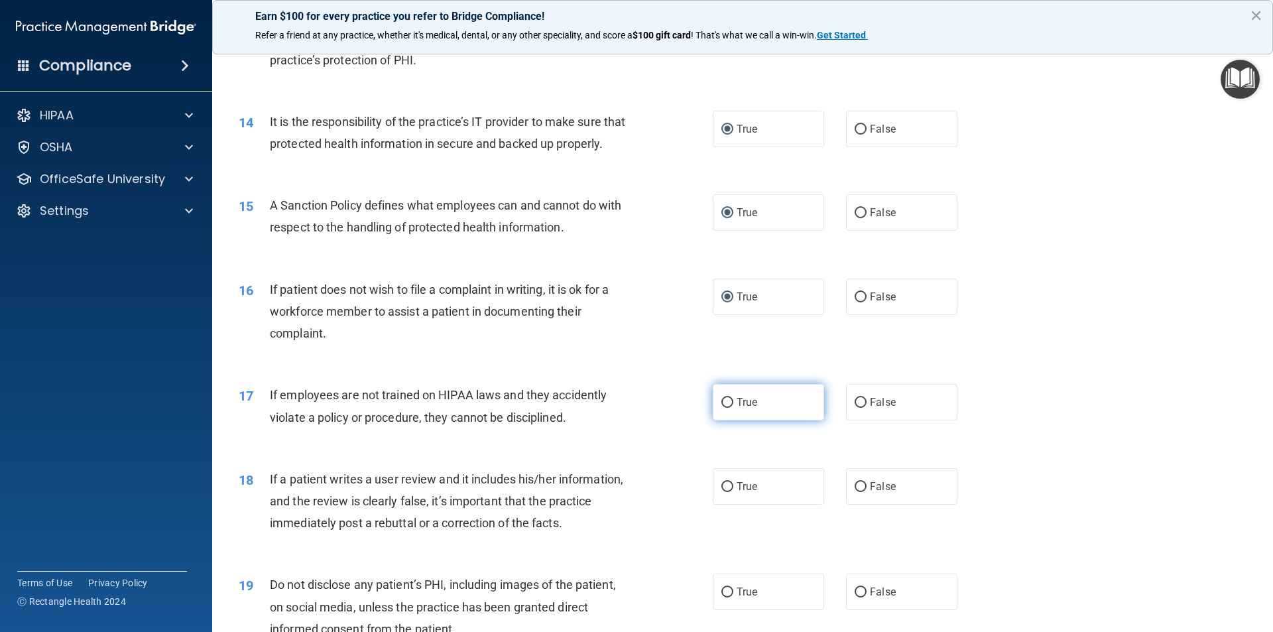
click at [725, 408] on input "True" at bounding box center [728, 403] width 12 height 10
radio input "true"
click at [722, 492] on input "True" at bounding box center [728, 487] width 12 height 10
radio input "true"
click at [724, 598] on input "True" at bounding box center [728, 593] width 12 height 10
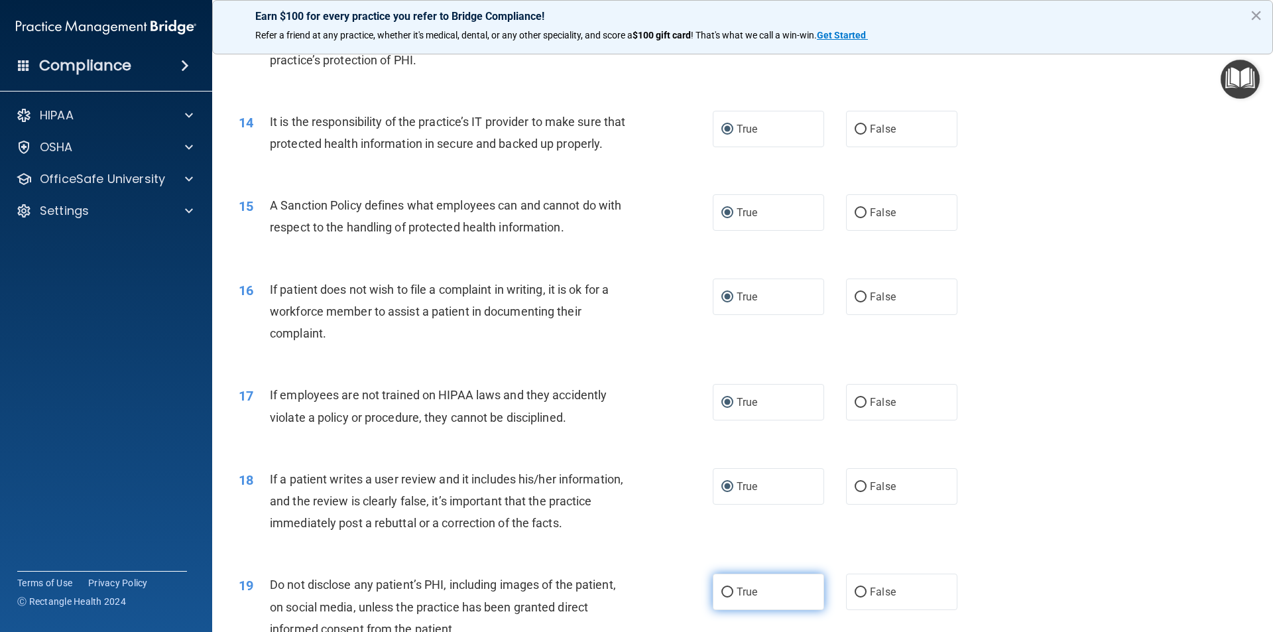
radio input "true"
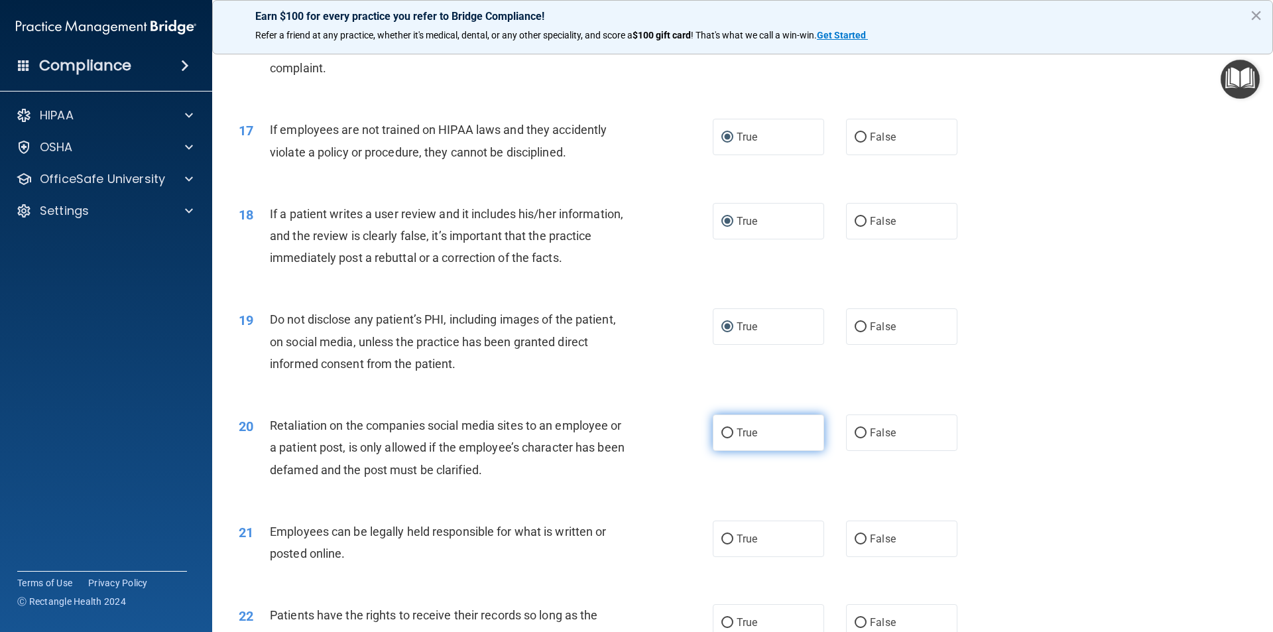
click at [724, 438] on input "True" at bounding box center [728, 433] width 12 height 10
radio input "true"
click at [722, 544] on input "True" at bounding box center [728, 540] width 12 height 10
radio input "true"
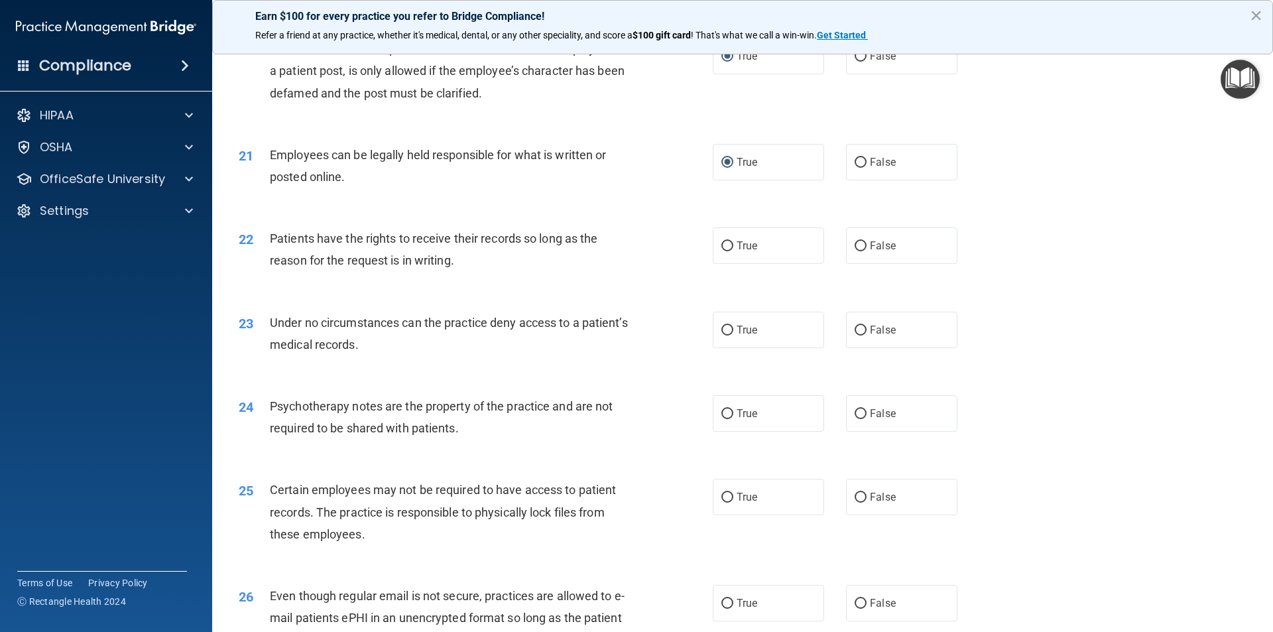
scroll to position [2122, 0]
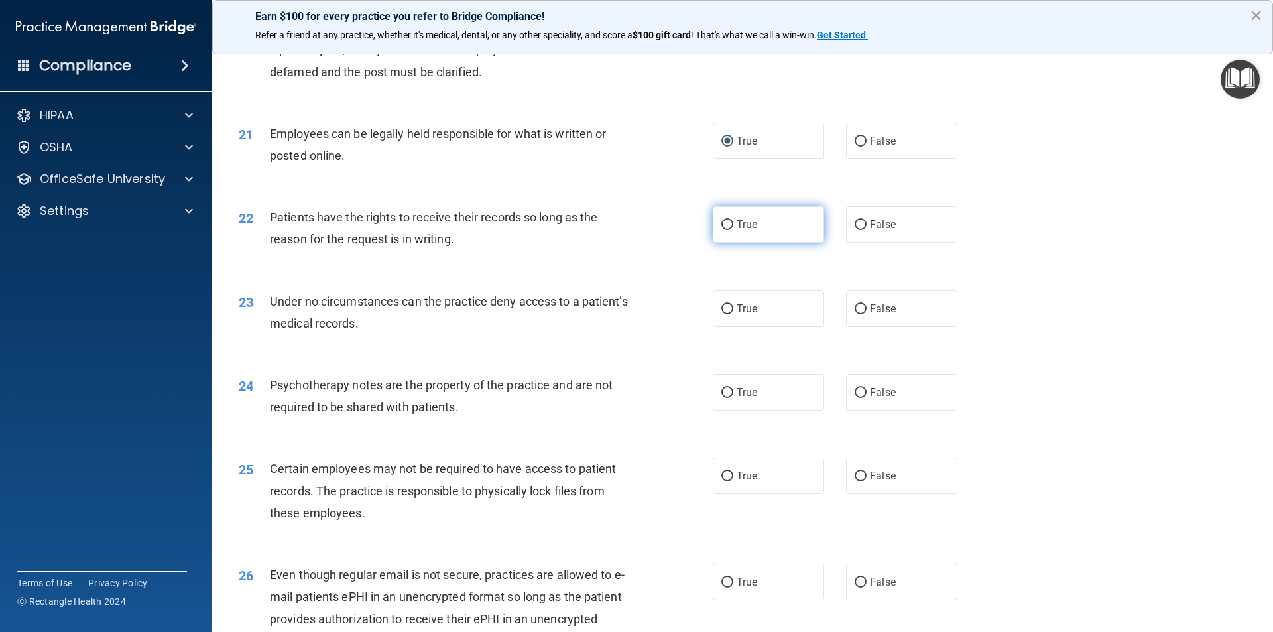
click at [725, 230] on input "True" at bounding box center [728, 225] width 12 height 10
radio input "true"
click at [724, 314] on input "True" at bounding box center [728, 309] width 12 height 10
radio input "true"
click at [722, 398] on input "True" at bounding box center [728, 393] width 12 height 10
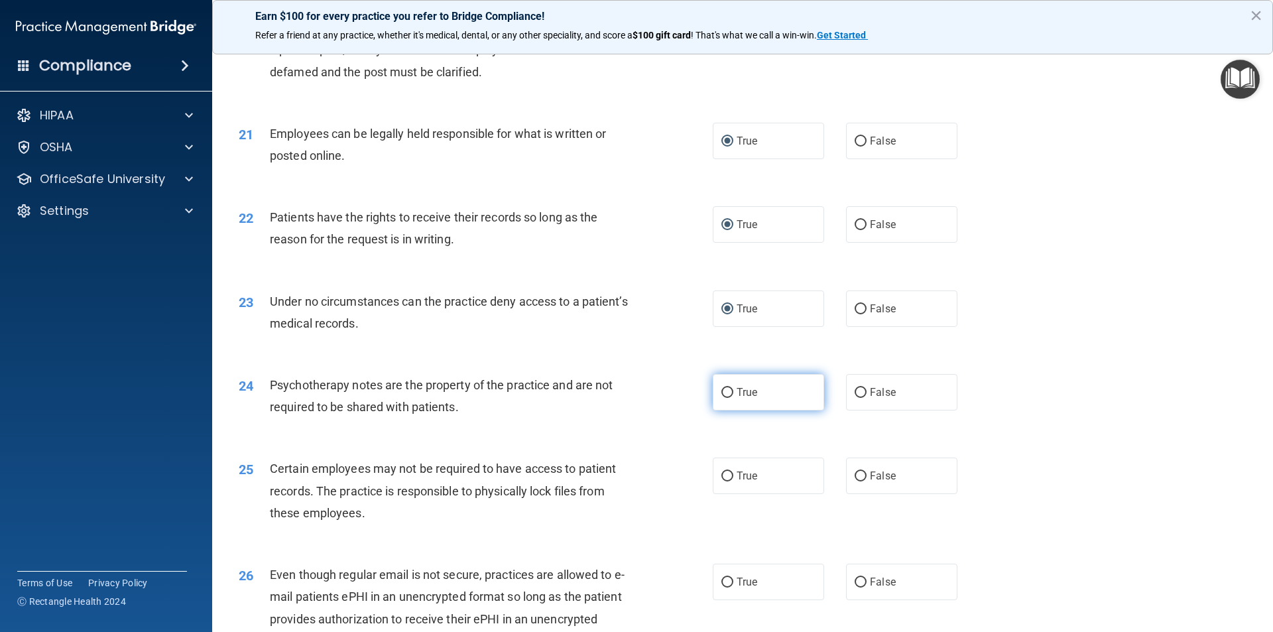
radio input "true"
click at [724, 481] on input "True" at bounding box center [728, 477] width 12 height 10
radio input "true"
click at [726, 588] on input "True" at bounding box center [728, 583] width 12 height 10
radio input "true"
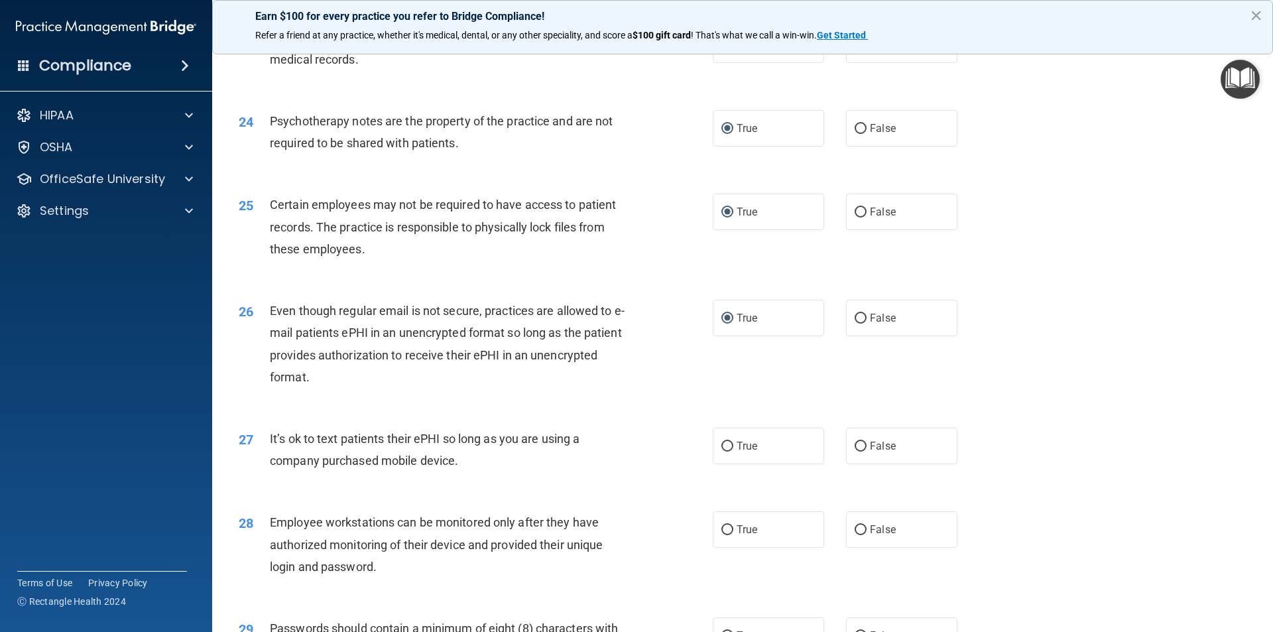
scroll to position [2387, 0]
click at [726, 463] on label "True" at bounding box center [768, 444] width 111 height 36
click at [726, 450] on input "True" at bounding box center [728, 445] width 12 height 10
radio input "true"
click at [725, 534] on input "True" at bounding box center [728, 529] width 12 height 10
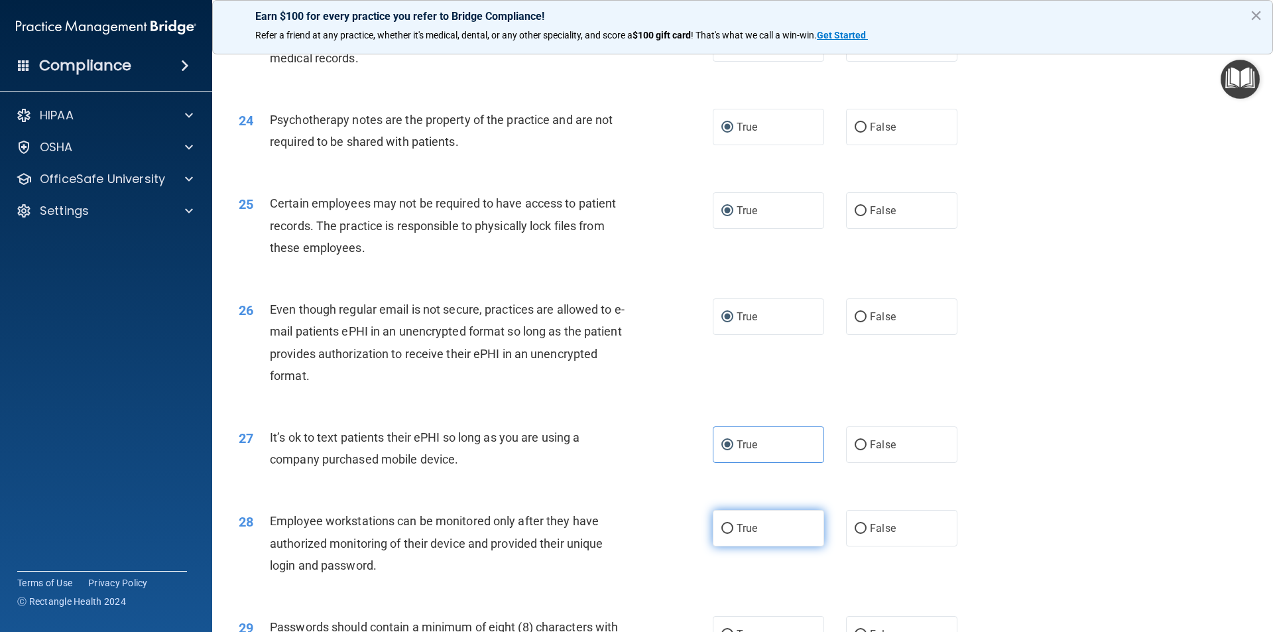
radio input "true"
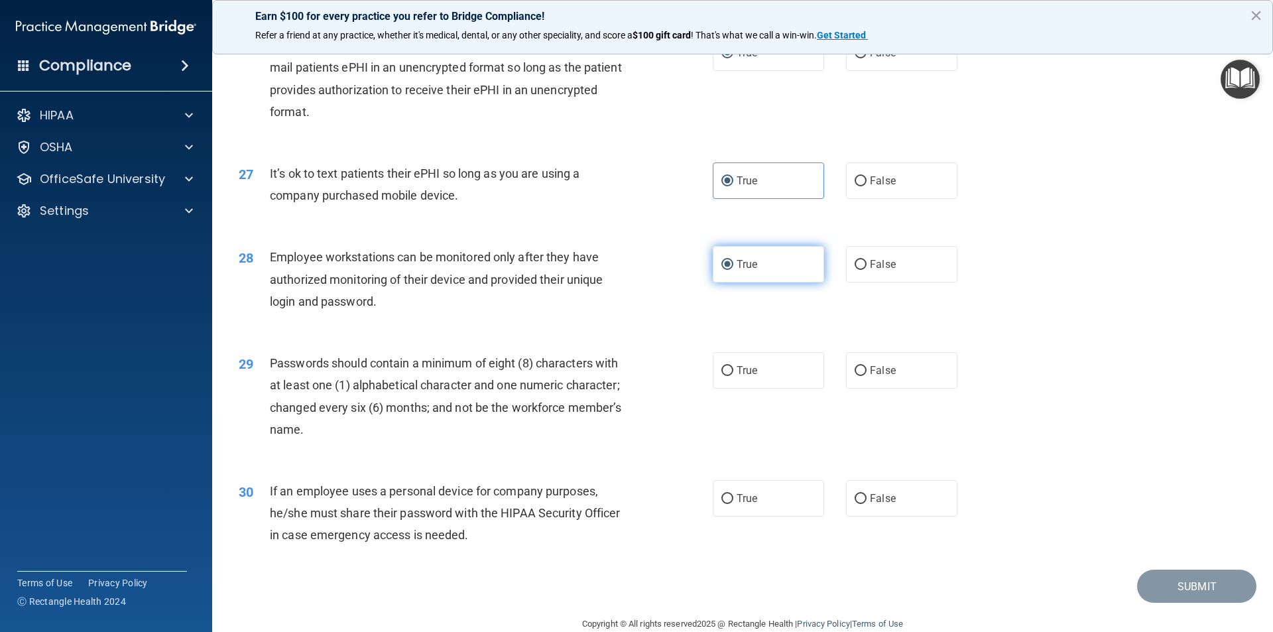
scroll to position [2653, 0]
click at [731, 387] on label "True" at bounding box center [768, 369] width 111 height 36
click at [731, 375] on input "True" at bounding box center [728, 370] width 12 height 10
radio input "true"
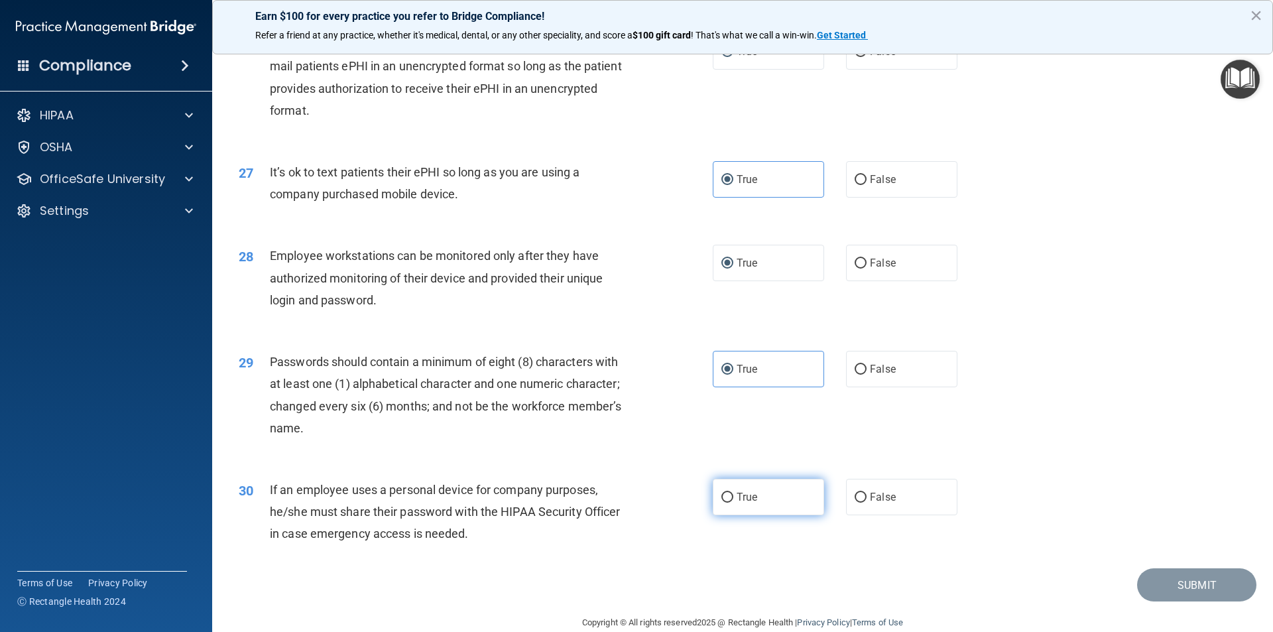
click at [723, 503] on input "True" at bounding box center [728, 498] width 12 height 10
radio input "true"
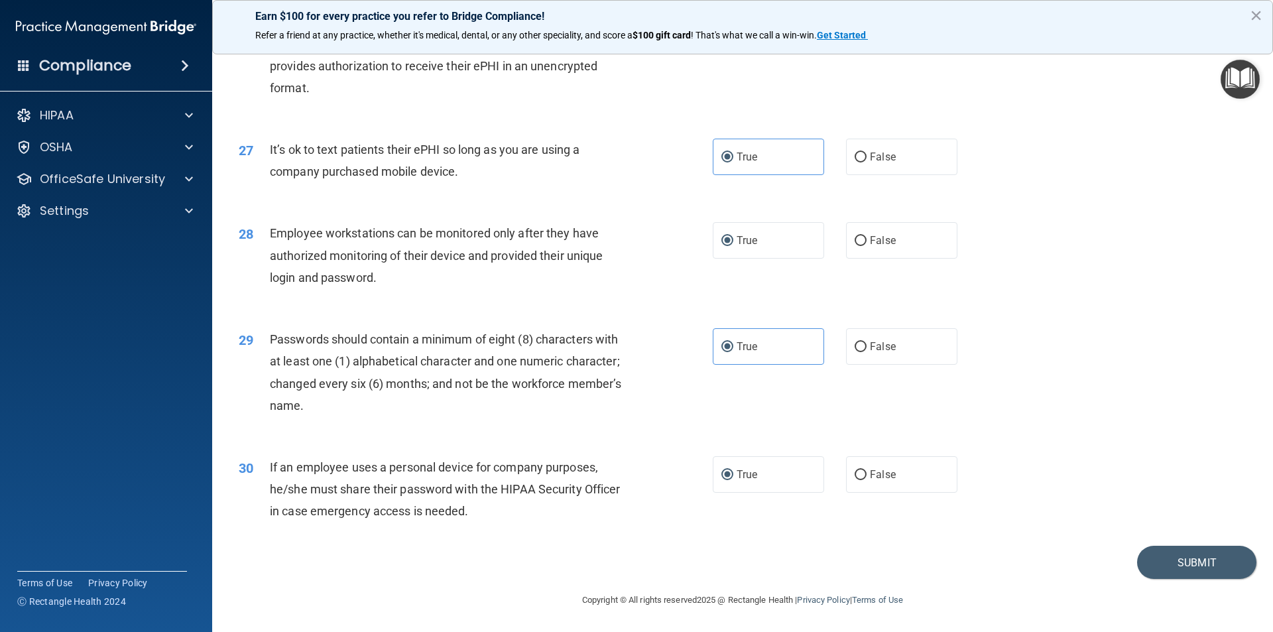
scroll to position [2697, 0]
click at [1161, 550] on button "Submit" at bounding box center [1196, 563] width 119 height 34
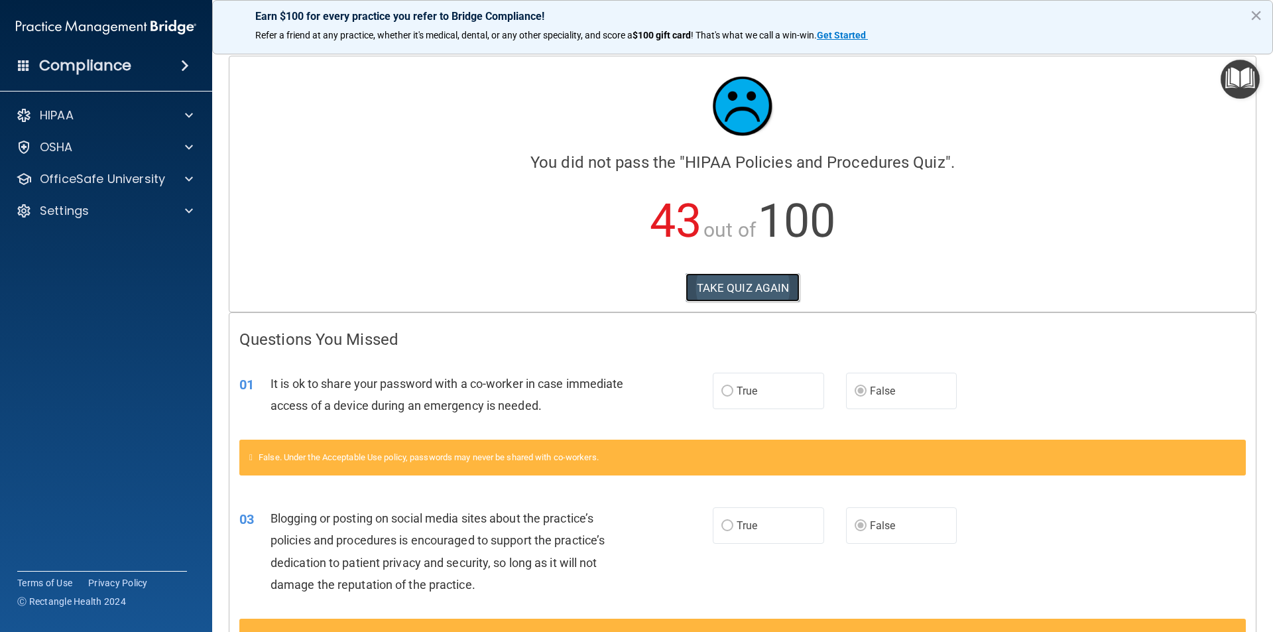
click at [743, 281] on button "TAKE QUIZ AGAIN" at bounding box center [743, 287] width 115 height 29
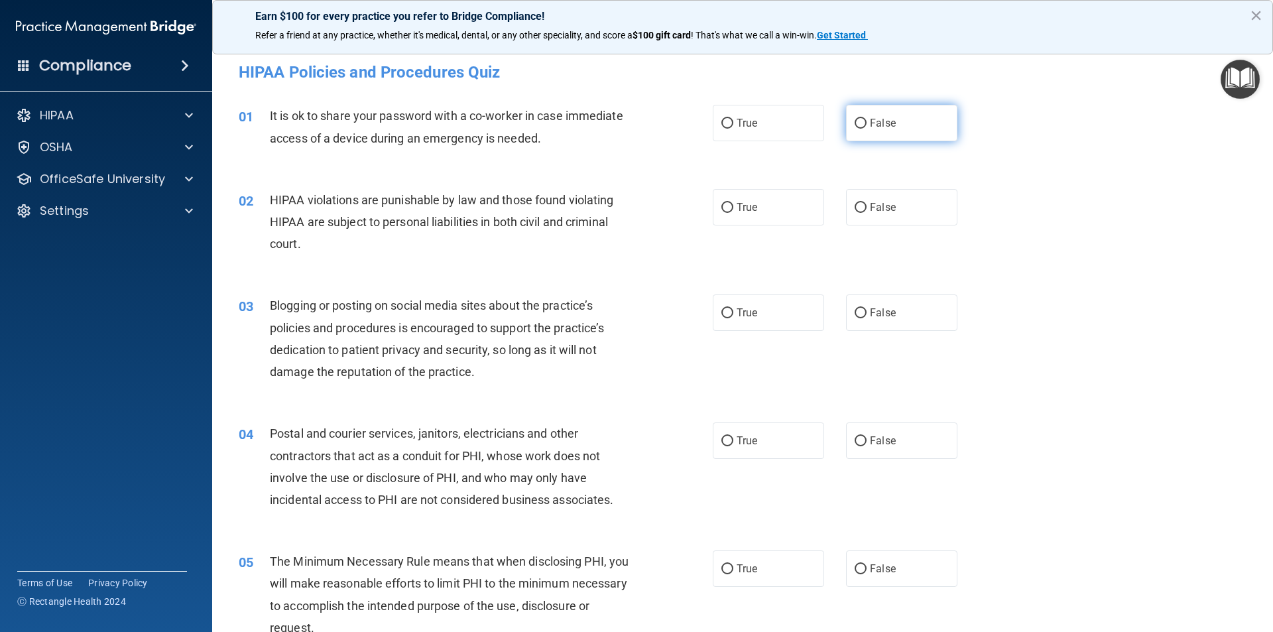
click at [859, 125] on input "False" at bounding box center [861, 124] width 12 height 10
radio input "true"
click at [857, 312] on input "False" at bounding box center [861, 313] width 12 height 10
radio input "true"
click at [724, 206] on input "True" at bounding box center [728, 208] width 12 height 10
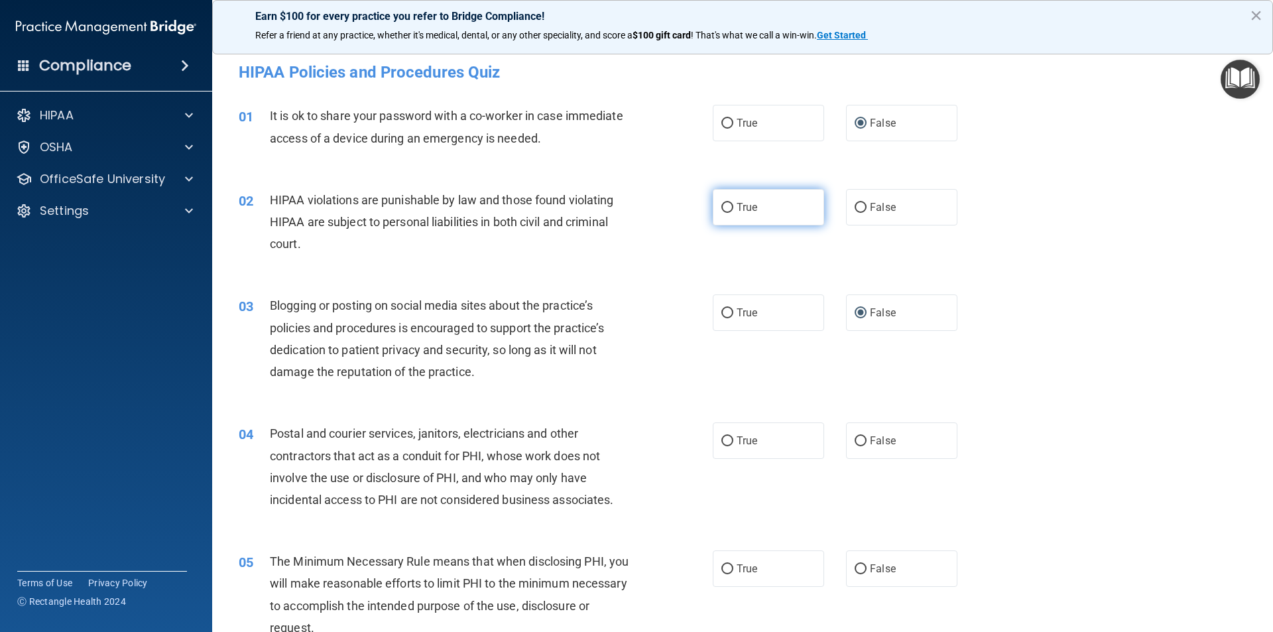
radio input "true"
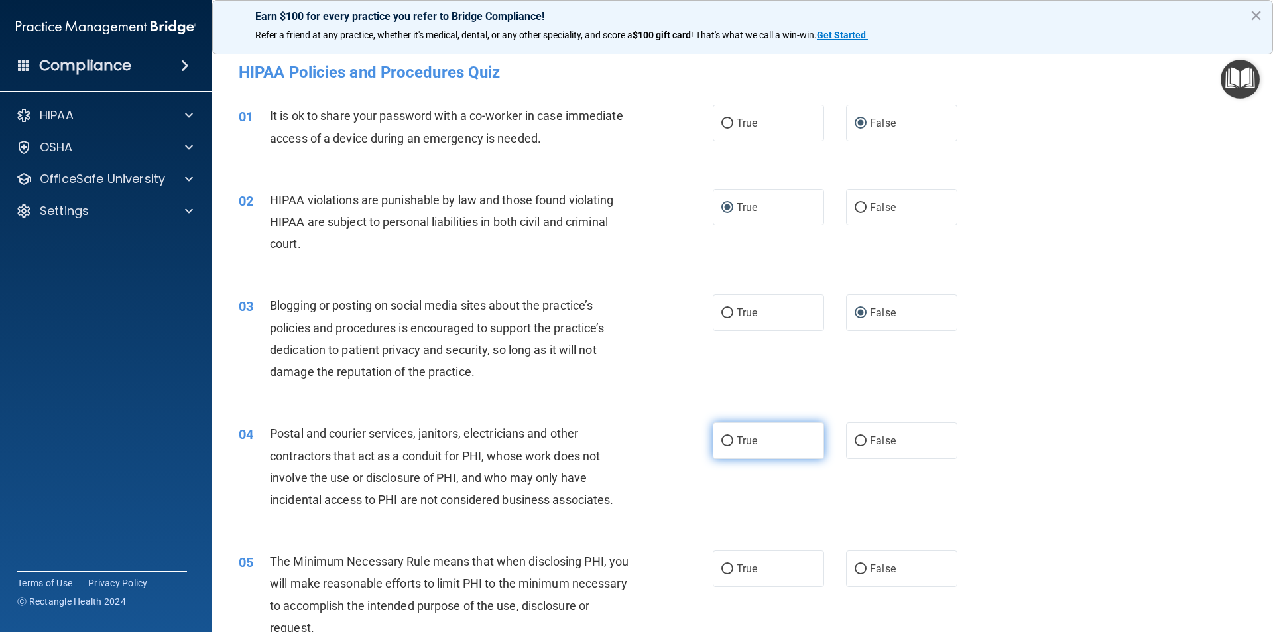
click at [731, 444] on label "True" at bounding box center [768, 440] width 111 height 36
click at [731, 444] on input "True" at bounding box center [728, 441] width 12 height 10
radio input "true"
click at [722, 571] on input "True" at bounding box center [728, 569] width 12 height 10
radio input "true"
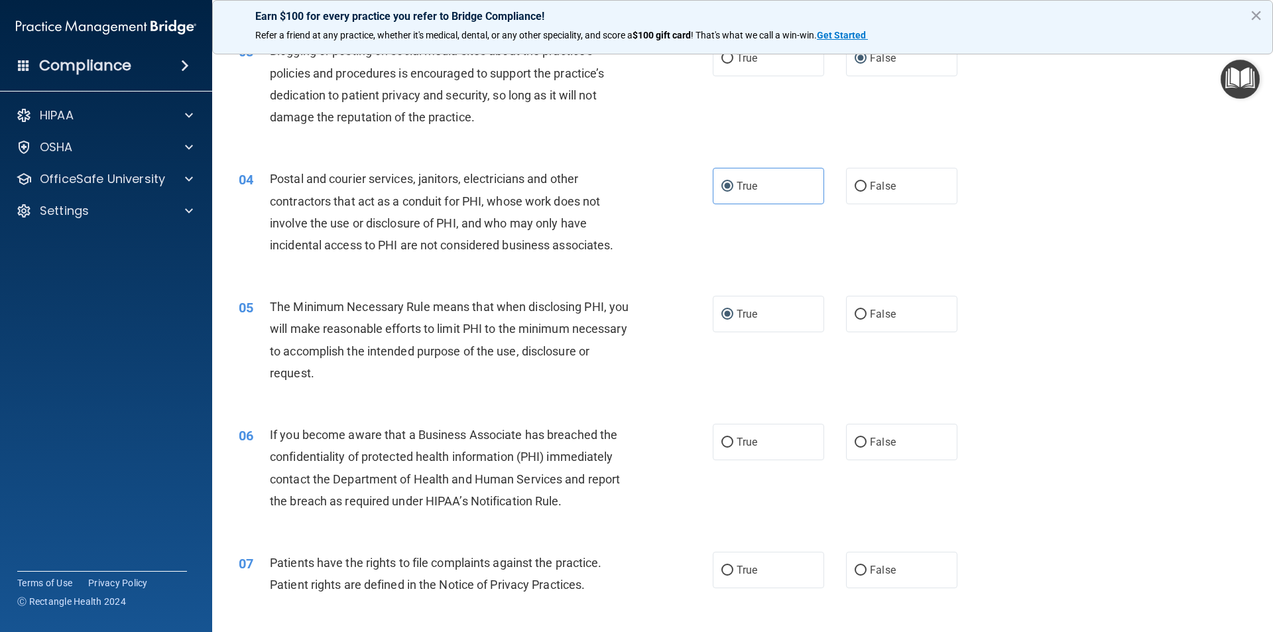
scroll to position [265, 0]
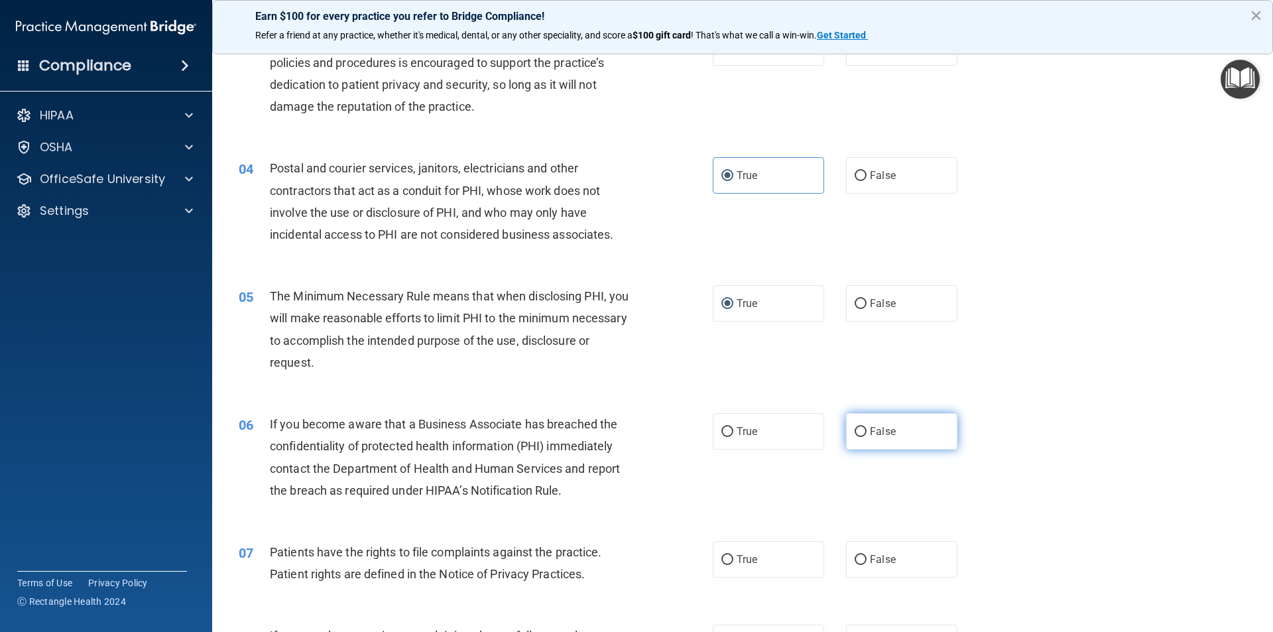
click at [862, 432] on label "False" at bounding box center [901, 431] width 111 height 36
click at [862, 432] on input "False" at bounding box center [861, 432] width 12 height 10
radio input "true"
click at [722, 564] on input "True" at bounding box center [728, 560] width 12 height 10
radio input "true"
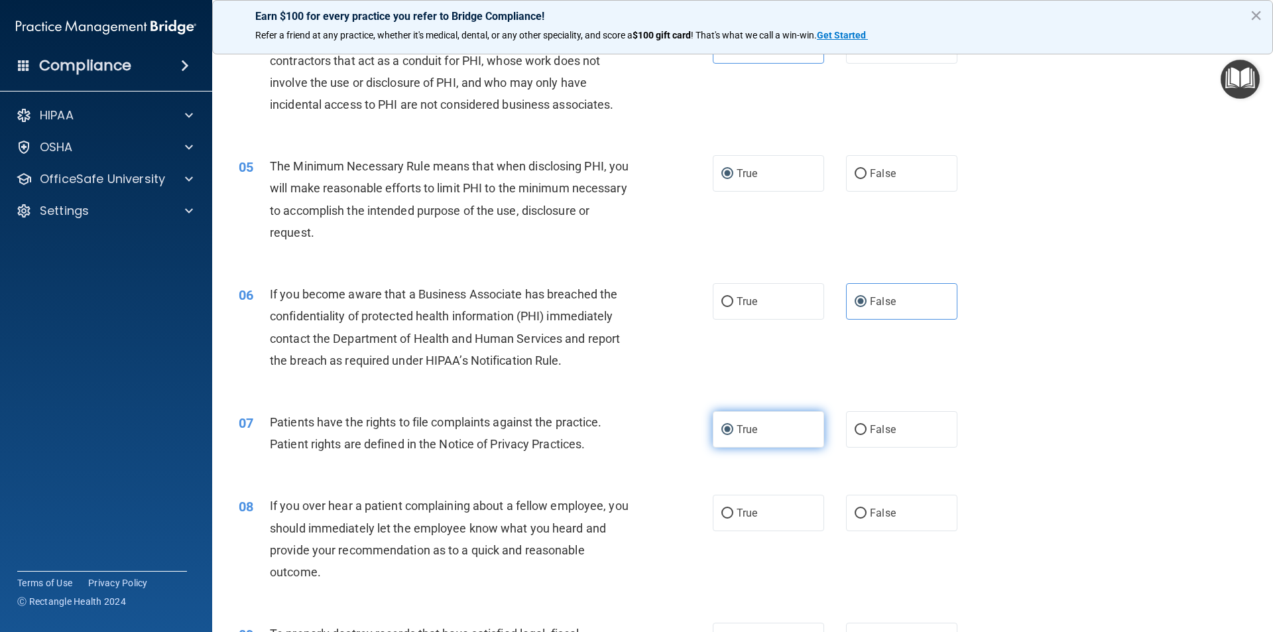
scroll to position [398, 0]
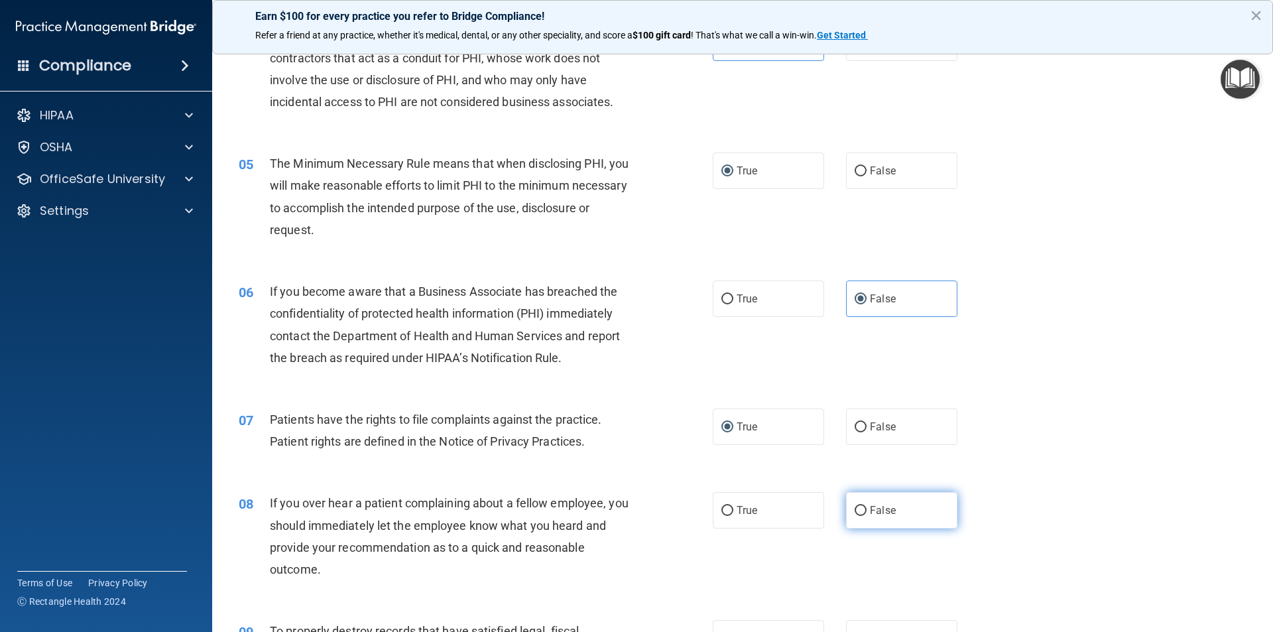
click at [863, 503] on label "False" at bounding box center [901, 510] width 111 height 36
click at [863, 506] on input "False" at bounding box center [861, 511] width 12 height 10
radio input "true"
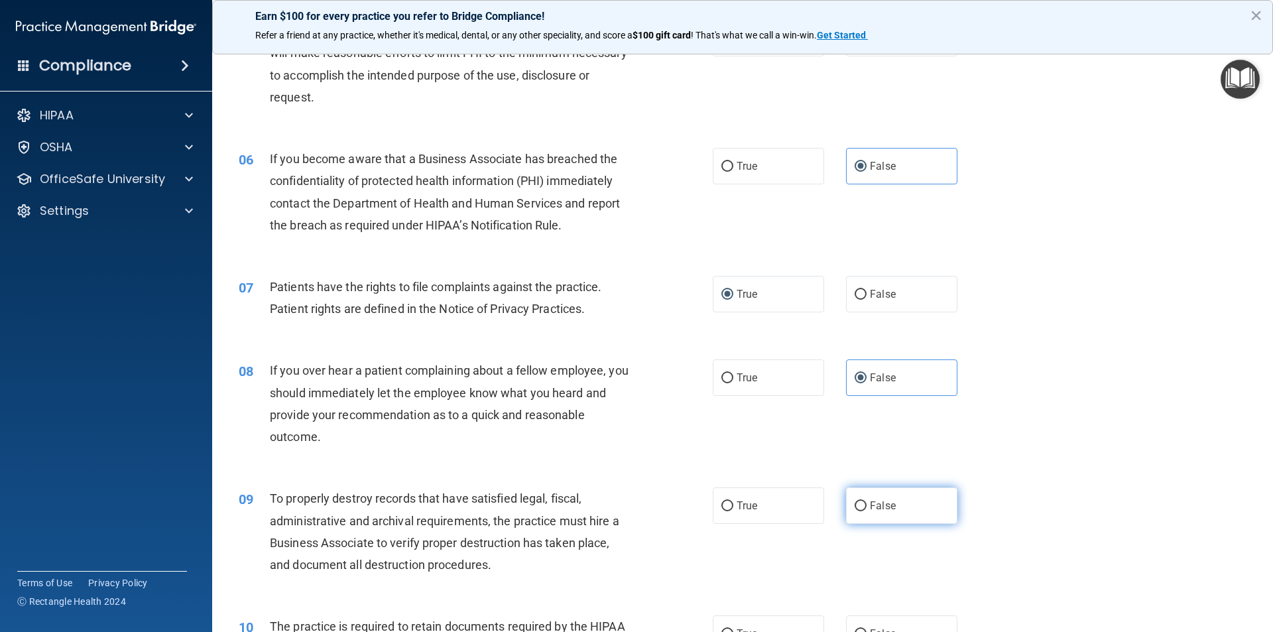
click at [855, 510] on input "False" at bounding box center [861, 506] width 12 height 10
radio input "true"
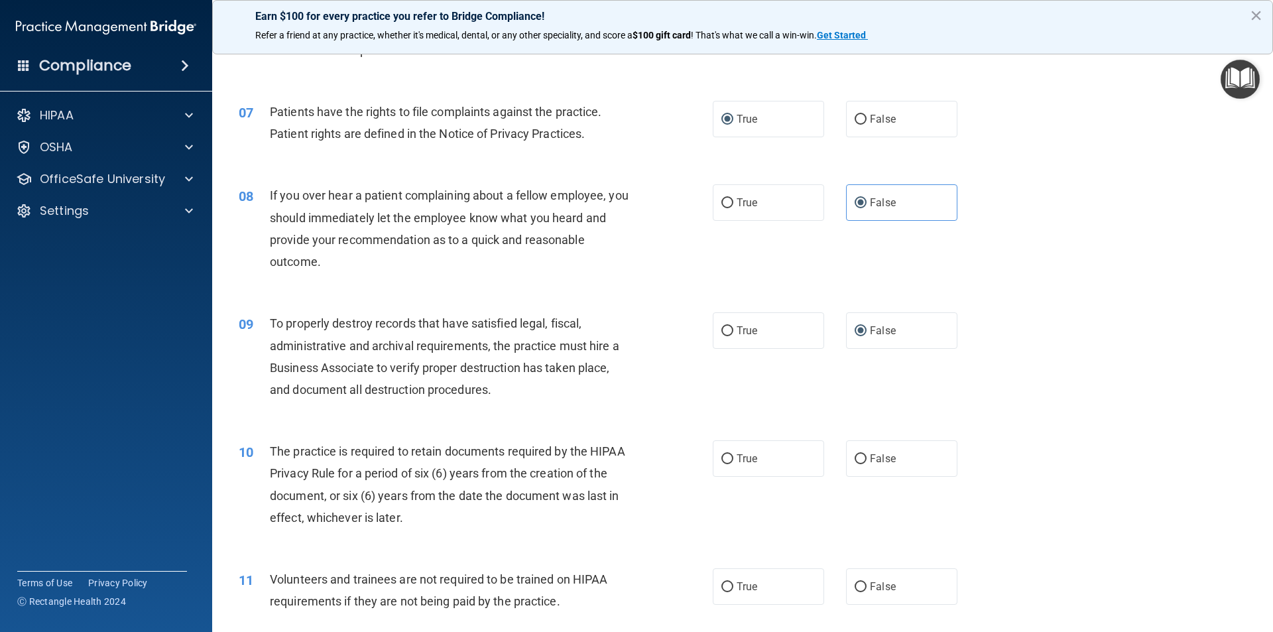
scroll to position [729, 0]
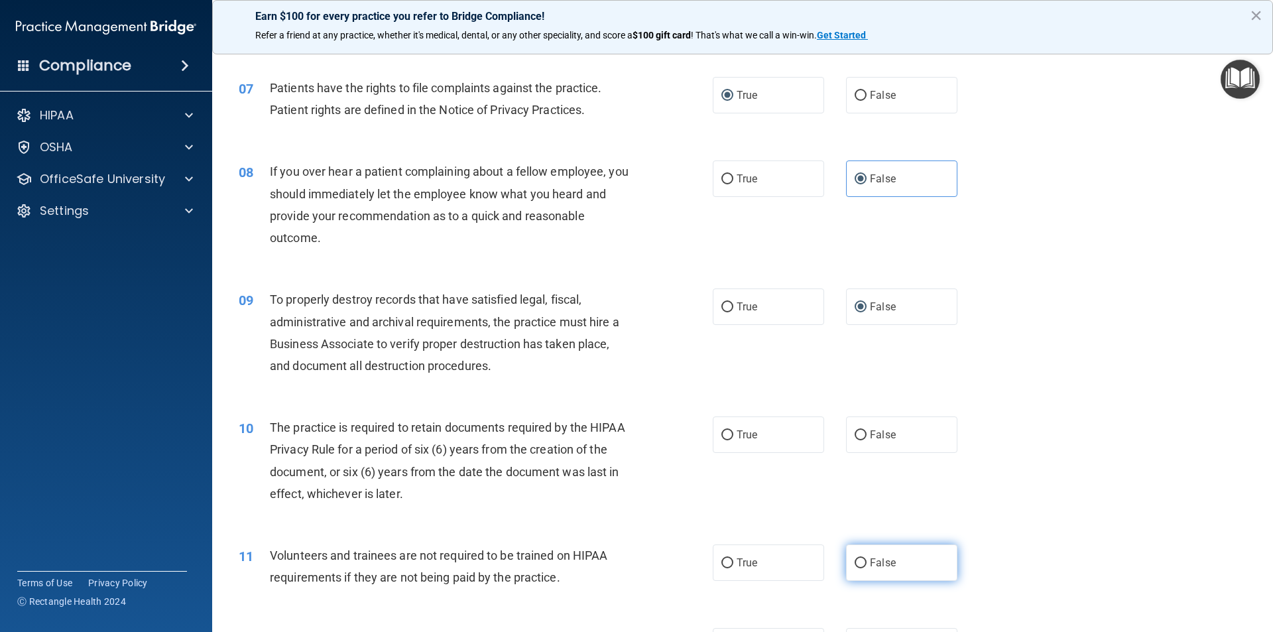
click at [855, 564] on input "False" at bounding box center [861, 563] width 12 height 10
radio input "true"
click at [726, 434] on input "True" at bounding box center [728, 435] width 12 height 10
radio input "true"
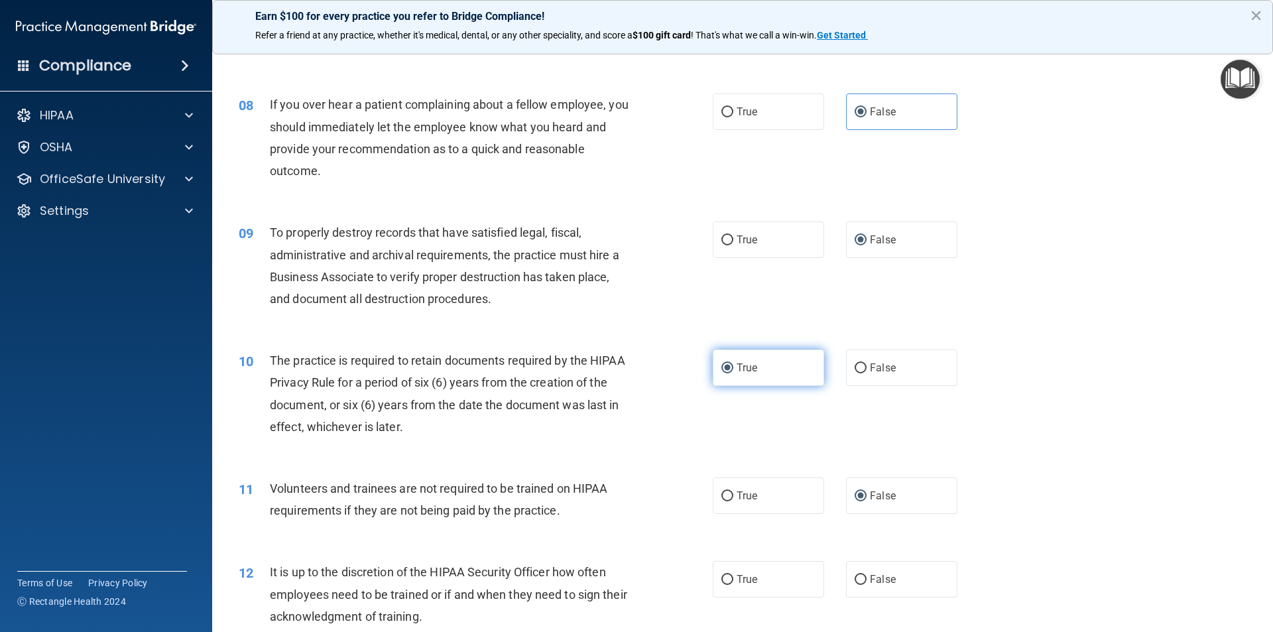
scroll to position [862, 0]
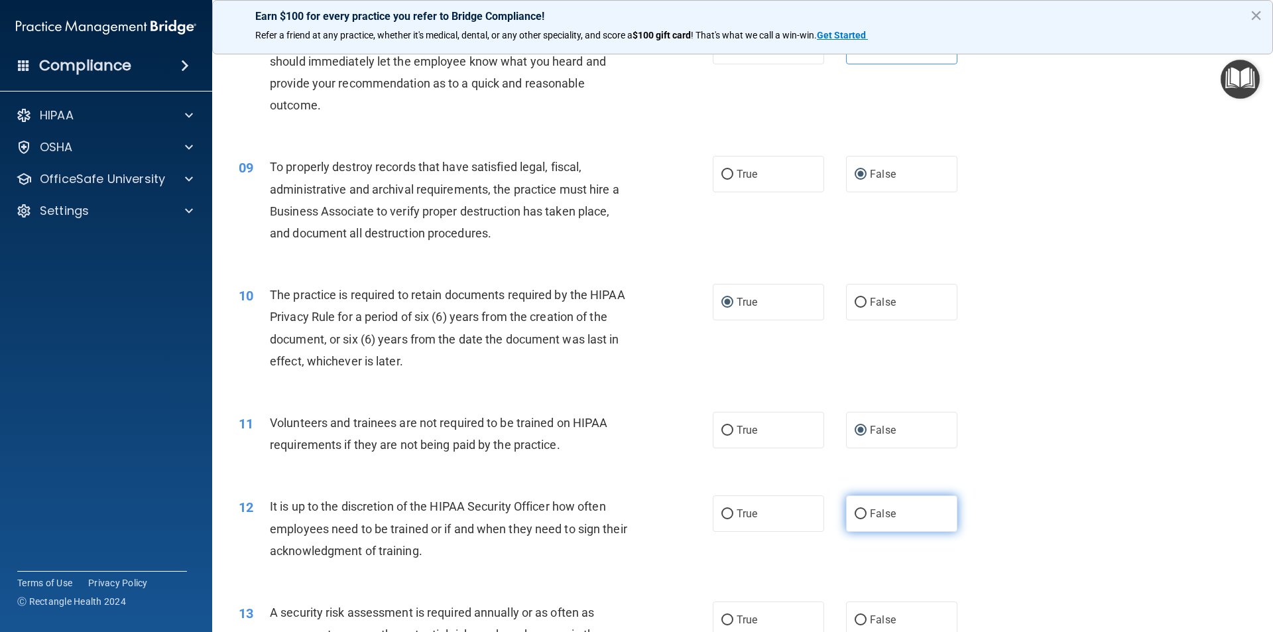
click at [855, 513] on input "False" at bounding box center [861, 514] width 12 height 10
radio input "true"
click at [722, 619] on input "True" at bounding box center [728, 620] width 12 height 10
radio input "true"
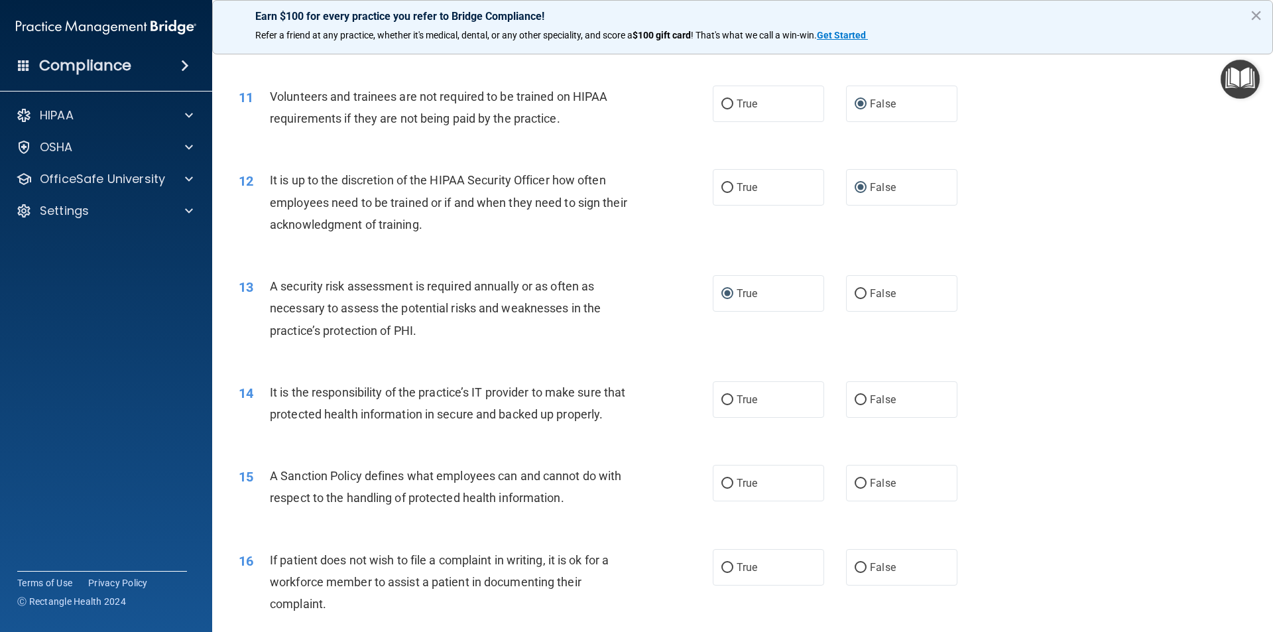
scroll to position [1194, 0]
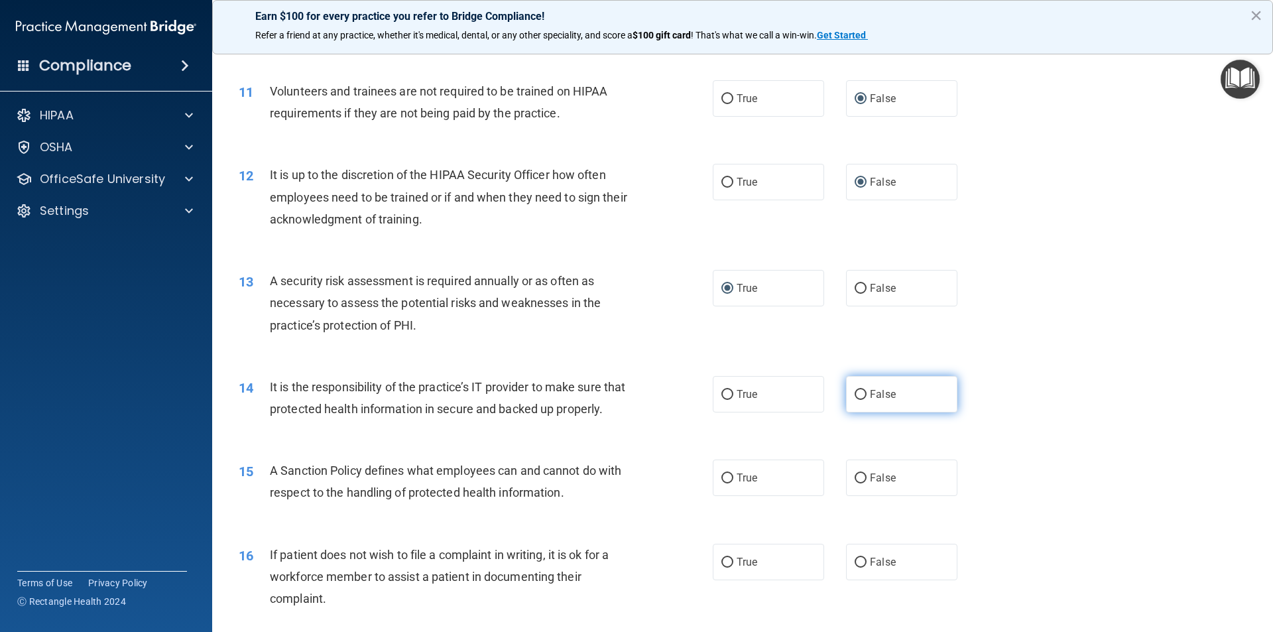
click at [857, 401] on label "False" at bounding box center [901, 394] width 111 height 36
click at [857, 400] on input "False" at bounding box center [861, 395] width 12 height 10
radio input "true"
click at [857, 483] on input "False" at bounding box center [861, 479] width 12 height 10
radio input "true"
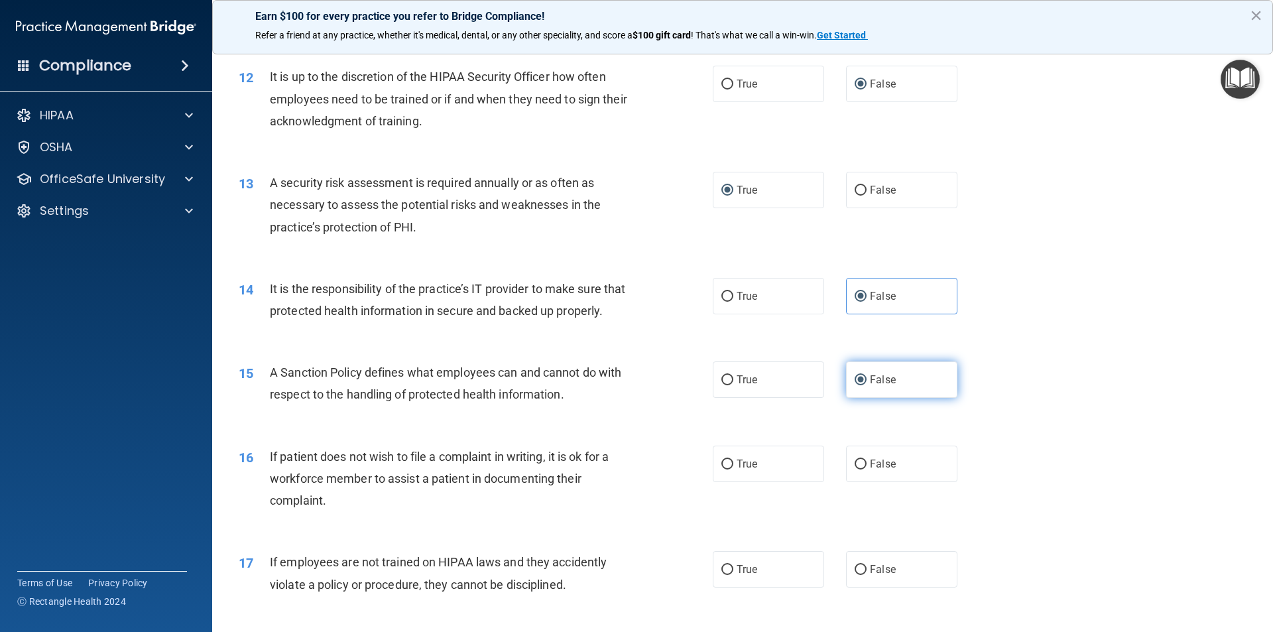
scroll to position [1326, 0]
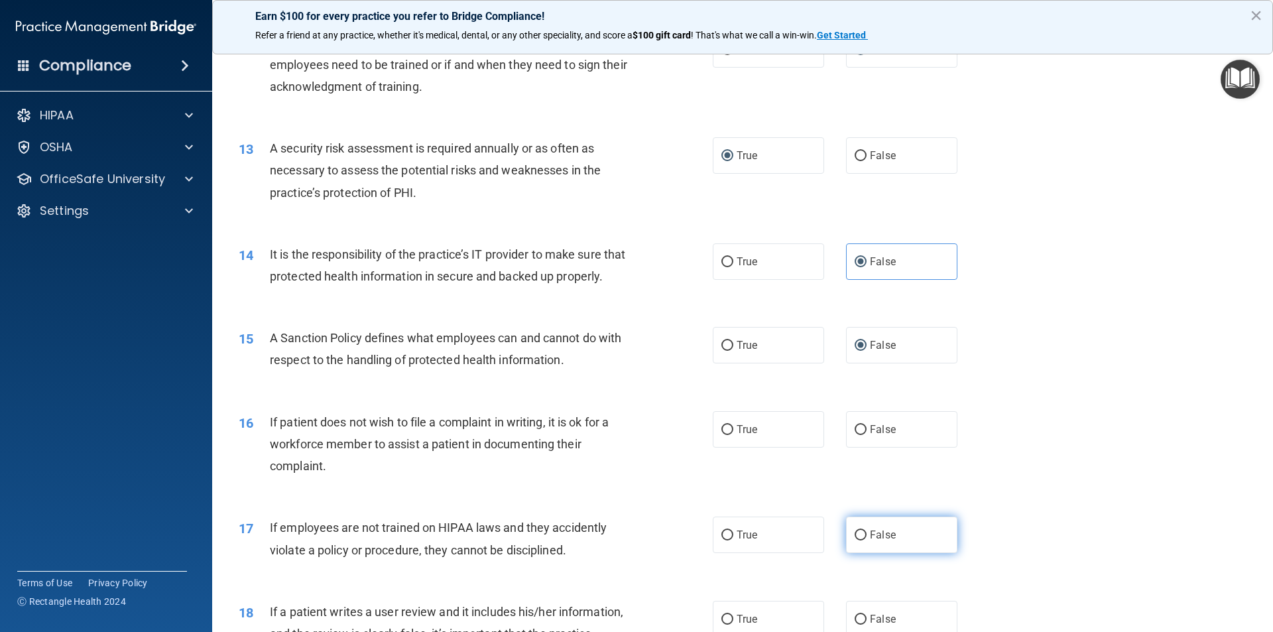
click at [855, 540] on input "False" at bounding box center [861, 536] width 12 height 10
radio input "true"
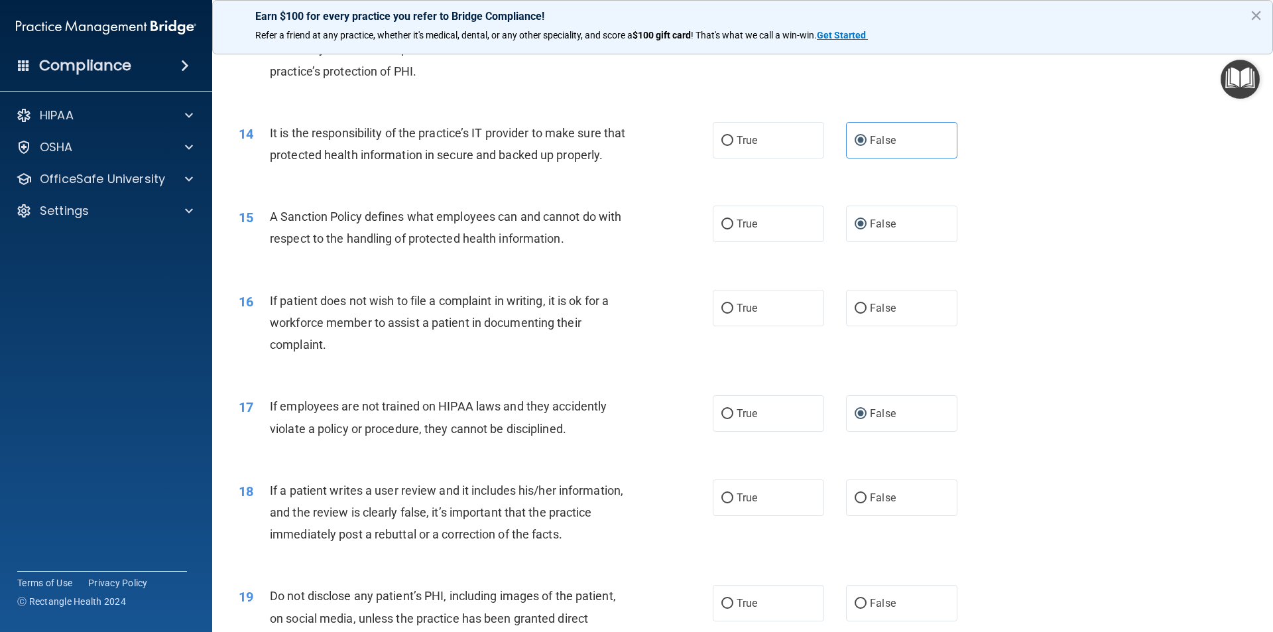
scroll to position [1459, 0]
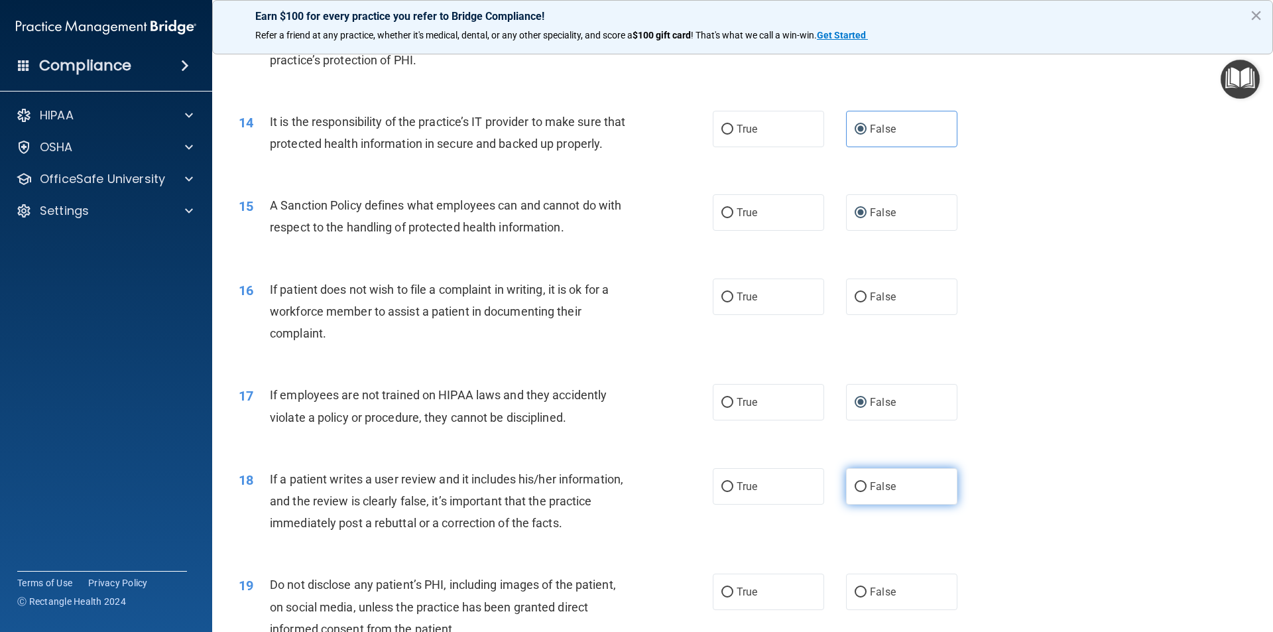
click at [855, 492] on input "False" at bounding box center [861, 487] width 12 height 10
radio input "true"
click at [722, 302] on input "True" at bounding box center [728, 297] width 12 height 10
radio input "true"
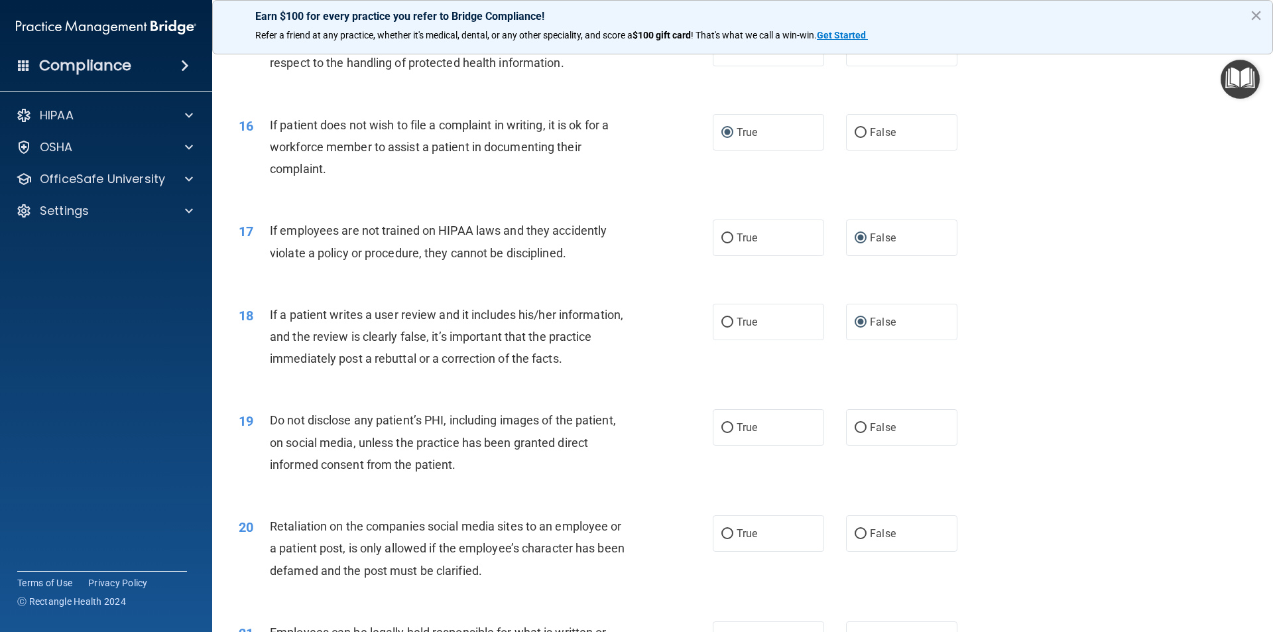
scroll to position [1658, 0]
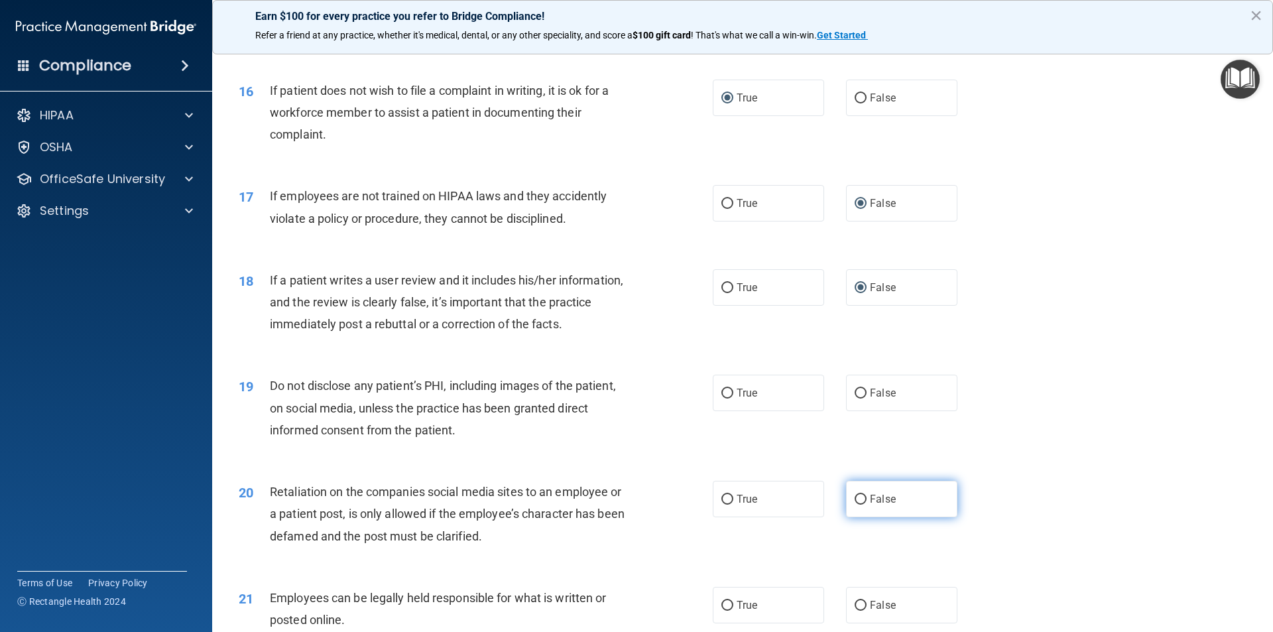
click at [856, 505] on input "False" at bounding box center [861, 500] width 12 height 10
radio input "true"
click at [722, 399] on input "True" at bounding box center [728, 394] width 12 height 10
radio input "true"
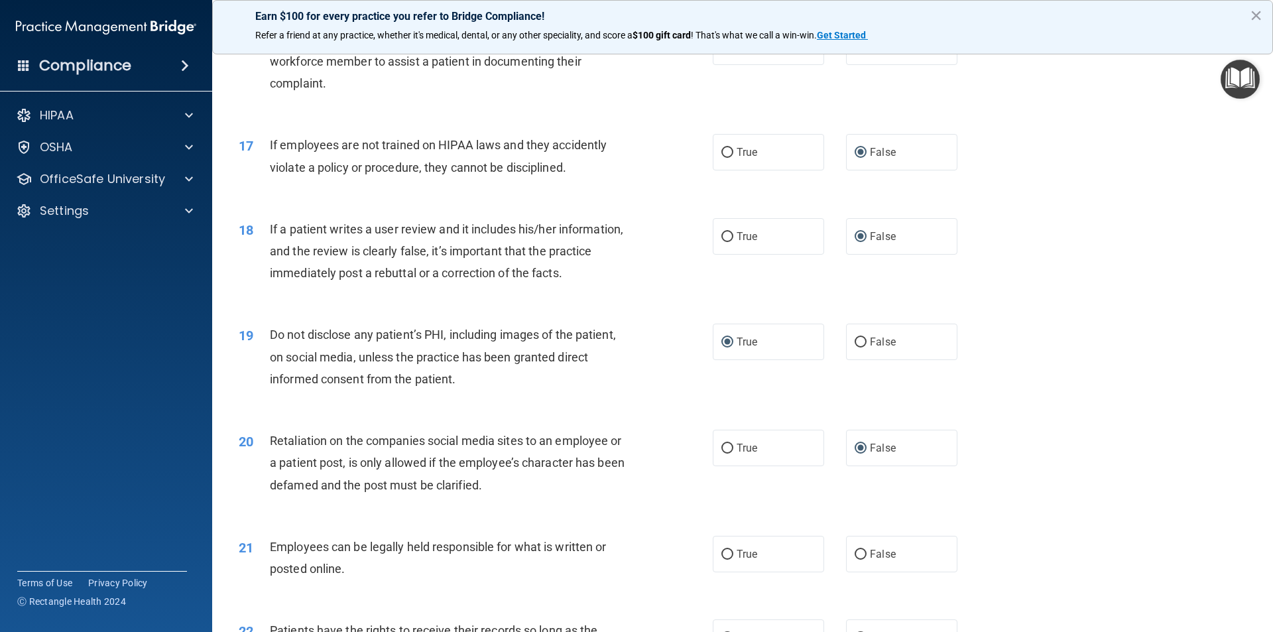
scroll to position [1791, 0]
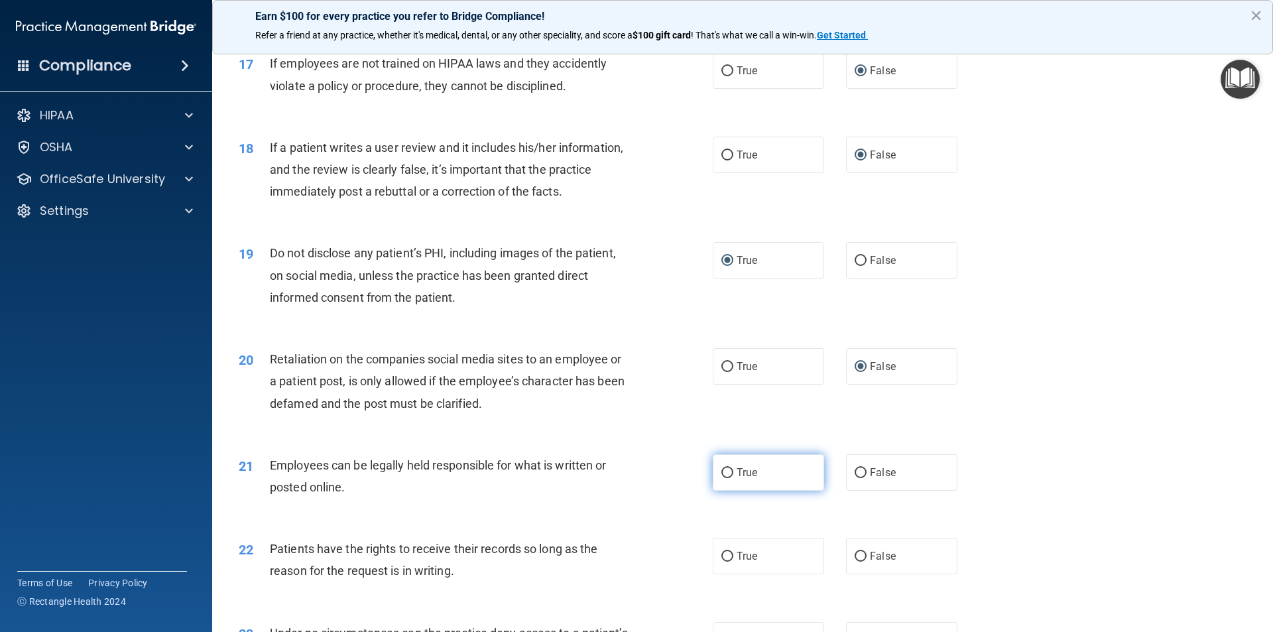
click at [726, 478] on input "True" at bounding box center [728, 473] width 12 height 10
radio input "true"
click at [855, 562] on input "False" at bounding box center [861, 557] width 12 height 10
radio input "true"
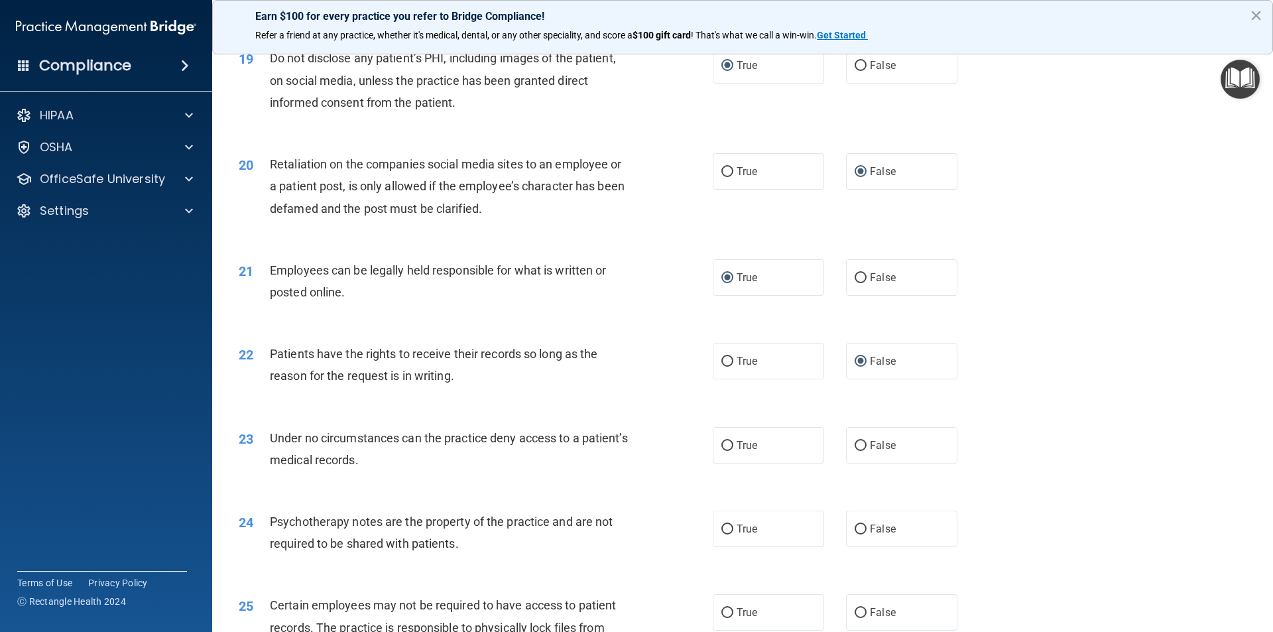
scroll to position [1990, 0]
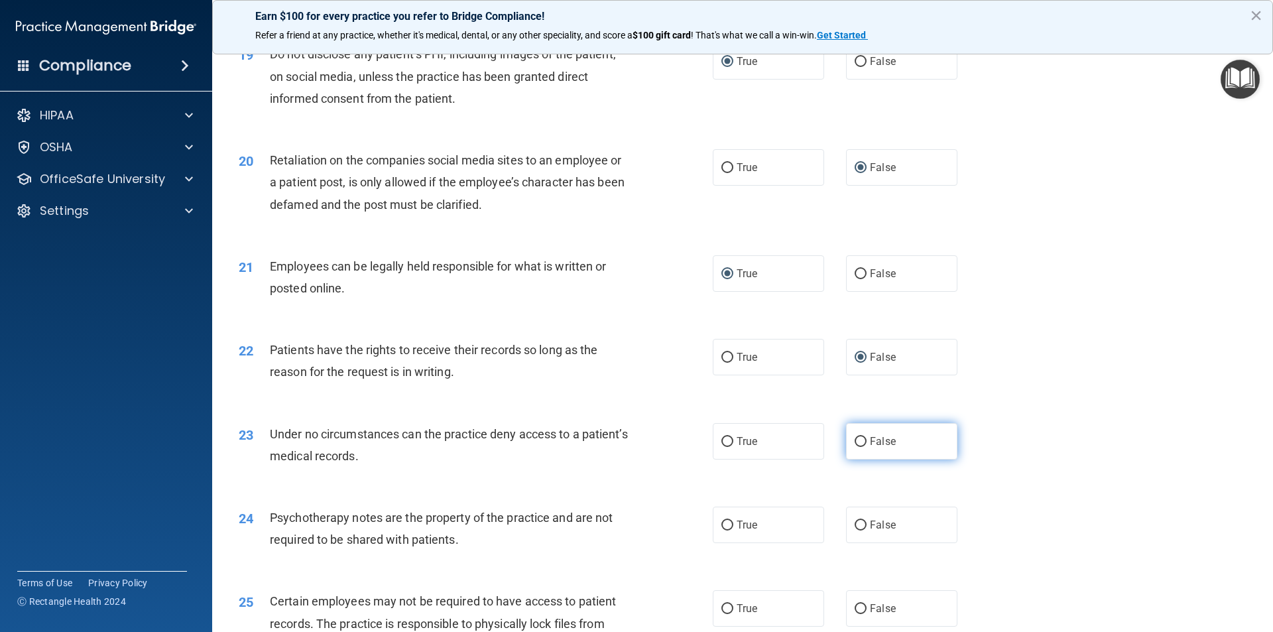
click at [859, 460] on label "False" at bounding box center [901, 441] width 111 height 36
click at [859, 447] on input "False" at bounding box center [861, 442] width 12 height 10
radio input "true"
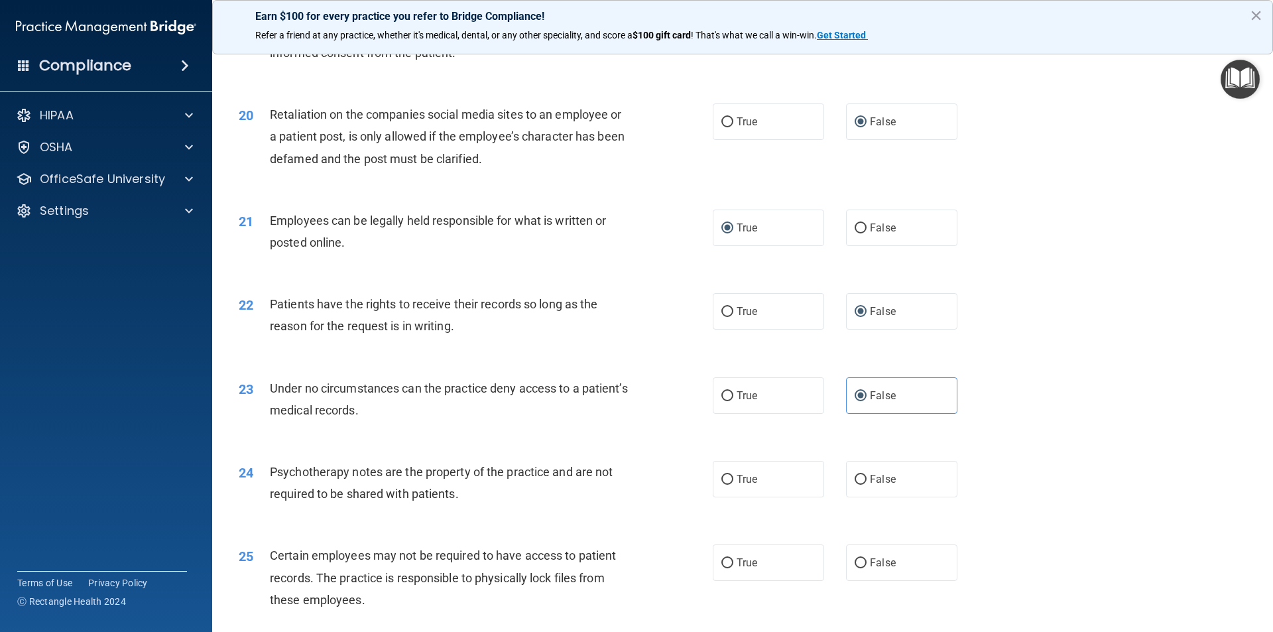
scroll to position [2122, 0]
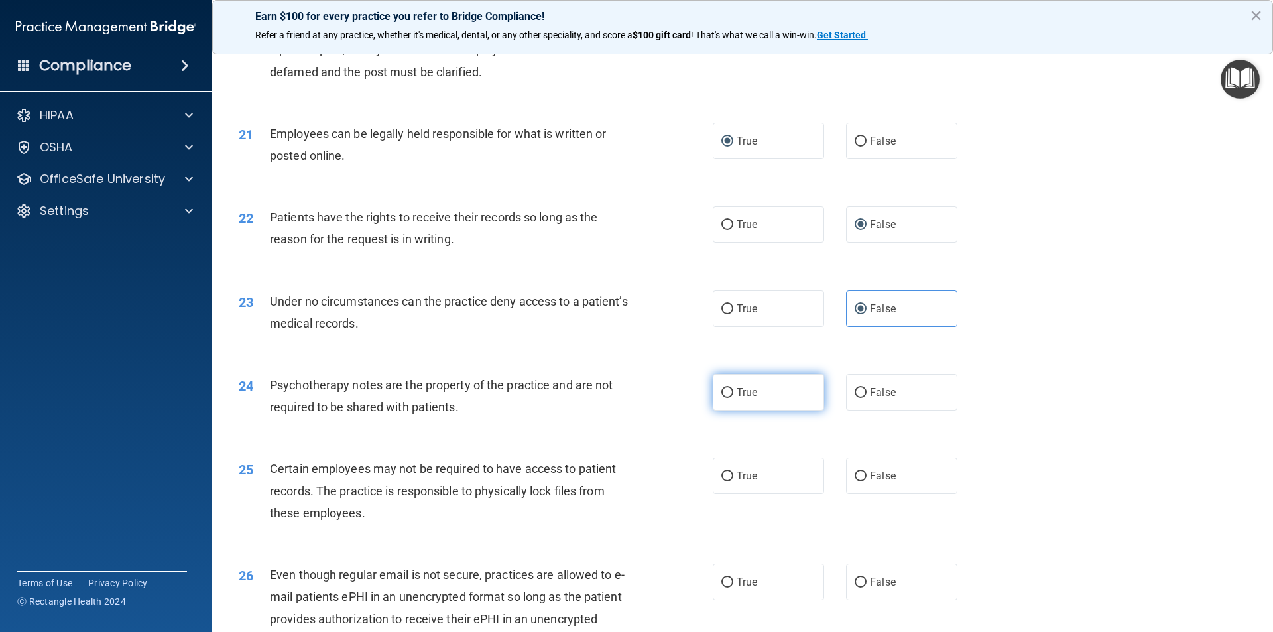
click at [737, 399] on span "True" at bounding box center [747, 392] width 21 height 13
click at [732, 398] on input "True" at bounding box center [728, 393] width 12 height 10
radio input "true"
click at [729, 494] on label "True" at bounding box center [768, 476] width 111 height 36
click at [729, 481] on input "True" at bounding box center [728, 477] width 12 height 10
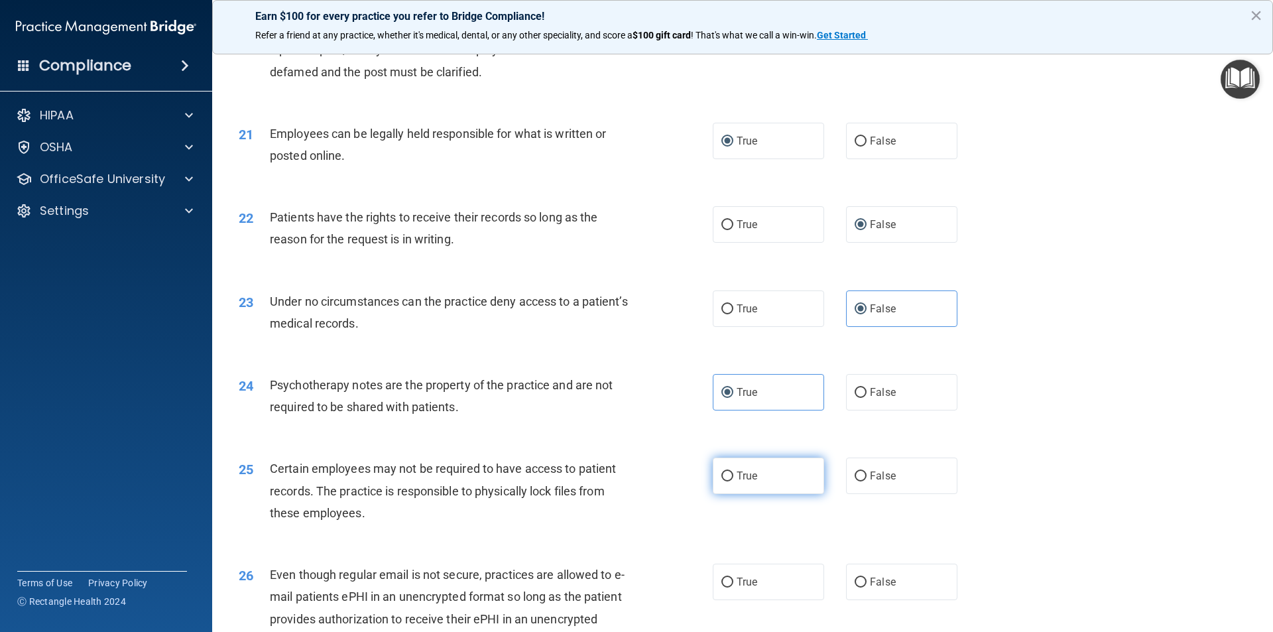
radio input "true"
click at [723, 588] on input "True" at bounding box center [728, 583] width 12 height 10
radio input "true"
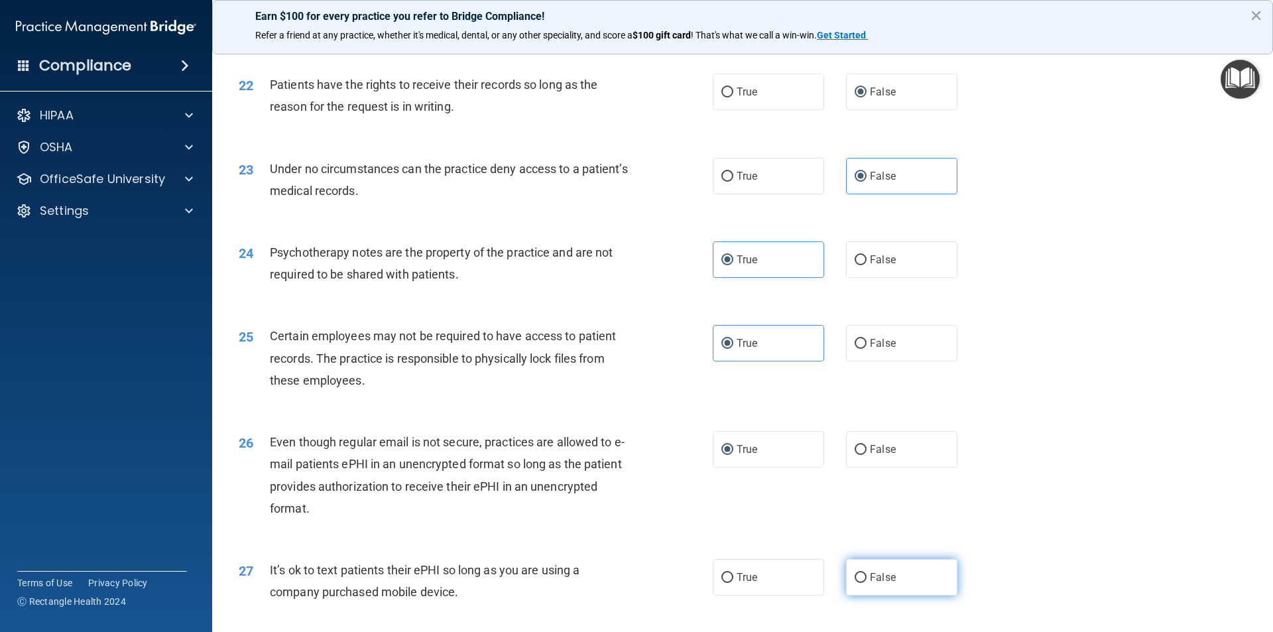
click at [855, 583] on input "False" at bounding box center [861, 578] width 12 height 10
radio input "true"
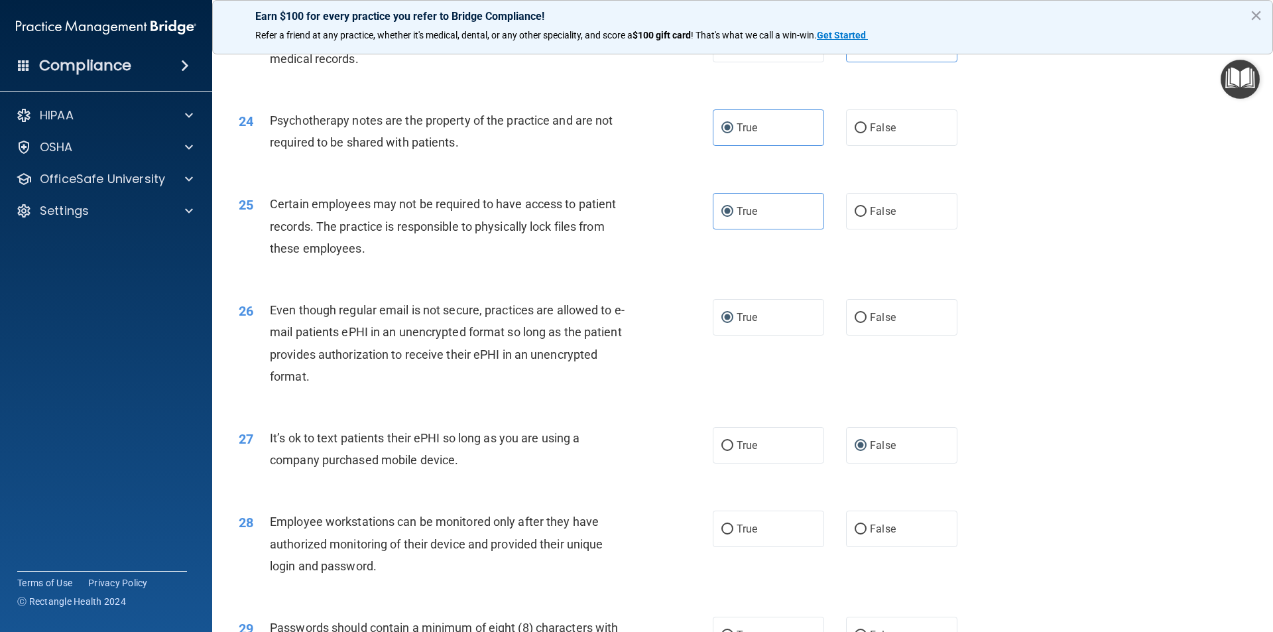
scroll to position [2387, 0]
click at [855, 534] on input "False" at bounding box center [861, 529] width 12 height 10
radio input "true"
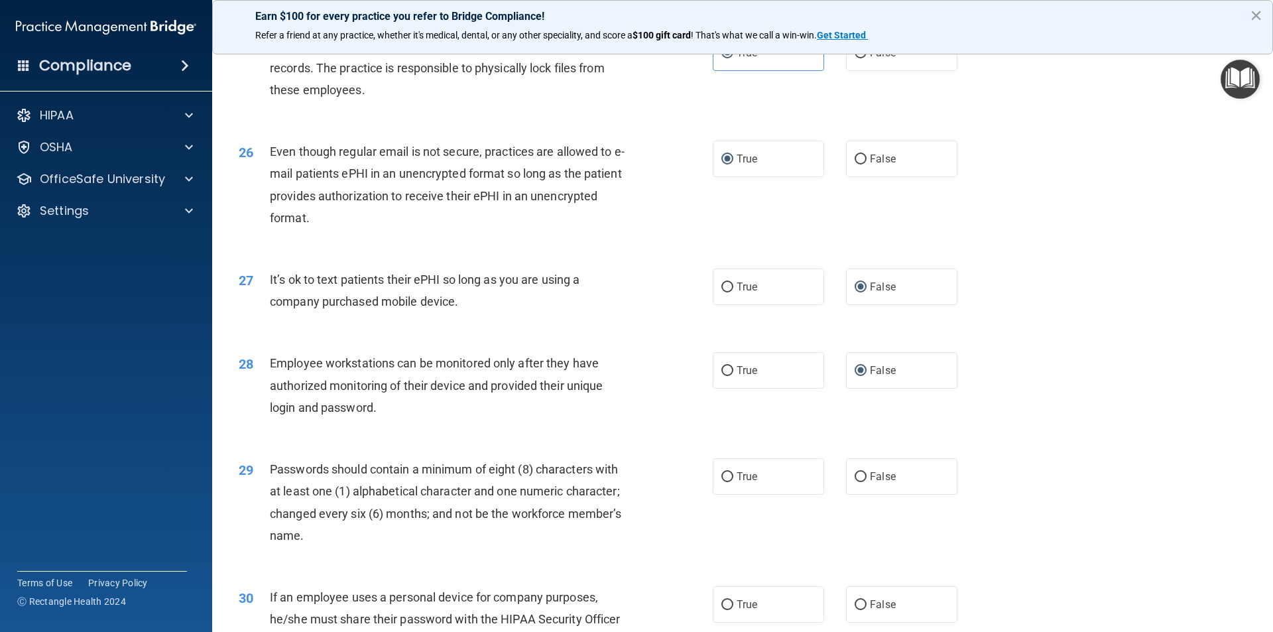
scroll to position [2586, 0]
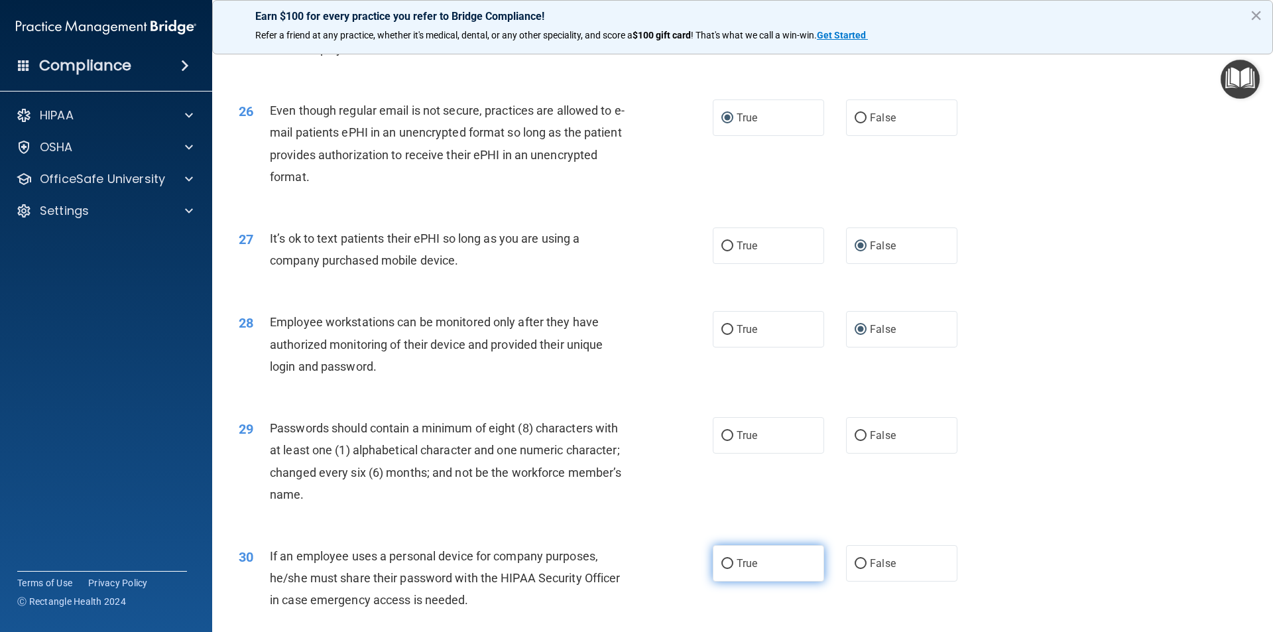
click at [722, 569] on input "True" at bounding box center [728, 564] width 12 height 10
radio input "true"
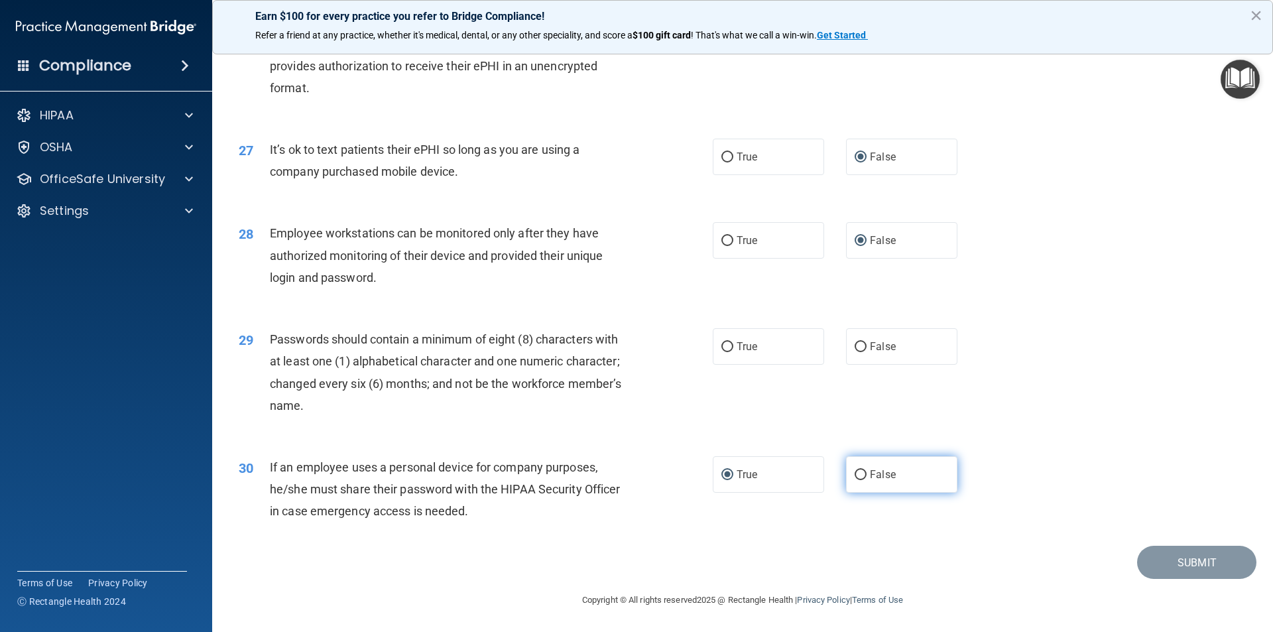
scroll to position [2697, 0]
click at [727, 339] on label "True" at bounding box center [768, 346] width 111 height 36
click at [727, 342] on input "True" at bounding box center [728, 347] width 12 height 10
radio input "true"
click at [855, 471] on input "False" at bounding box center [861, 475] width 12 height 10
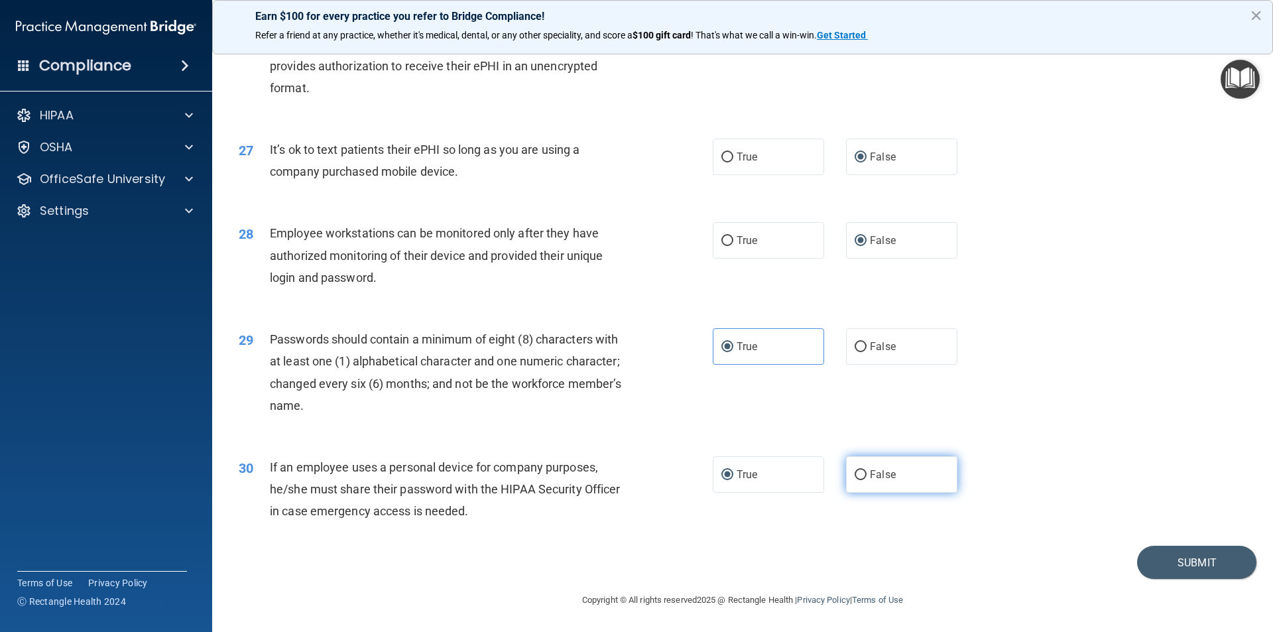
radio input "true"
radio input "false"
click at [1214, 574] on button "Submit" at bounding box center [1196, 563] width 119 height 34
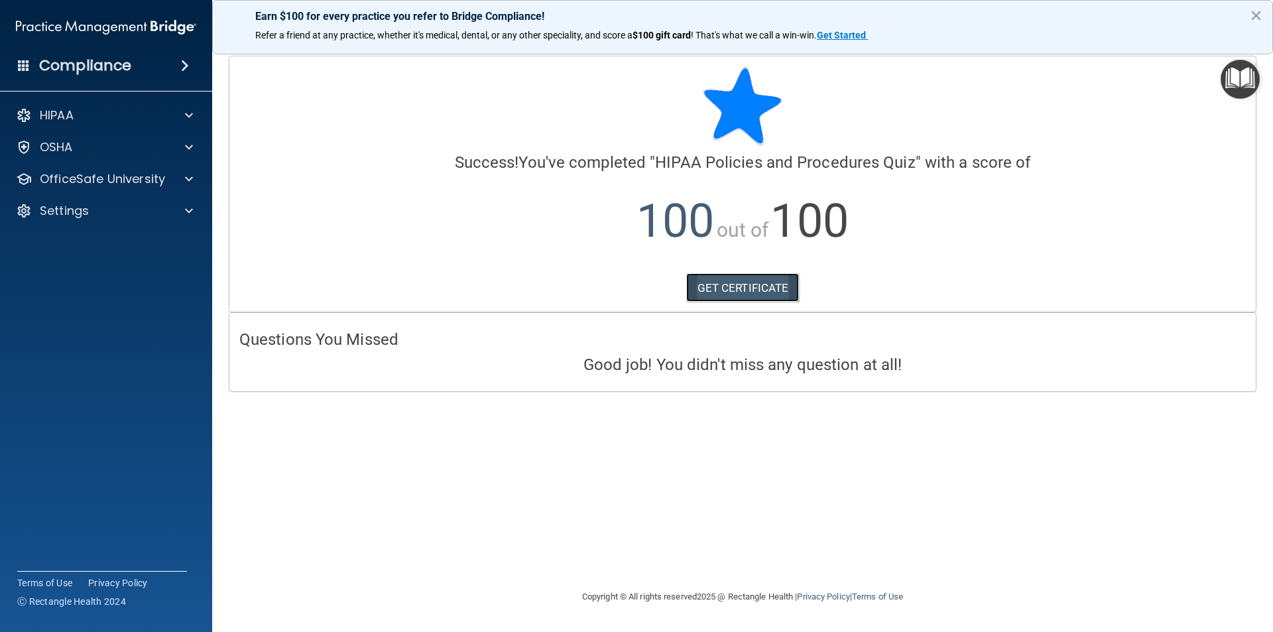
click at [785, 285] on link "GET CERTIFICATE" at bounding box center [742, 287] width 113 height 29
click at [173, 182] on div at bounding box center [186, 179] width 33 height 16
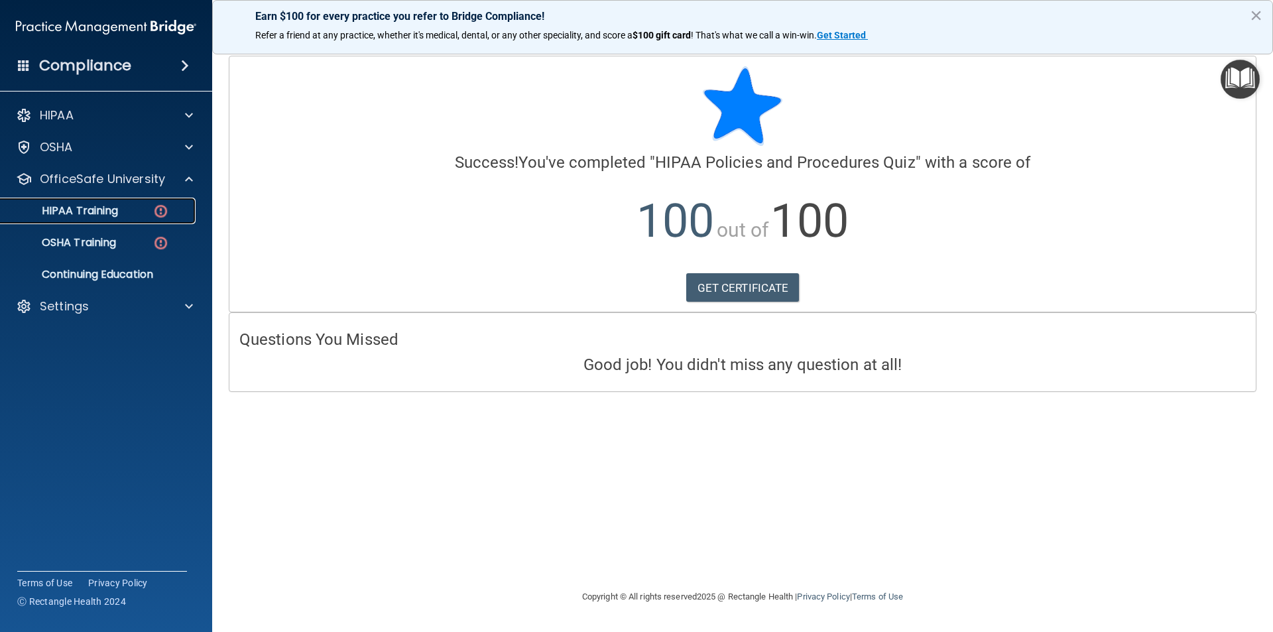
click at [169, 216] on div "HIPAA Training" at bounding box center [99, 210] width 181 height 13
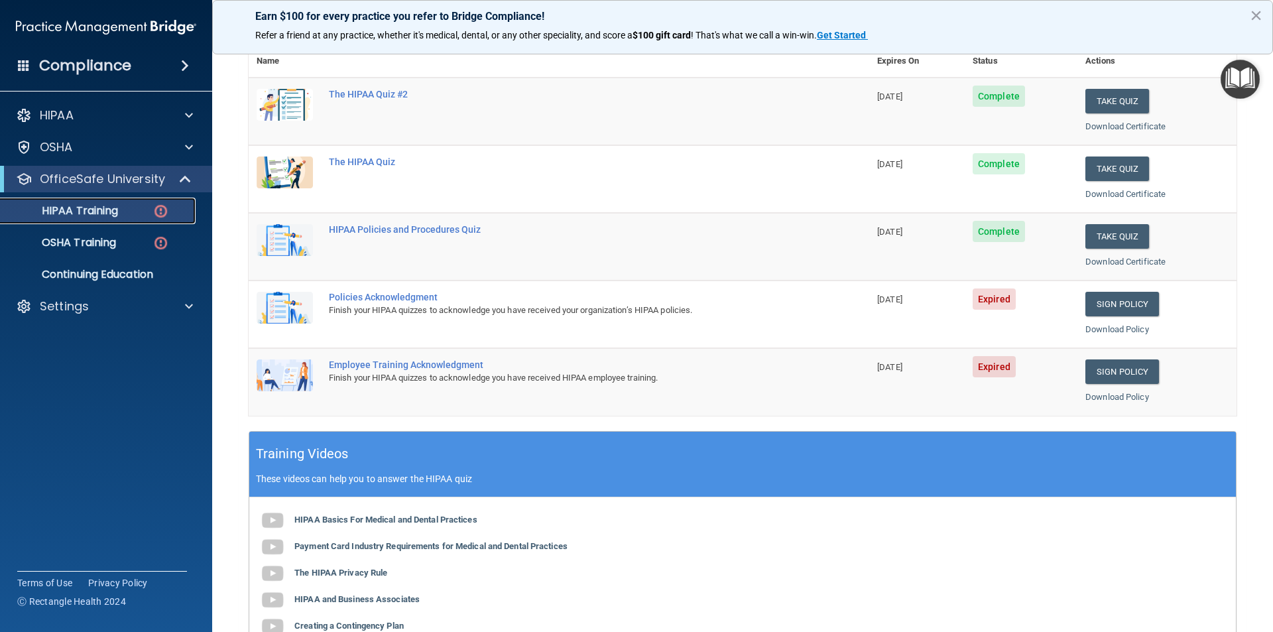
scroll to position [133, 0]
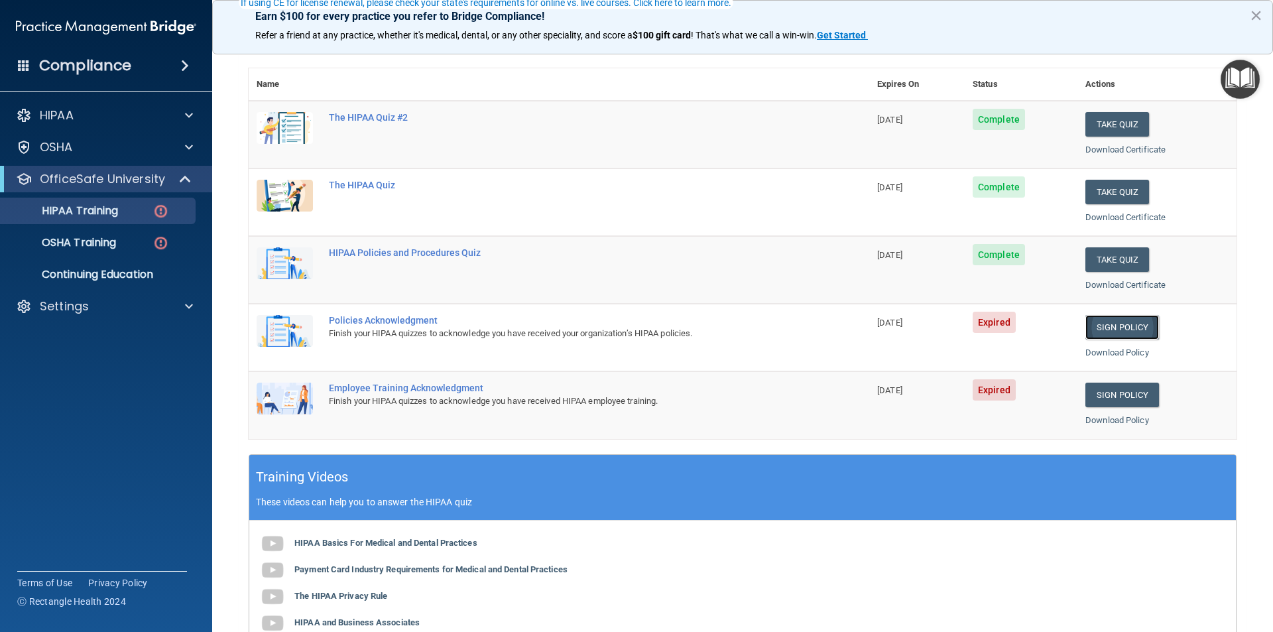
click at [1127, 320] on link "Sign Policy" at bounding box center [1123, 327] width 74 height 25
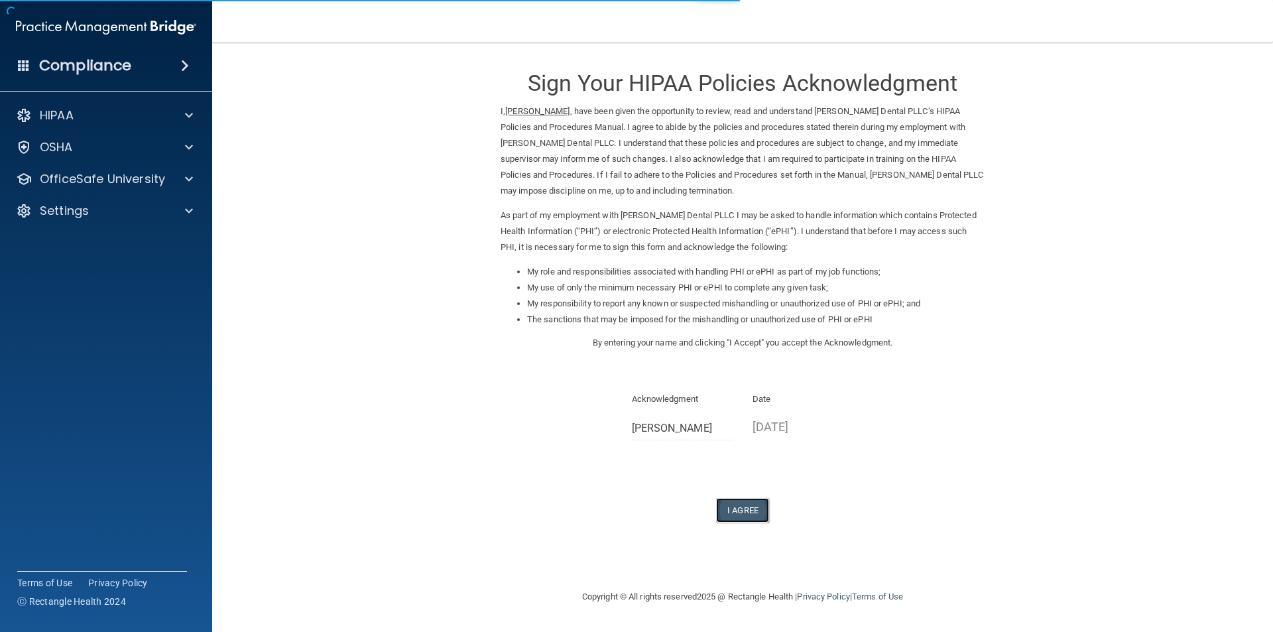
click at [735, 507] on button "I Agree" at bounding box center [742, 510] width 53 height 25
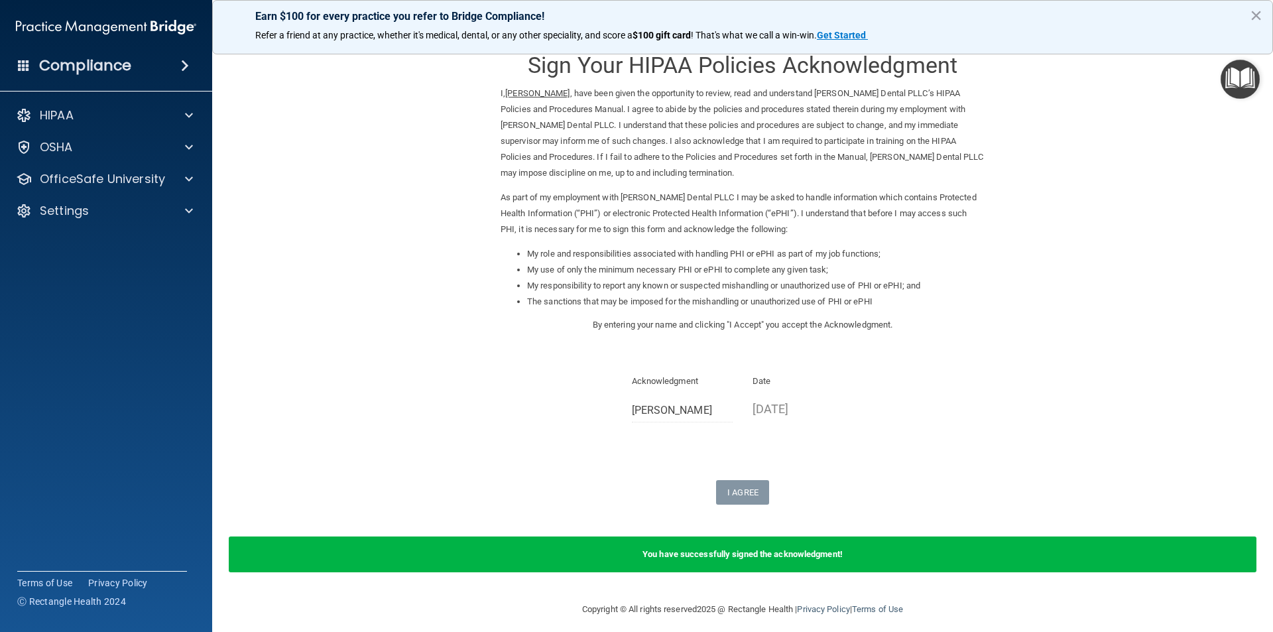
scroll to position [27, 0]
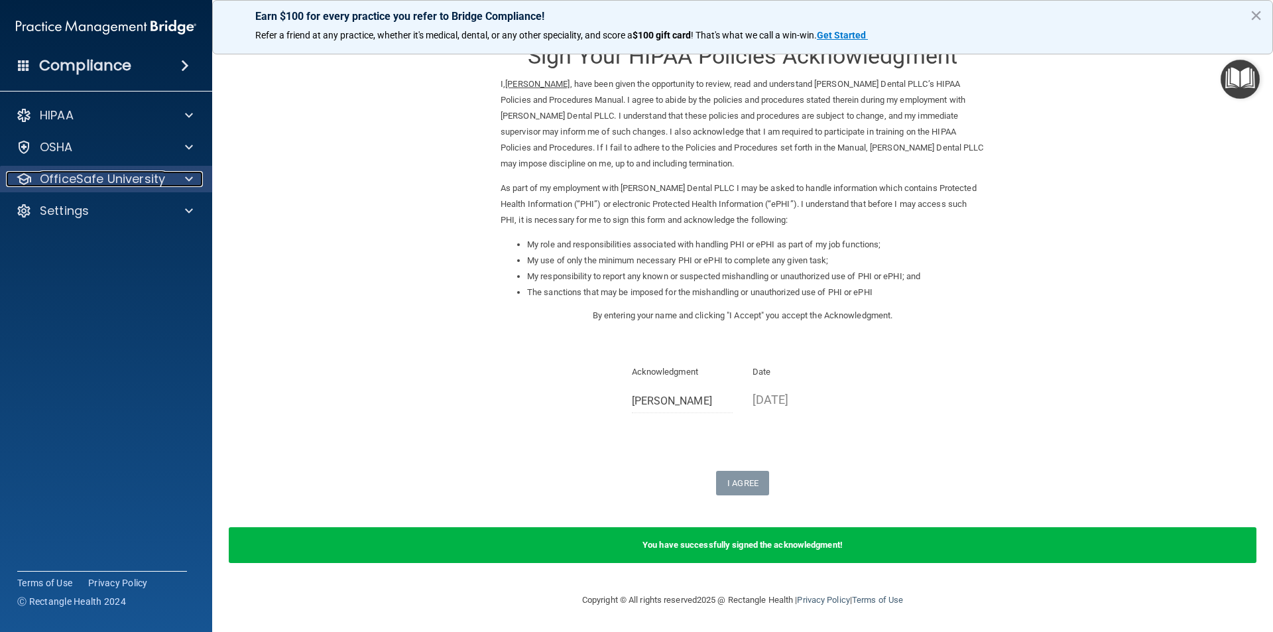
click at [61, 181] on p "OfficeSafe University" at bounding box center [102, 179] width 125 height 16
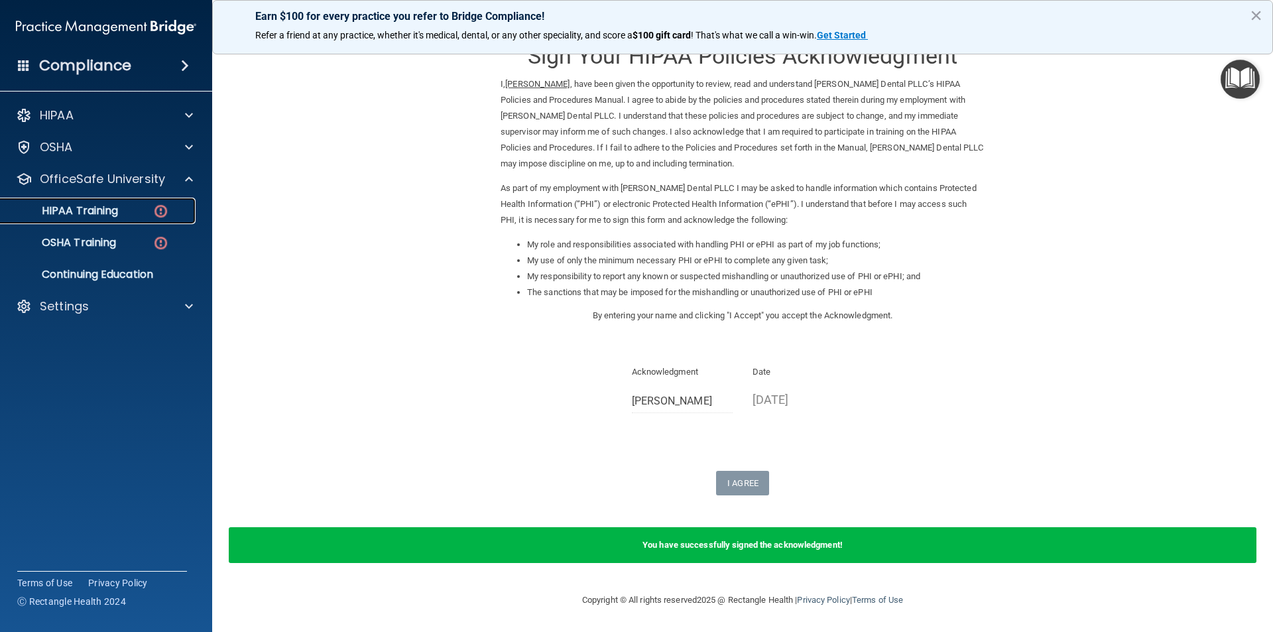
click at [105, 217] on p "HIPAA Training" at bounding box center [63, 210] width 109 height 13
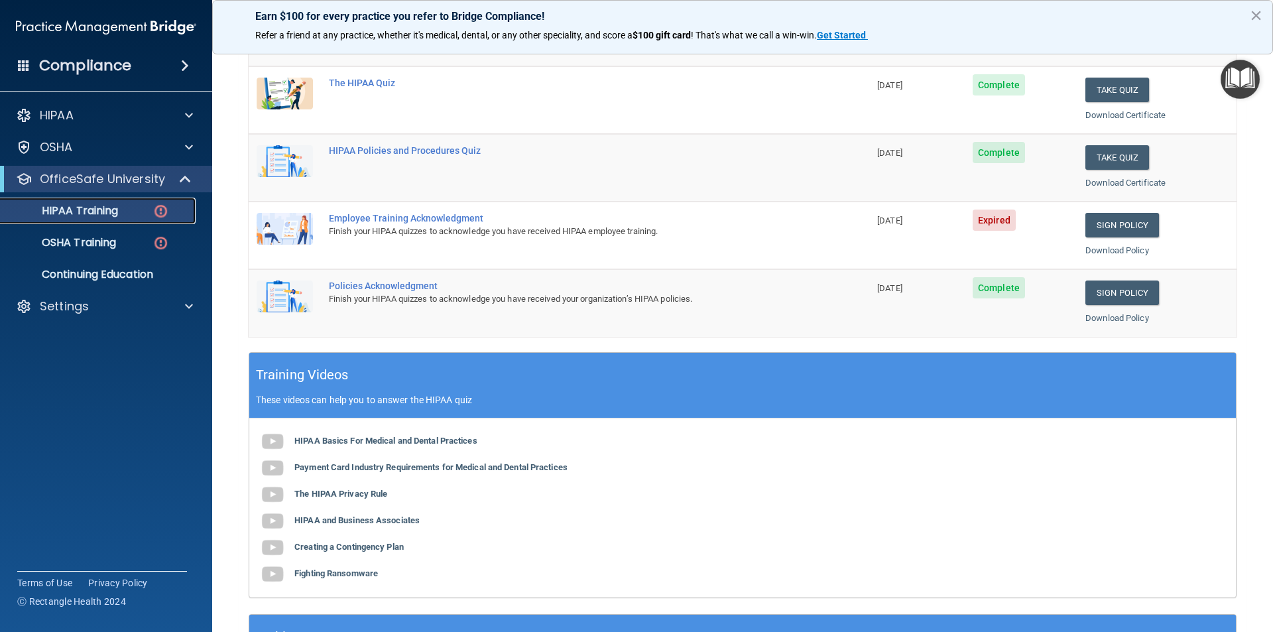
scroll to position [234, 0]
click at [1117, 290] on link "Sign Policy" at bounding box center [1123, 293] width 74 height 25
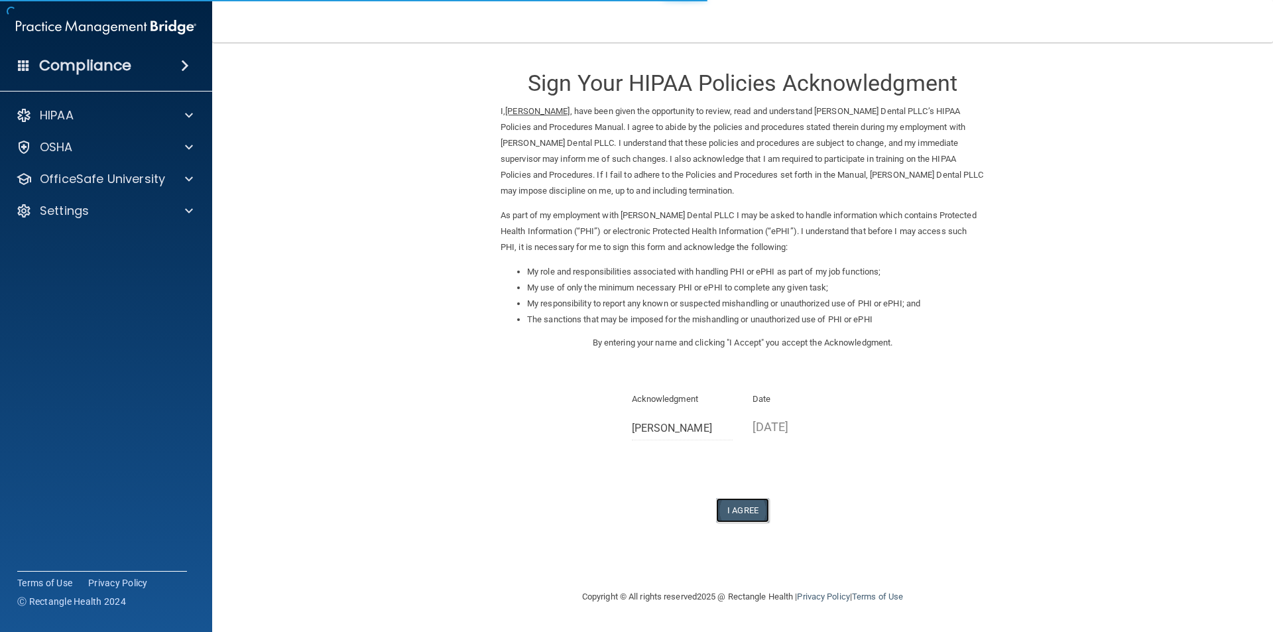
click at [735, 511] on button "I Agree" at bounding box center [742, 510] width 53 height 25
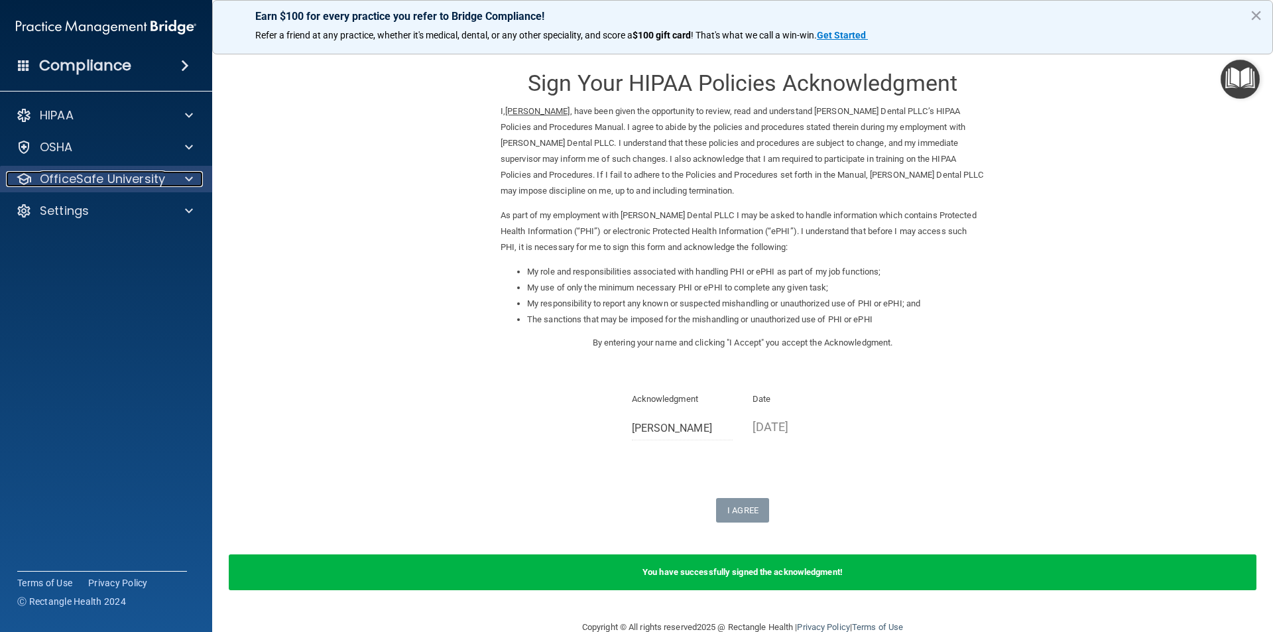
click at [102, 182] on p "OfficeSafe University" at bounding box center [102, 179] width 125 height 16
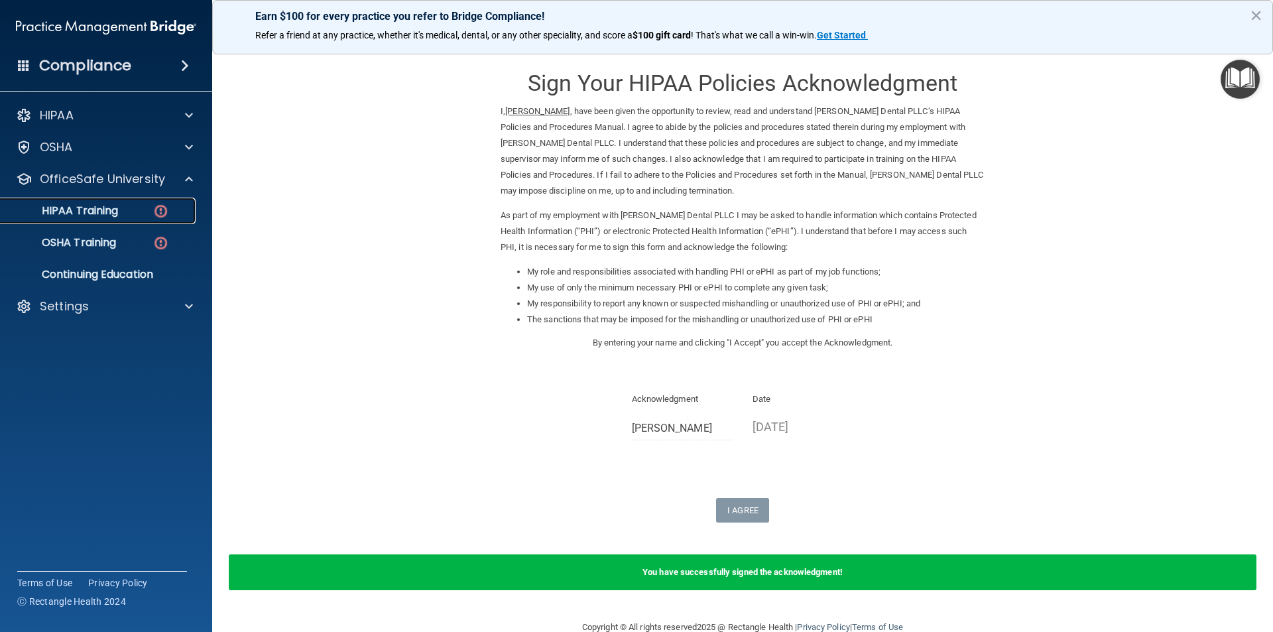
click at [113, 213] on p "HIPAA Training" at bounding box center [63, 210] width 109 height 13
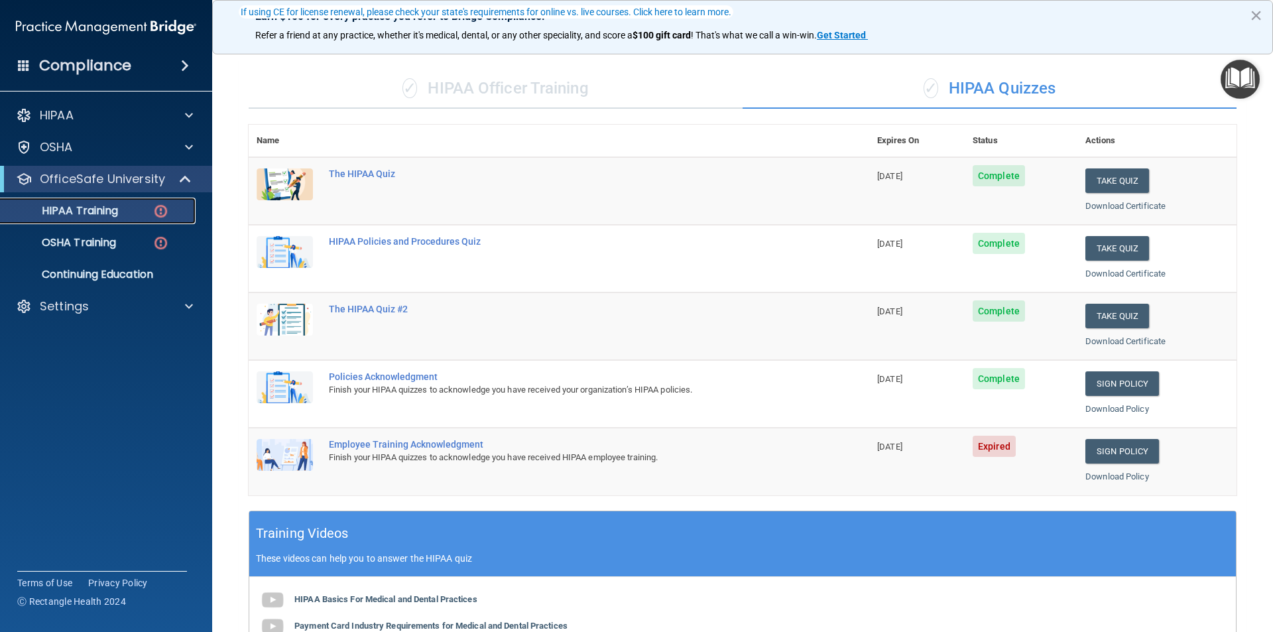
scroll to position [133, 0]
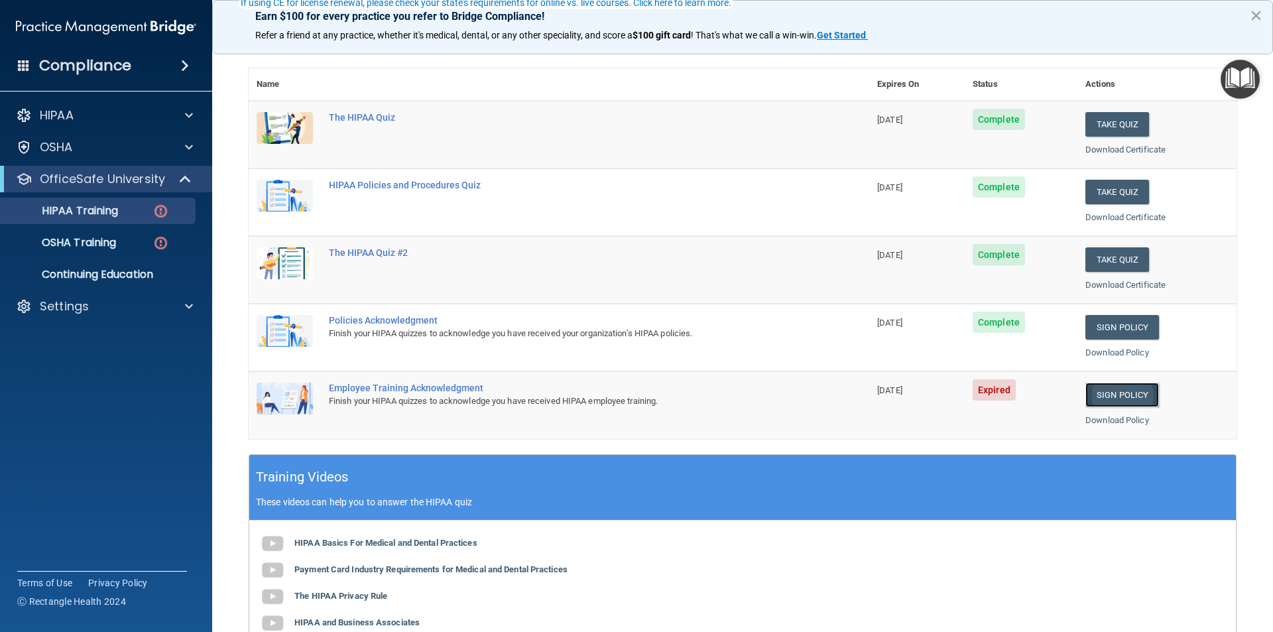
click at [1104, 391] on link "Sign Policy" at bounding box center [1123, 395] width 74 height 25
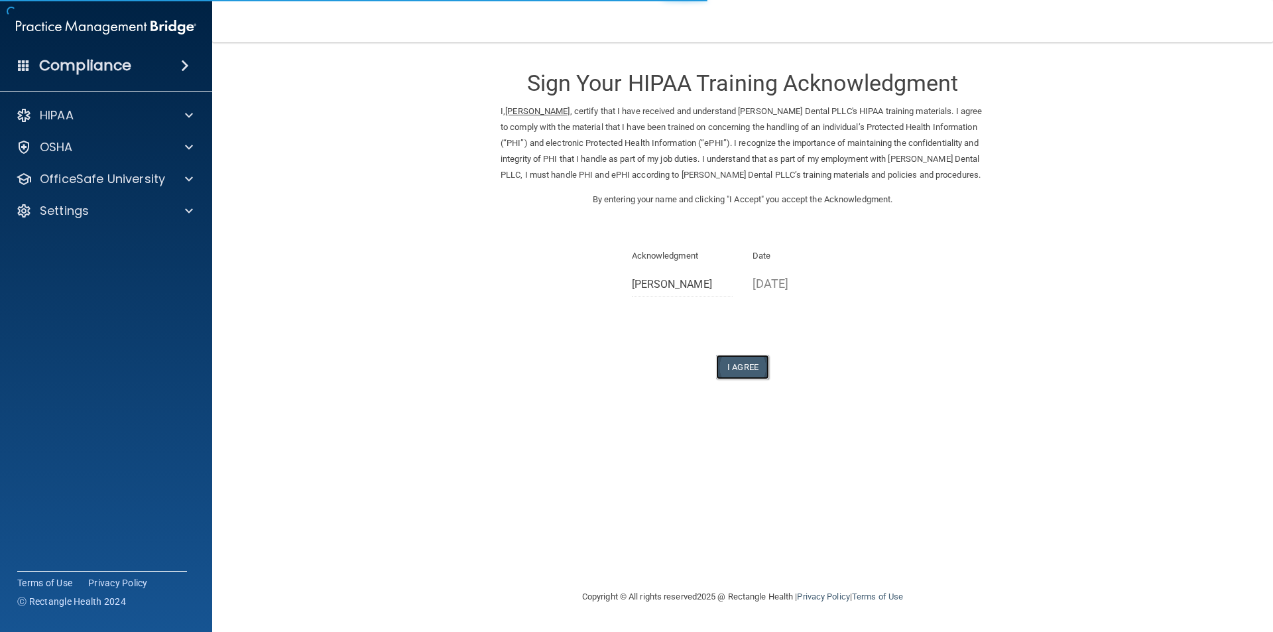
click at [750, 369] on button "I Agree" at bounding box center [742, 367] width 53 height 25
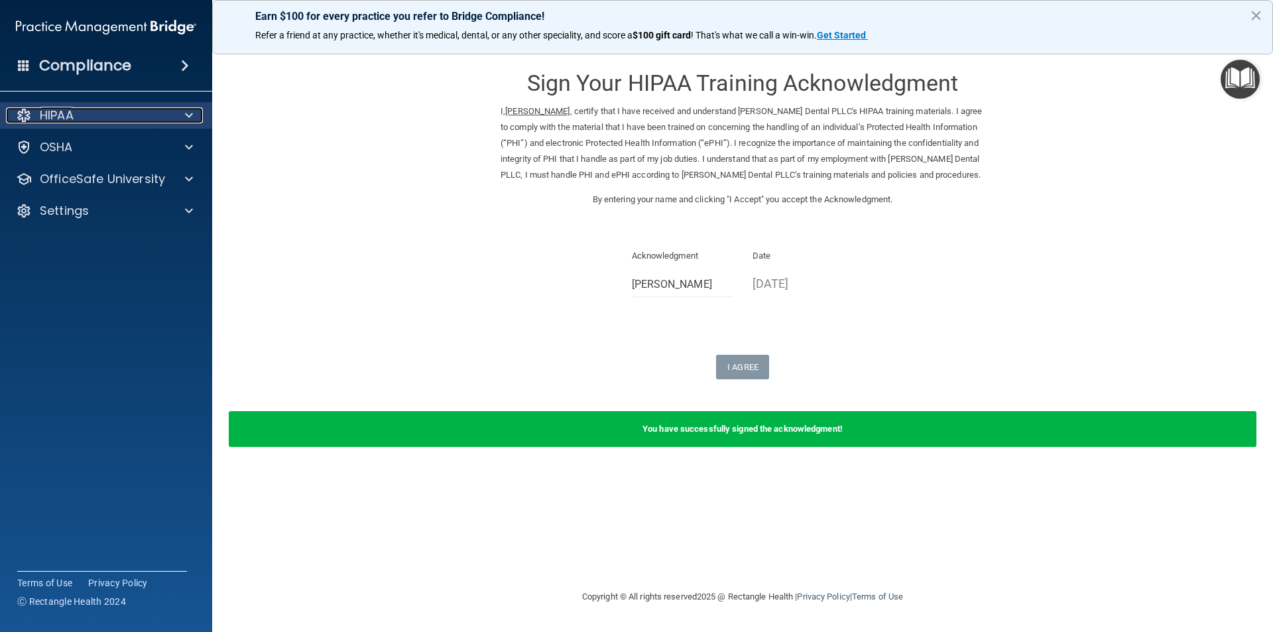
click at [118, 117] on div "HIPAA" at bounding box center [88, 115] width 164 height 16
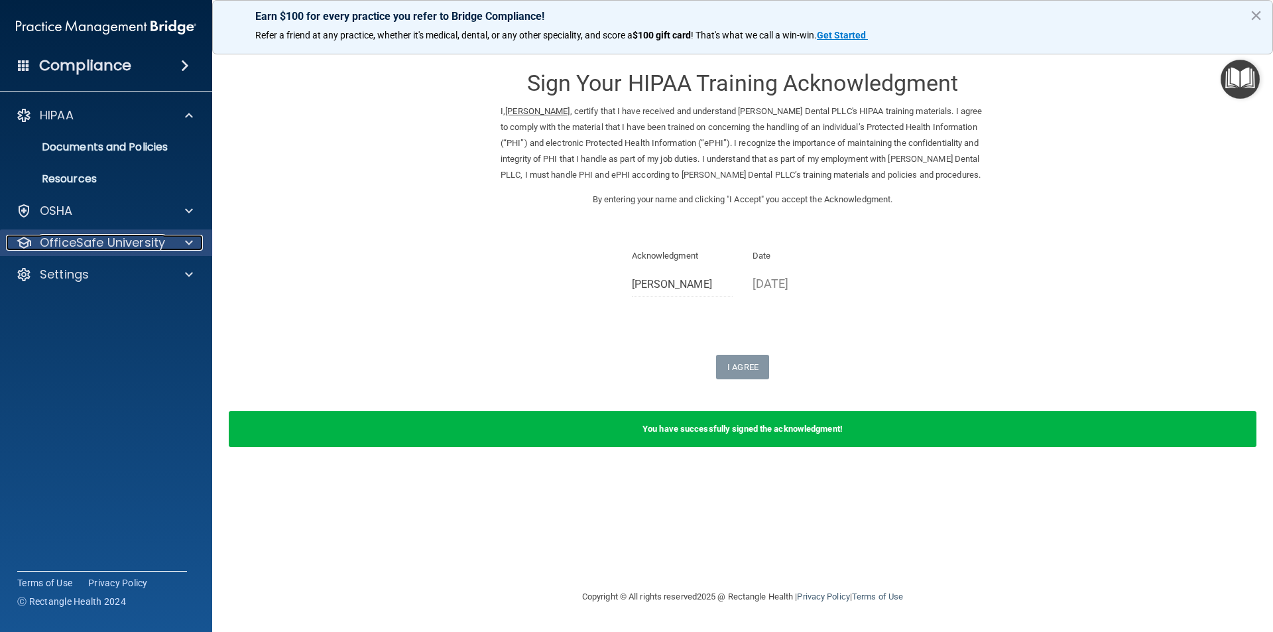
click at [109, 237] on p "OfficeSafe University" at bounding box center [102, 243] width 125 height 16
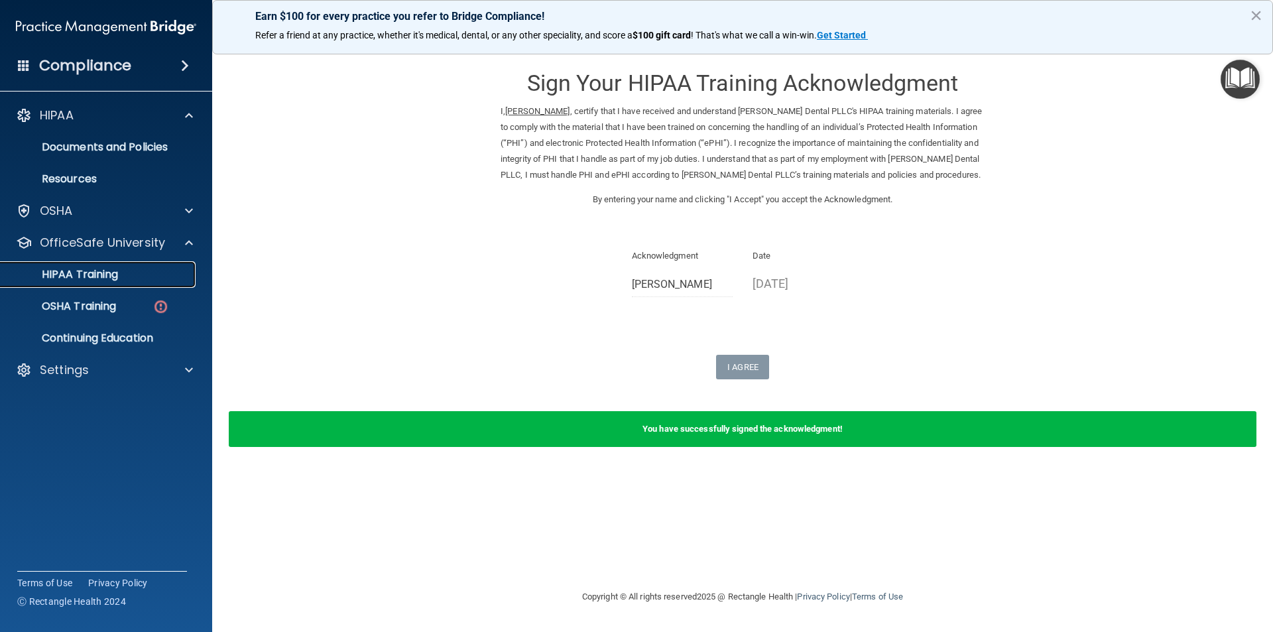
click at [104, 282] on link "HIPAA Training" at bounding box center [91, 274] width 209 height 27
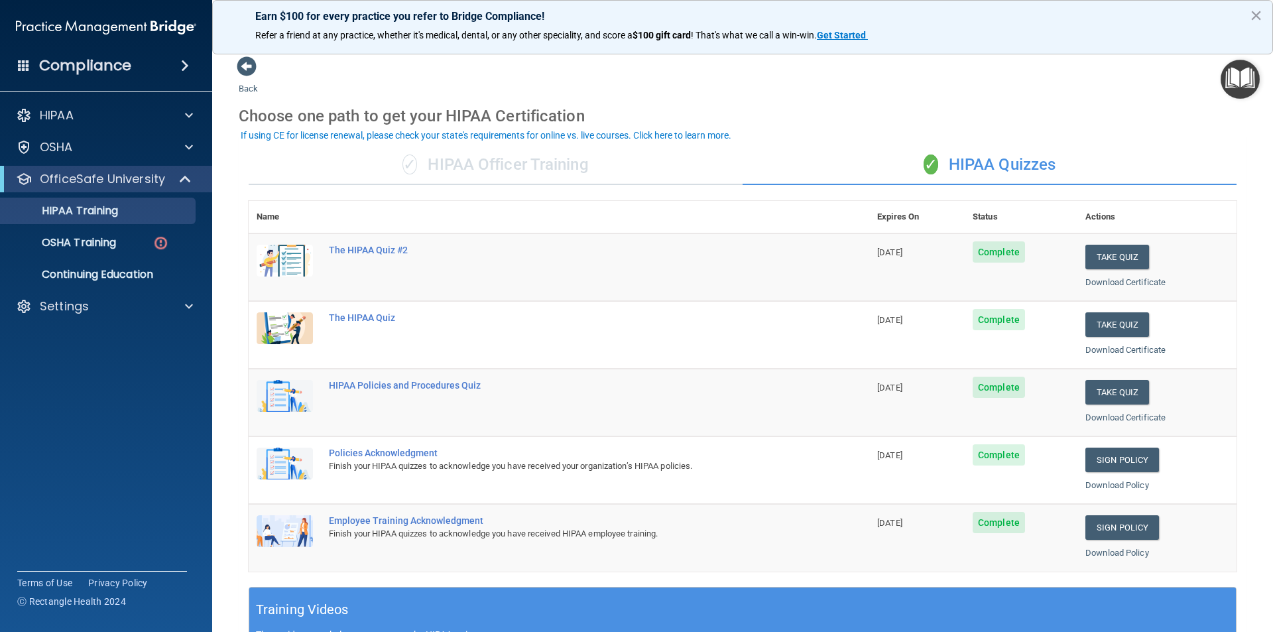
click at [495, 168] on div "✓ HIPAA Officer Training" at bounding box center [496, 165] width 494 height 40
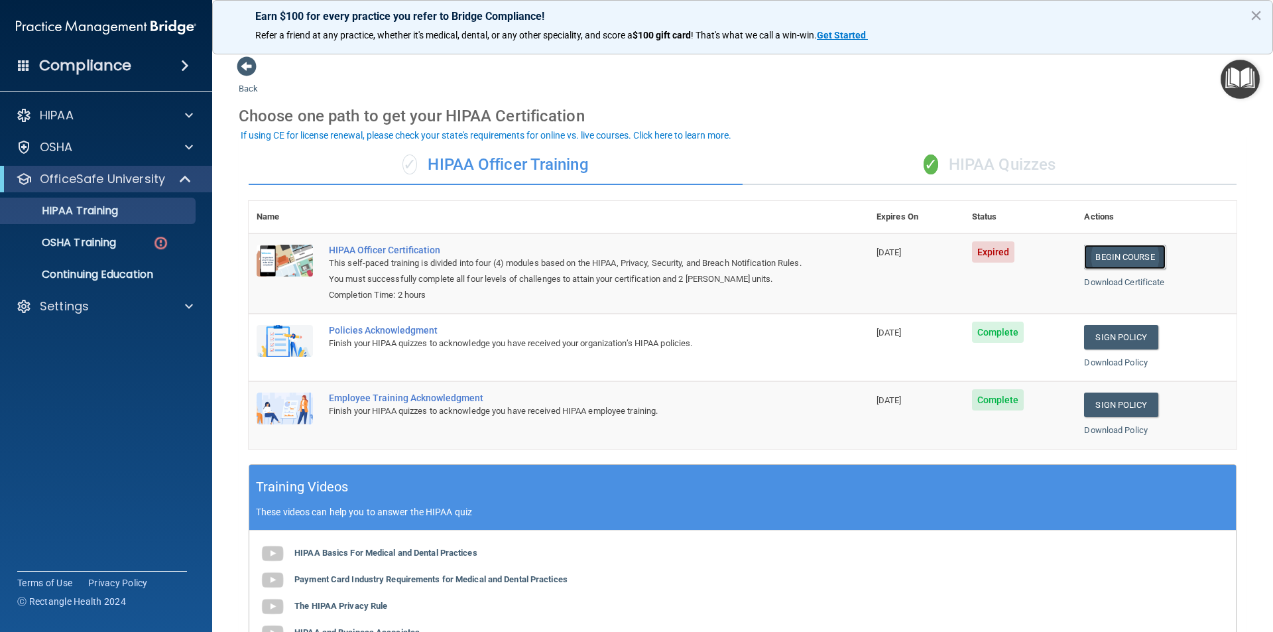
click at [1130, 253] on link "Begin Course" at bounding box center [1124, 257] width 81 height 25
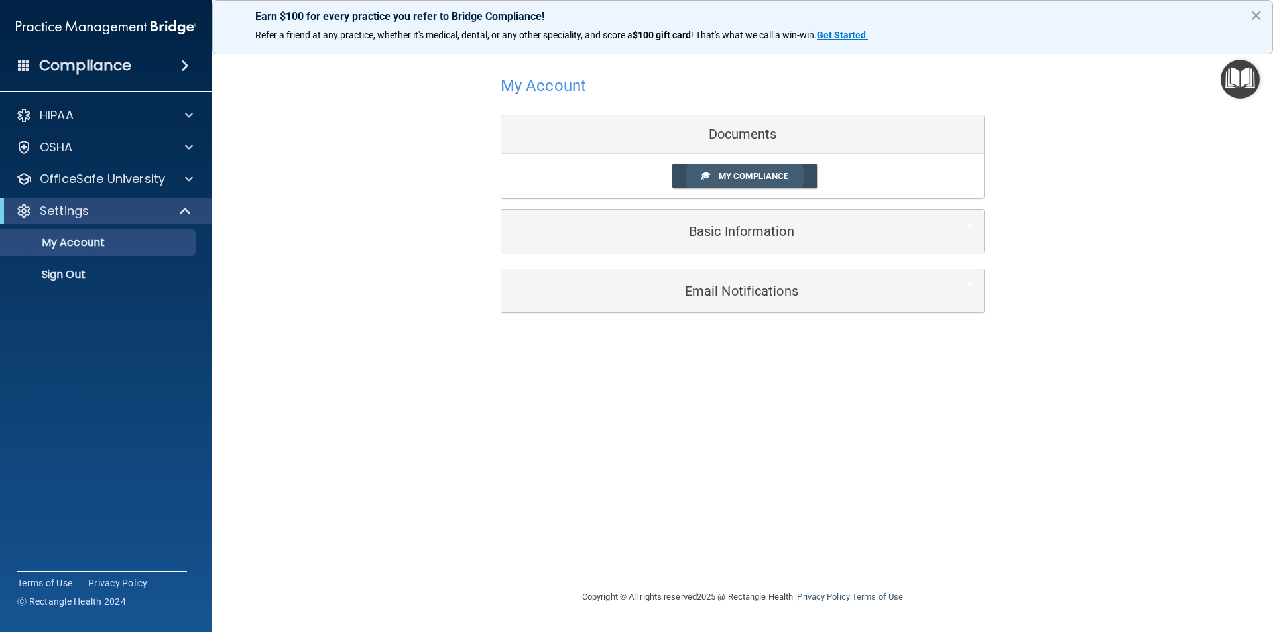
click at [736, 172] on span "My Compliance" at bounding box center [754, 176] width 70 height 10
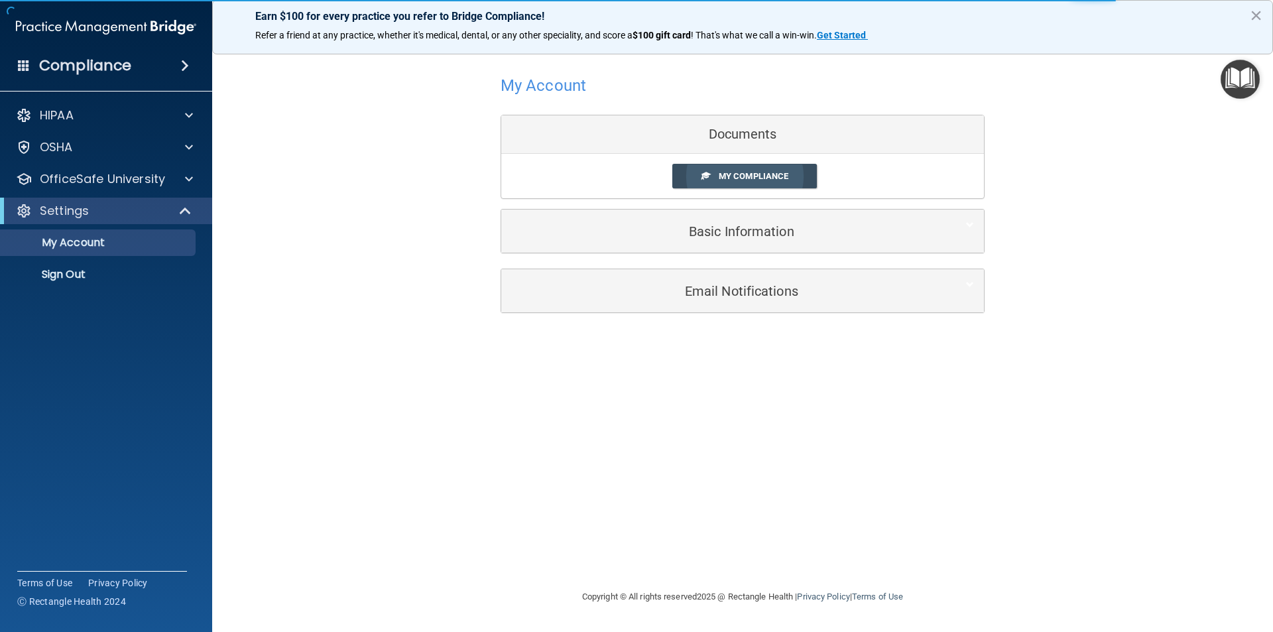
click at [755, 176] on span "My Compliance" at bounding box center [754, 176] width 70 height 10
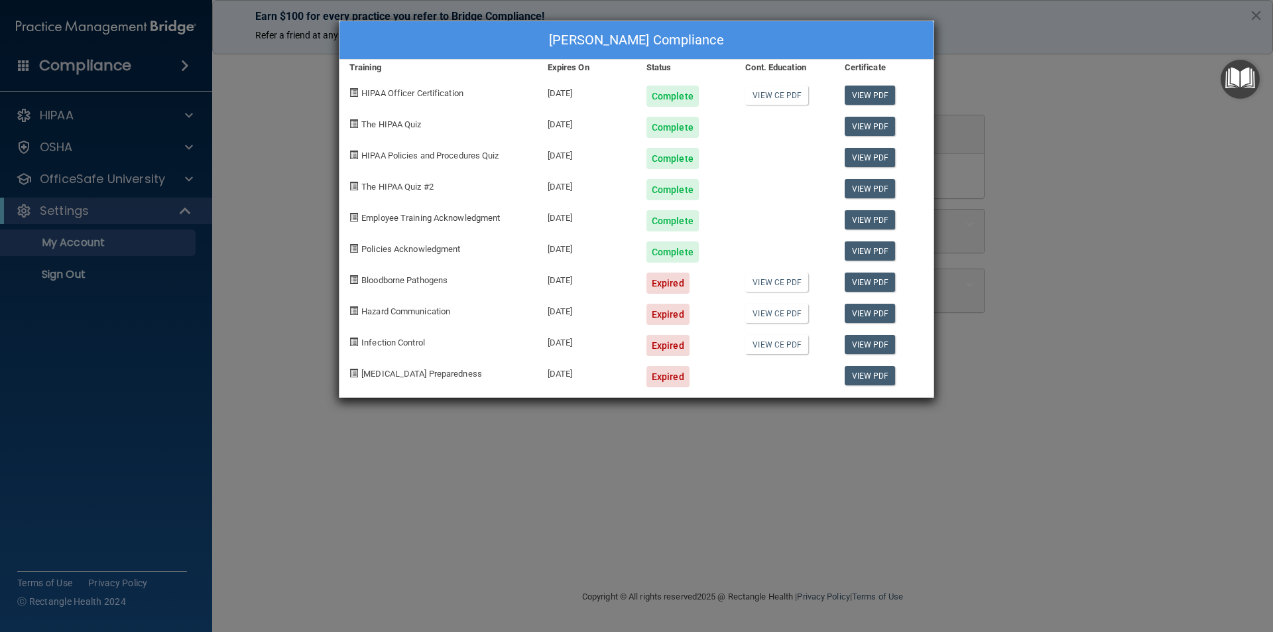
click at [1067, 90] on div "[PERSON_NAME] Compliance Training Expires On Status Cont. Education Certificate…" at bounding box center [636, 316] width 1273 height 632
click at [1123, 338] on div "[PERSON_NAME] Compliance Training Expires On Status Cont. Education Certificate…" at bounding box center [636, 316] width 1273 height 632
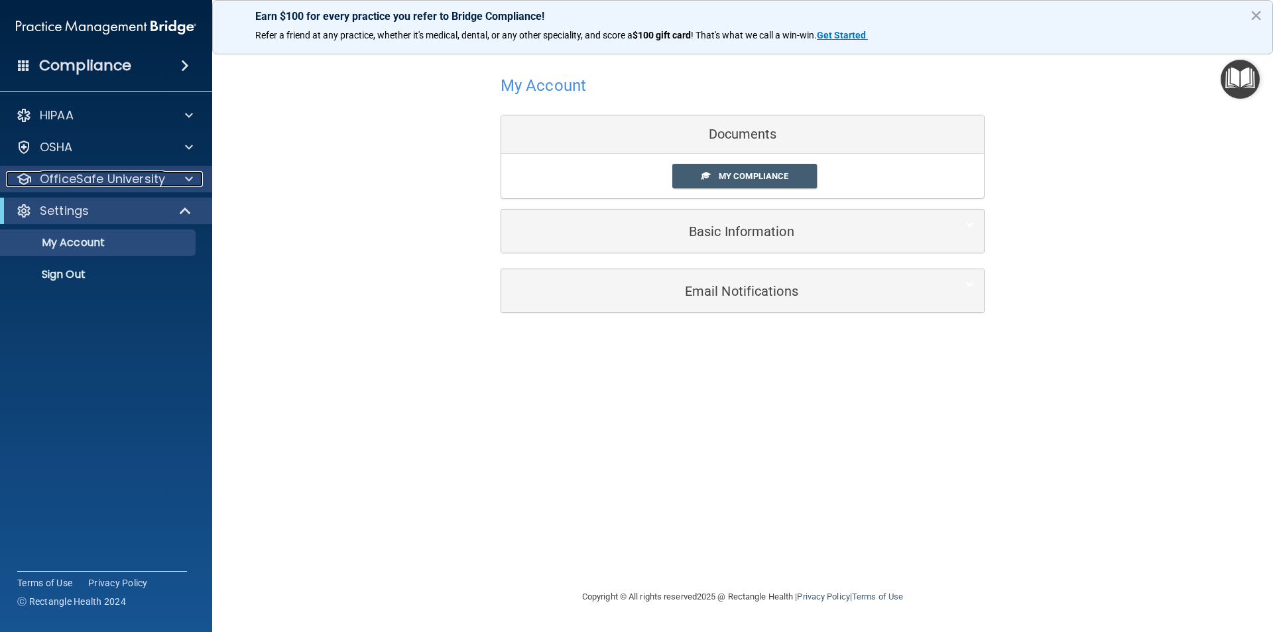
click at [132, 178] on p "OfficeSafe University" at bounding box center [102, 179] width 125 height 16
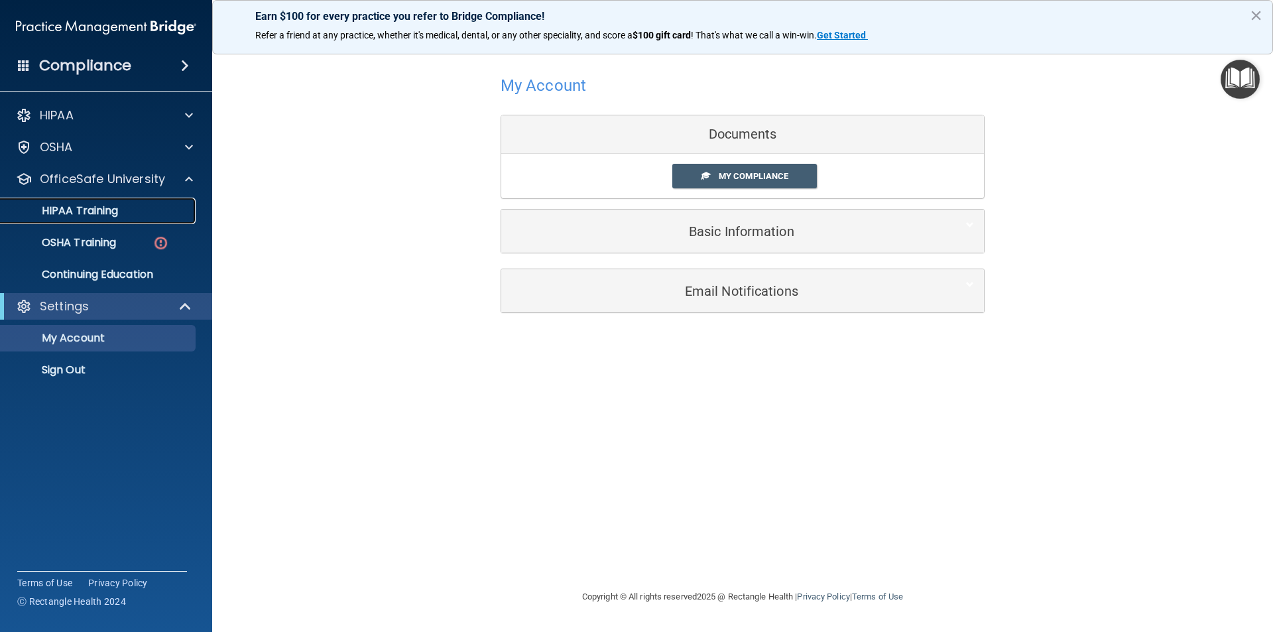
click at [129, 212] on div "HIPAA Training" at bounding box center [99, 210] width 181 height 13
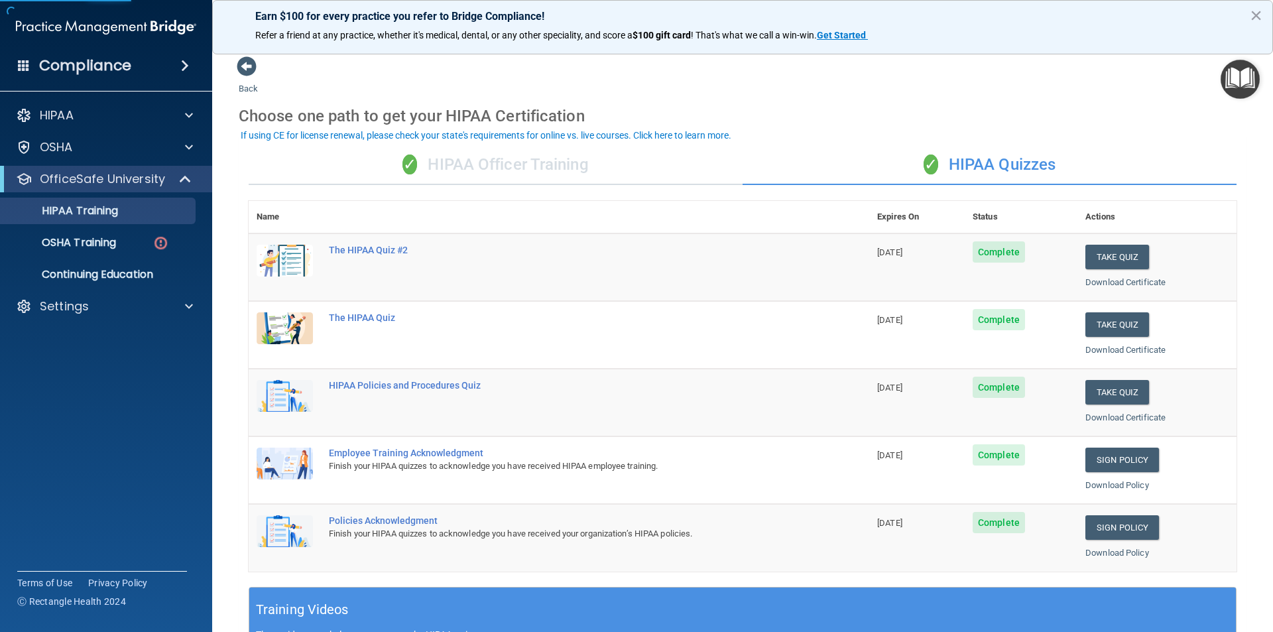
click at [446, 168] on div "✓ HIPAA Officer Training" at bounding box center [496, 165] width 494 height 40
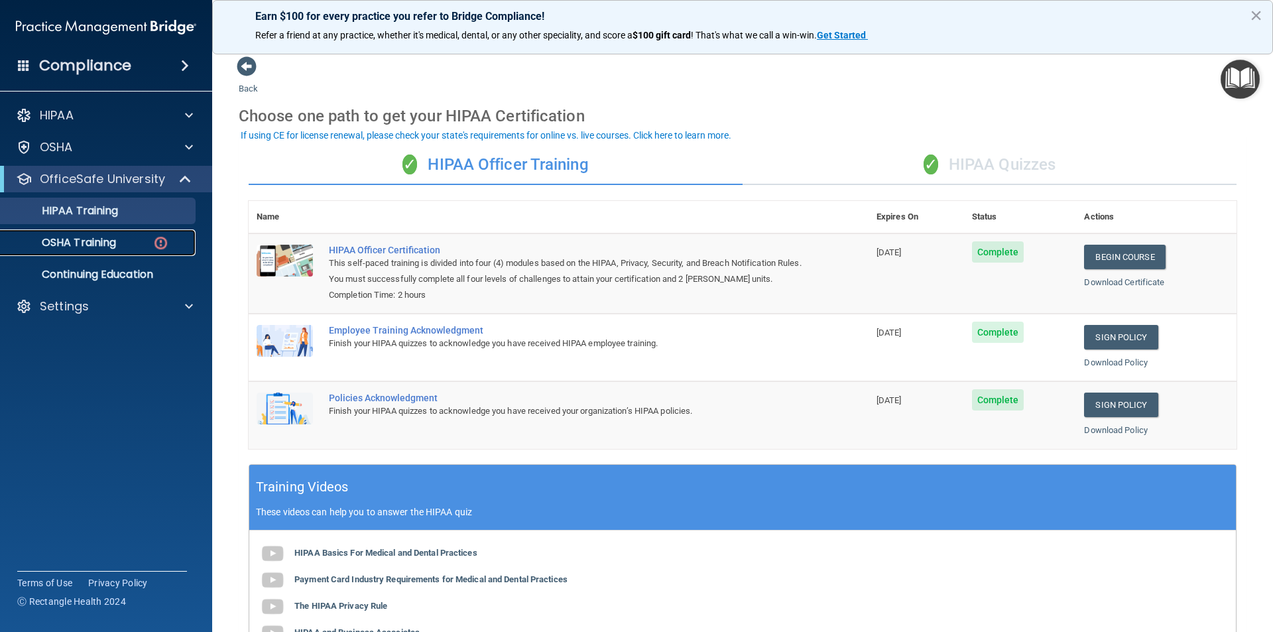
click at [101, 242] on p "OSHA Training" at bounding box center [62, 242] width 107 height 13
